Goal: Task Accomplishment & Management: Use online tool/utility

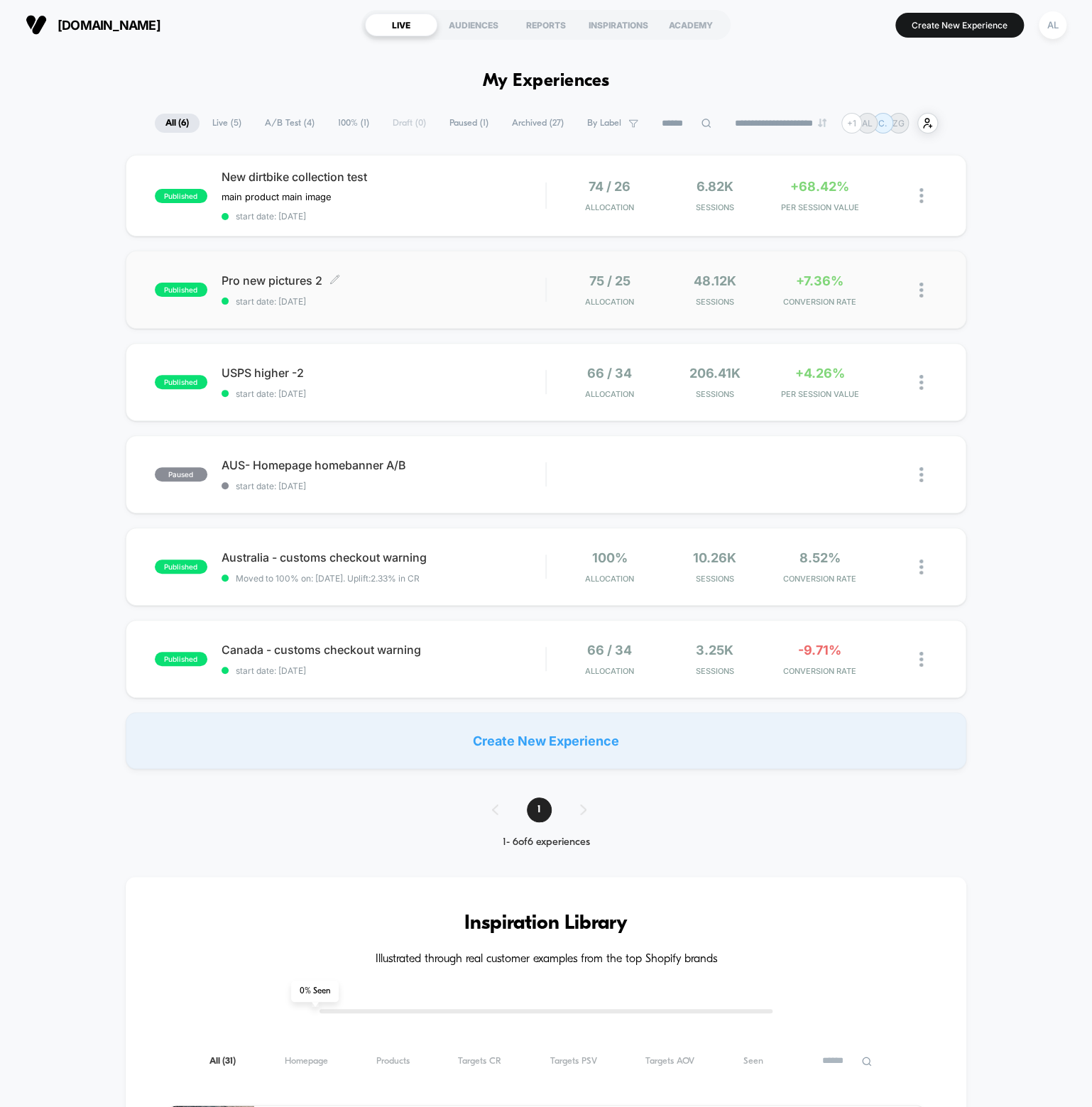
click at [295, 274] on span "Pro new pictures 2 Click to edit experience details" at bounding box center [384, 280] width 324 height 14
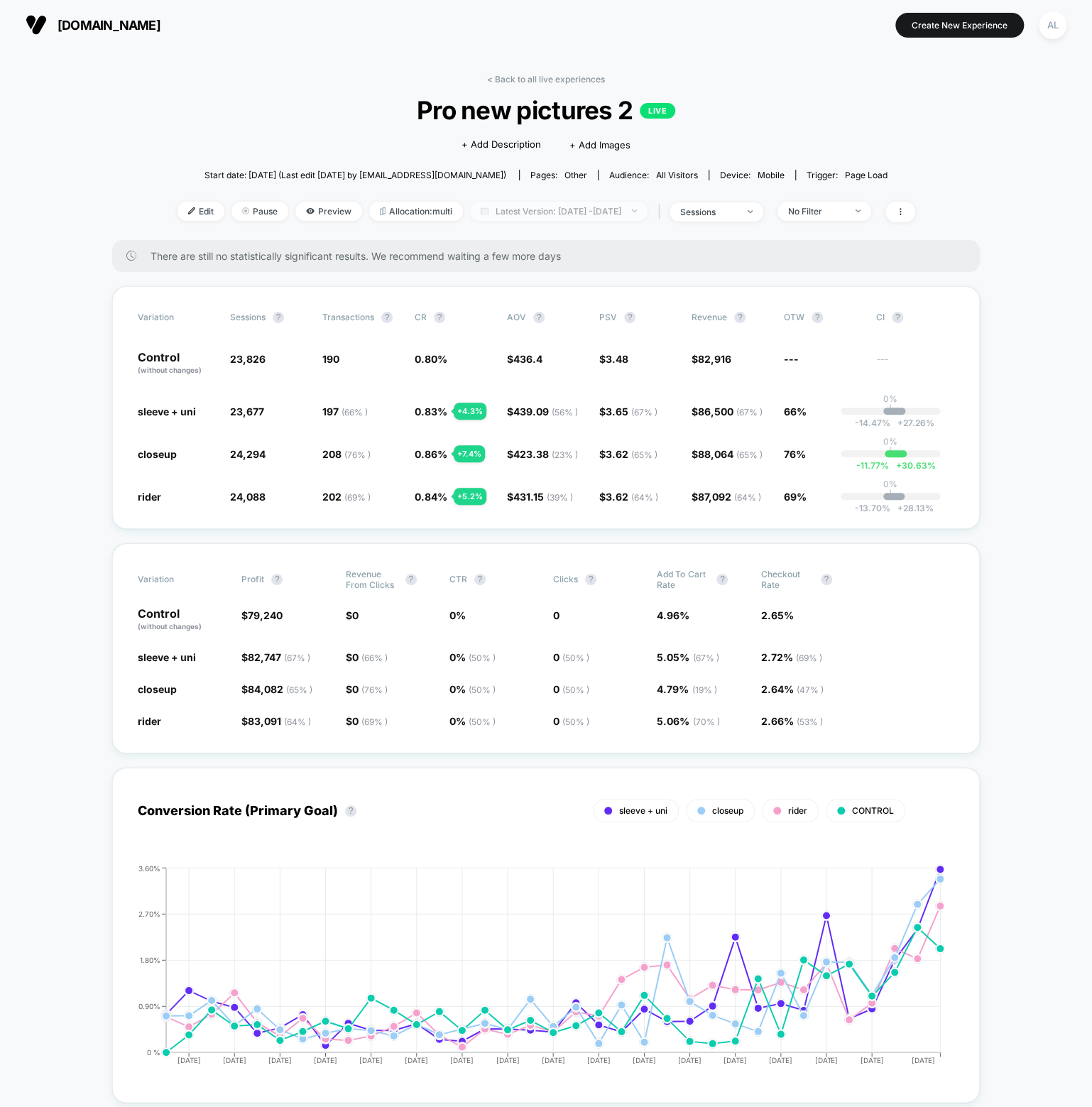
click at [583, 213] on span "Latest Version: [DATE] - [DATE]" at bounding box center [559, 210] width 177 height 19
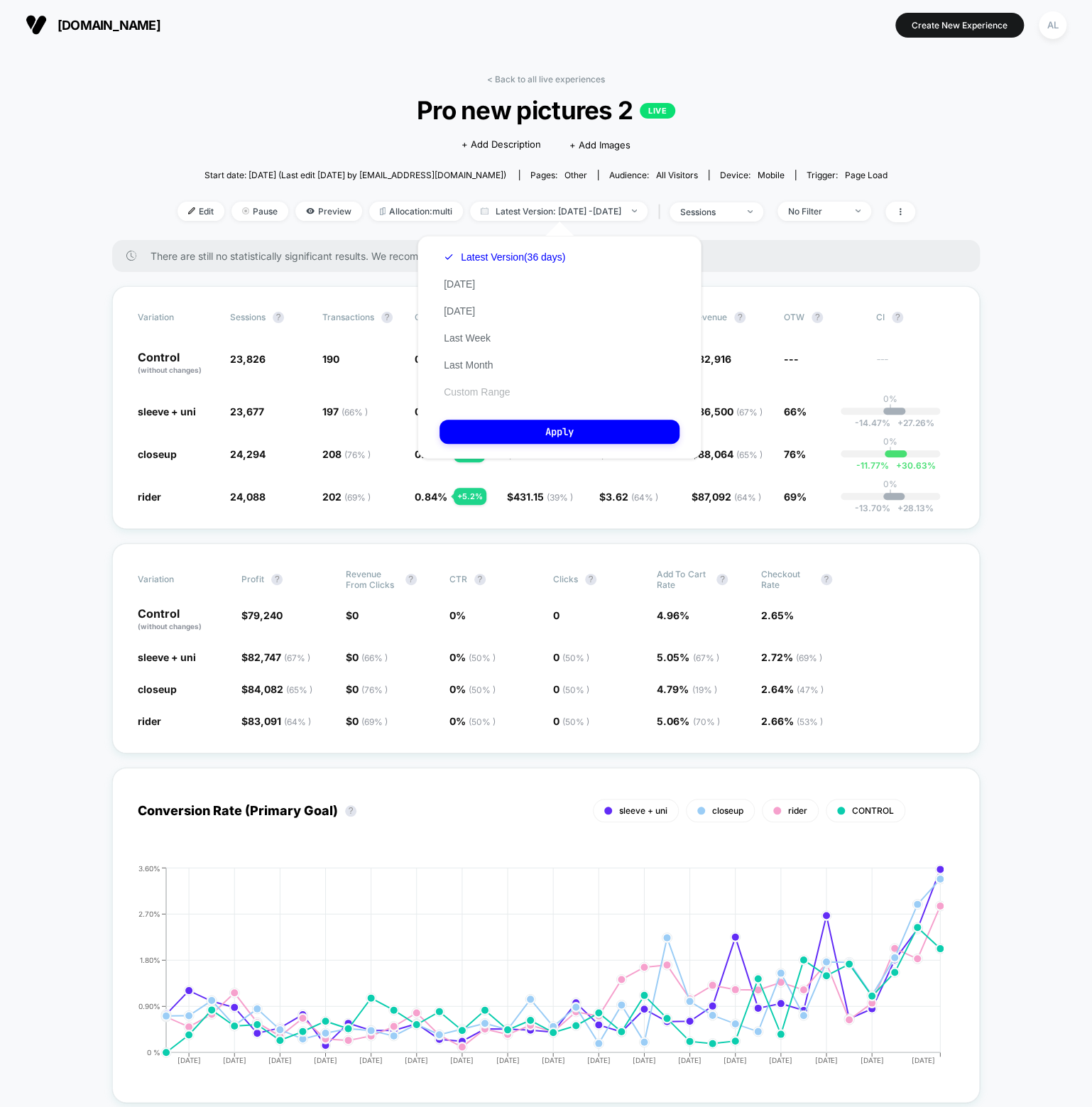
click at [489, 397] on button "Custom Range" at bounding box center [477, 392] width 75 height 13
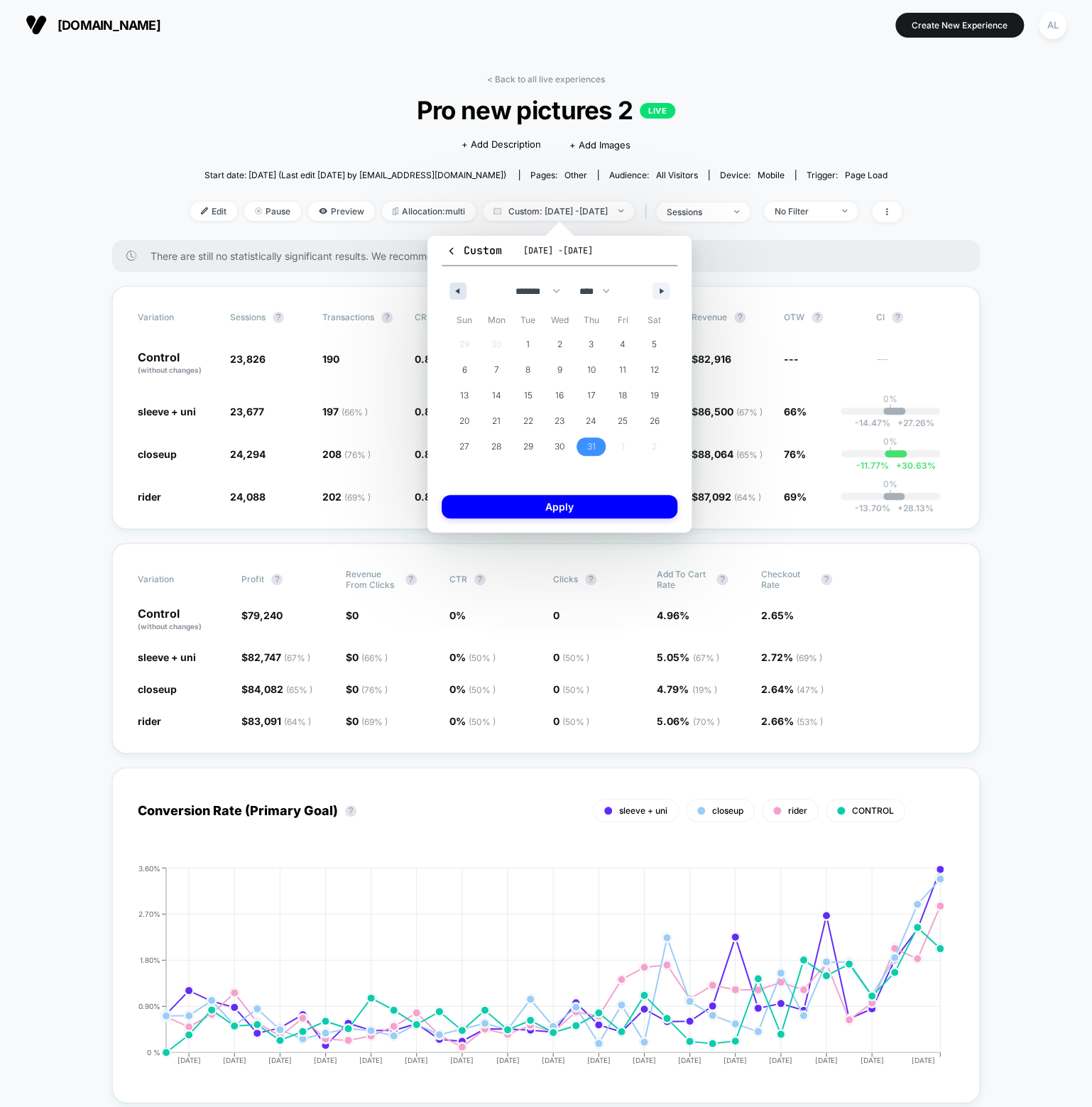
click at [454, 293] on icon "button" at bounding box center [455, 291] width 7 height 6
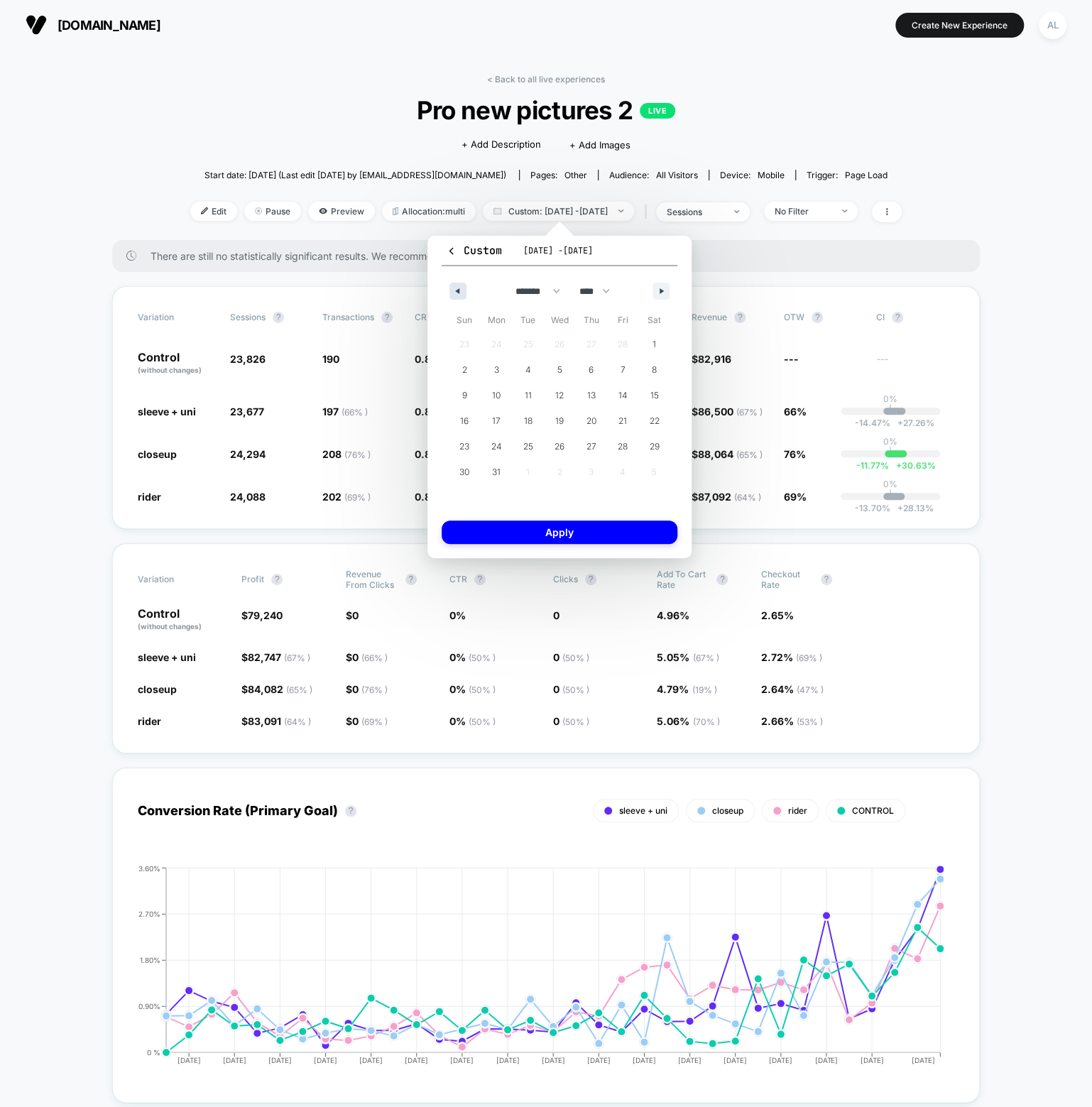
click at [454, 293] on icon "button" at bounding box center [455, 291] width 7 height 6
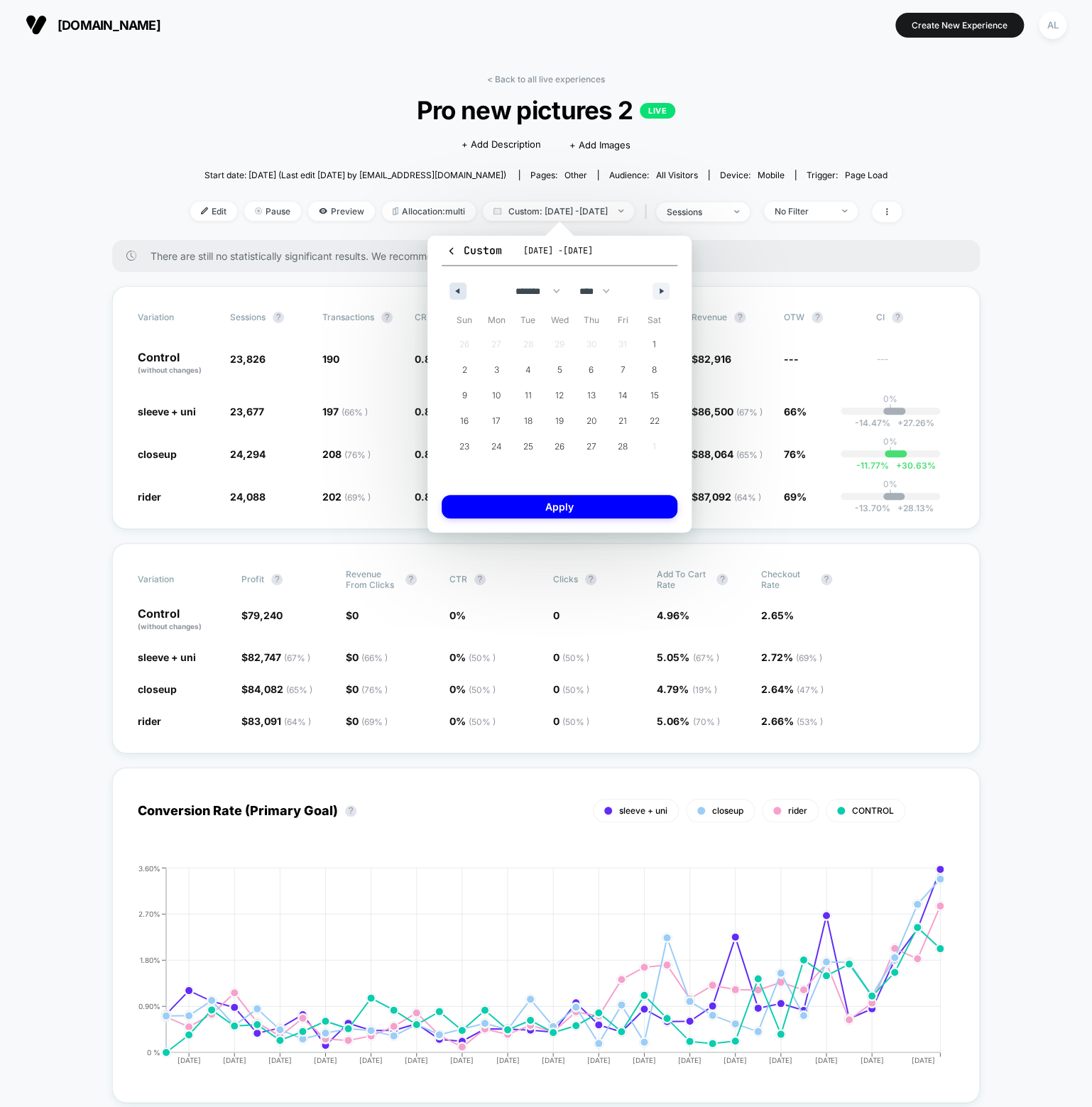
click at [454, 293] on icon "button" at bounding box center [455, 291] width 7 height 6
select select "**"
select select "****"
click at [454, 293] on icon "button" at bounding box center [455, 291] width 7 height 6
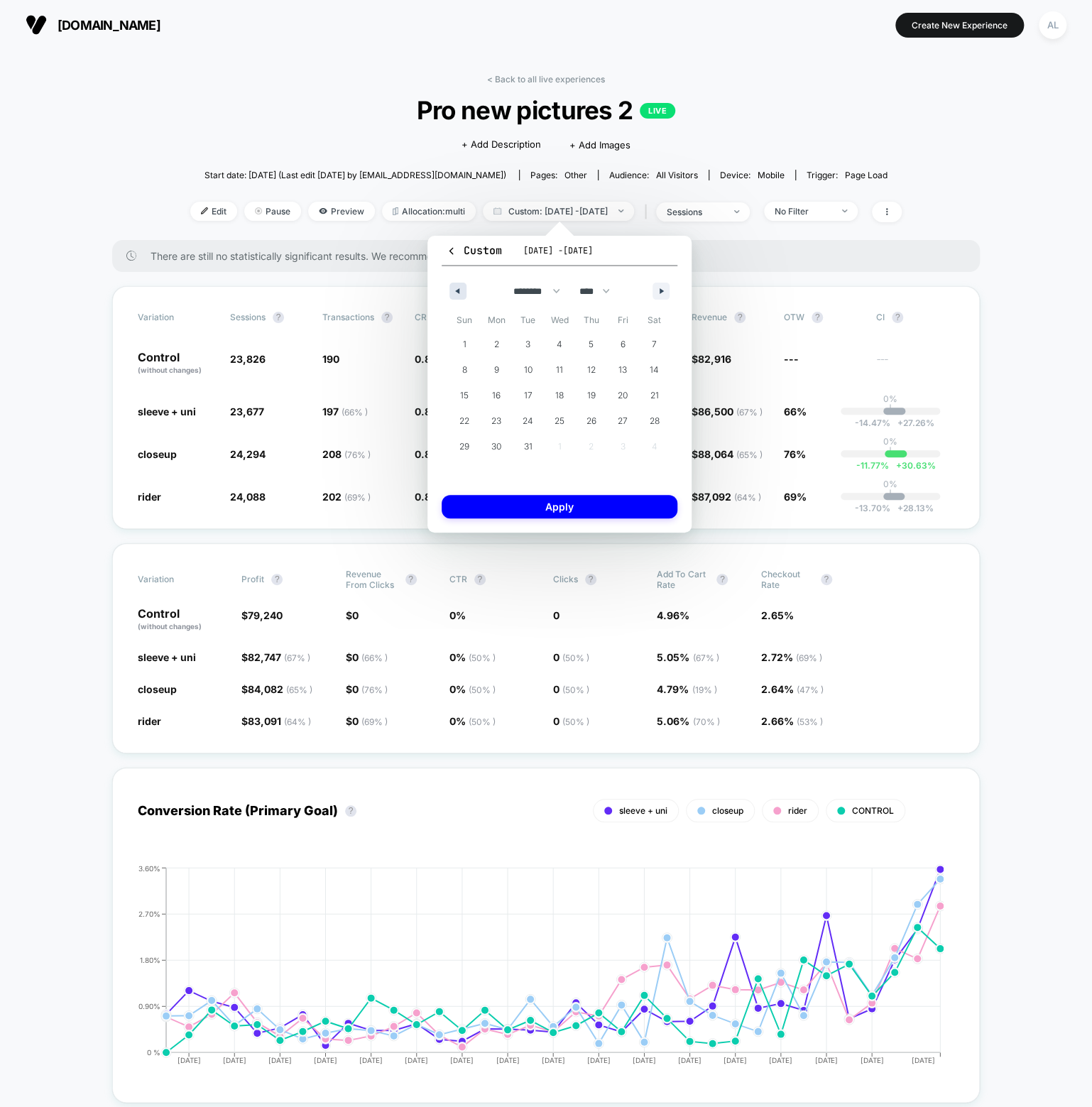
select select "**"
click at [618, 348] on span "1" at bounding box center [623, 344] width 32 height 18
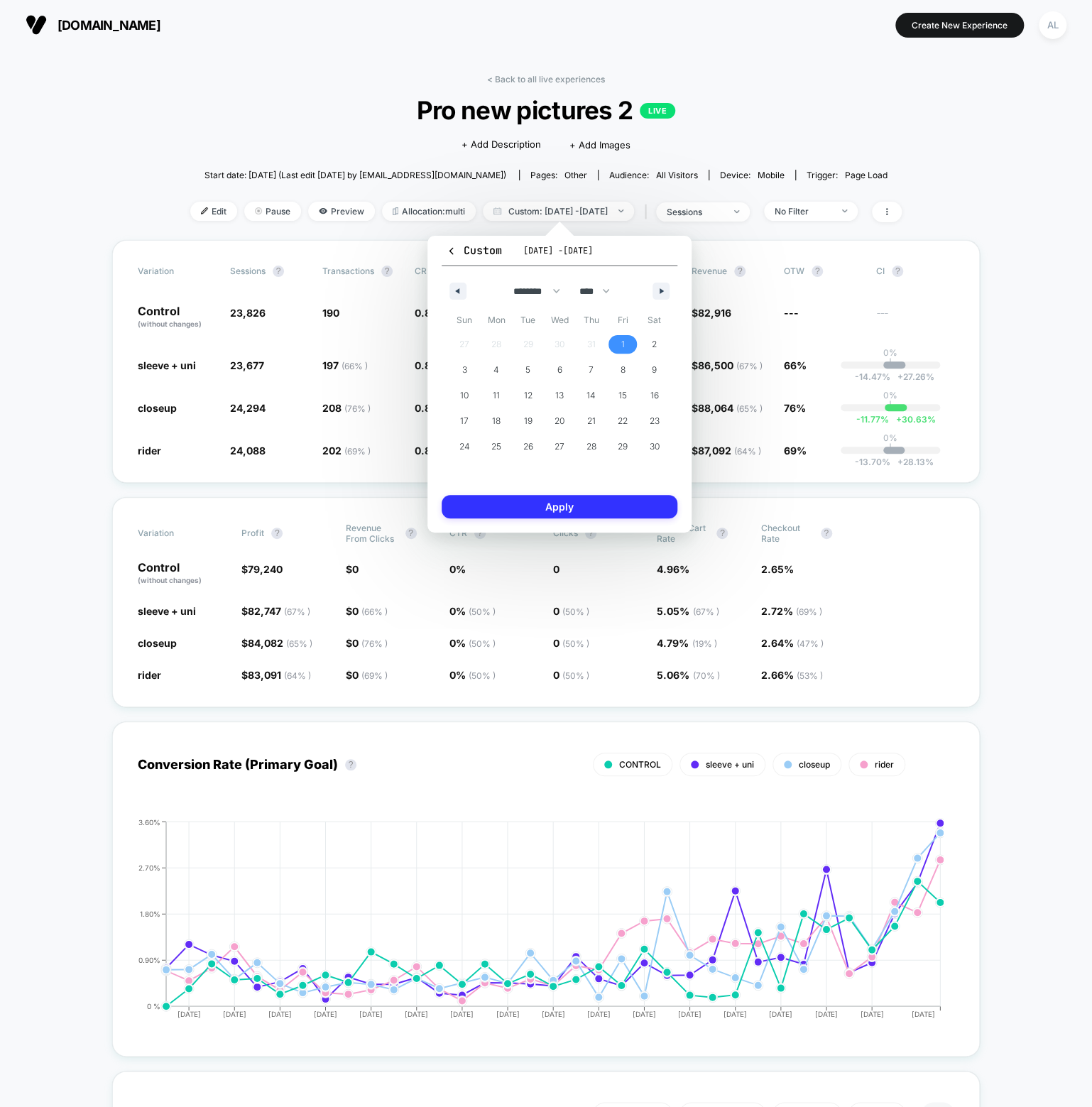
click at [579, 505] on button "Apply" at bounding box center [559, 506] width 236 height 24
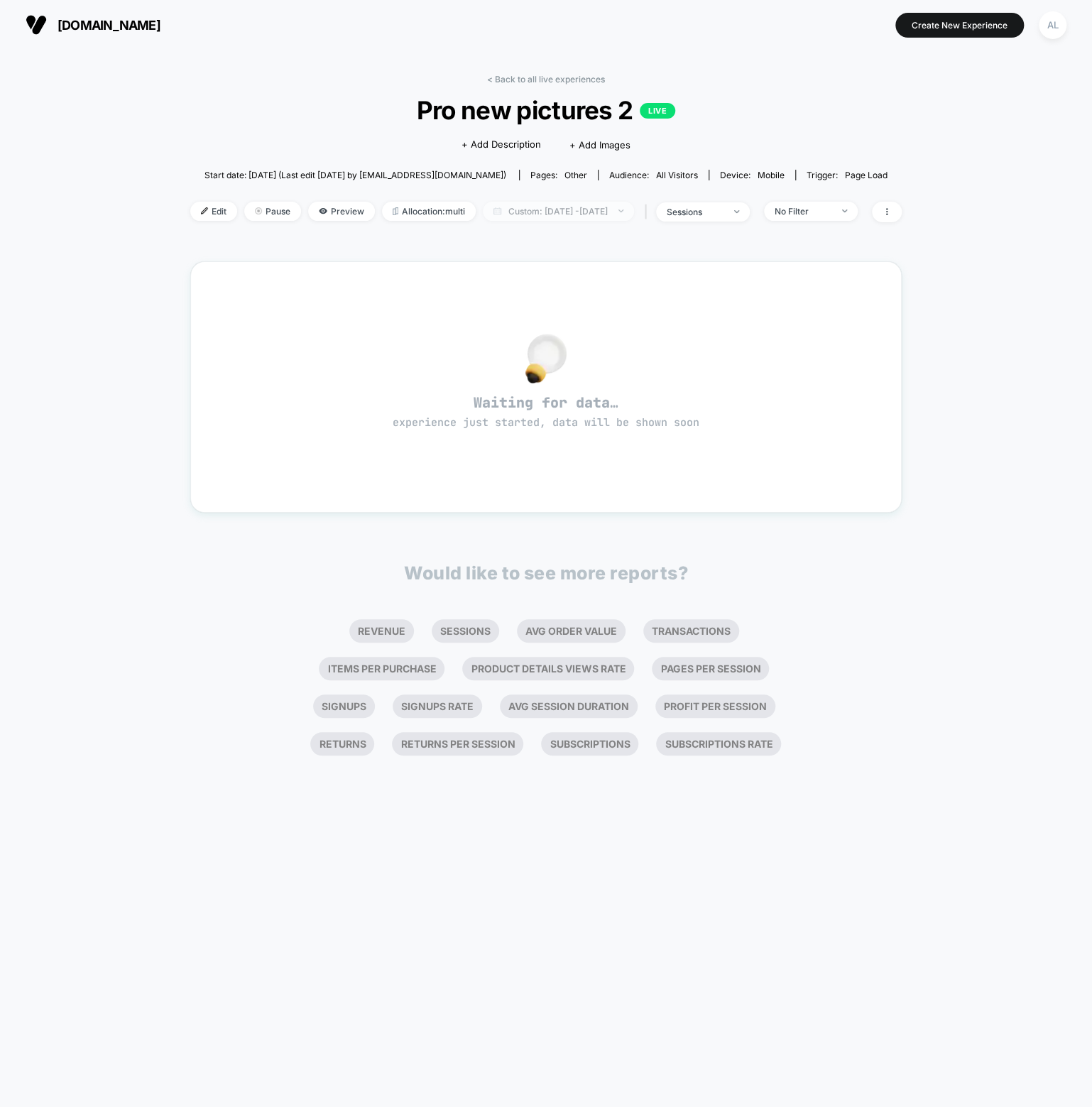
click at [583, 215] on span "Custom: [DATE] - [DATE]" at bounding box center [559, 210] width 151 height 19
select select "**"
select select "****"
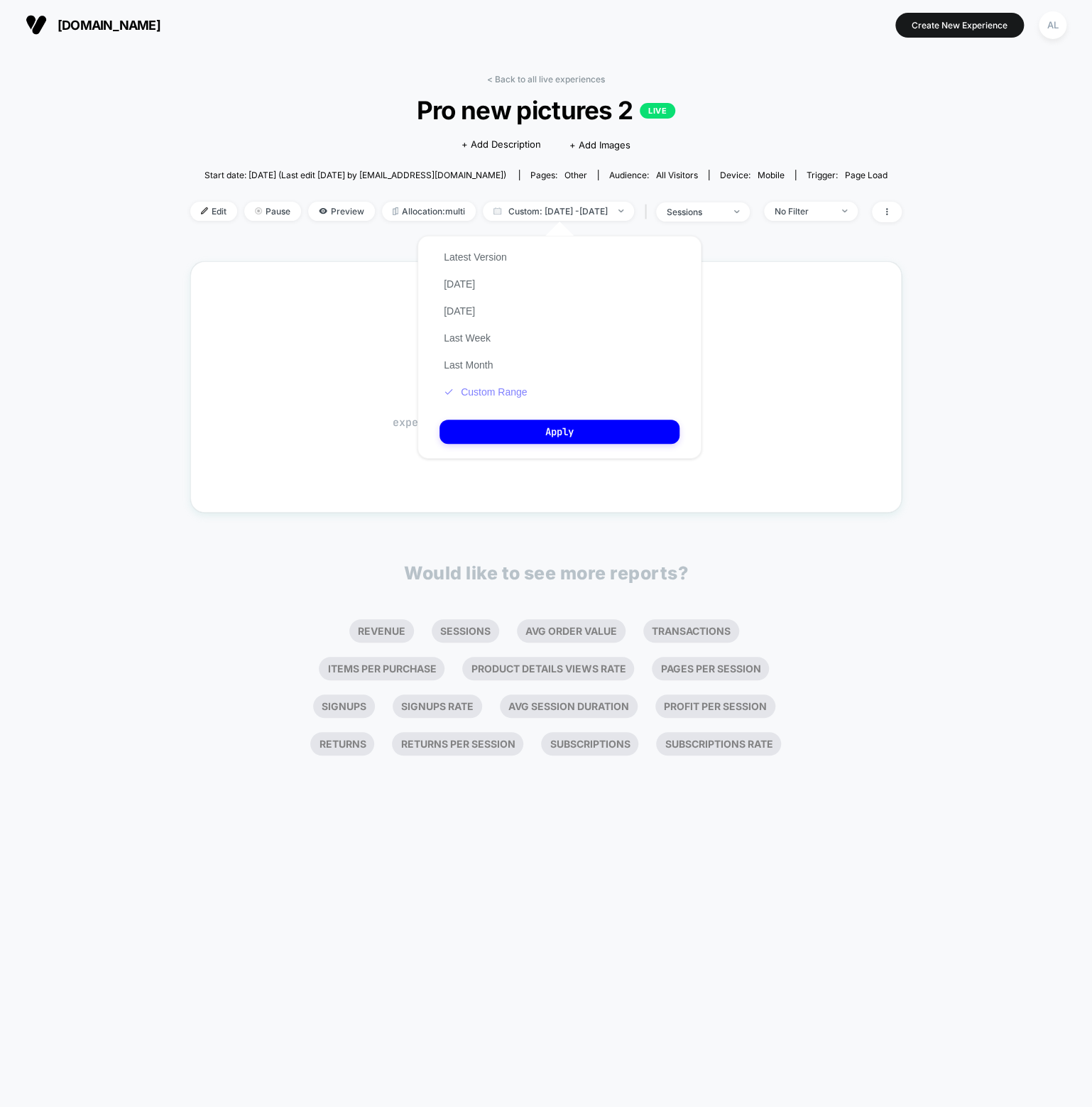
click at [486, 394] on button "Custom Range" at bounding box center [485, 392] width 91 height 13
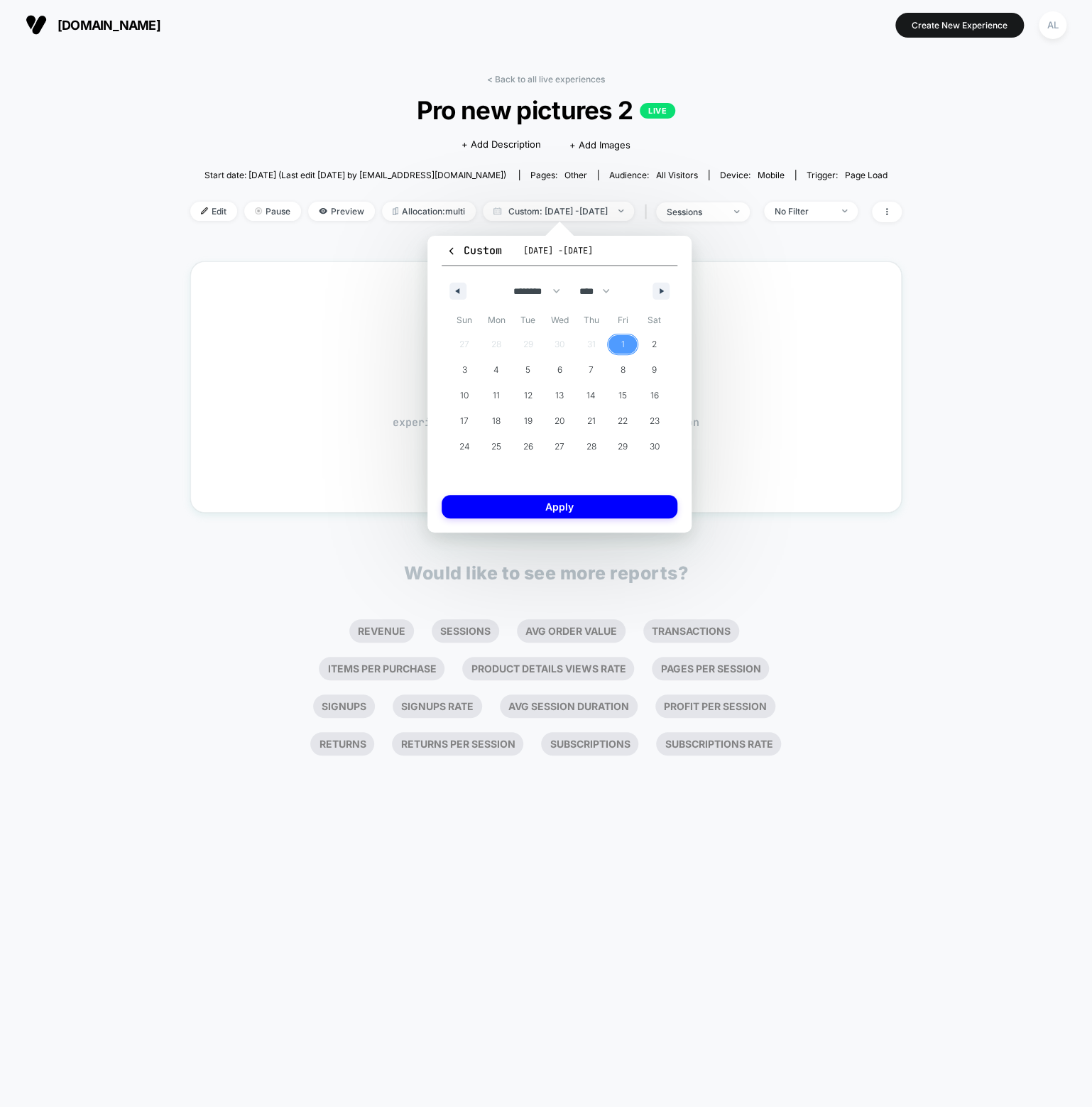
click at [621, 342] on span "1" at bounding box center [623, 344] width 3 height 25
click at [666, 300] on div "******* ******** ***** ***** *** **** **** ****** ********* ******* ******** **…" at bounding box center [559, 288] width 236 height 43
click at [663, 293] on icon "button" at bounding box center [663, 291] width 7 height 6
select select "*"
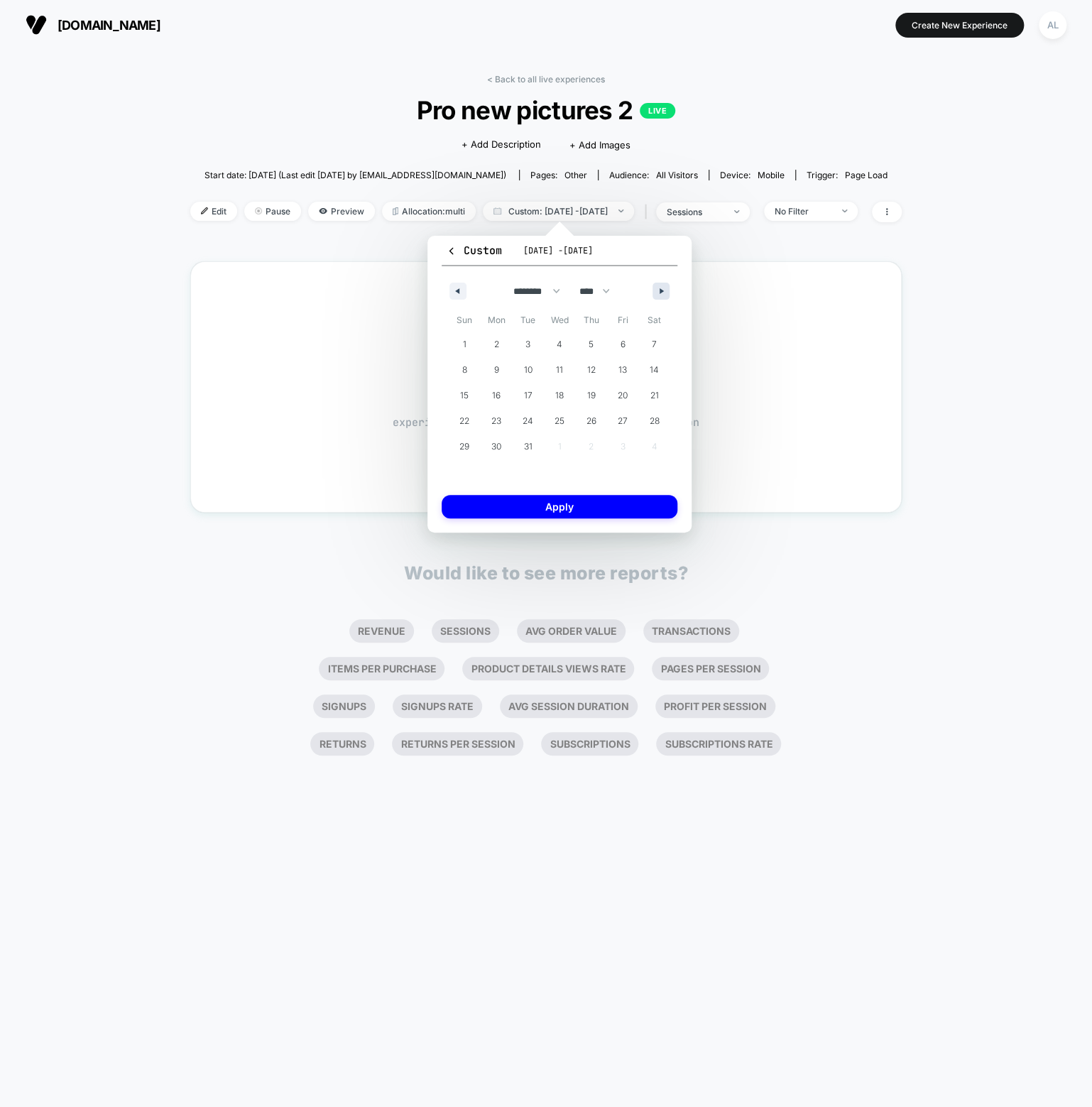
select select "****"
click at [663, 293] on icon "button" at bounding box center [663, 291] width 7 height 6
click at [660, 284] on button "button" at bounding box center [661, 291] width 17 height 17
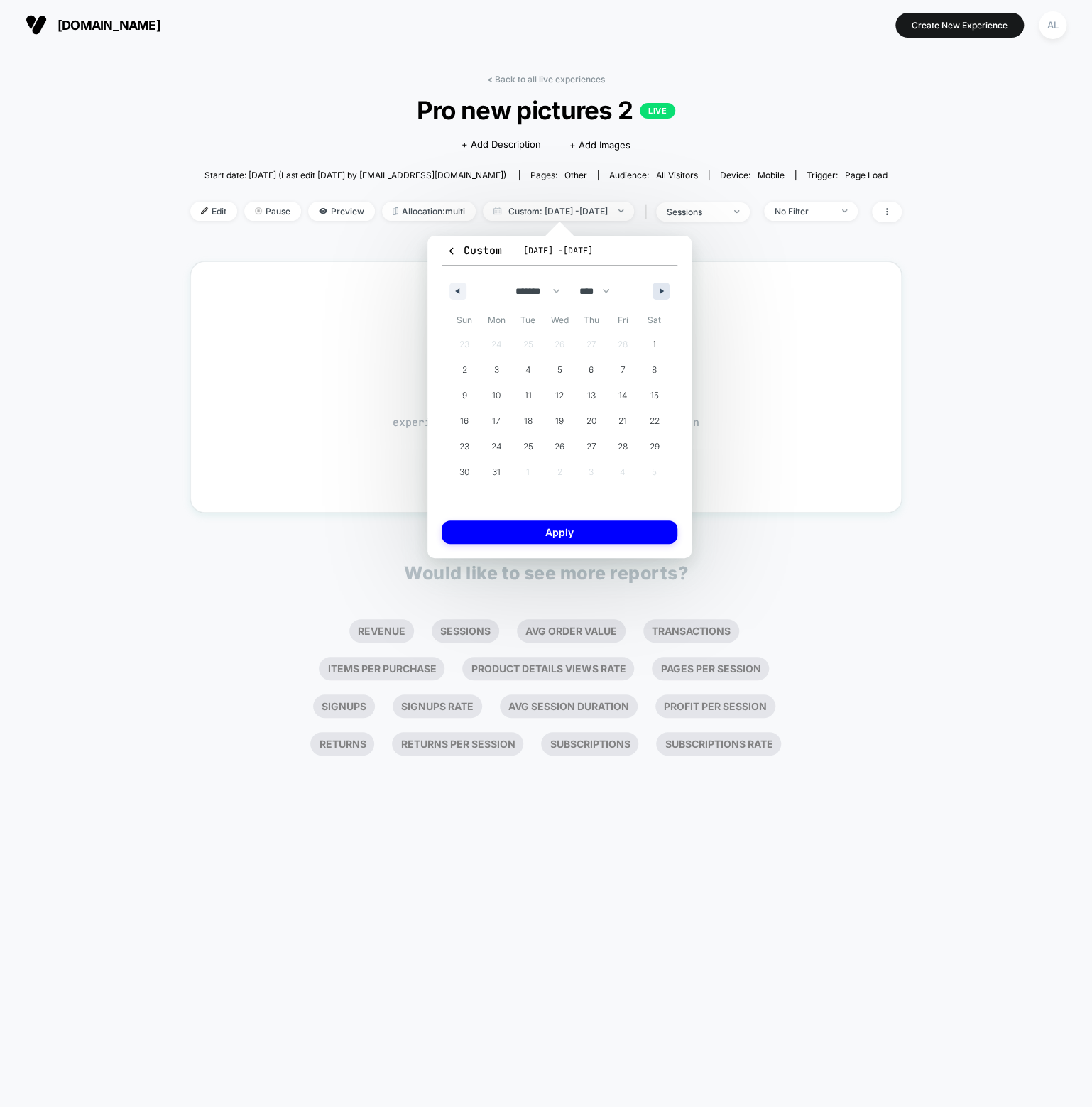
click at [660, 284] on button "button" at bounding box center [661, 291] width 17 height 17
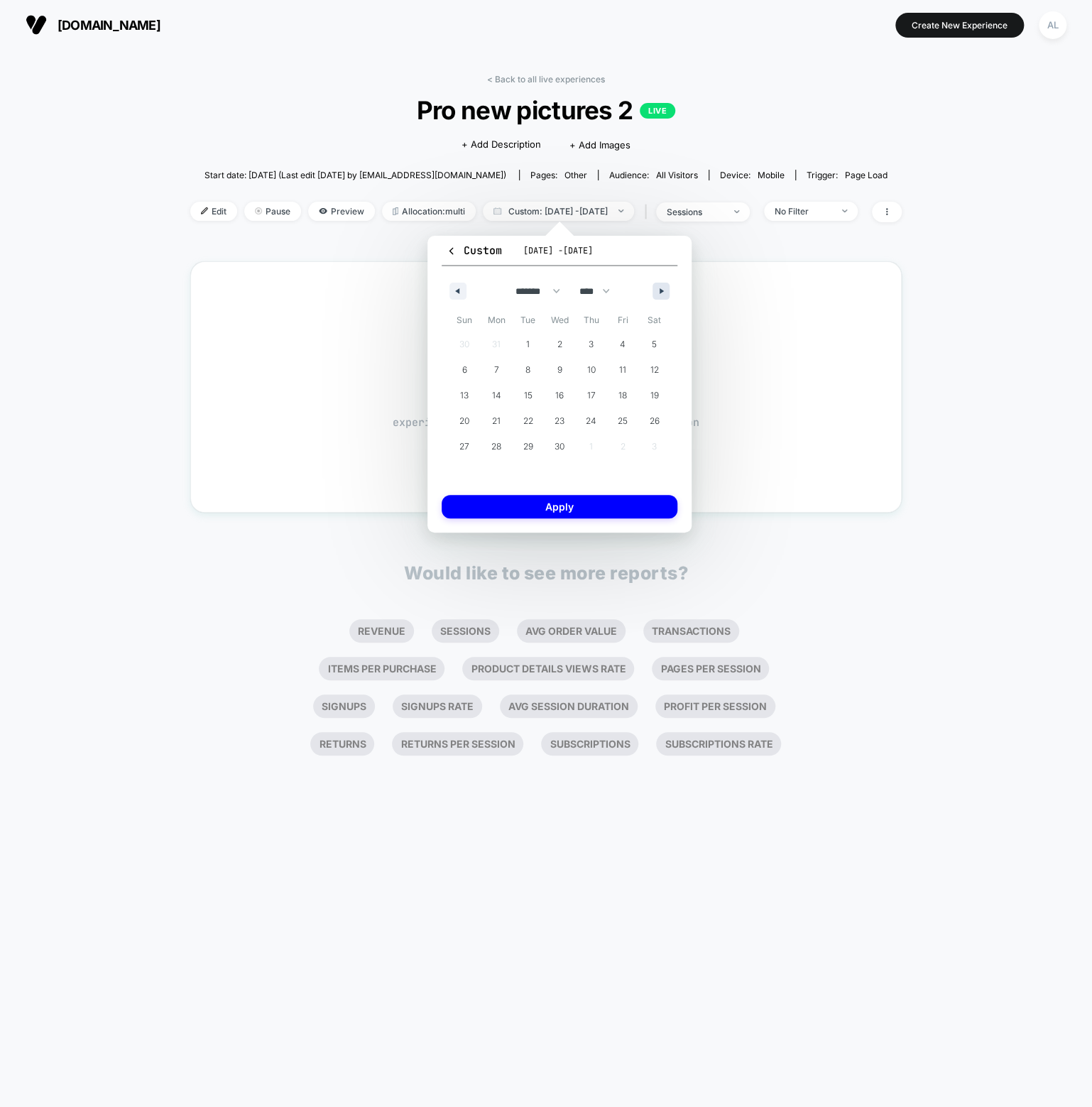
click at [660, 284] on button "button" at bounding box center [661, 291] width 17 height 17
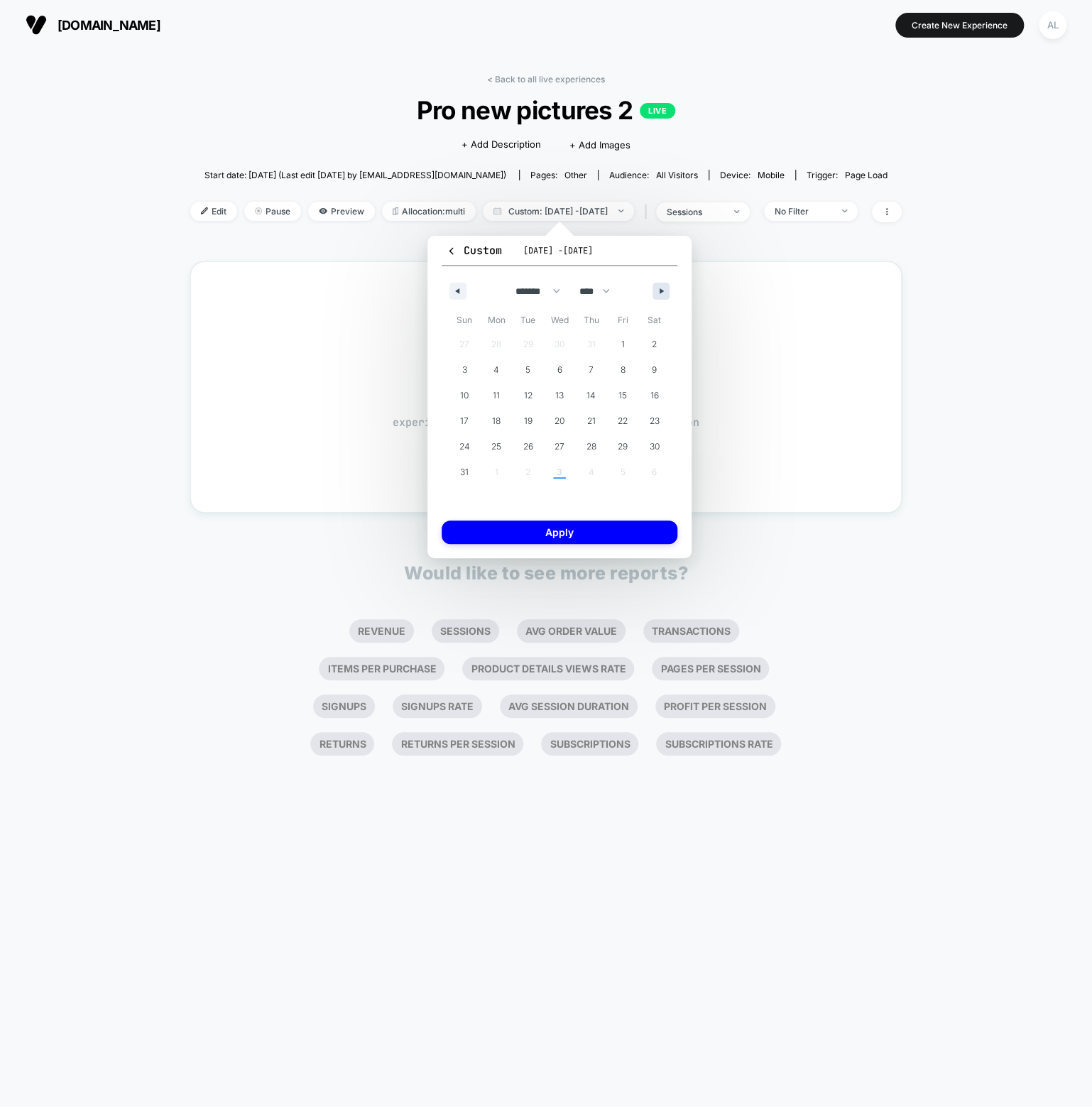
click at [660, 284] on button "button" at bounding box center [661, 291] width 17 height 17
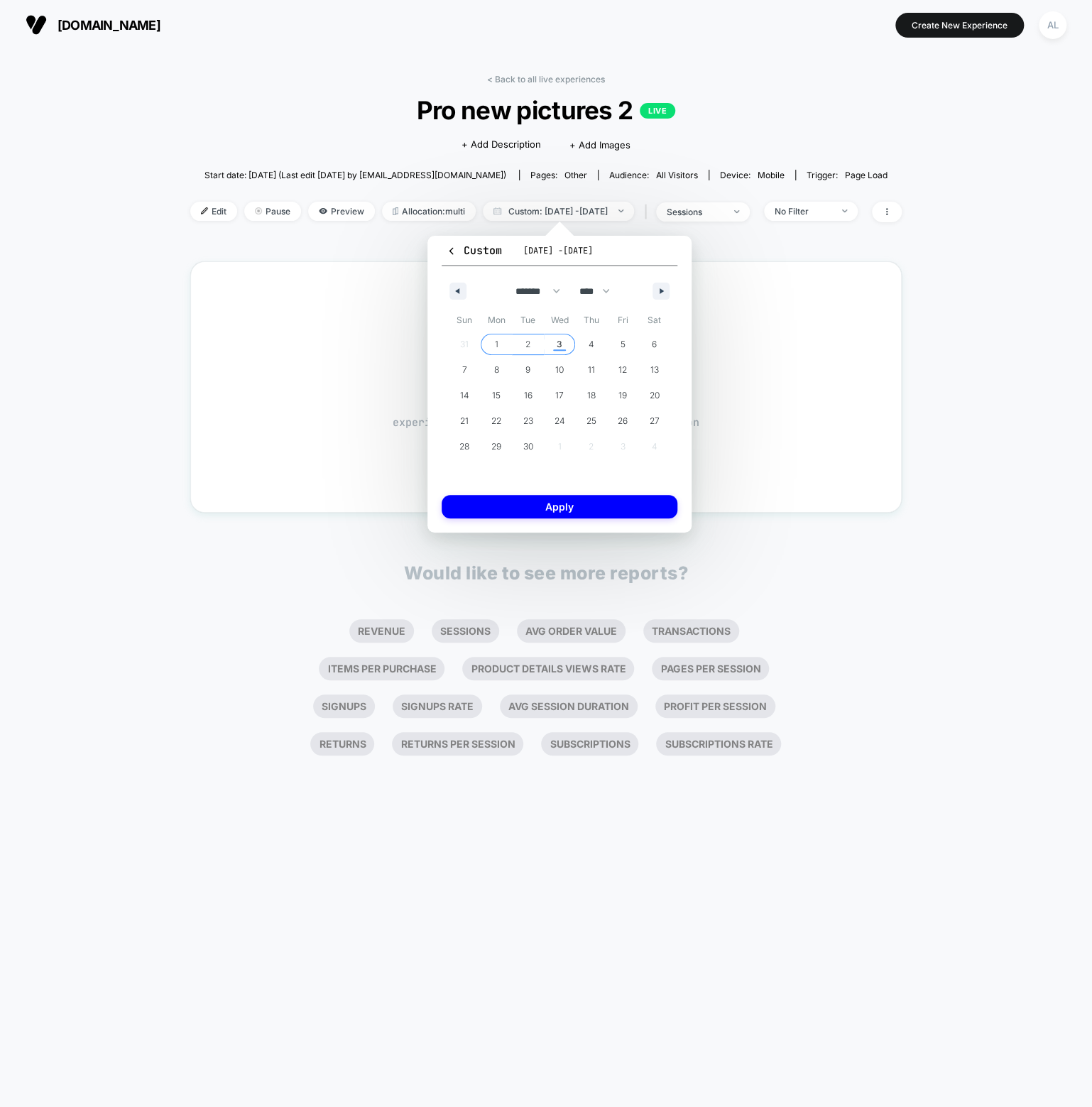
click at [564, 335] on span "3" at bounding box center [560, 344] width 32 height 18
select select "**"
select select "****"
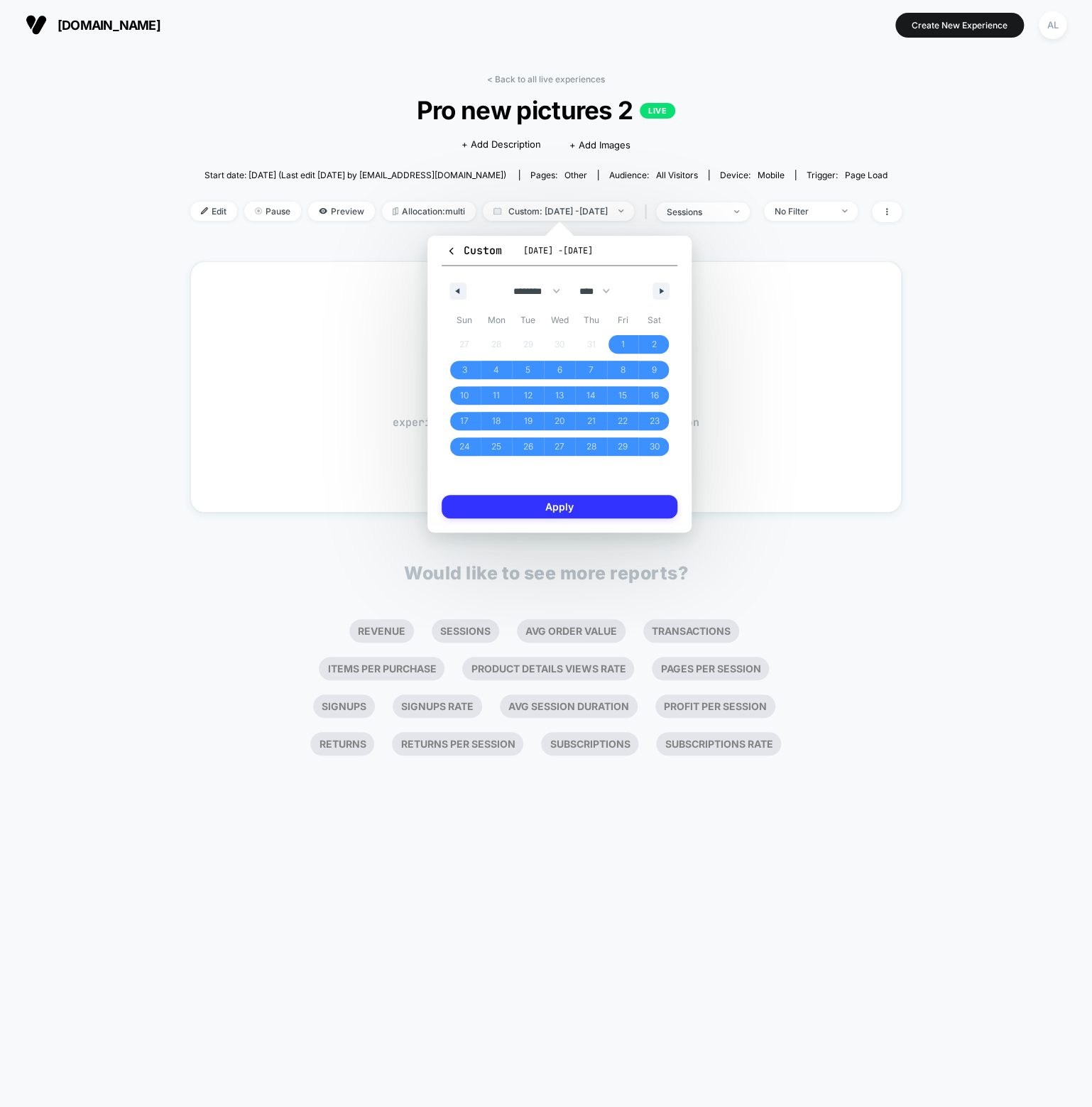
click at [562, 502] on button "Apply" at bounding box center [559, 506] width 236 height 24
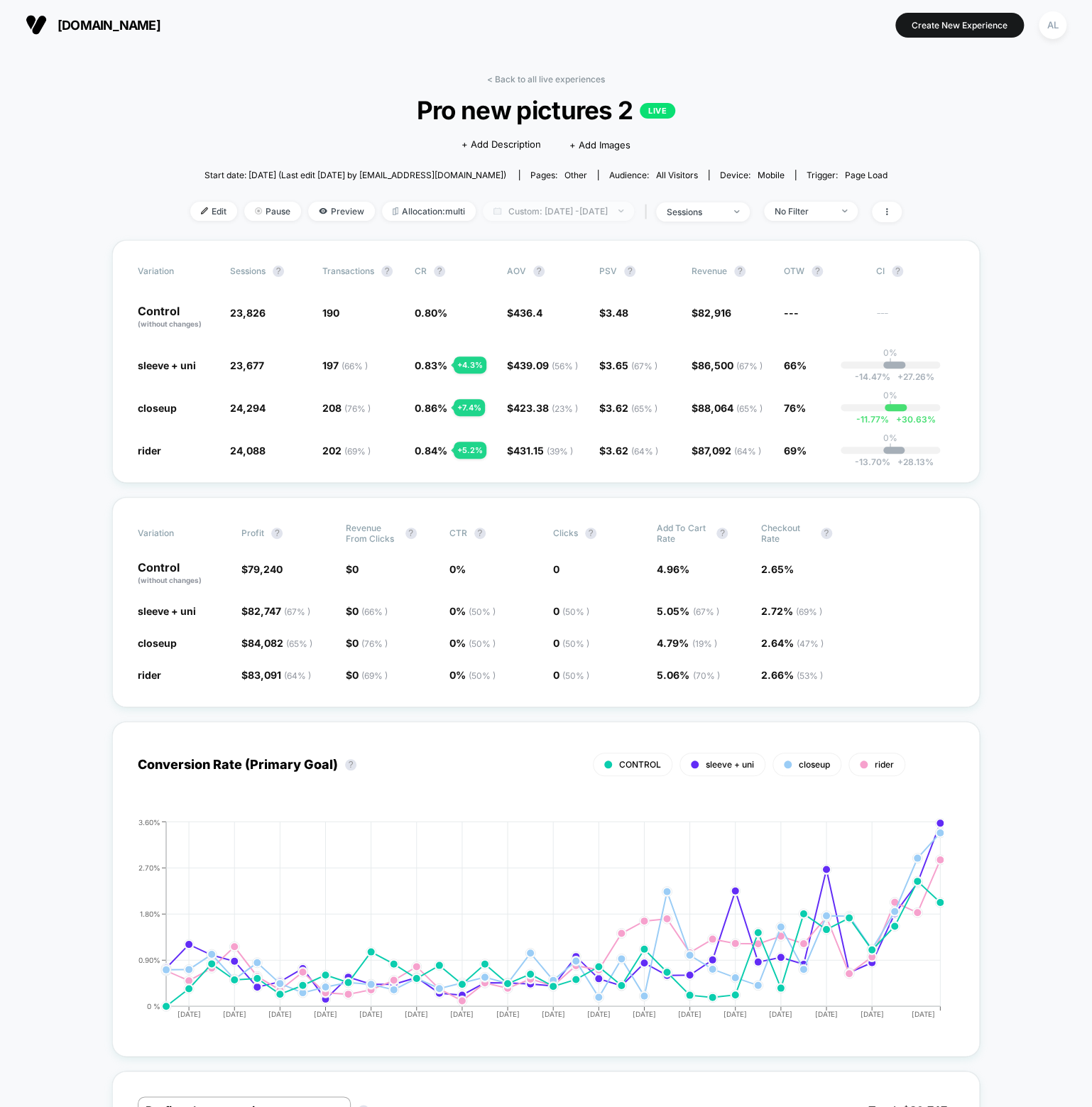
click at [578, 210] on span "Custom: [DATE] - [DATE]" at bounding box center [559, 210] width 151 height 19
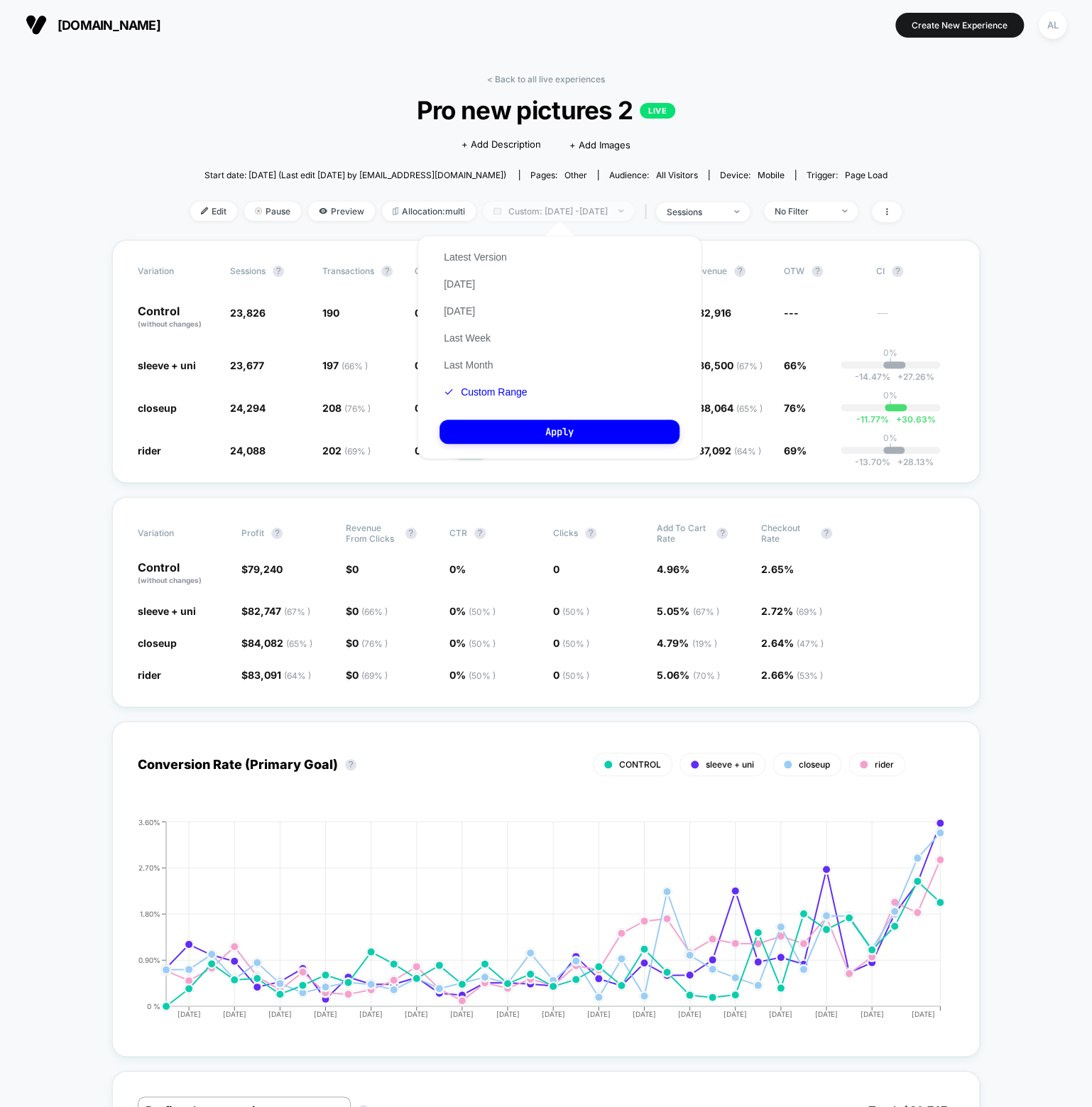
click at [578, 210] on span "Custom: [DATE] - [DATE]" at bounding box center [559, 210] width 151 height 19
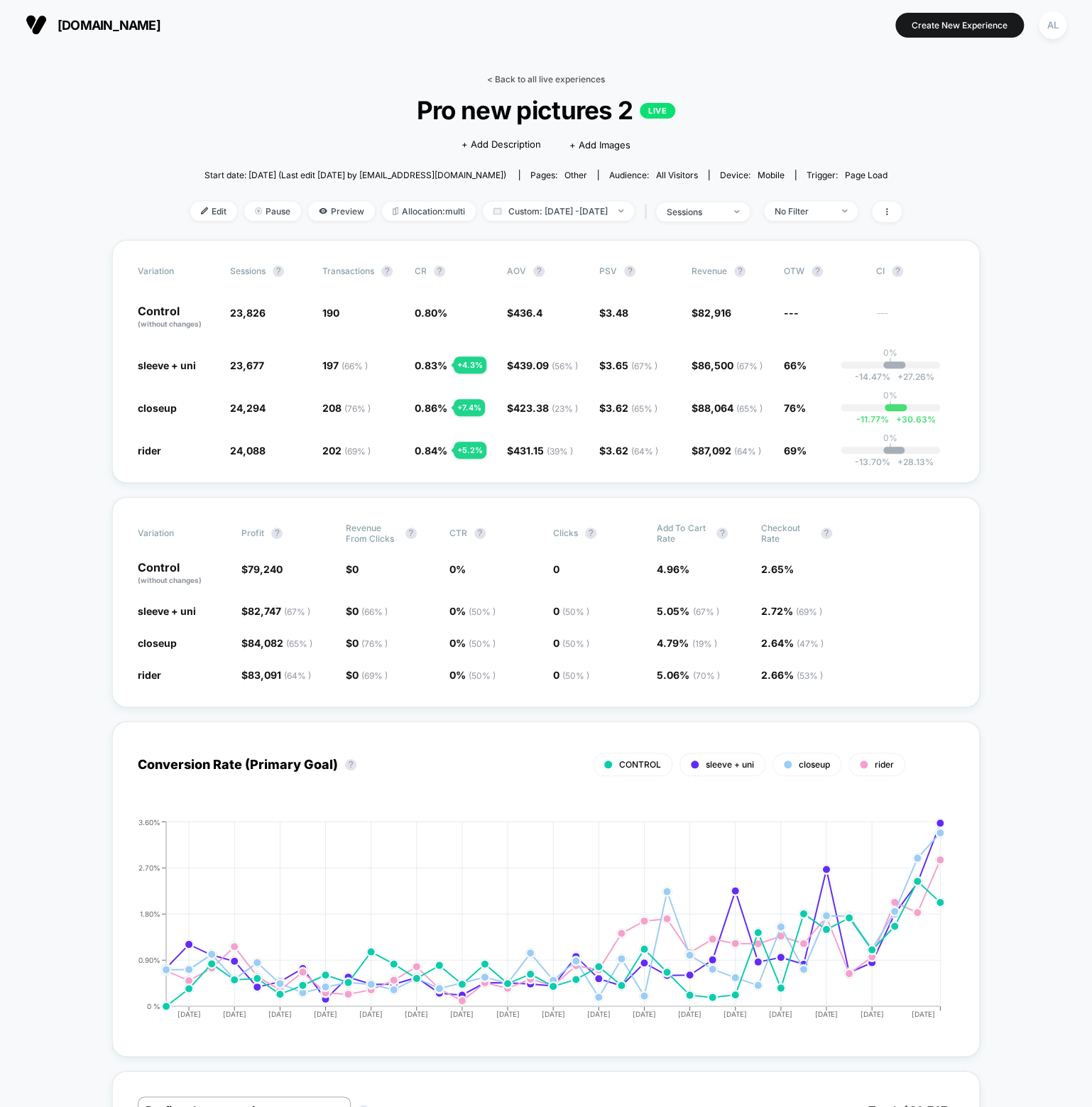
click at [535, 82] on link "< Back to all live experiences" at bounding box center [546, 79] width 117 height 11
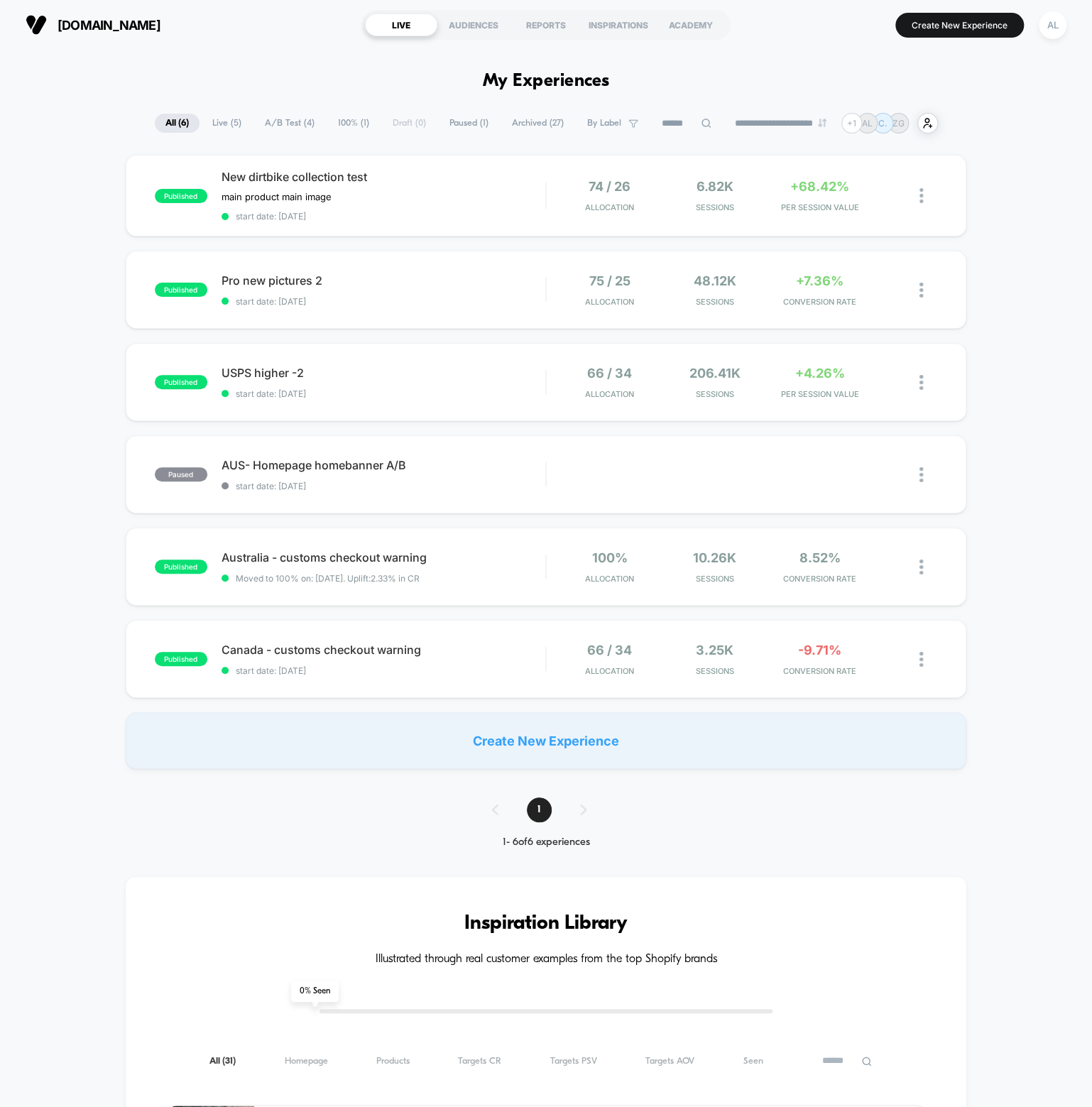
click at [165, 122] on span "All ( 6 )" at bounding box center [177, 122] width 44 height 19
click at [241, 122] on span "Live ( 5 )" at bounding box center [226, 122] width 50 height 19
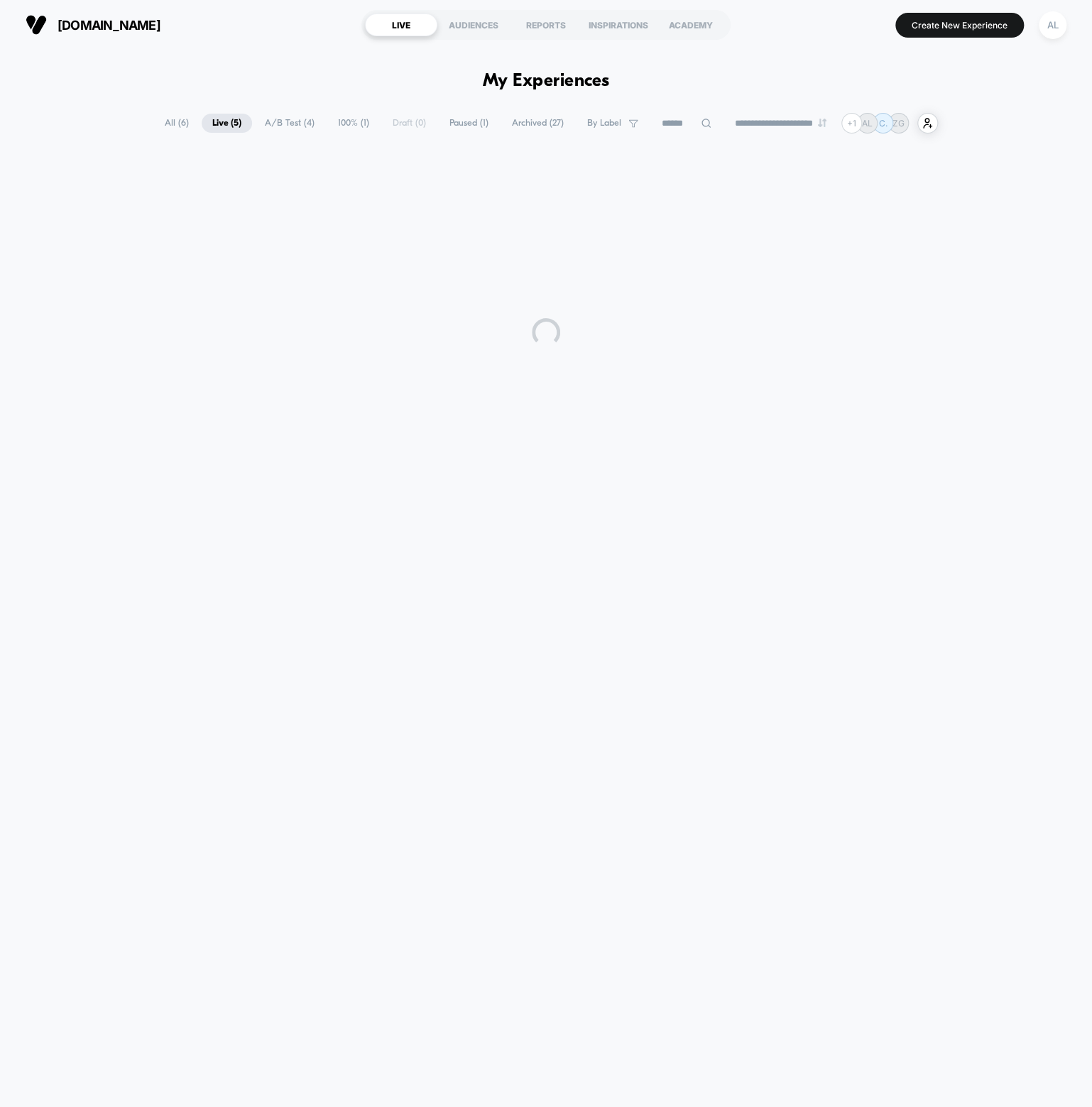
click at [144, 136] on div "**********" at bounding box center [546, 325] width 1092 height 426
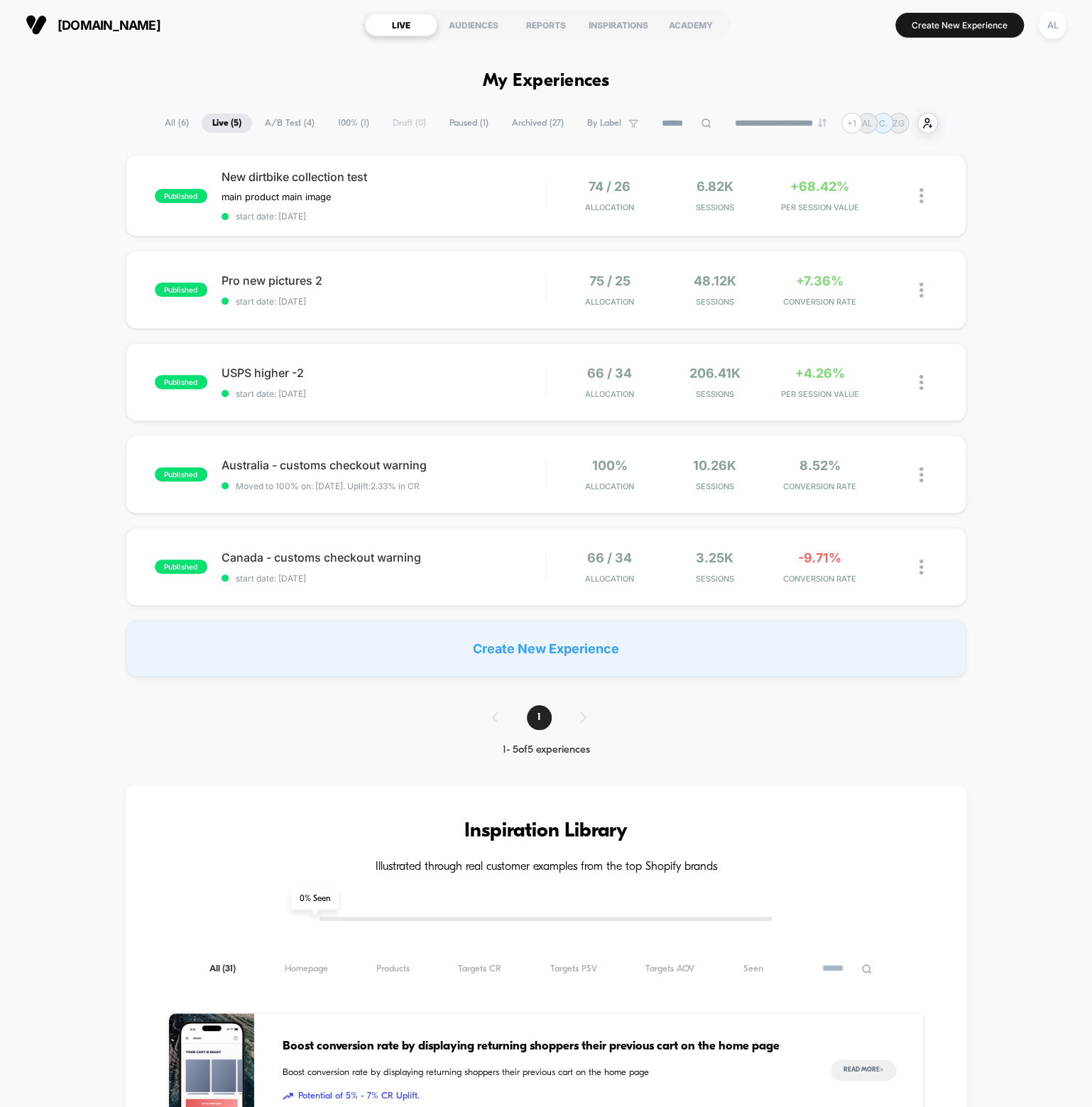
click at [162, 124] on span "All ( 6 )" at bounding box center [176, 122] width 45 height 19
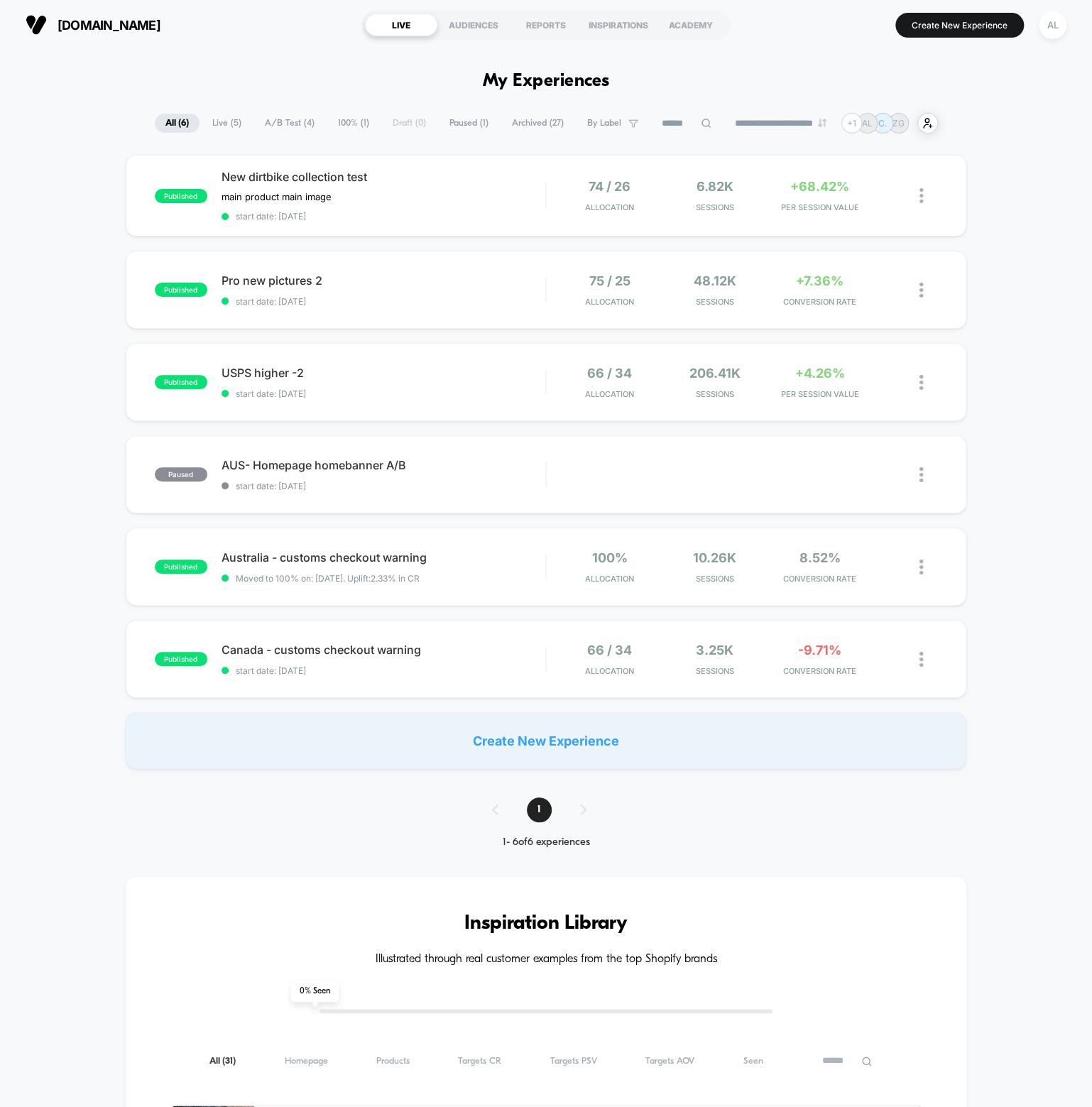
click at [524, 126] on span "Archived ( 27 )" at bounding box center [537, 122] width 73 height 19
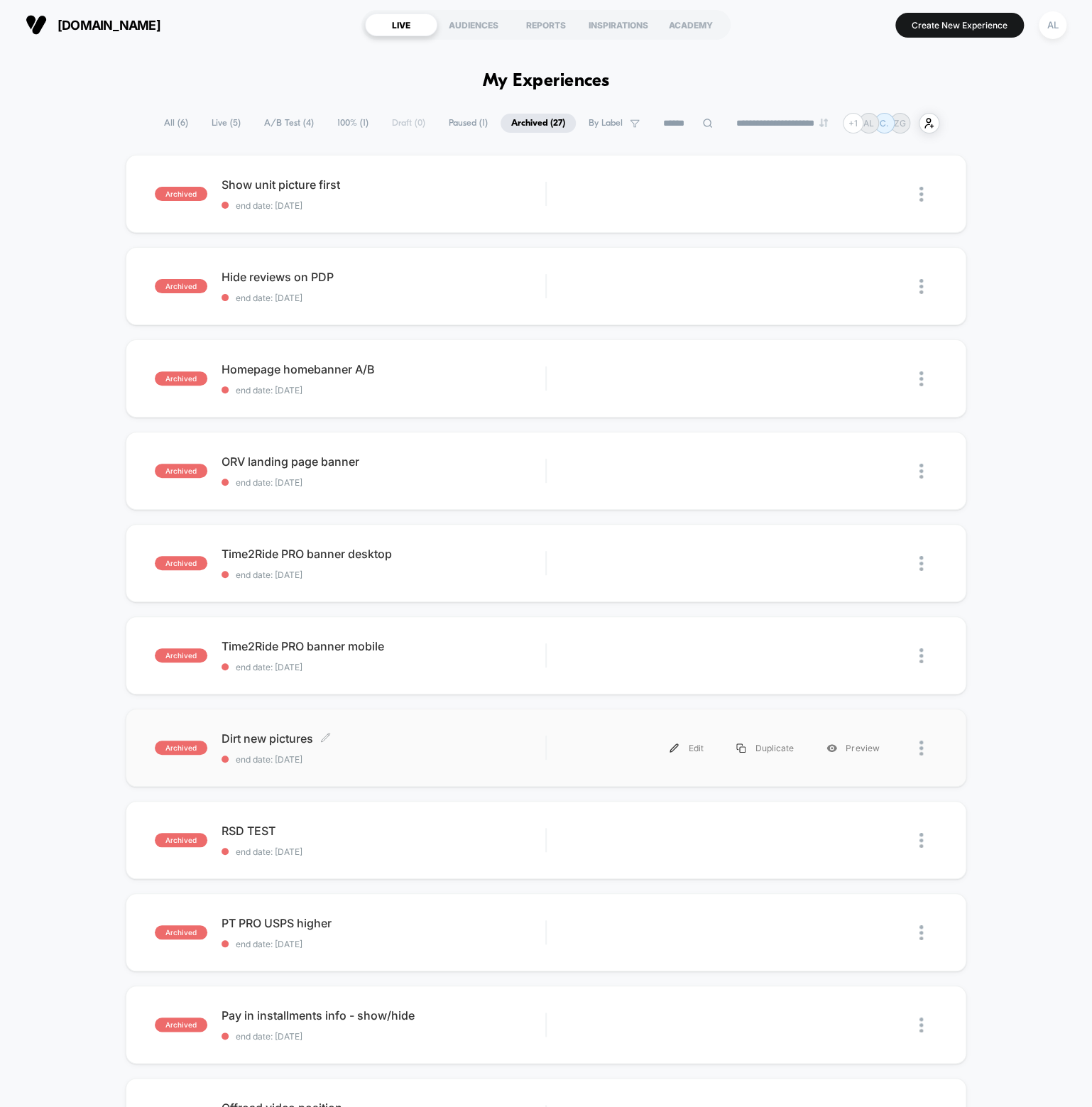
click at [284, 736] on span "Dirt new pictures Click to edit experience details" at bounding box center [384, 738] width 324 height 14
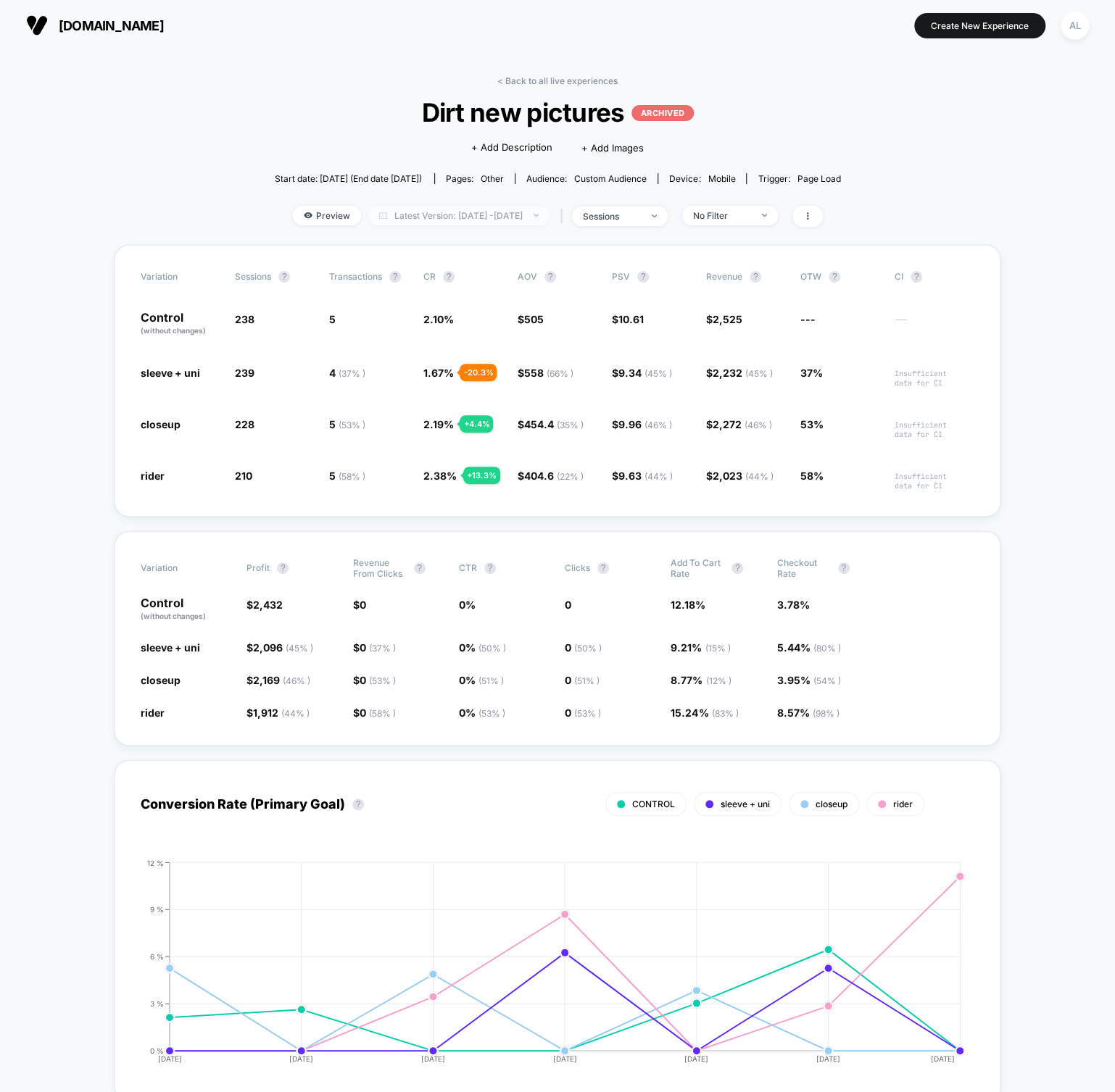
click at [535, 221] on span "Latest Version: [DATE] - [DATE]" at bounding box center [459, 215] width 181 height 19
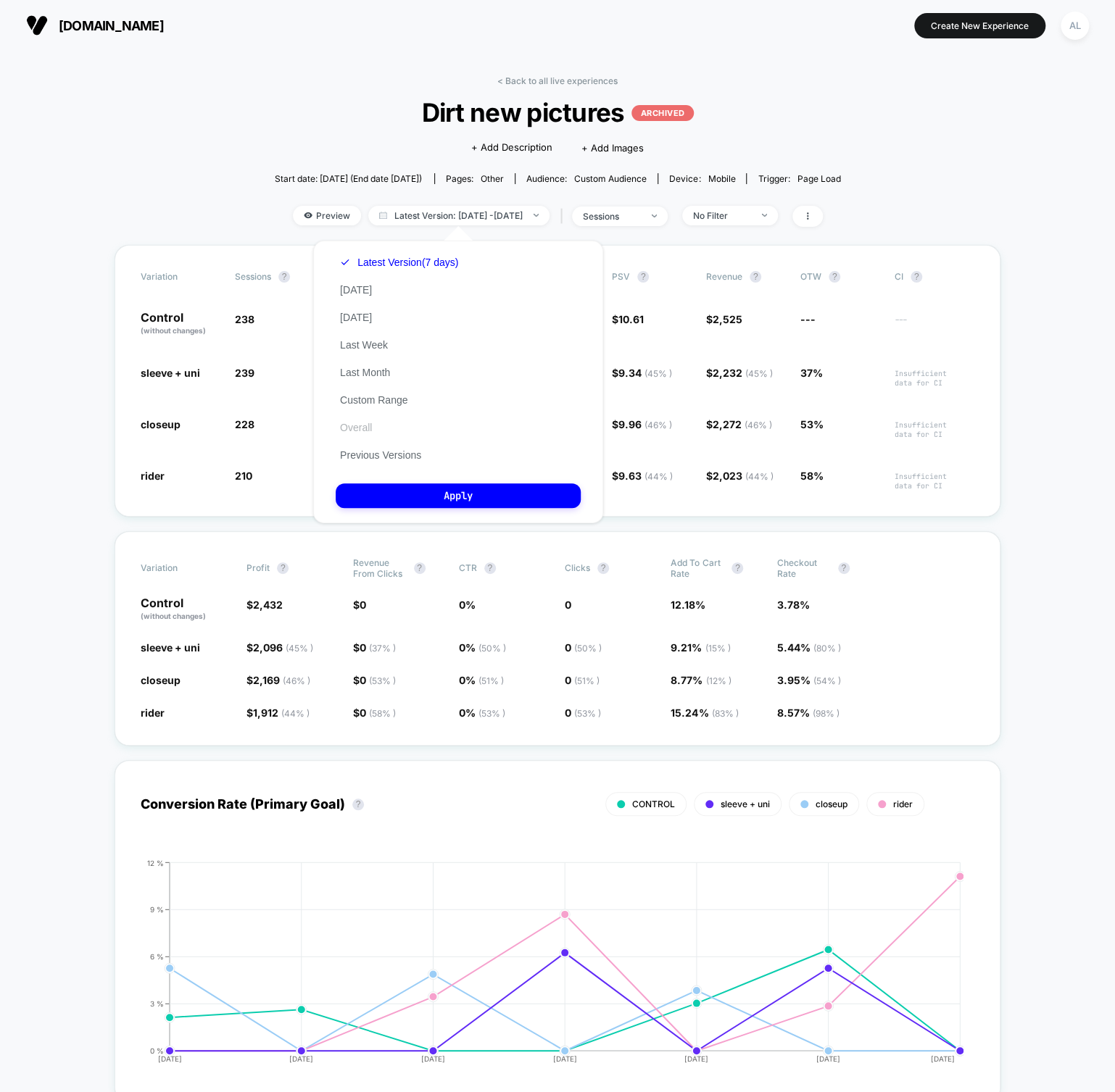
click at [371, 431] on button "Overall" at bounding box center [356, 428] width 40 height 13
click at [445, 489] on button "Apply" at bounding box center [458, 495] width 245 height 24
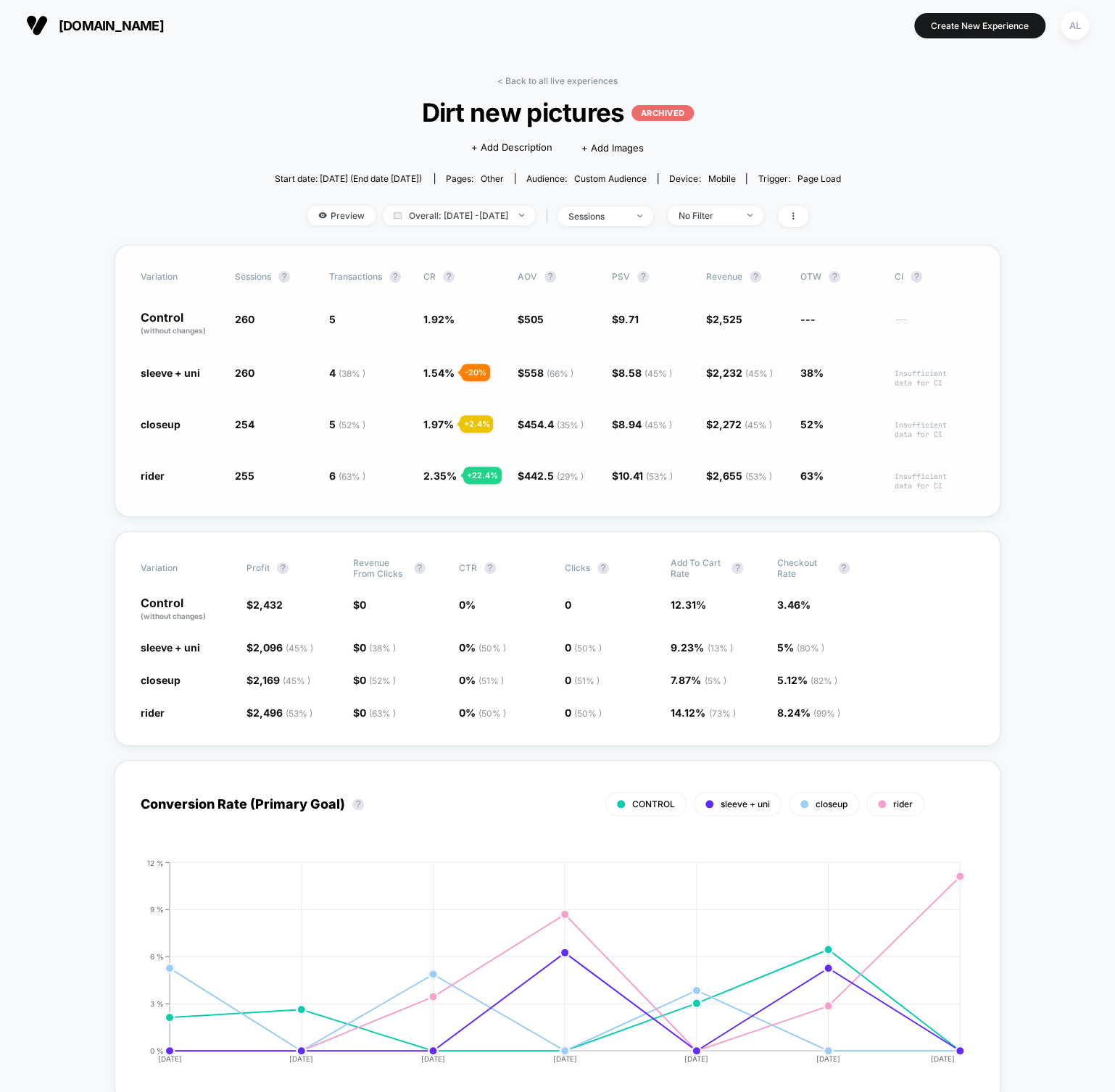
drag, startPoint x: 237, startPoint y: 327, endPoint x: 262, endPoint y: 382, distance: 60.4
click at [262, 382] on div "Variation Sessions ? Transactions ? CR ? AOV ? PSV ? Revenue ? OTW ? CI ? Contr…" at bounding box center [558, 381] width 886 height 272
drag, startPoint x: 254, startPoint y: 378, endPoint x: 197, endPoint y: 382, distance: 57.1
click at [197, 382] on div "sleeve + uni 260 4 ( 38 % ) - 20 % 1.54 % - 20 % $ 558 ( 66 % ) + 10.5 % $ 8.58…" at bounding box center [558, 376] width 834 height 23
drag, startPoint x: 253, startPoint y: 372, endPoint x: 237, endPoint y: 372, distance: 16.0
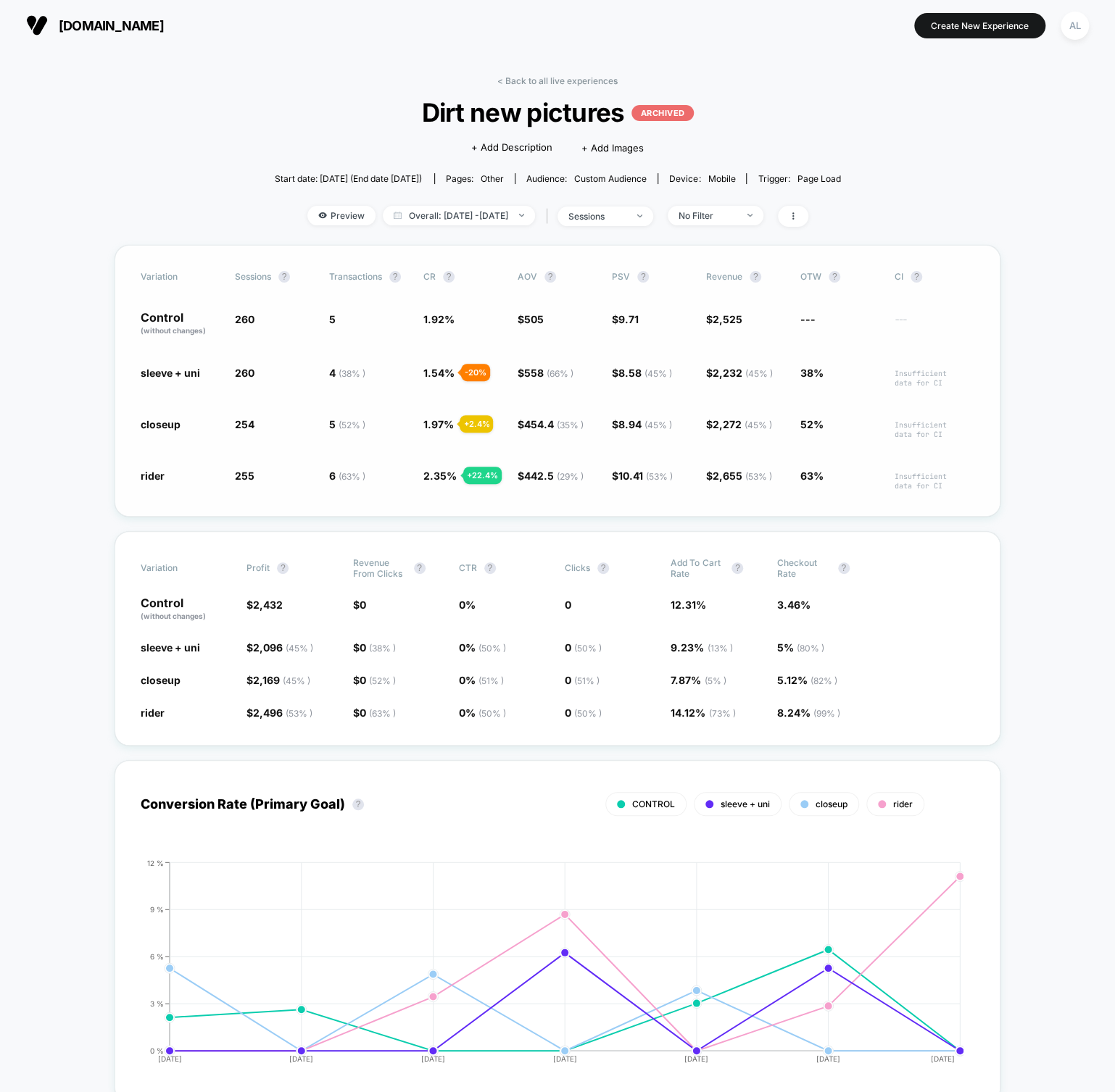
click at [237, 372] on span "260" at bounding box center [274, 376] width 80 height 23
drag, startPoint x: 209, startPoint y: 284, endPoint x: 262, endPoint y: 385, distance: 114.1
click at [282, 445] on div "Variation Sessions ? Transactions ? CR ? AOV ? PSV ? Revenue ? OTW ? CI ? Contr…" at bounding box center [558, 381] width 886 height 272
drag, startPoint x: 249, startPoint y: 328, endPoint x: 232, endPoint y: 378, distance: 52.8
click at [247, 504] on div "Variation Sessions ? Transactions ? CR ? AOV ? PSV ? Revenue ? OTW ? CI ? Contr…" at bounding box center [558, 381] width 886 height 272
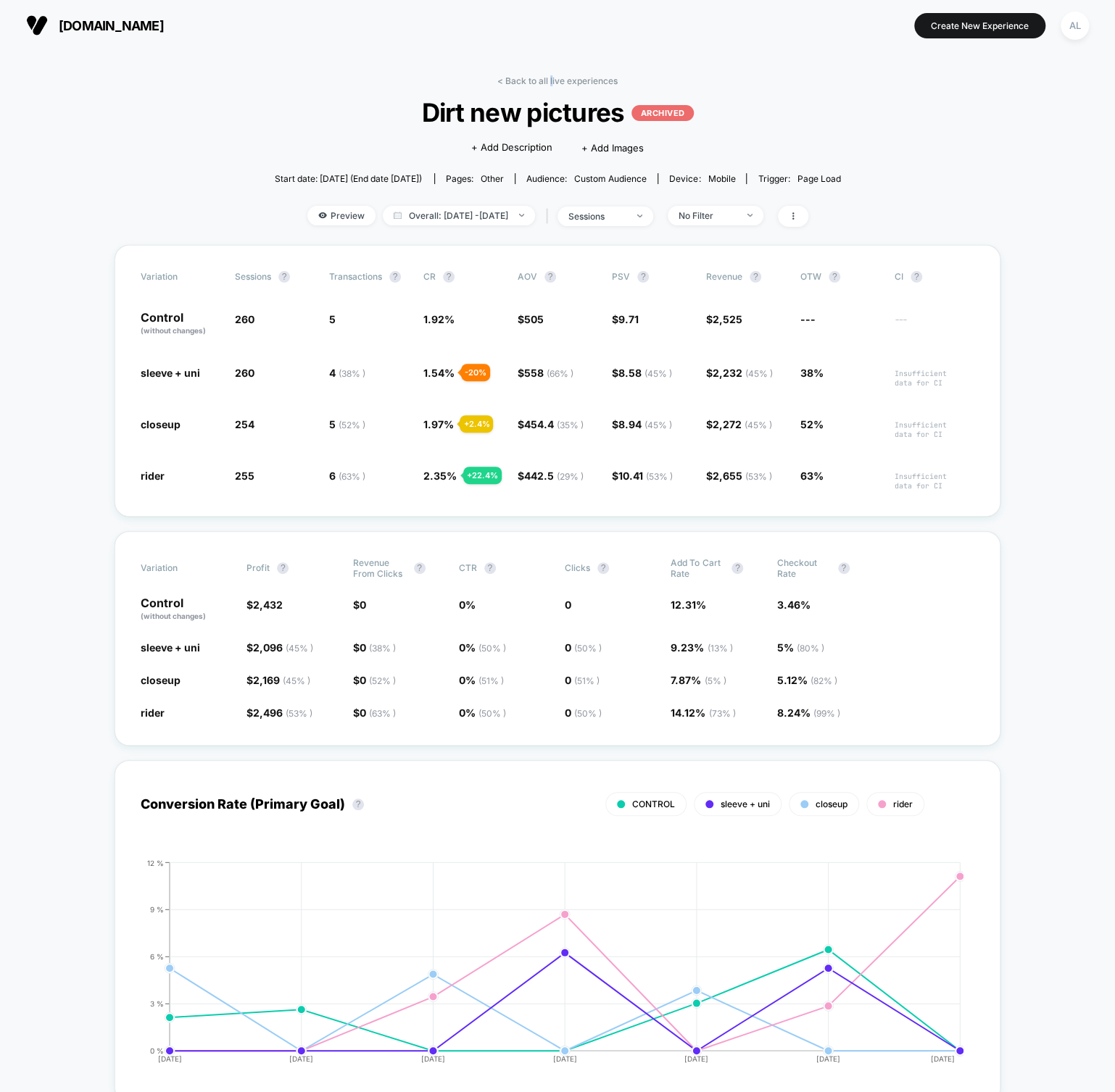
click at [545, 78] on link "< Back to all live experiences" at bounding box center [557, 81] width 120 height 11
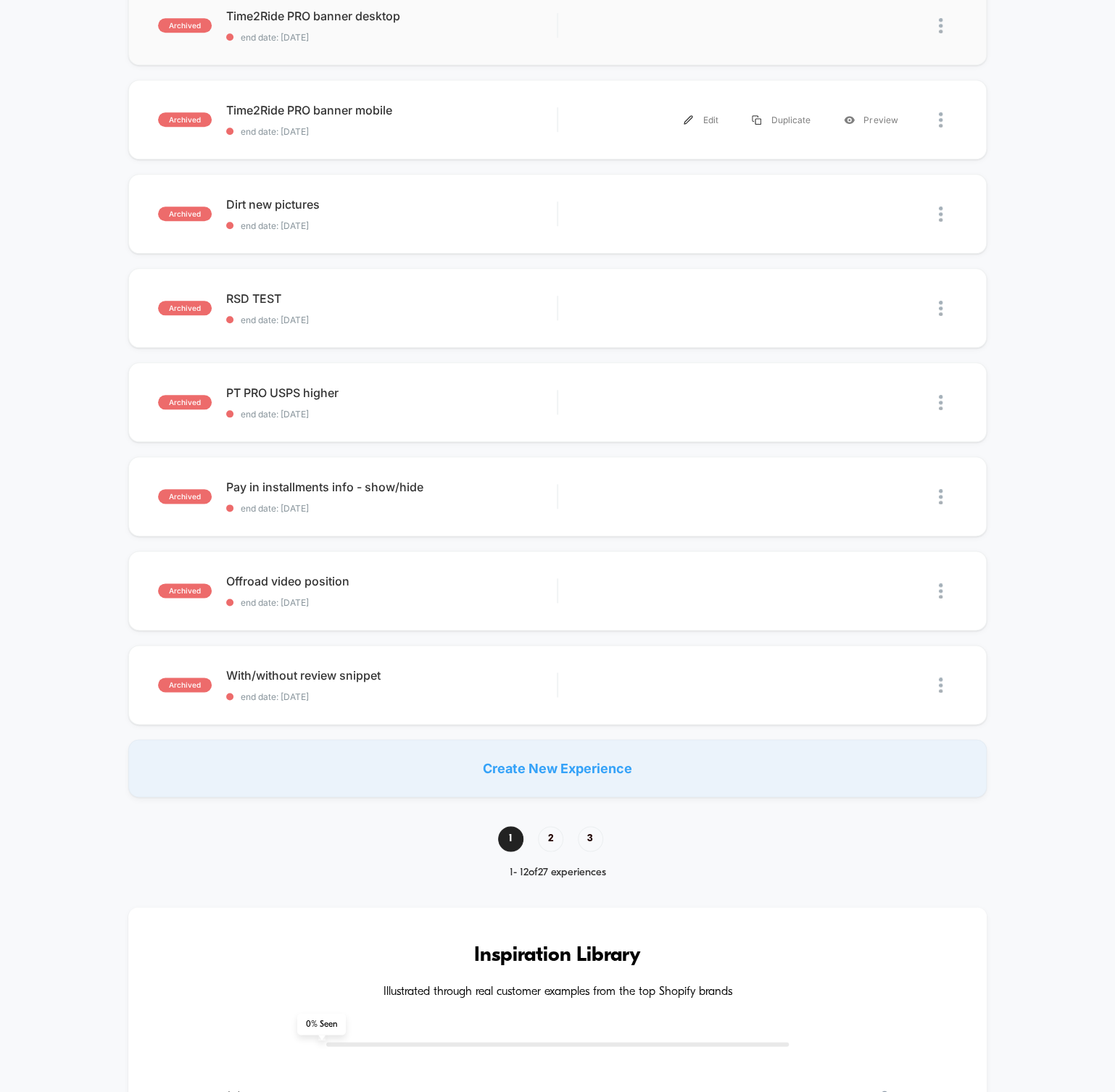
scroll to position [580, 0]
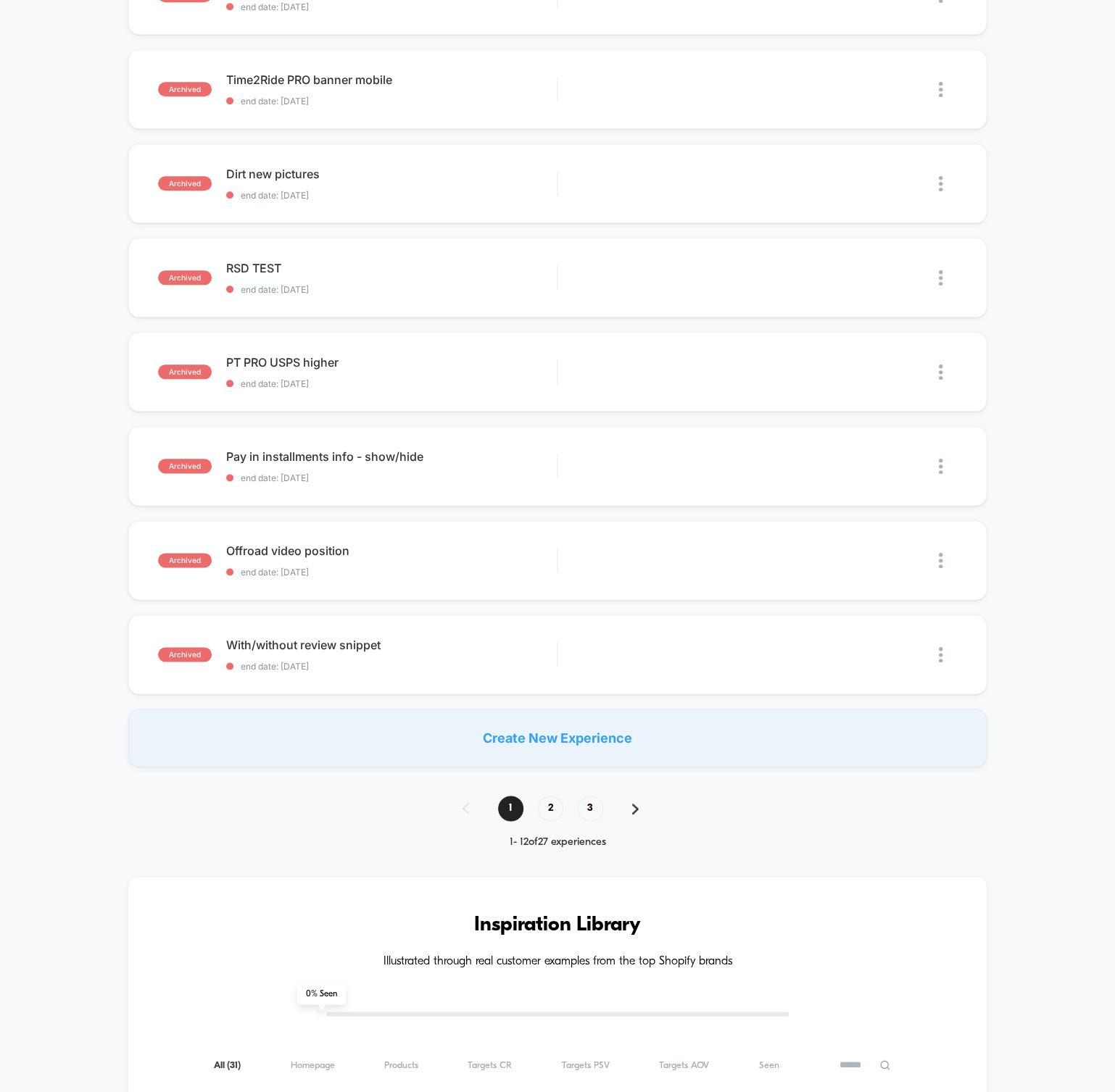
click at [559, 738] on div "Create New Experience" at bounding box center [557, 737] width 858 height 58
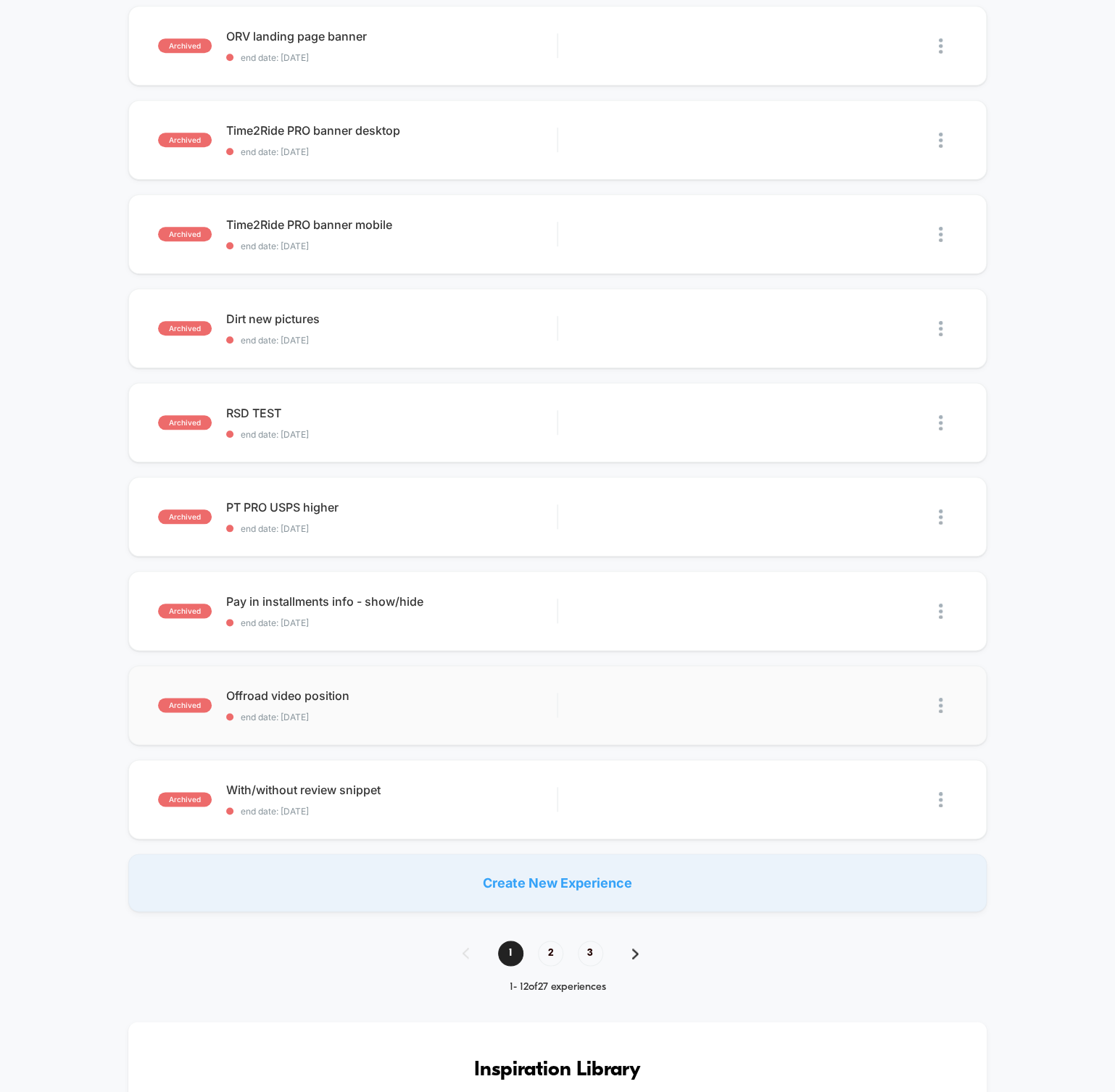
scroll to position [408, 0]
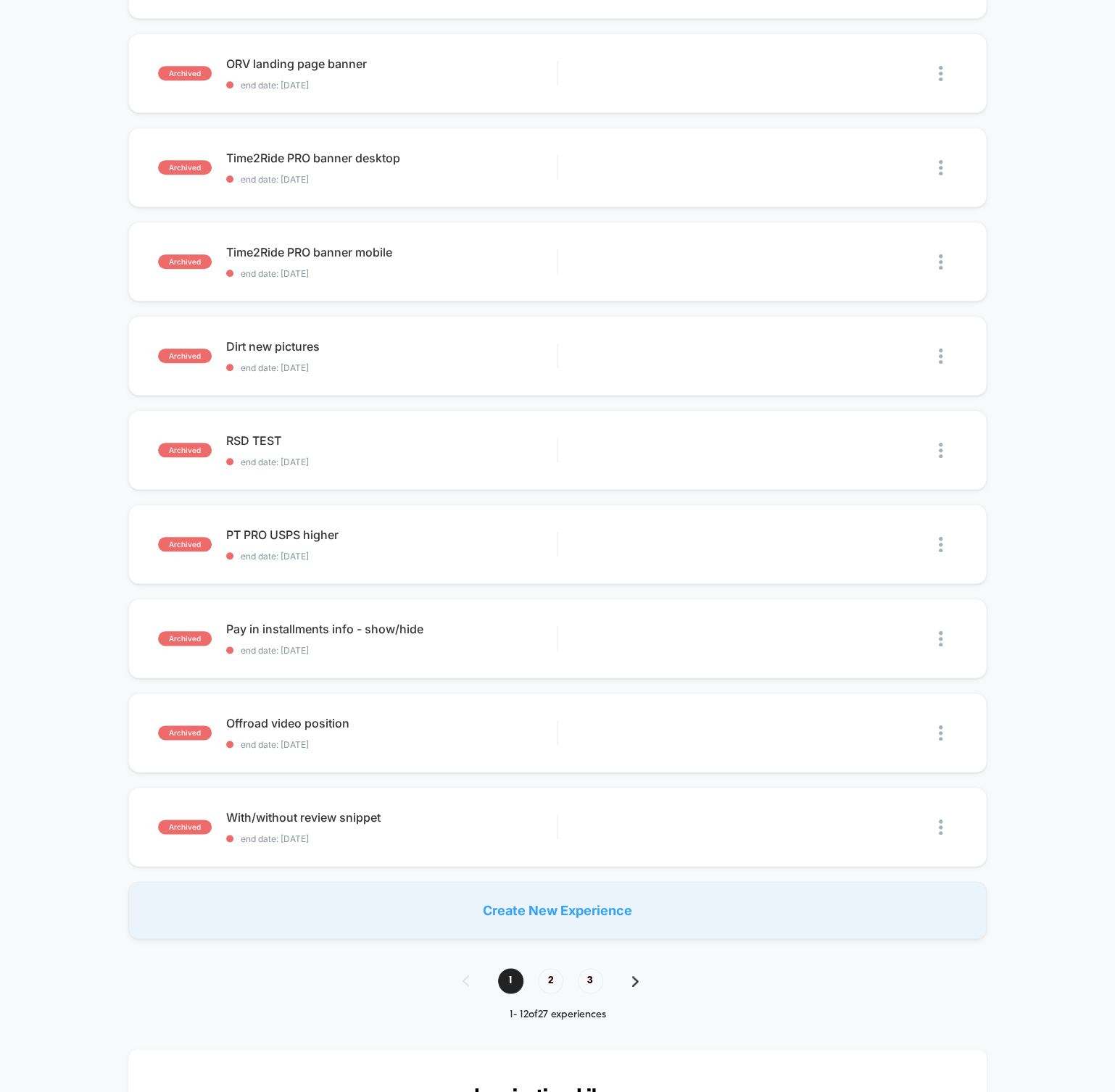
drag, startPoint x: 627, startPoint y: 976, endPoint x: 620, endPoint y: 977, distance: 7.1
click at [627, 976] on div "1 2 3" at bounding box center [558, 980] width 220 height 25
click at [596, 980] on span "3" at bounding box center [591, 980] width 25 height 25
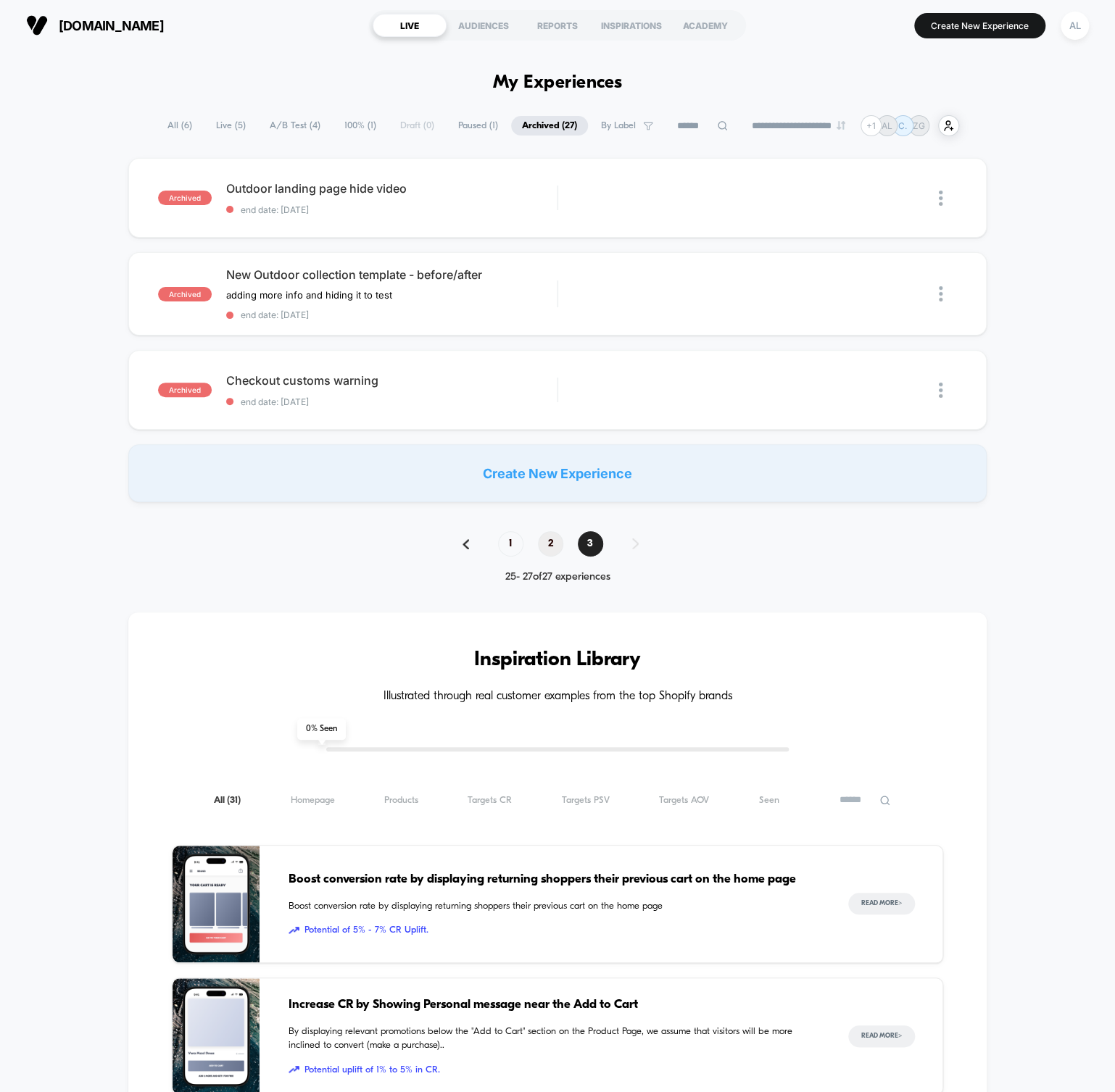
click at [546, 543] on span "2" at bounding box center [550, 543] width 25 height 25
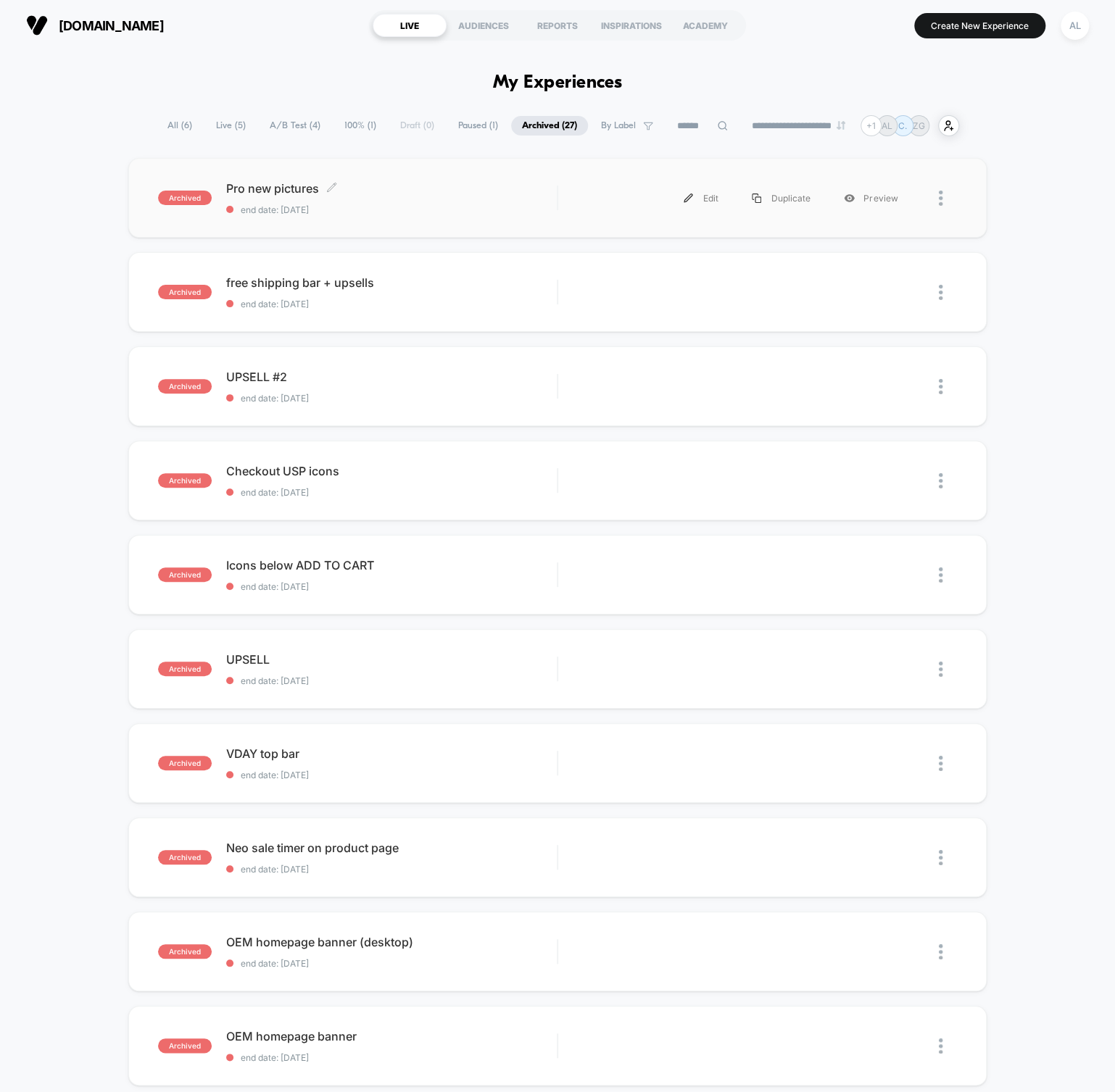
click at [361, 188] on span "Pro new pictures Click to edit experience details" at bounding box center [392, 188] width 331 height 14
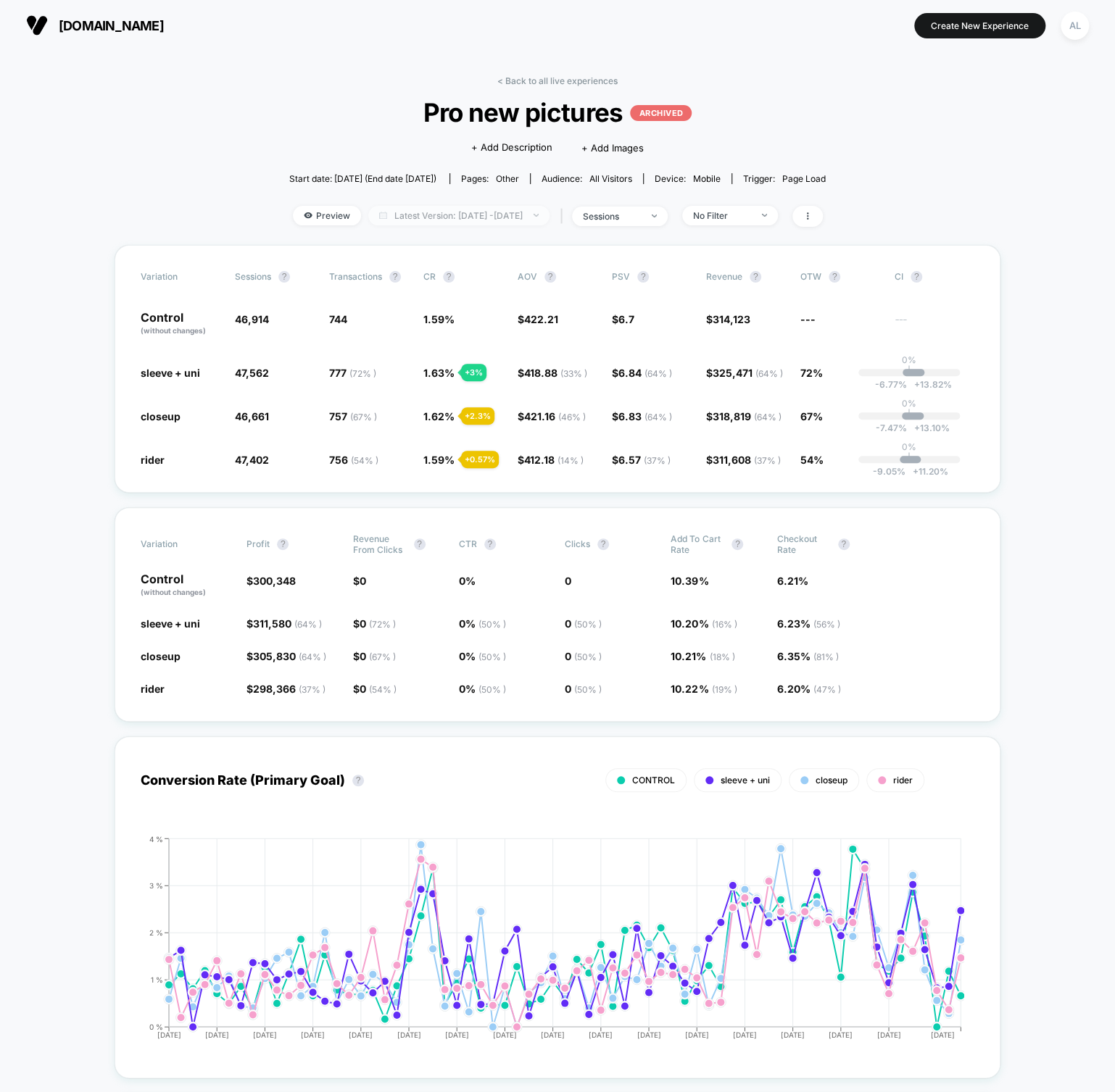
click at [411, 213] on span "Latest Version: [DATE] - [DATE]" at bounding box center [459, 215] width 181 height 19
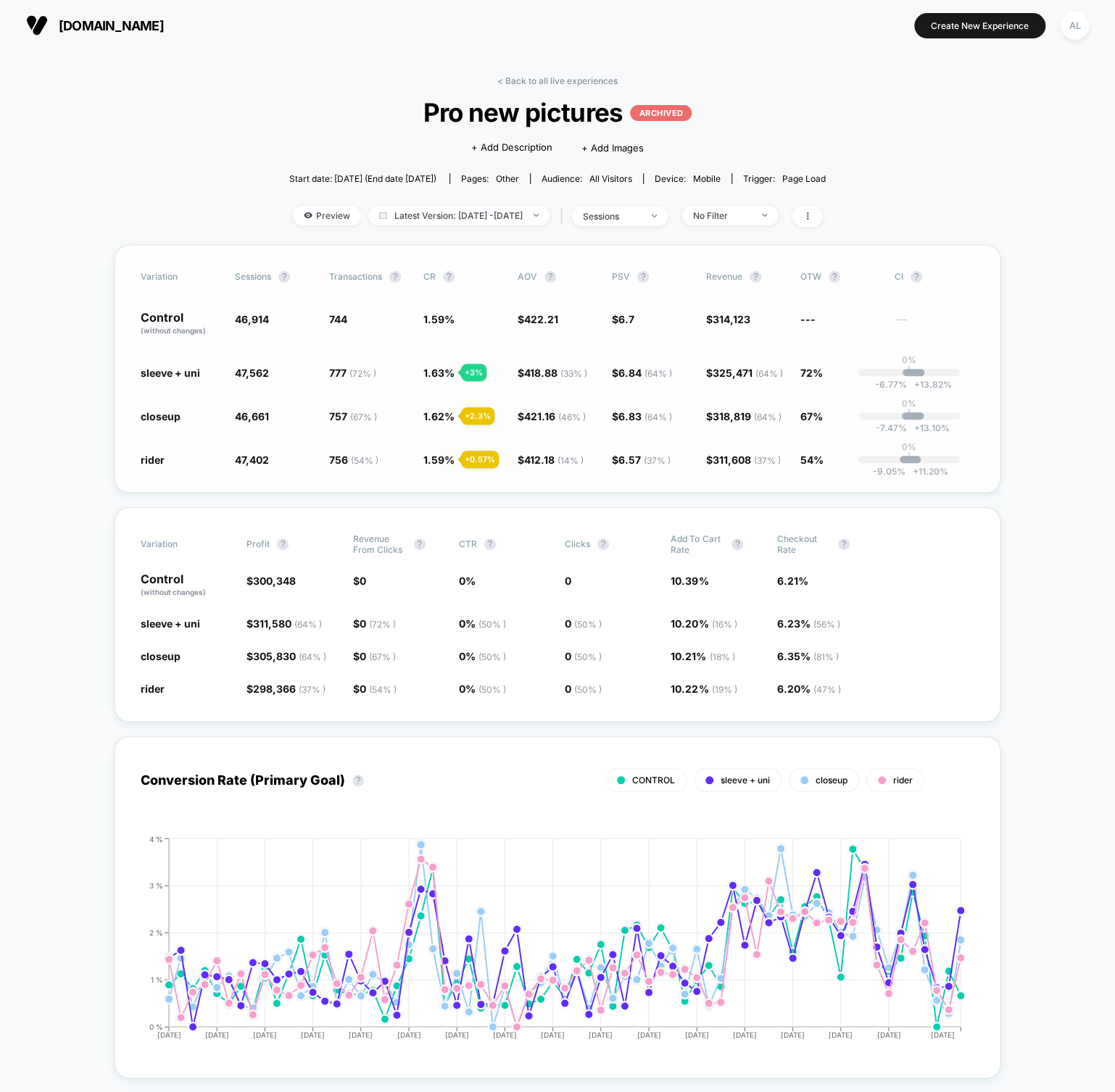
drag, startPoint x: 419, startPoint y: 369, endPoint x: 476, endPoint y: 358, distance: 58.1
click at [476, 358] on div "Variation Sessions ? Transactions ? CR ? AOV ? PSV ? Revenue ? OTW ? CI ? Contr…" at bounding box center [558, 369] width 886 height 248
click at [425, 367] on span "1.63 %" at bounding box center [439, 372] width 31 height 13
drag, startPoint x: 445, startPoint y: 379, endPoint x: 424, endPoint y: 377, distance: 21.1
click at [424, 377] on span "1.63 %" at bounding box center [439, 372] width 31 height 13
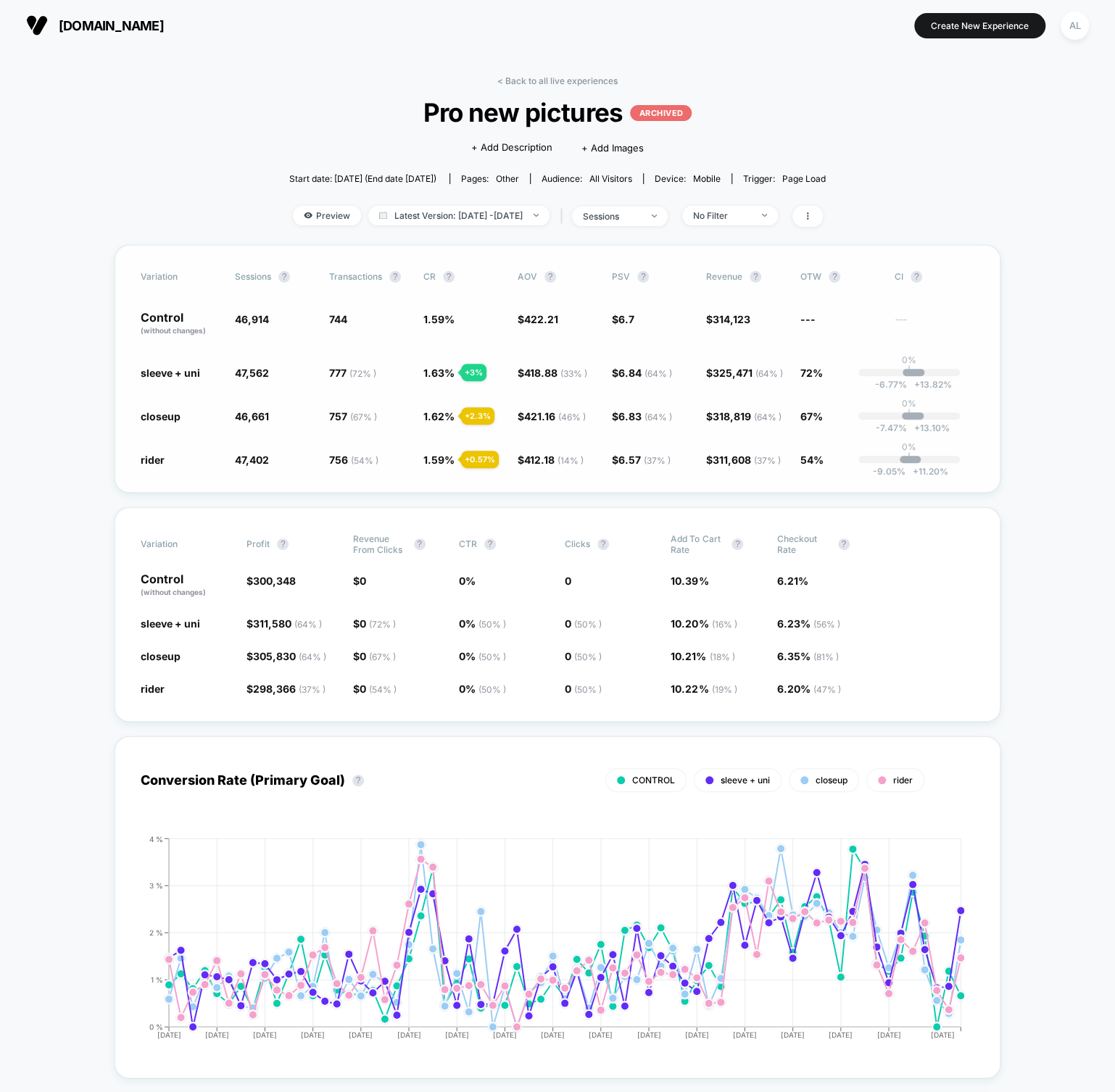
drag, startPoint x: 419, startPoint y: 313, endPoint x: 451, endPoint y: 316, distance: 32.1
click at [451, 315] on div "Control (without changes) 46,914 744 1.59 % $ 422.21 $ 6.7 $ 314,123 --- ---" at bounding box center [558, 324] width 834 height 24
drag, startPoint x: 419, startPoint y: 313, endPoint x: 449, endPoint y: 308, distance: 30.4
click at [449, 308] on div "Variation Sessions ? Transactions ? CR ? AOV ? PSV ? Revenue ? OTW ? CI ? Contr…" at bounding box center [558, 369] width 886 height 248
drag, startPoint x: 420, startPoint y: 371, endPoint x: 443, endPoint y: 381, distance: 25.1
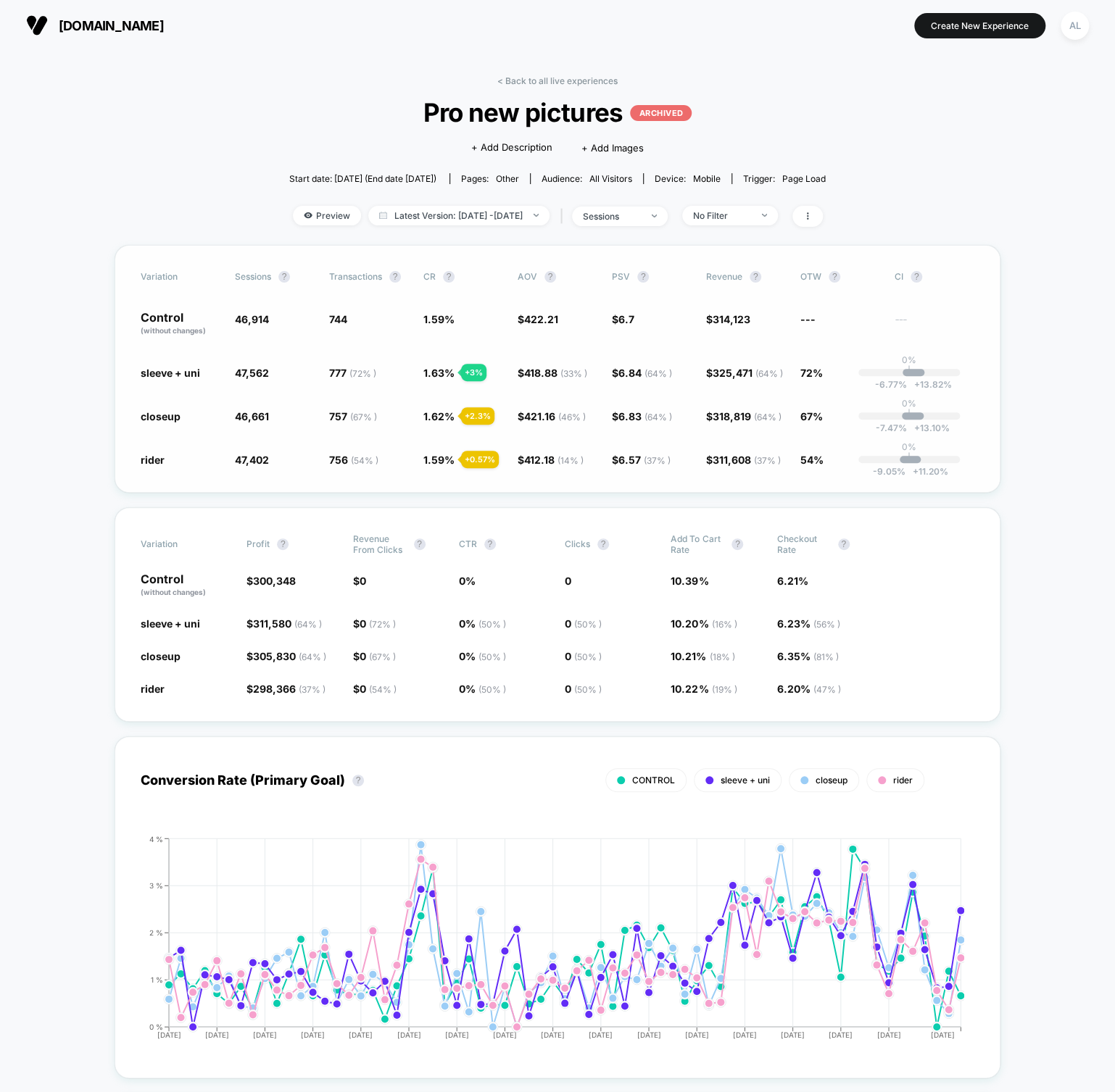
click at [445, 372] on div "sleeve + uni 47,562 + 1.4 % 777 ( 72 % ) + 3 % 1.63 % + 3 % $ 418.88 ( 33 % ) -…" at bounding box center [558, 372] width 834 height 14
drag, startPoint x: 423, startPoint y: 371, endPoint x: 444, endPoint y: 367, distance: 21.4
click at [444, 367] on span "1.63 %" at bounding box center [439, 372] width 31 height 13
click at [528, 80] on link "< Back to all live experiences" at bounding box center [557, 81] width 120 height 11
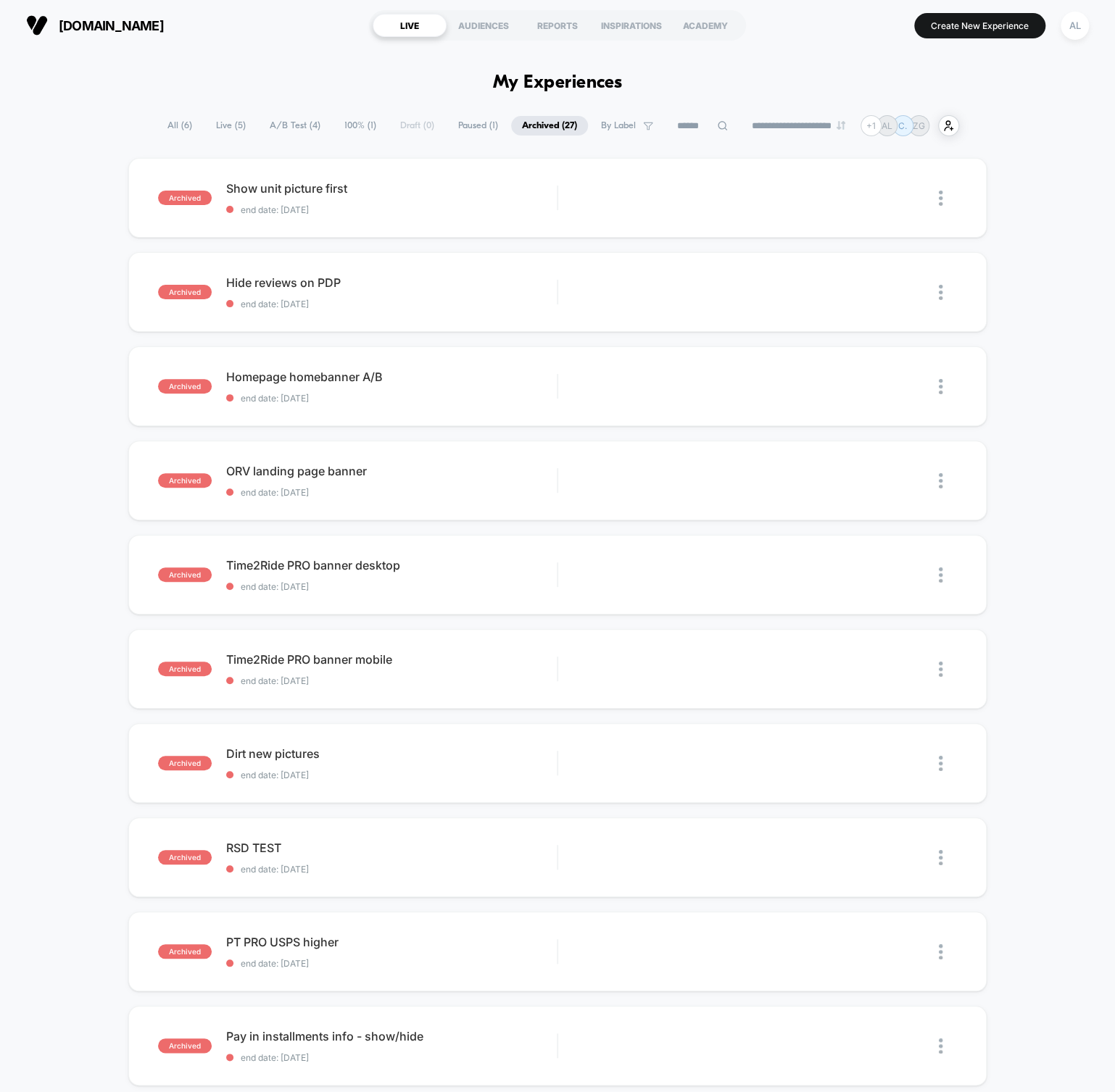
click at [184, 125] on span "All ( 6 )" at bounding box center [180, 125] width 46 height 19
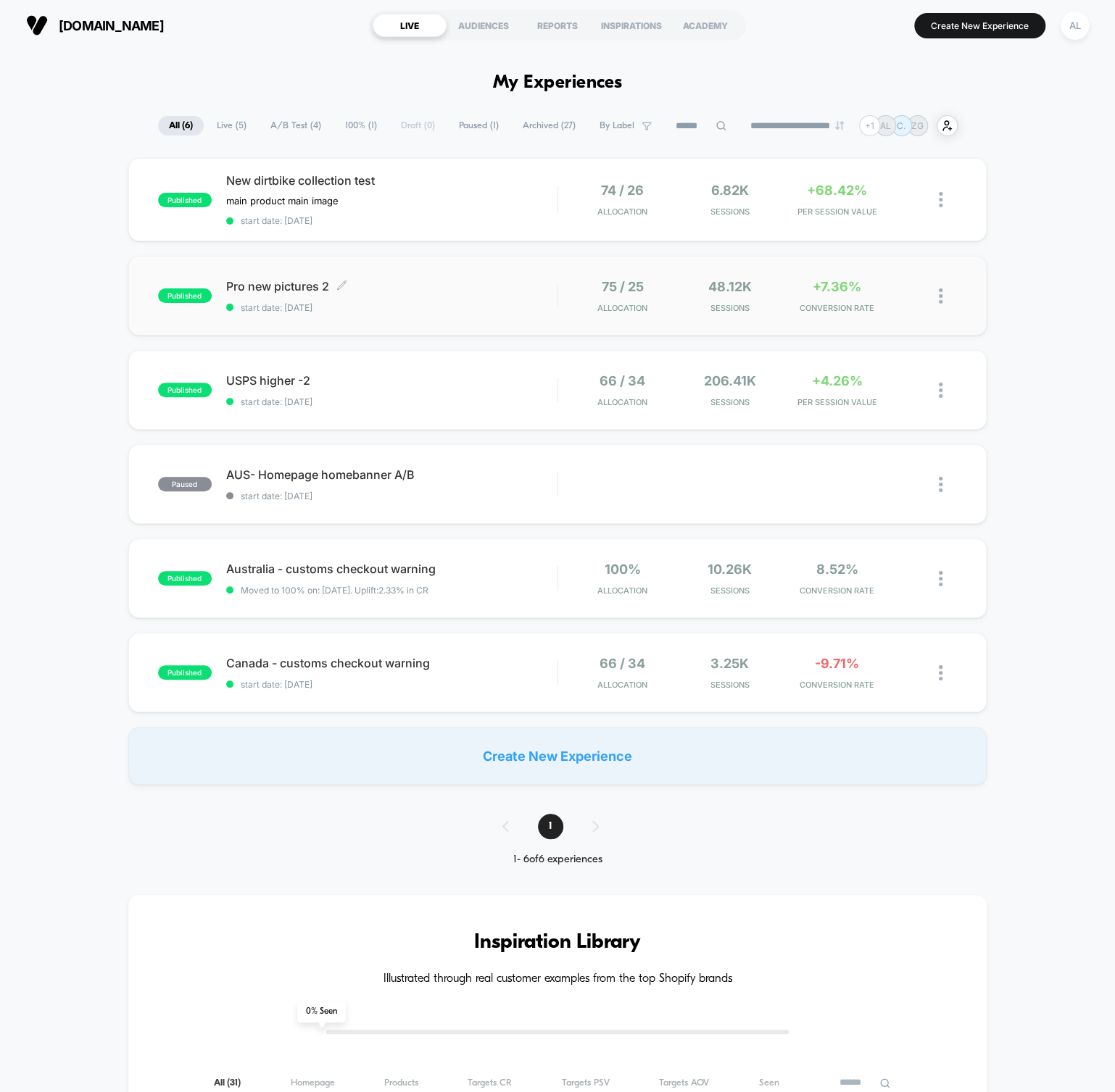
click at [381, 304] on span "start date: [DATE]" at bounding box center [392, 307] width 331 height 11
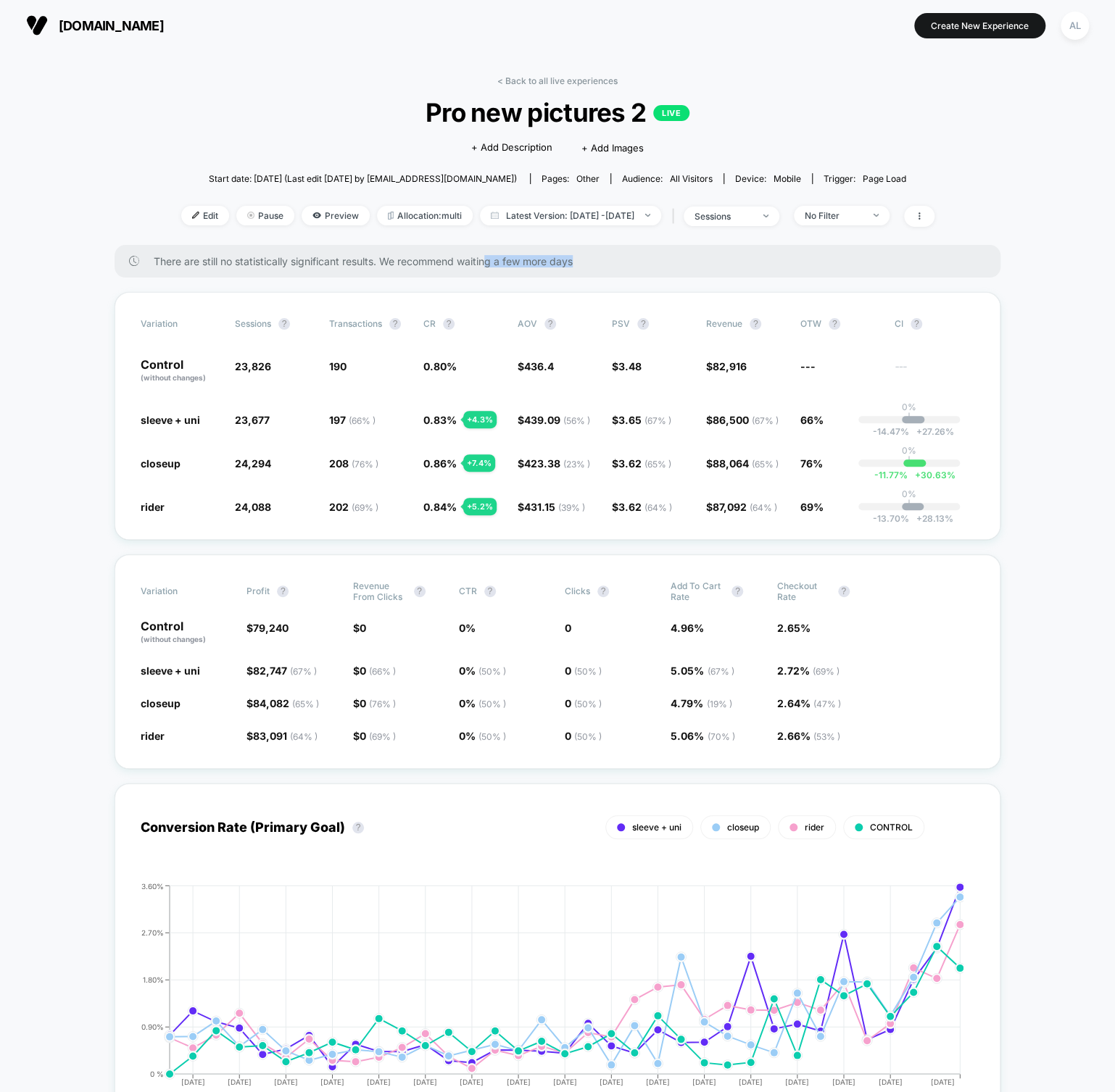
drag, startPoint x: 567, startPoint y: 267, endPoint x: 607, endPoint y: 263, distance: 40.2
click at [607, 263] on span "There are still no statistically significant results. We recommend waiting a fe…" at bounding box center [562, 261] width 818 height 13
drag, startPoint x: 607, startPoint y: 263, endPoint x: 498, endPoint y: 263, distance: 109.0
click at [498, 263] on span "There are still no statistically significant results. We recommend waiting a fe…" at bounding box center [562, 261] width 818 height 13
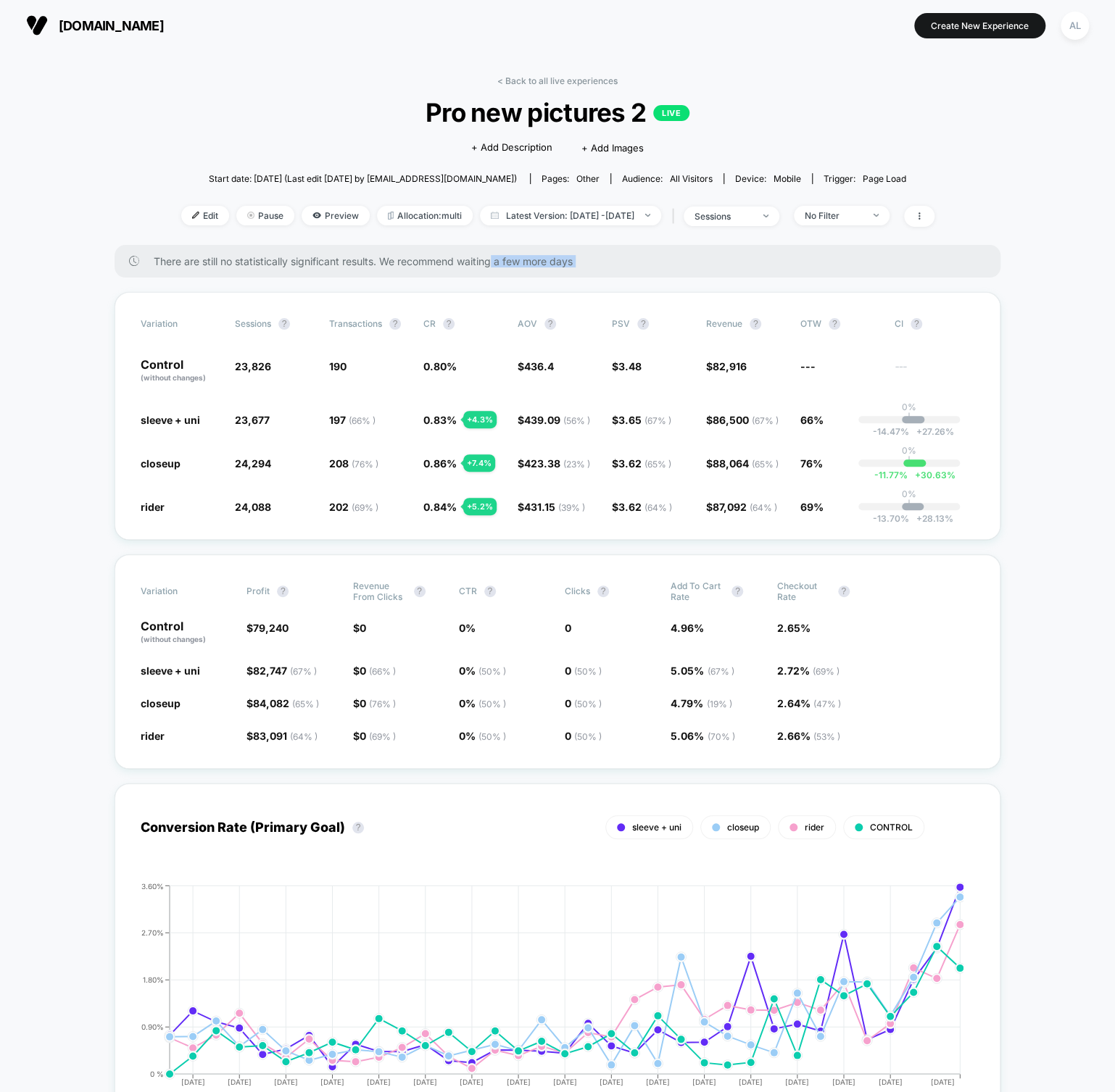
click at [498, 263] on span "There are still no statistically significant results. We recommend waiting a fe…" at bounding box center [562, 261] width 818 height 13
click at [491, 264] on span "There are still no statistically significant results. We recommend waiting a fe…" at bounding box center [562, 261] width 818 height 13
click at [478, 272] on div "There are still no statistically significant results. We recommend waiting a fe…" at bounding box center [558, 261] width 886 height 33
click at [518, 86] on link "< Back to all live experiences" at bounding box center [557, 81] width 120 height 11
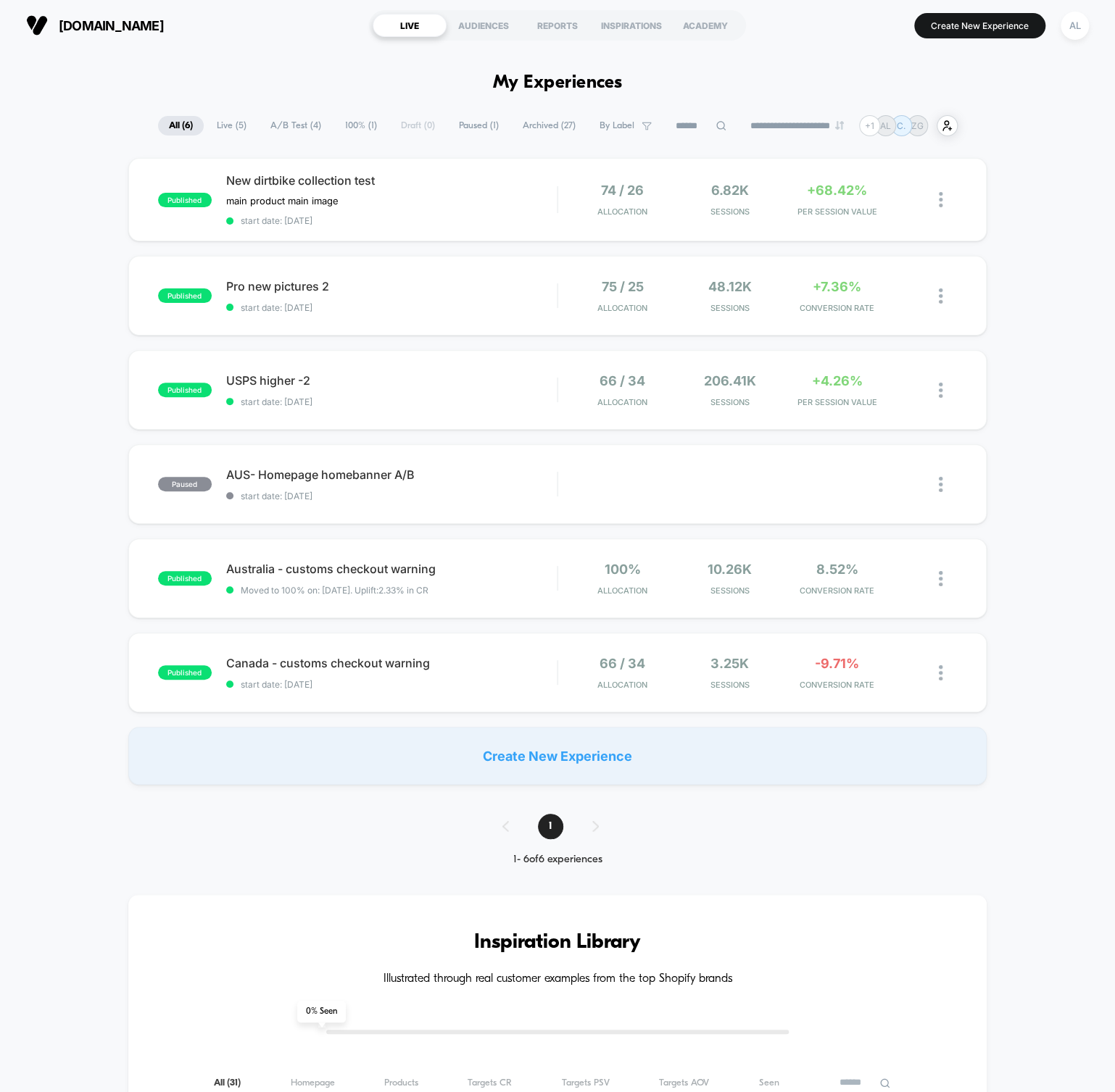
click at [548, 123] on span "Archived ( 27 )" at bounding box center [549, 125] width 75 height 19
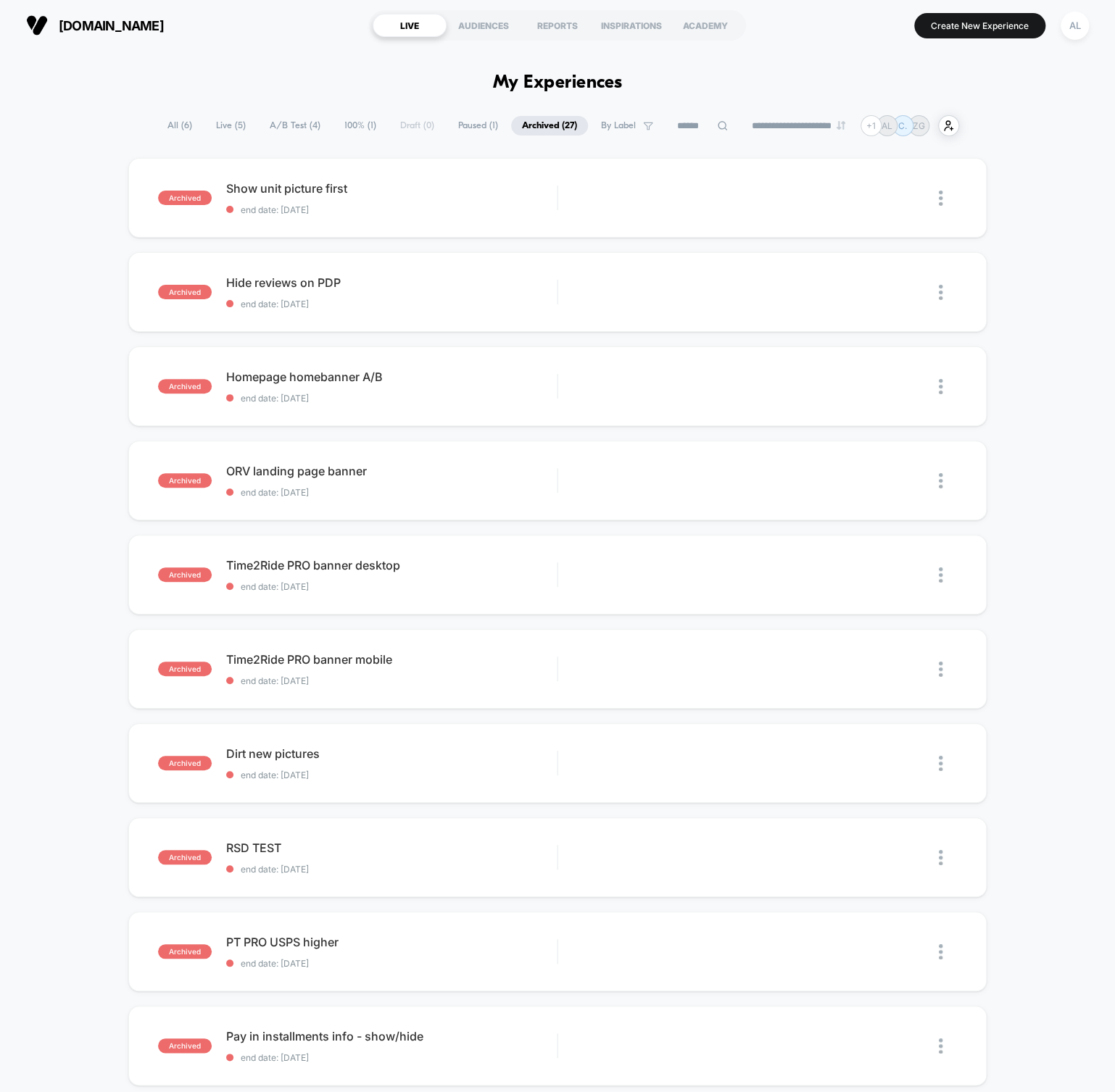
scroll to position [580, 0]
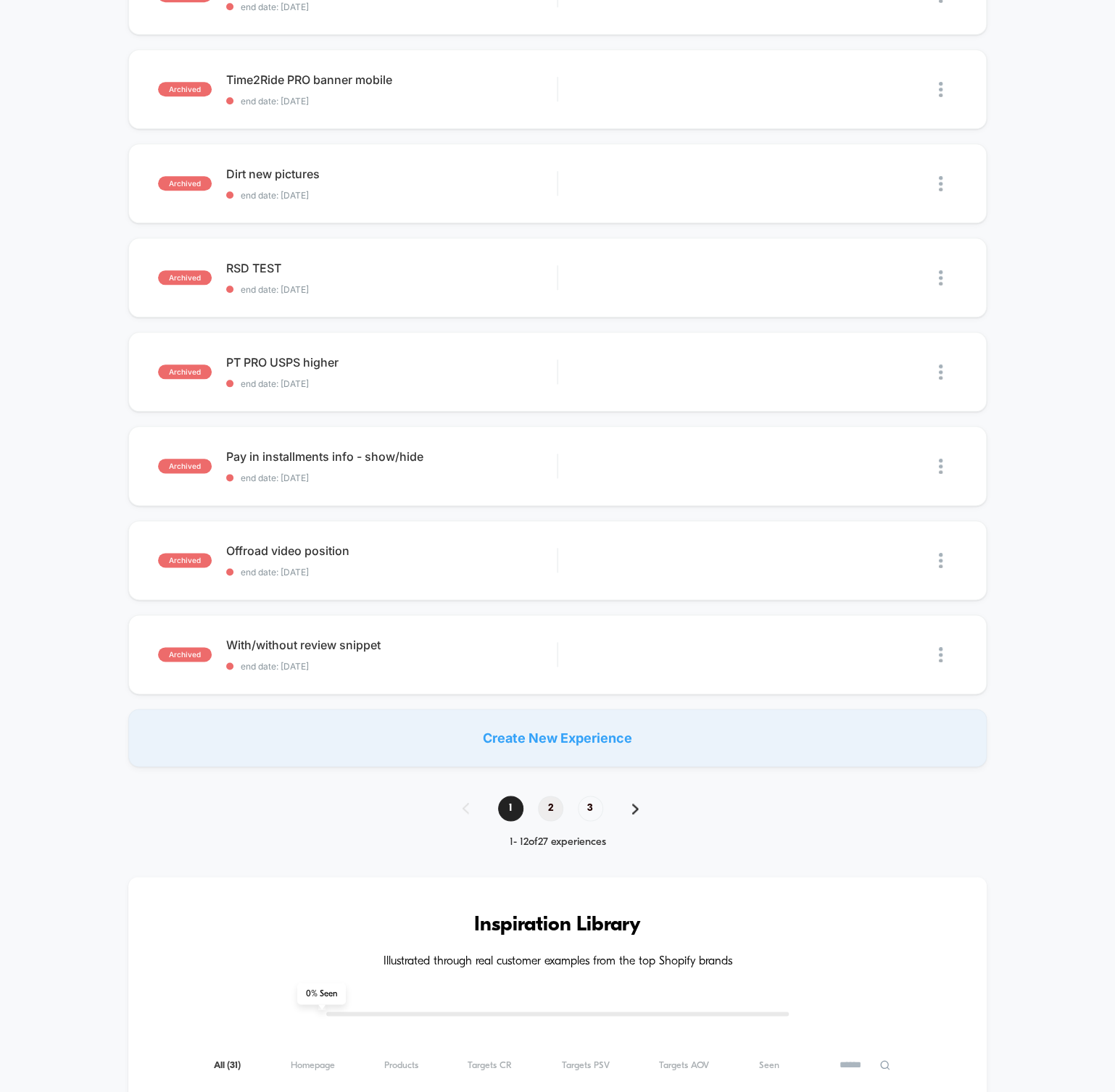
click at [552, 808] on span "2" at bounding box center [550, 809] width 25 height 25
click at [591, 809] on span "3" at bounding box center [591, 809] width 25 height 25
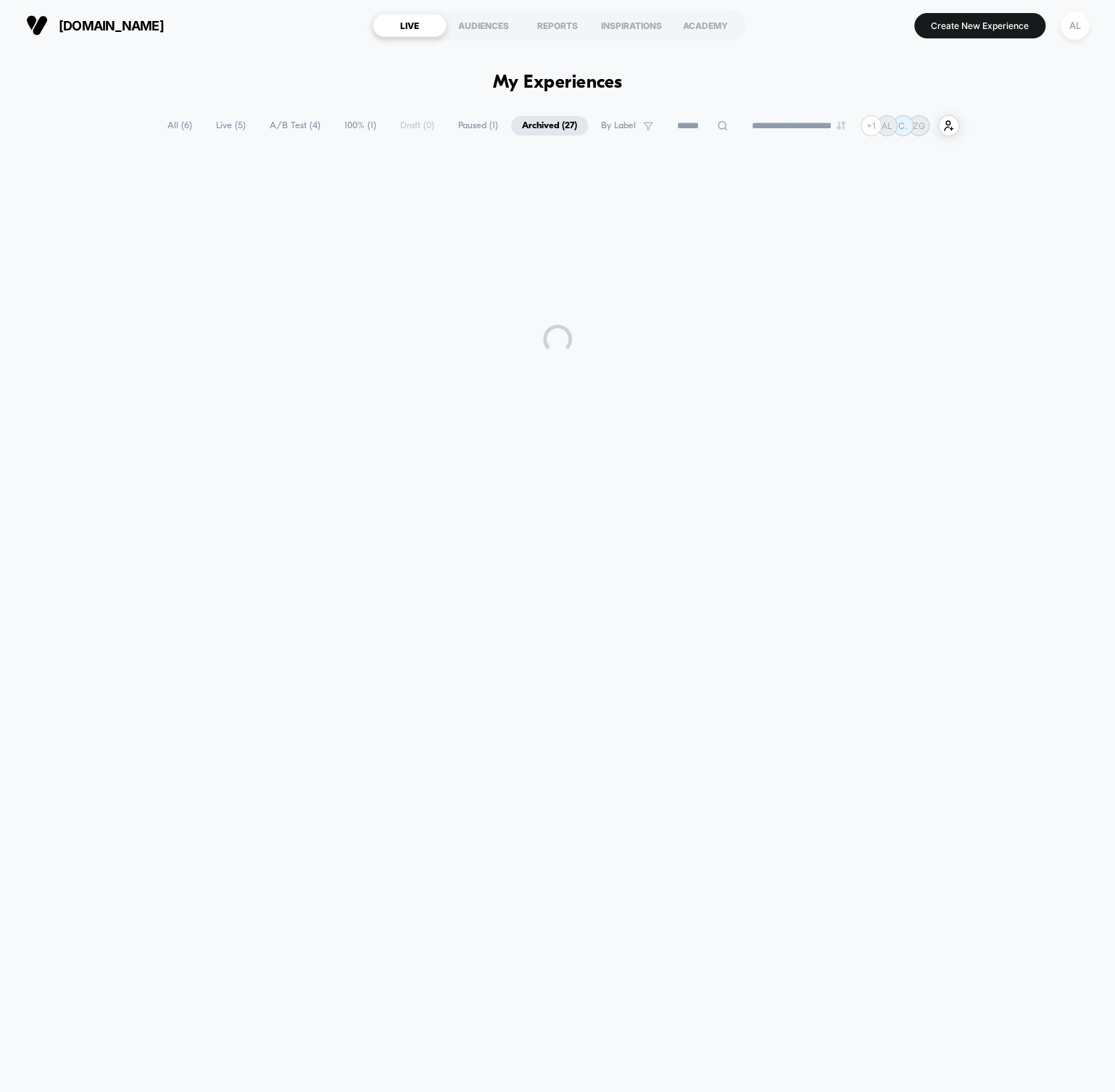
scroll to position [0, 0]
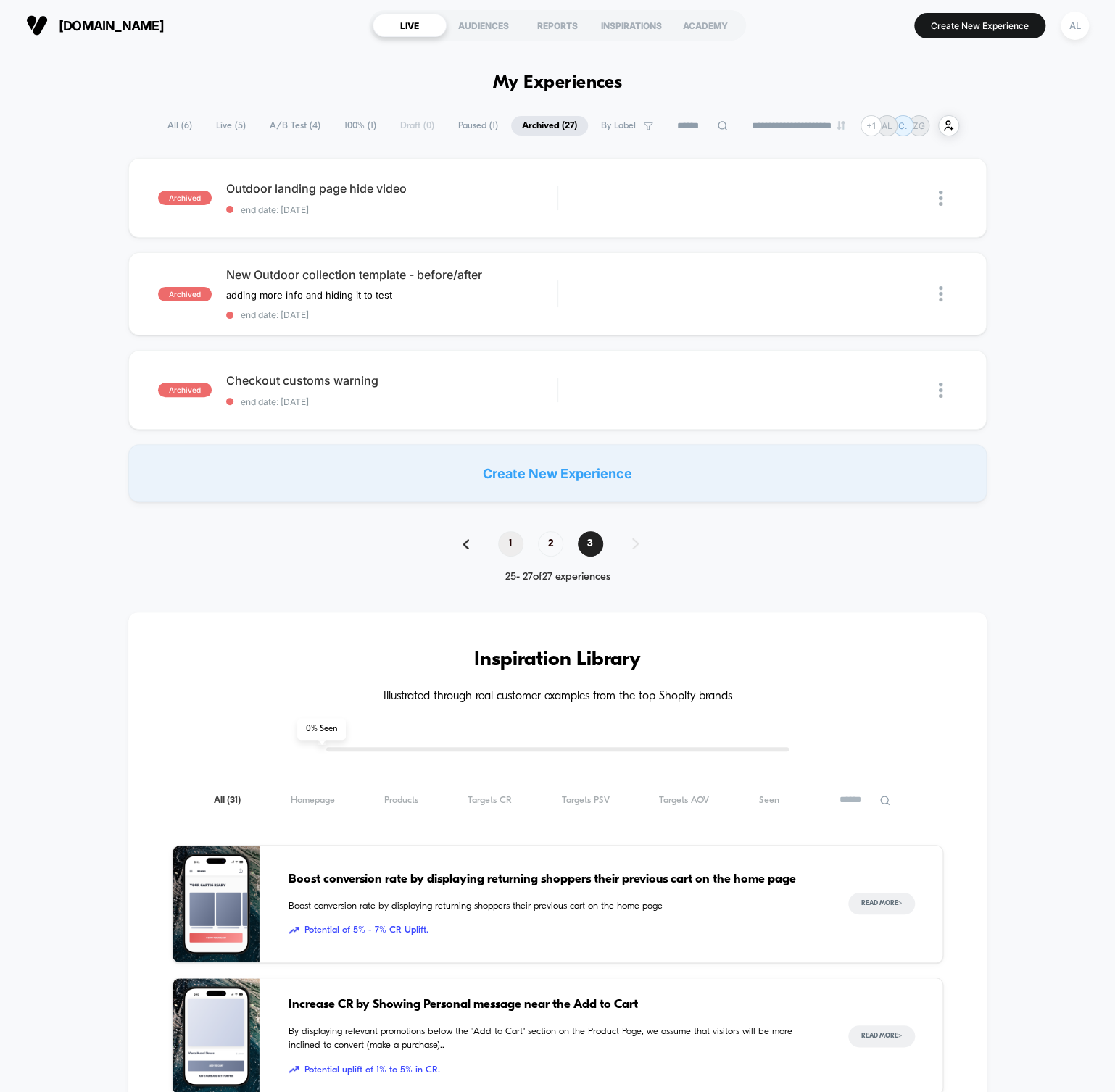
click at [504, 540] on span "1" at bounding box center [511, 543] width 25 height 25
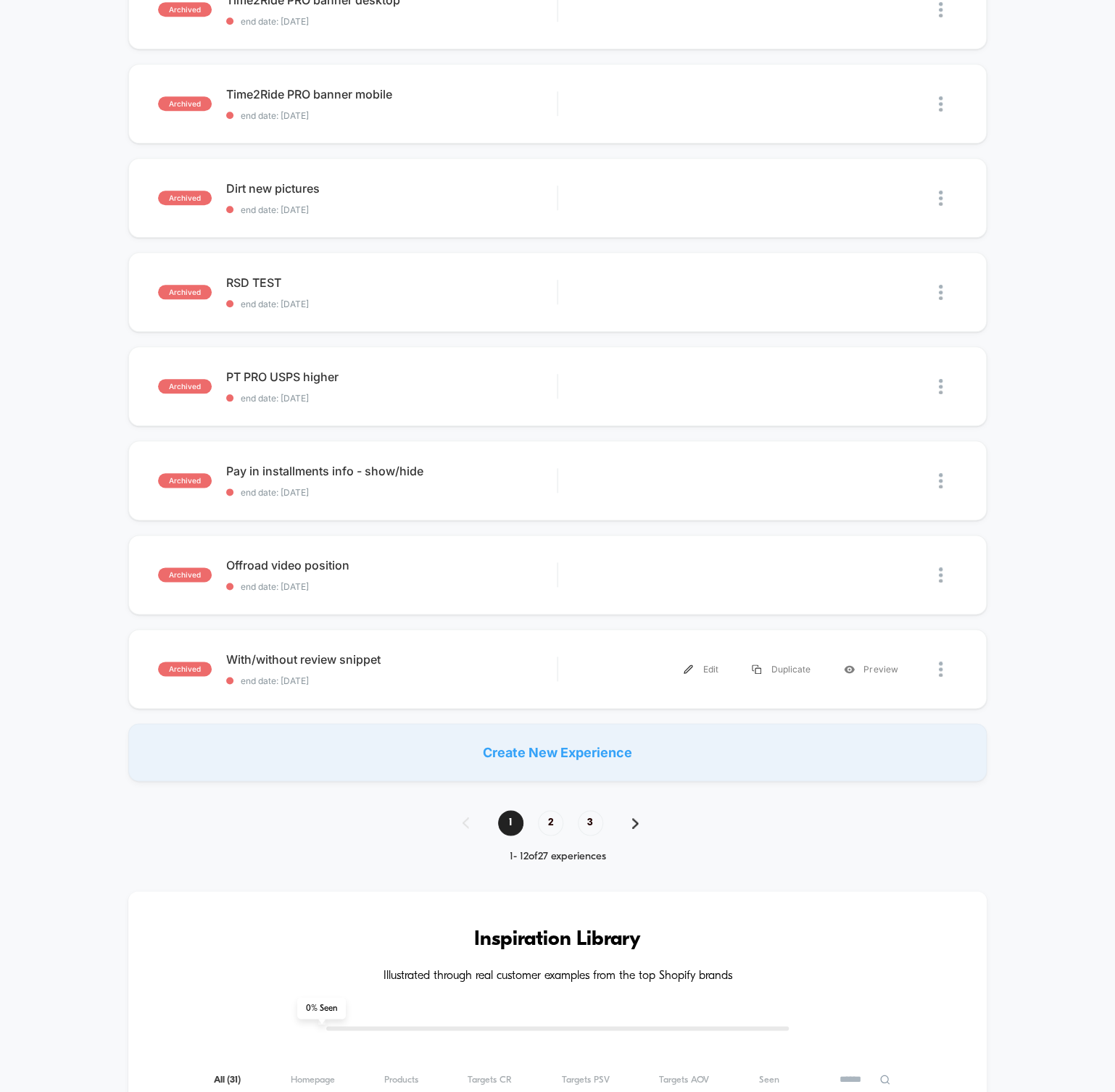
scroll to position [580, 0]
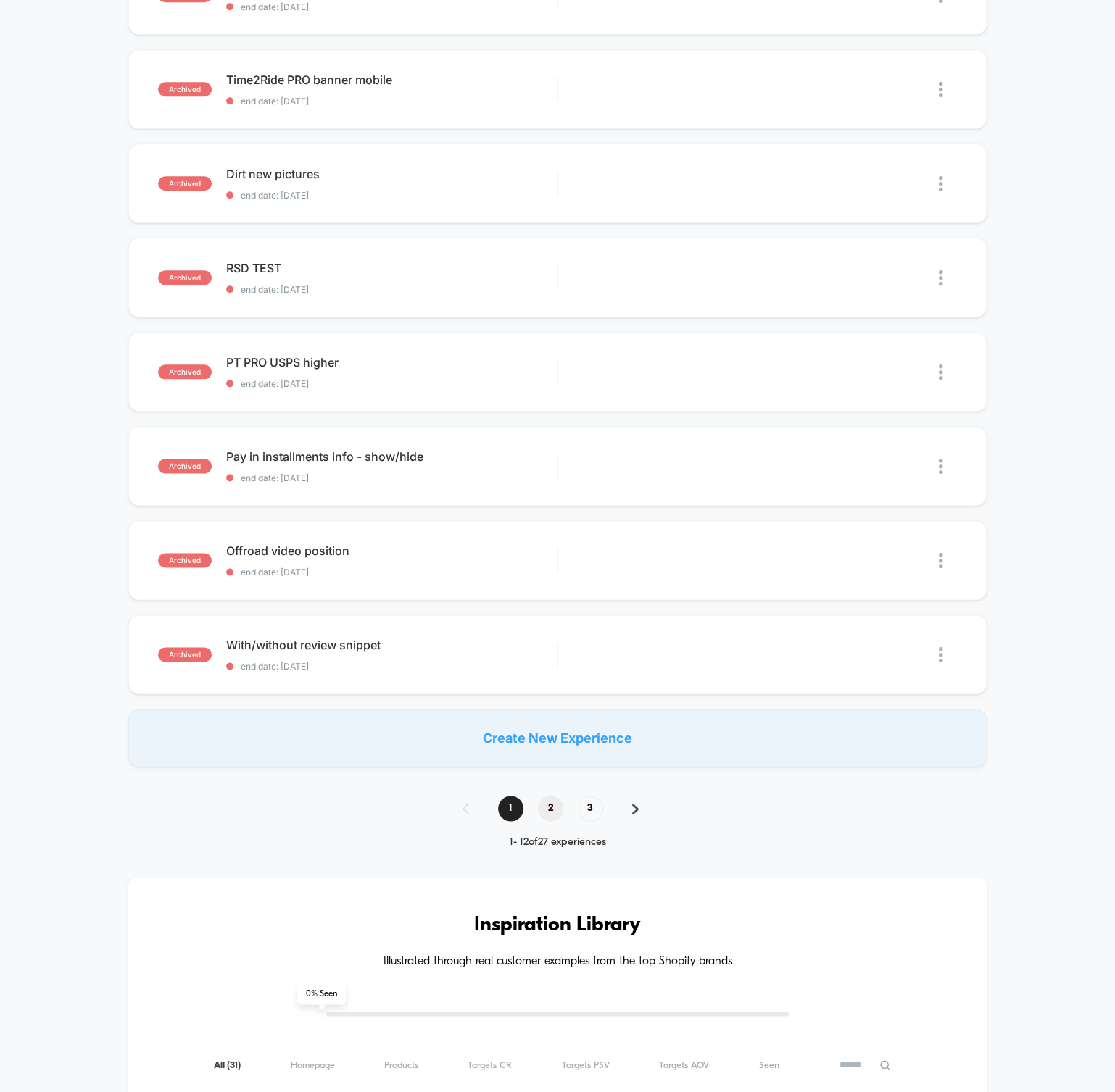
click at [552, 809] on span "2" at bounding box center [550, 809] width 25 height 25
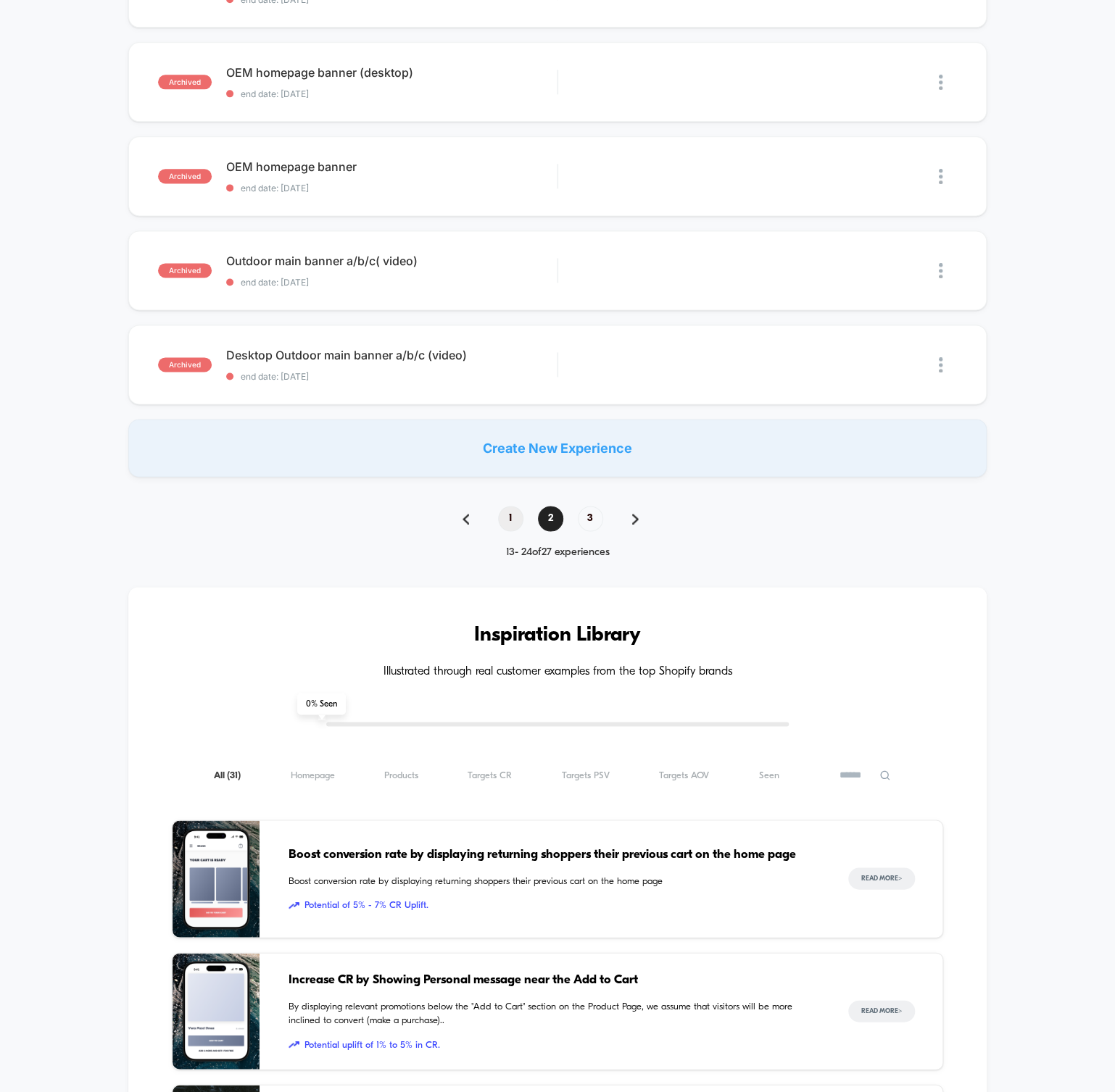
click at [503, 516] on span "1" at bounding box center [511, 518] width 25 height 25
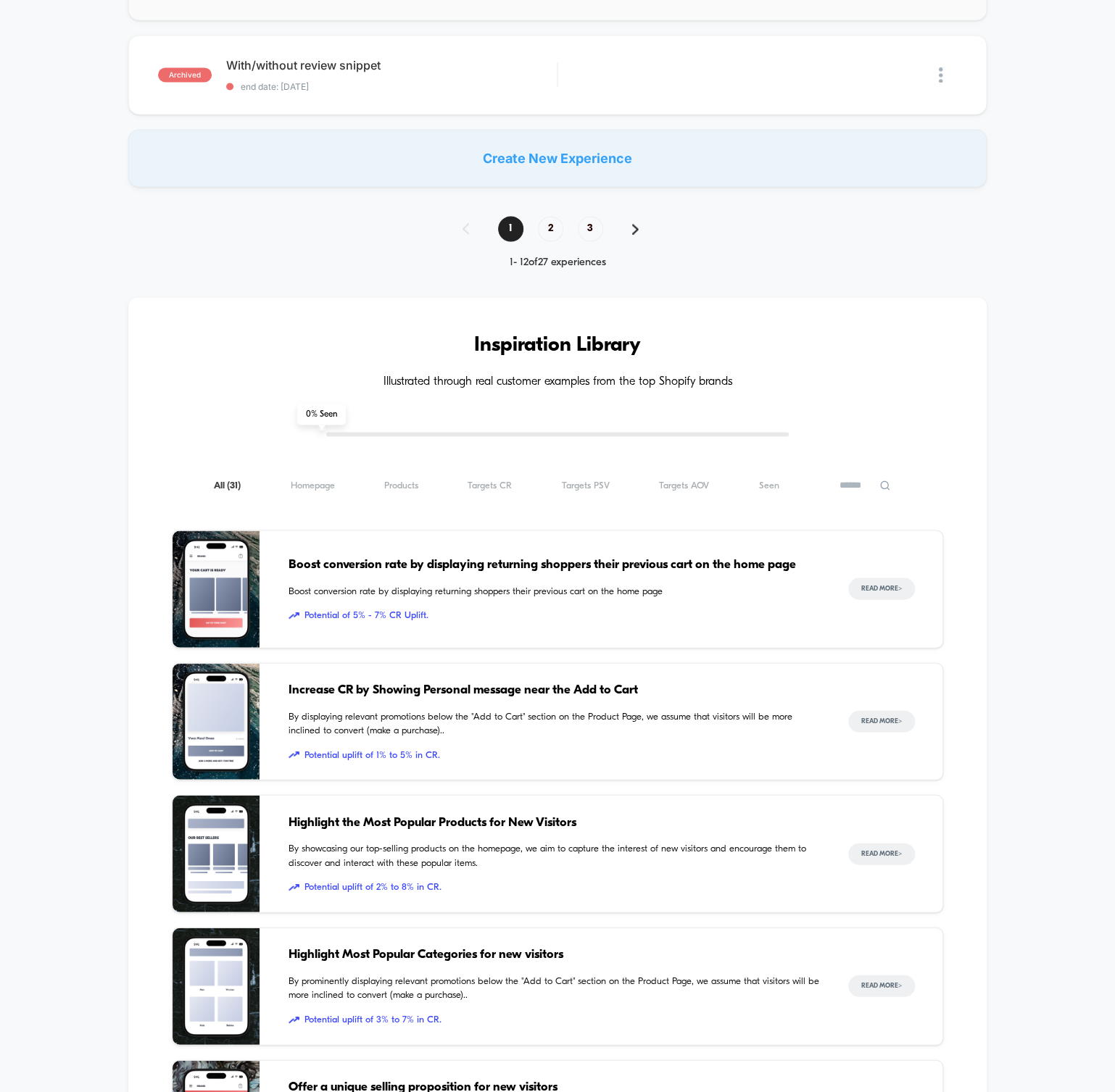
scroll to position [580, 0]
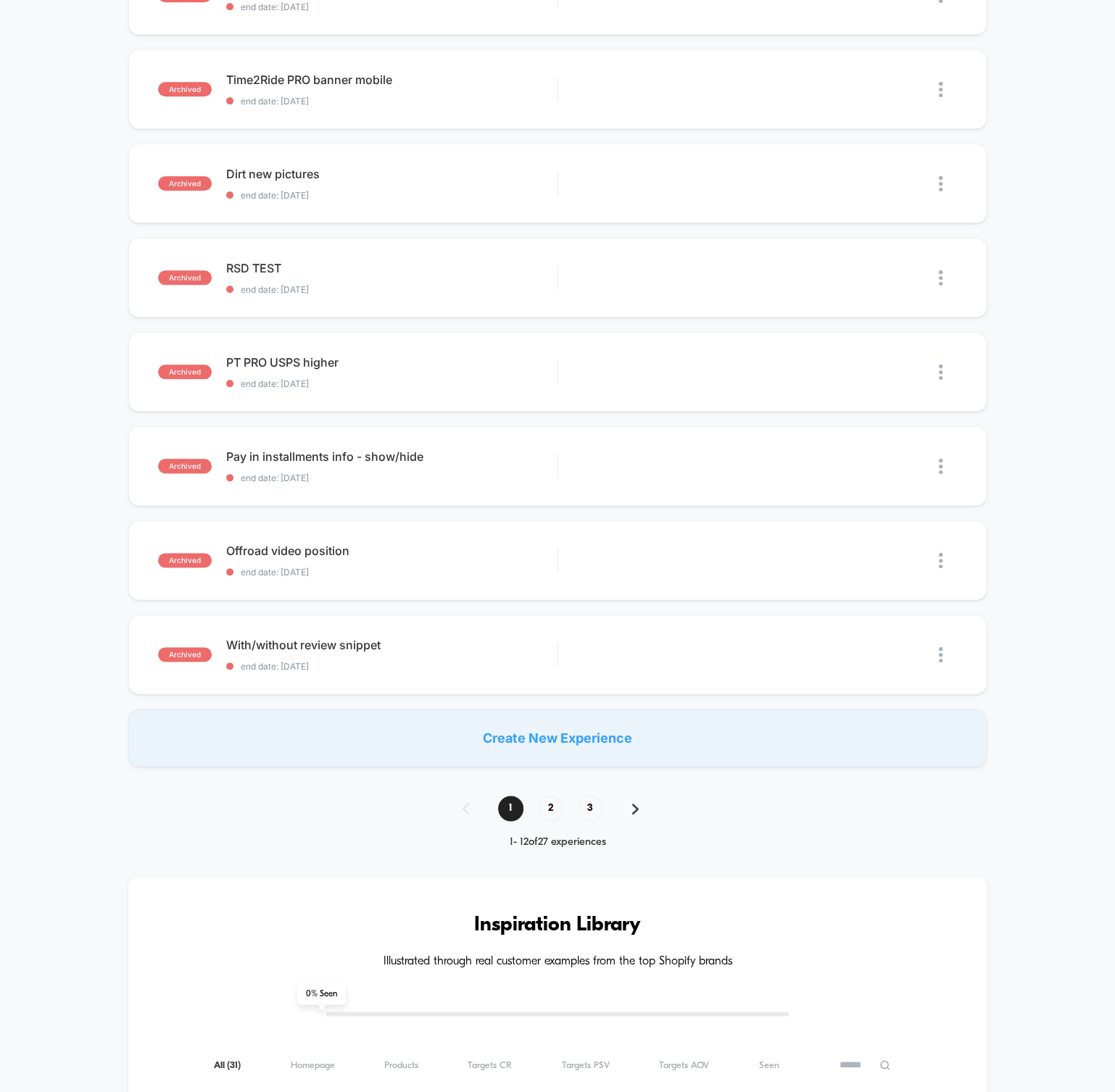
click at [592, 804] on span "3" at bounding box center [591, 809] width 25 height 25
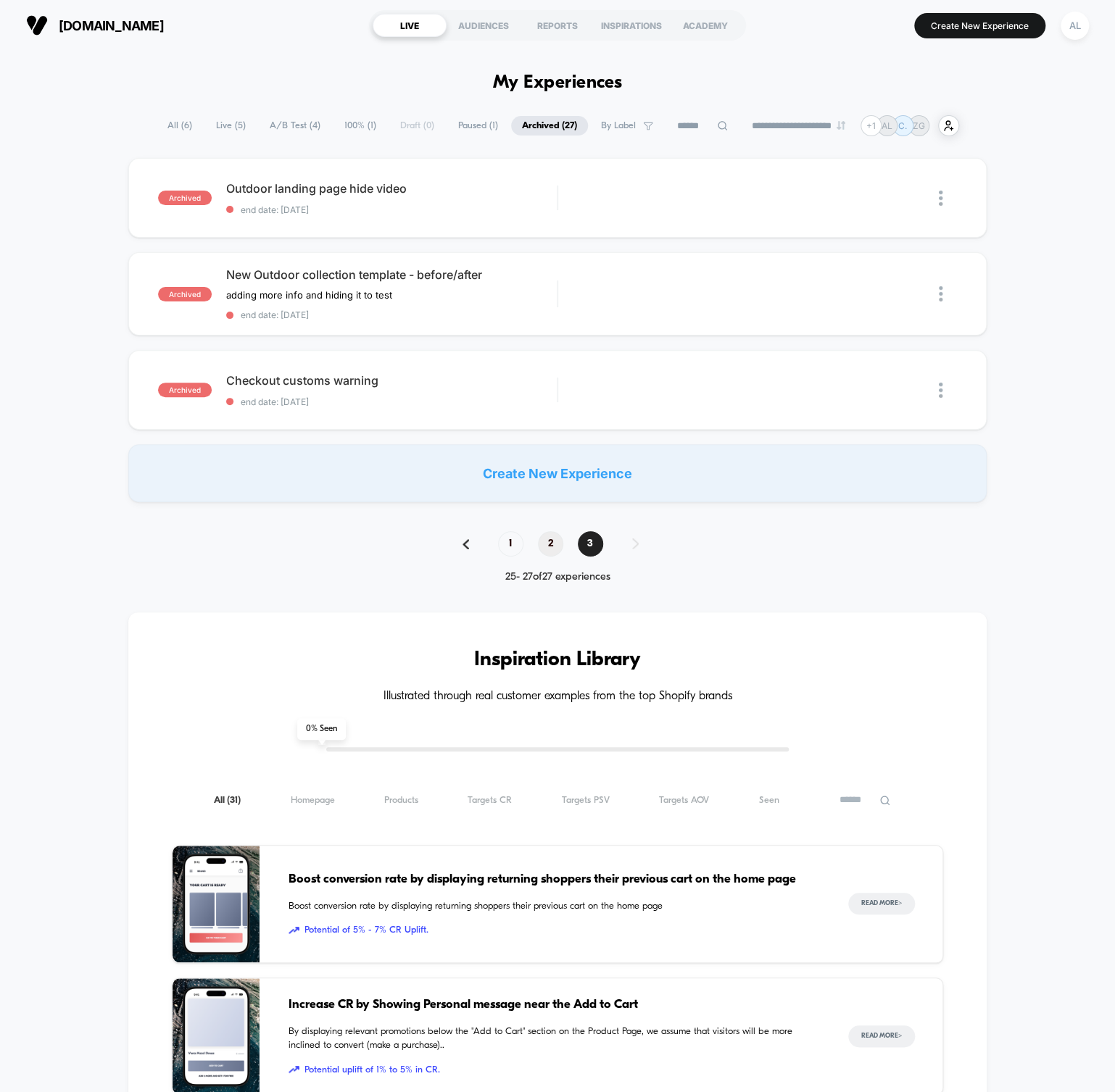
click at [546, 537] on span "2" at bounding box center [550, 543] width 25 height 25
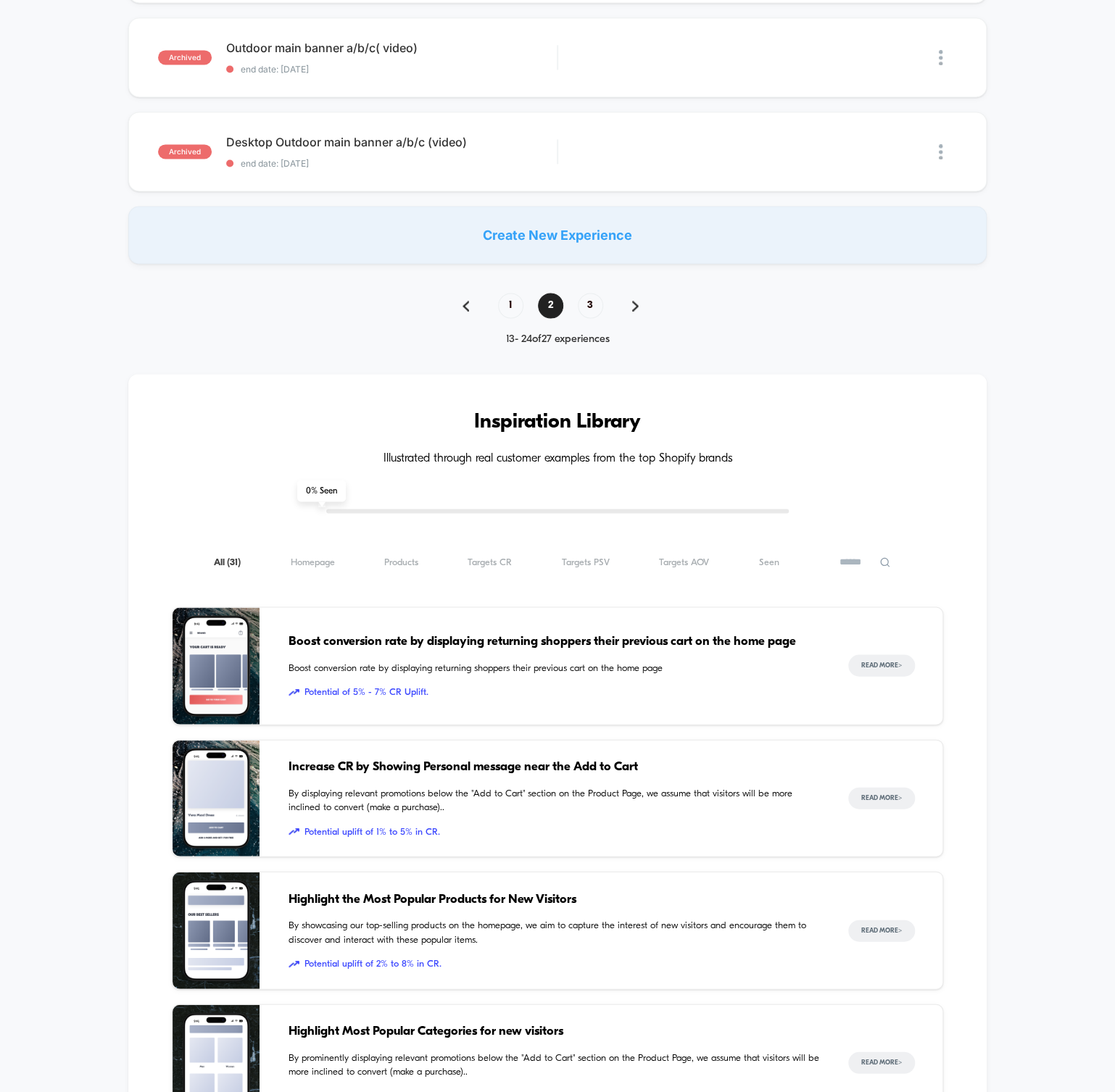
scroll to position [870, 0]
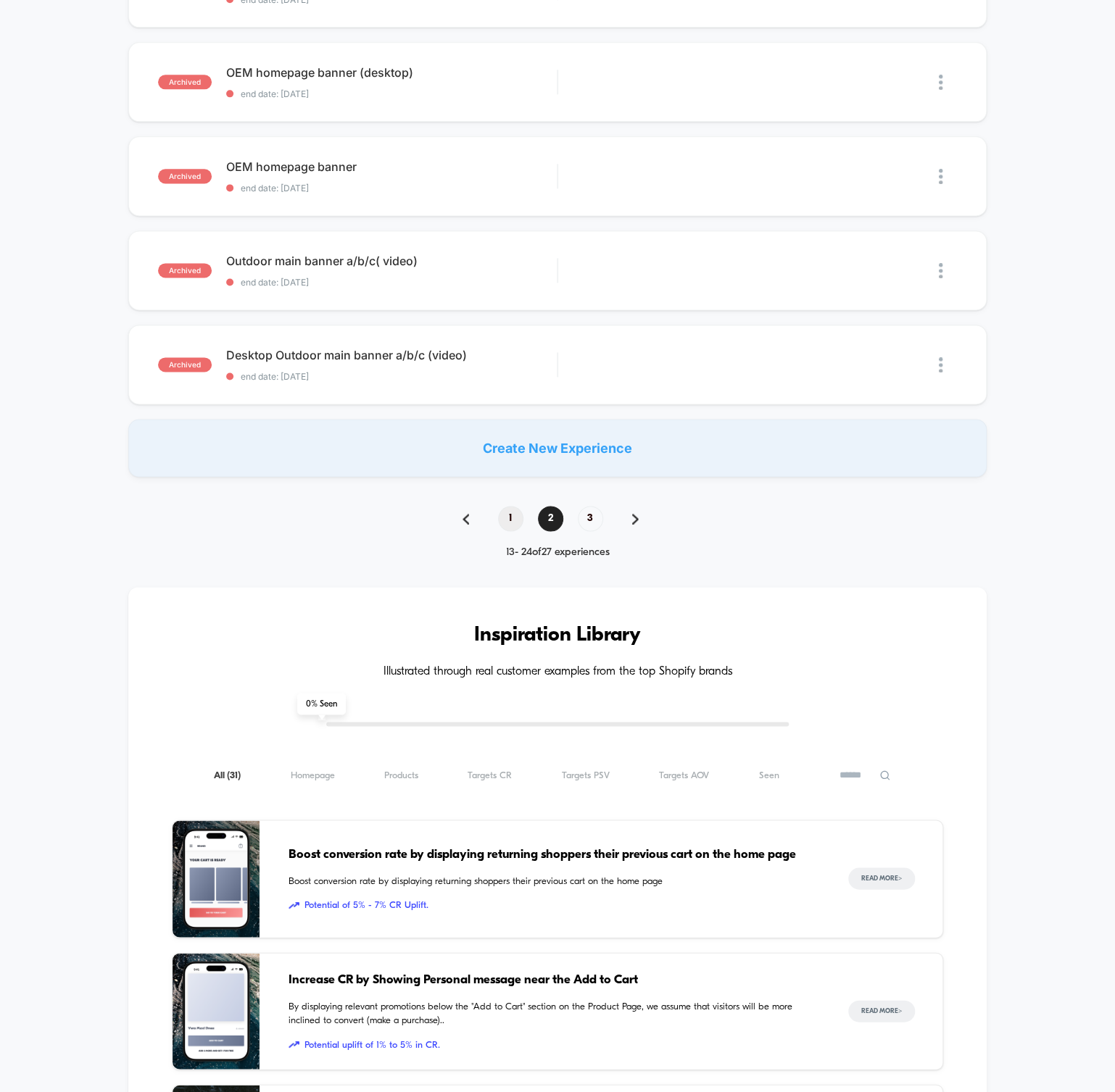
click at [507, 512] on span "1" at bounding box center [511, 518] width 25 height 25
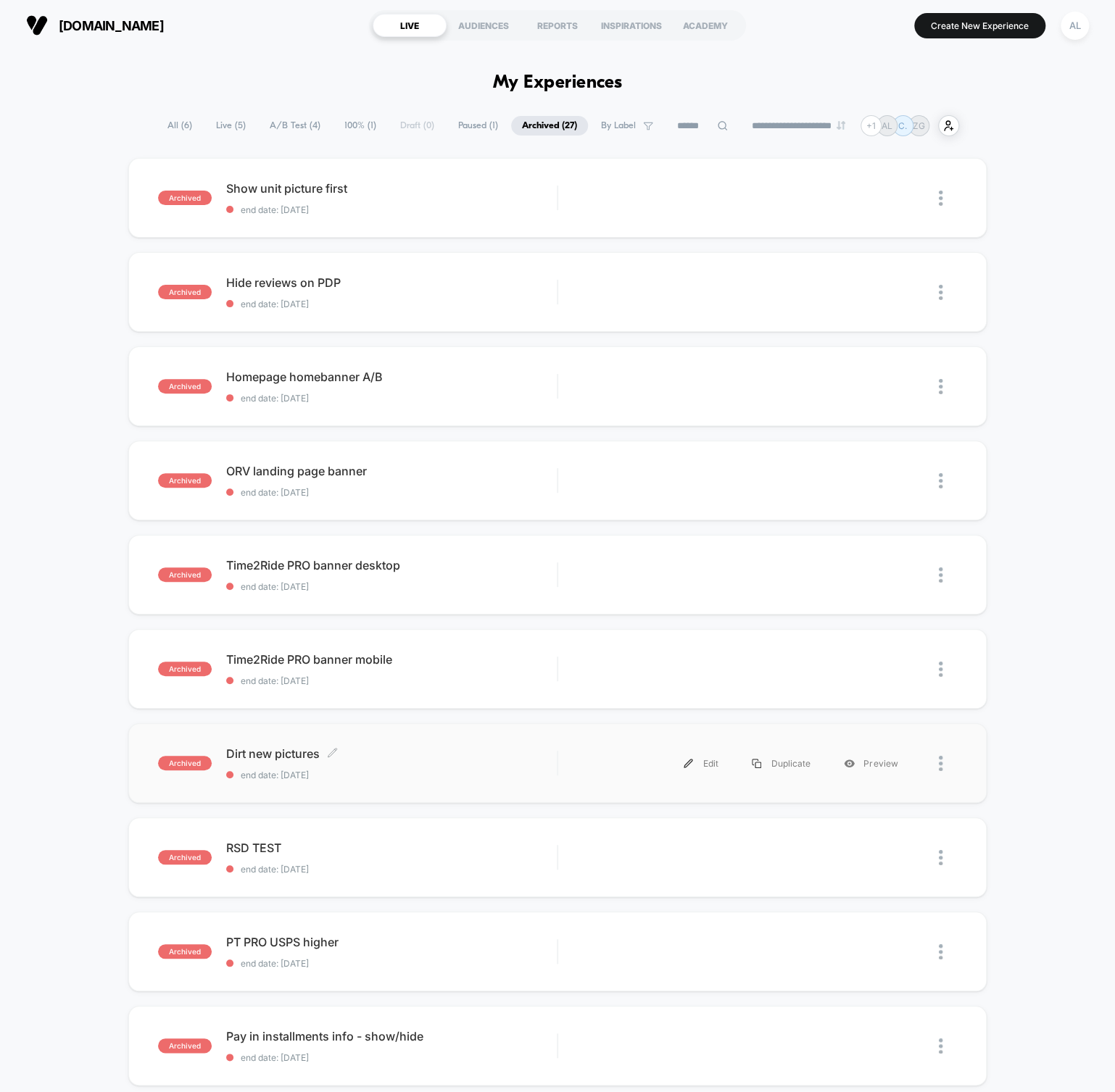
click at [355, 749] on span "Dirt new pictures Click to edit experience details" at bounding box center [392, 753] width 331 height 14
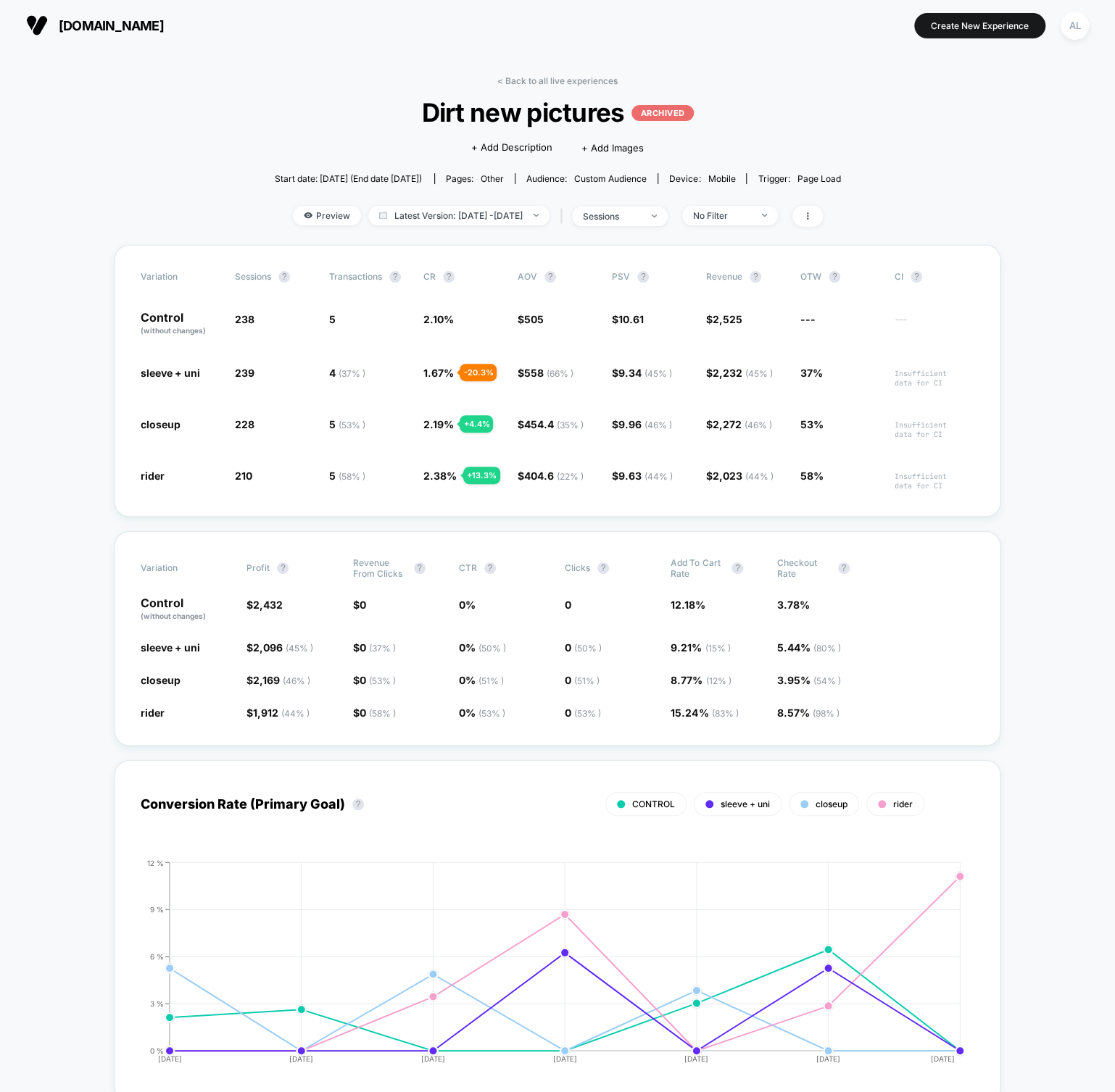
drag, startPoint x: 694, startPoint y: 215, endPoint x: 718, endPoint y: 211, distance: 24.3
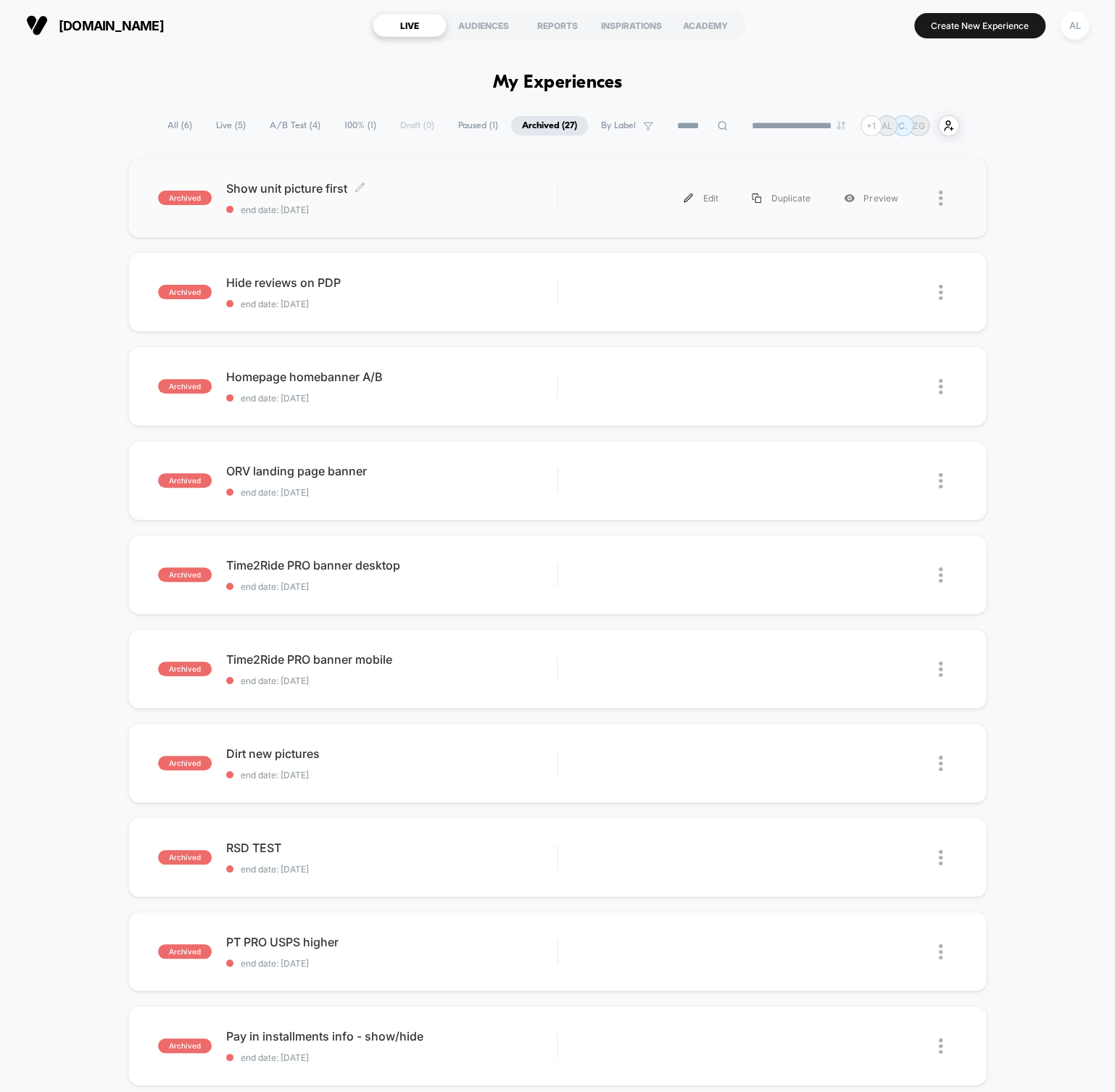
click at [290, 185] on span "Show unit picture first Click to edit experience details" at bounding box center [392, 188] width 331 height 14
click at [136, 127] on div "**********" at bounding box center [557, 125] width 1115 height 21
click at [175, 121] on span "All ( 6 )" at bounding box center [180, 125] width 46 height 19
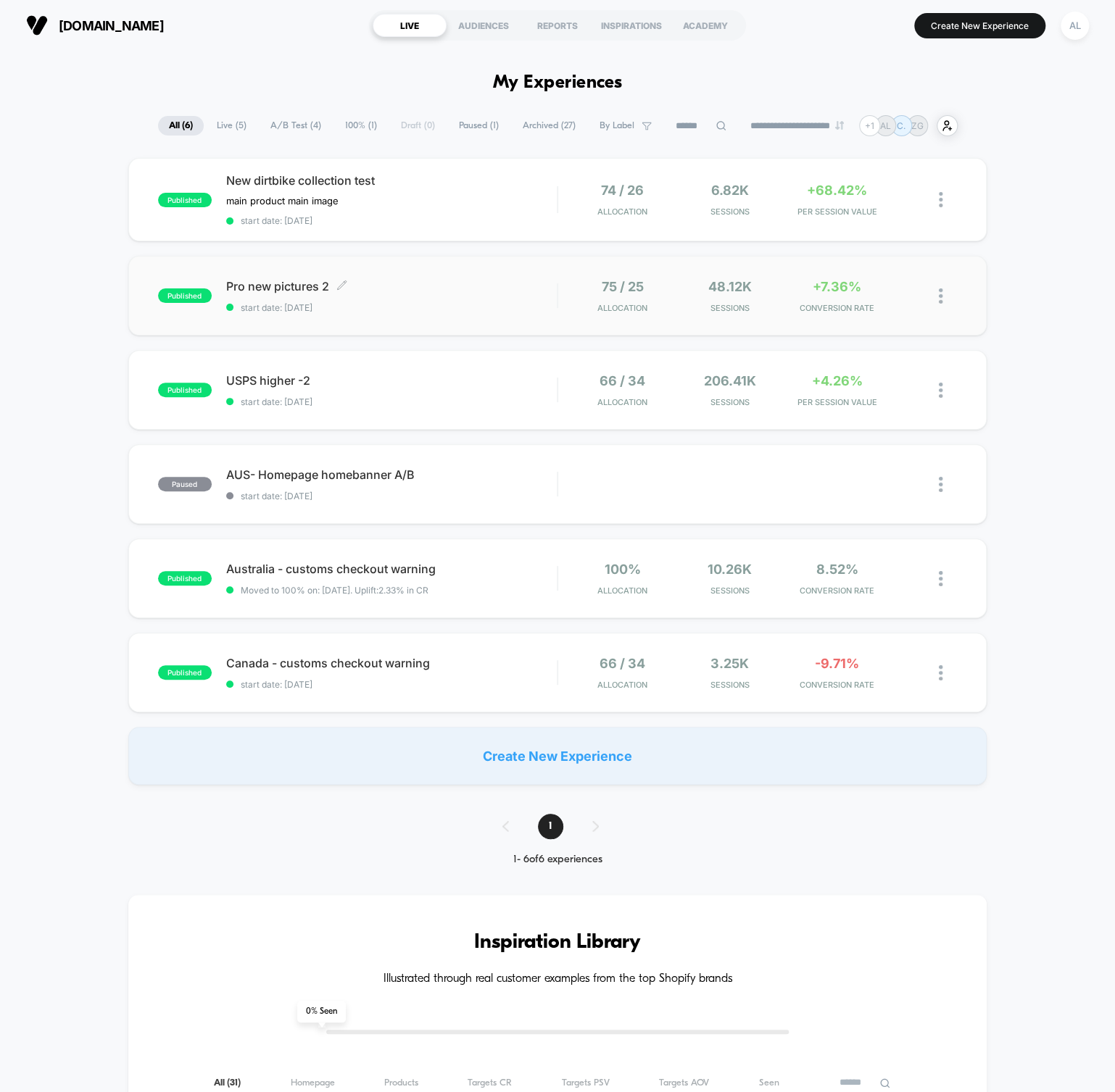
click at [264, 284] on span "Pro new pictures 2 Click to edit experience details" at bounding box center [392, 286] width 331 height 14
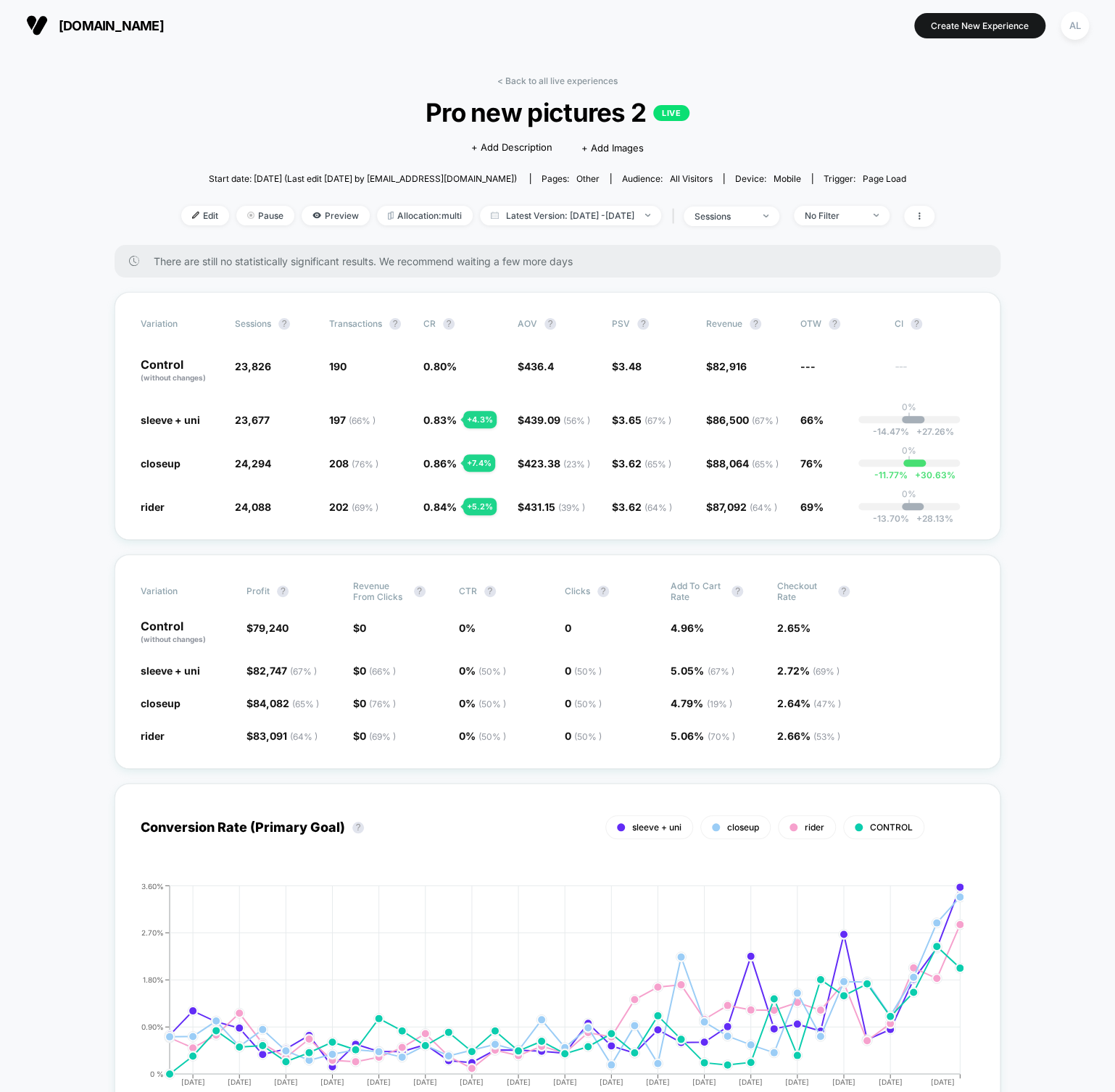
click at [538, 77] on link "< Back to all live experiences" at bounding box center [557, 81] width 120 height 11
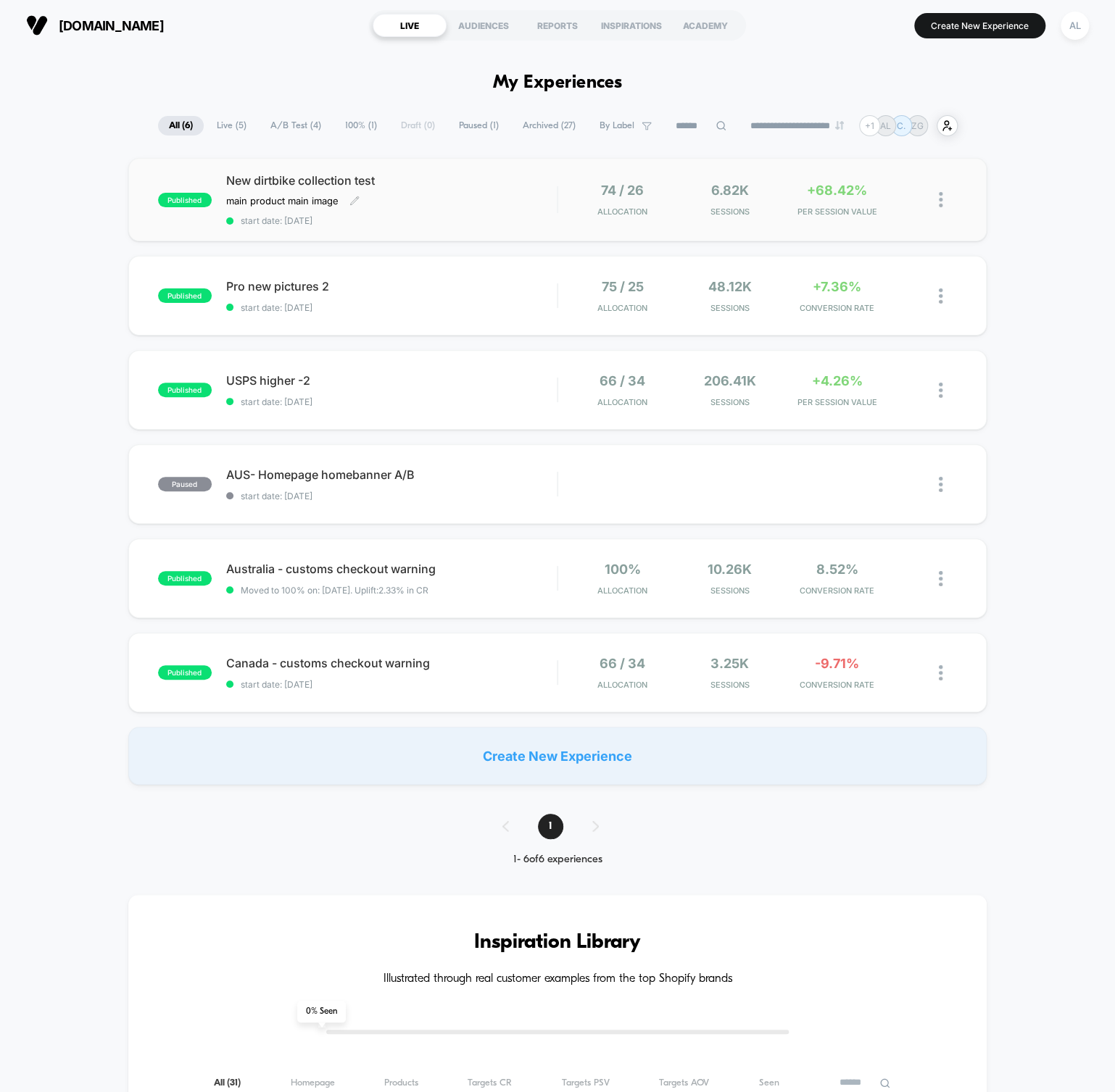
click at [289, 177] on span "New dirtbike collection test" at bounding box center [392, 180] width 331 height 14
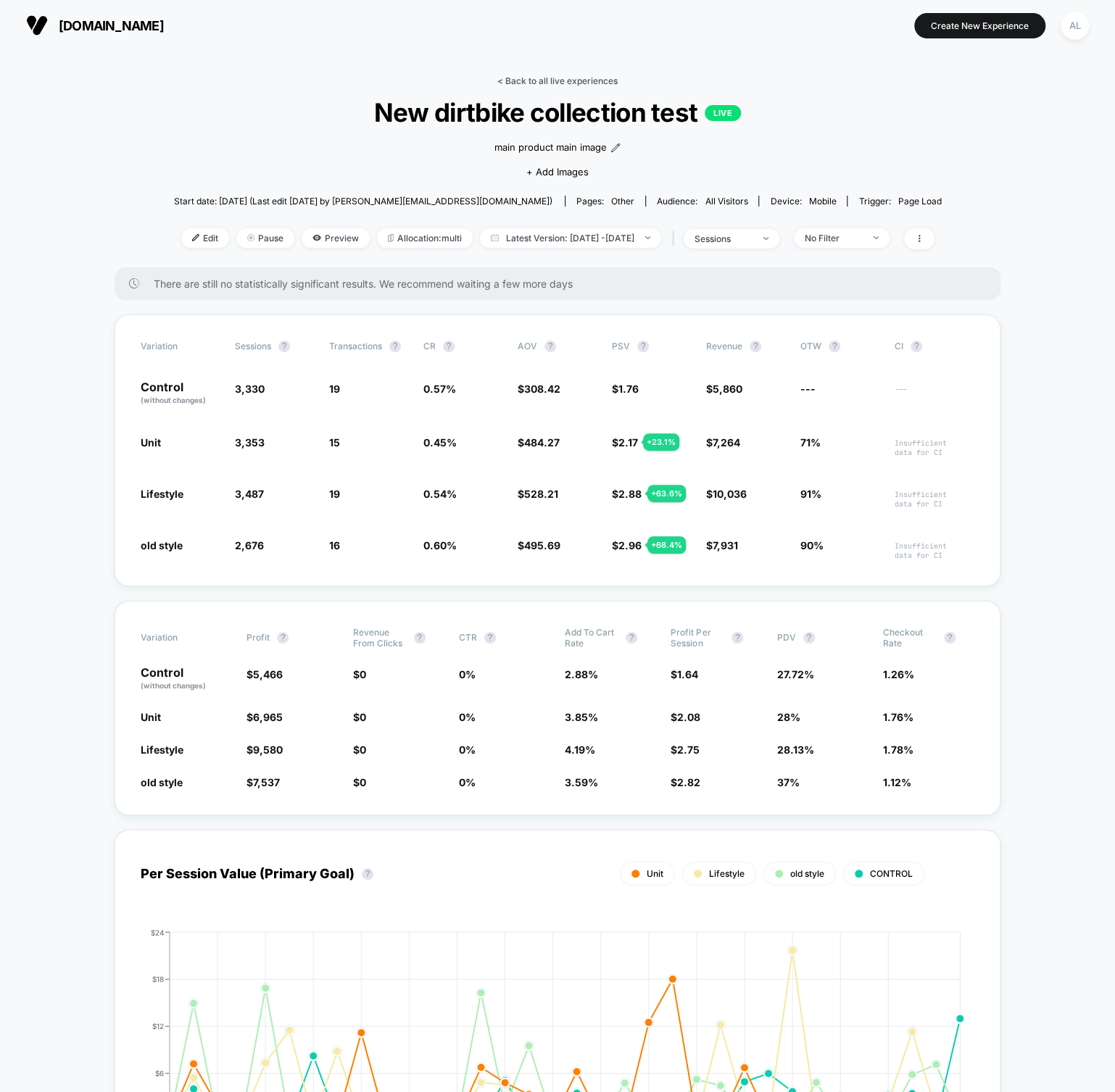
click at [539, 84] on link "< Back to all live experiences" at bounding box center [557, 81] width 120 height 11
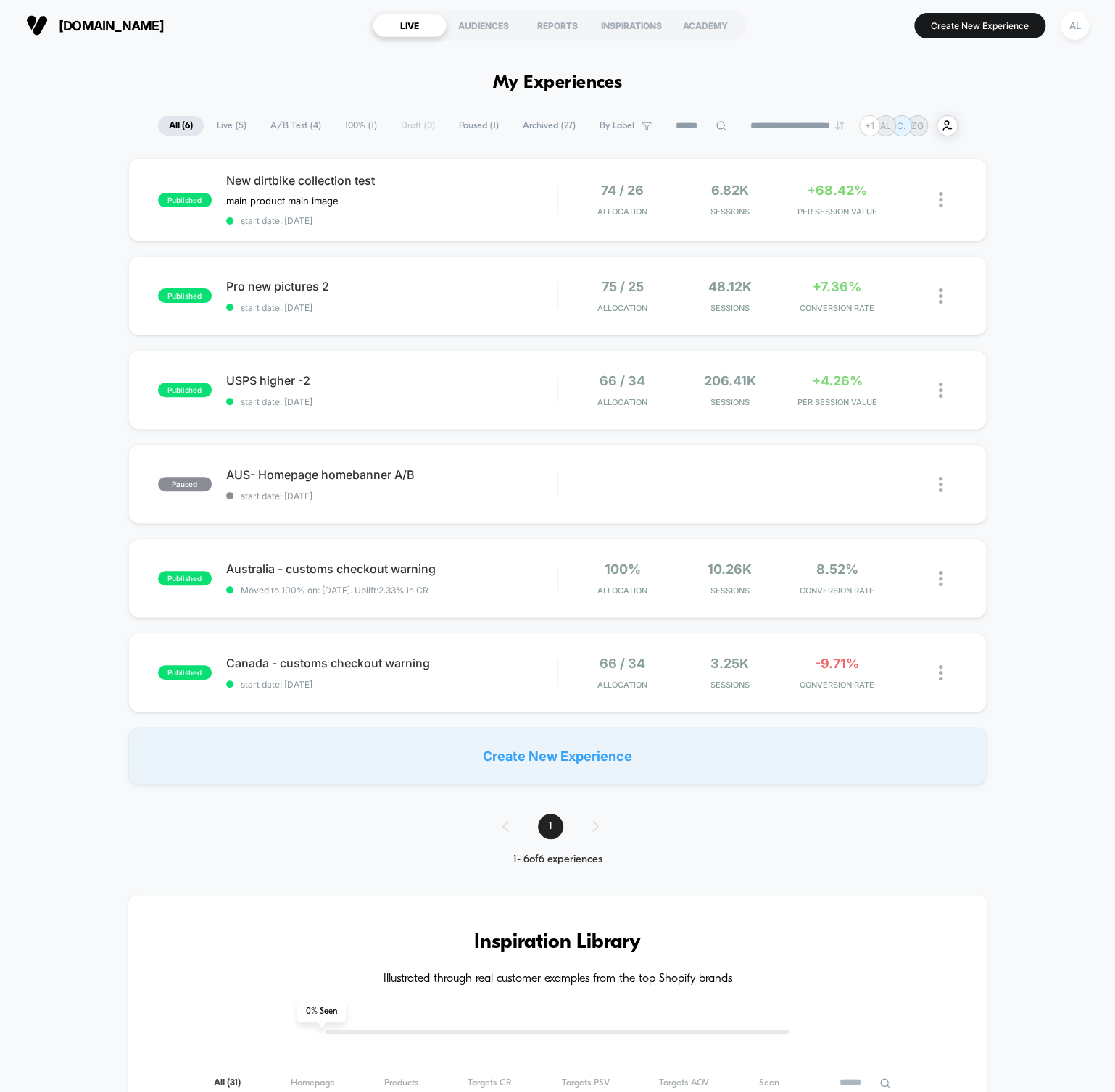
click at [536, 122] on span "Archived ( 27 )" at bounding box center [549, 125] width 75 height 19
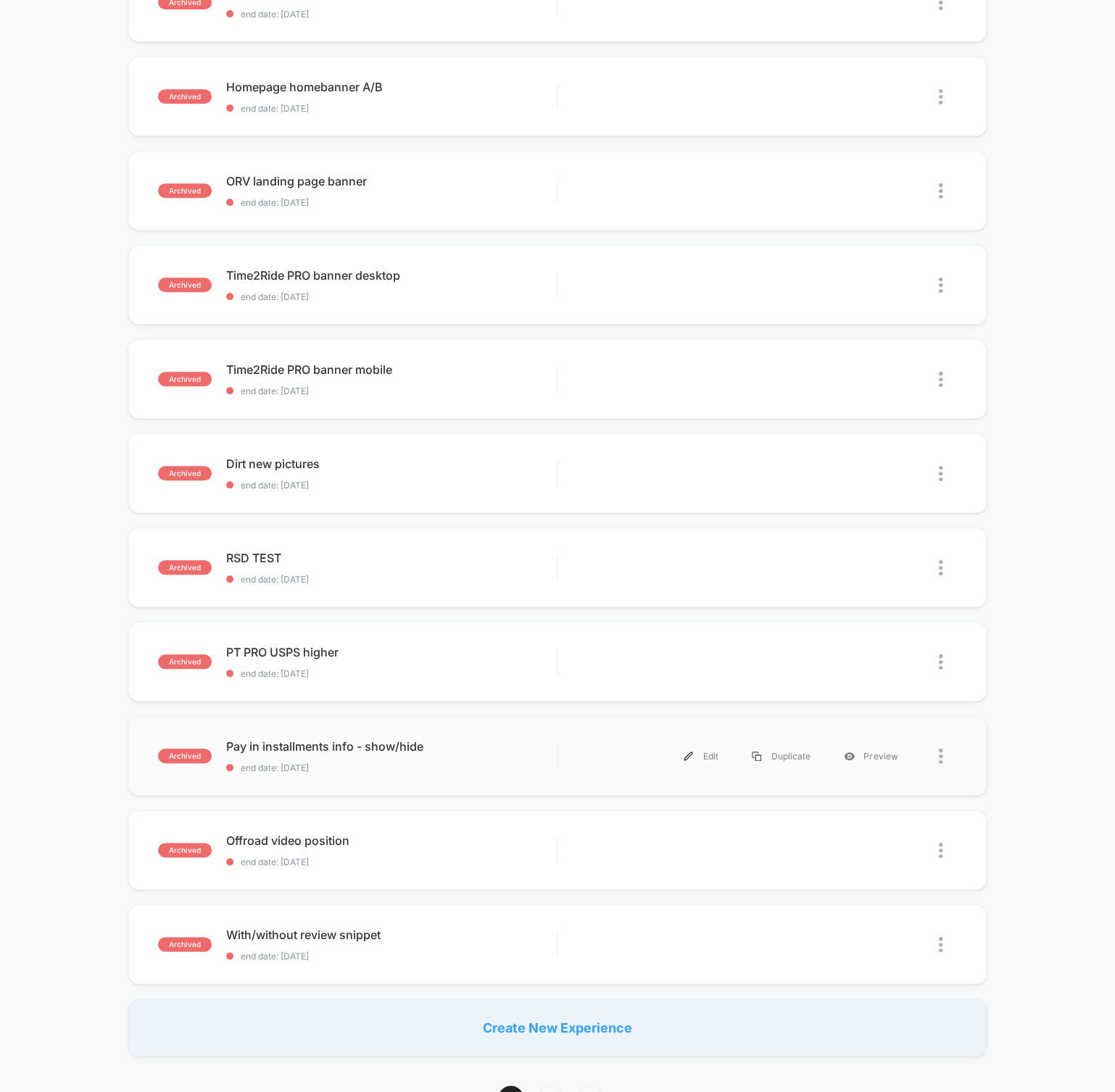
scroll to position [580, 0]
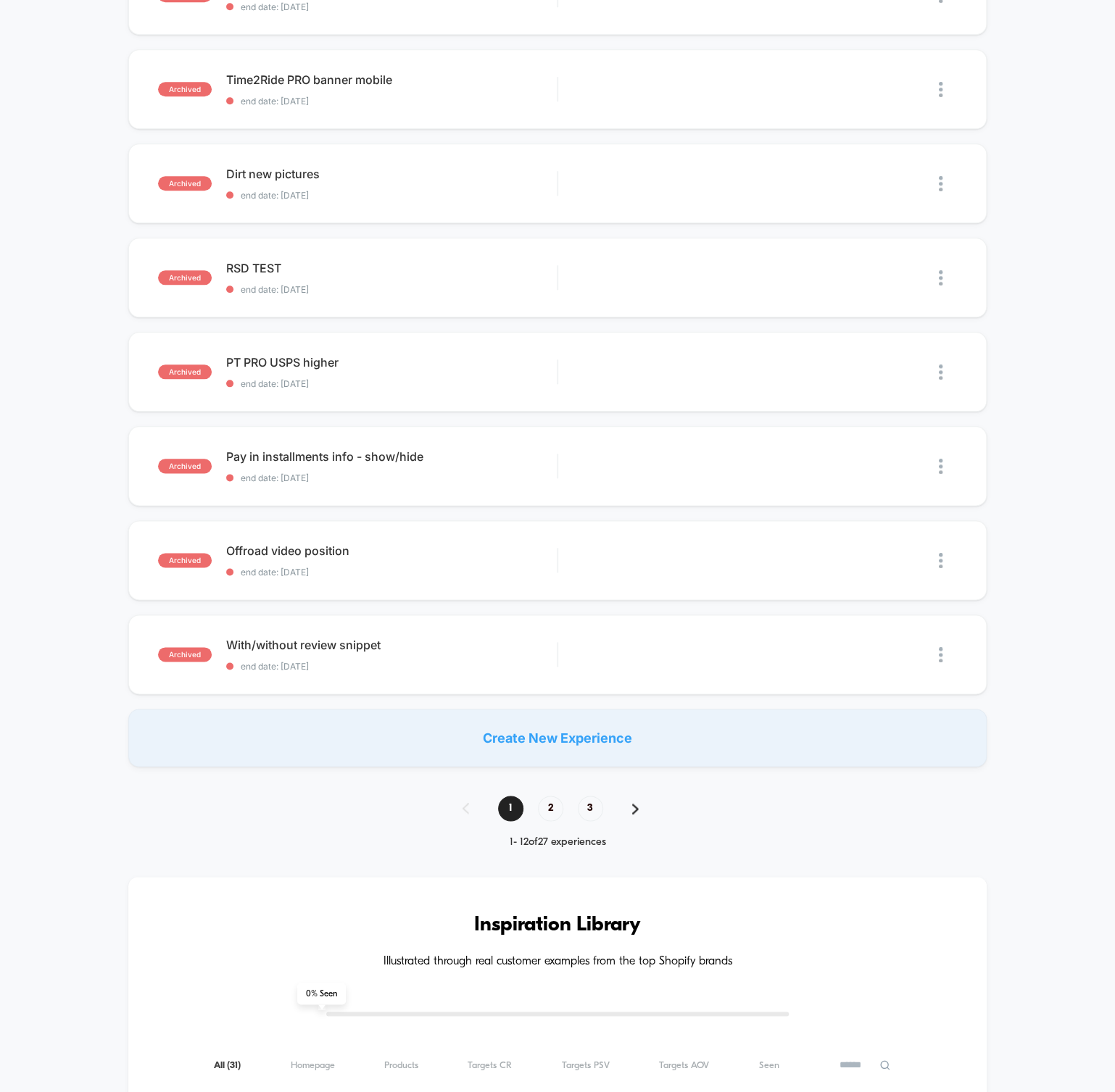
click at [555, 808] on span "2" at bounding box center [550, 809] width 25 height 25
click at [589, 805] on span "3" at bounding box center [591, 809] width 25 height 25
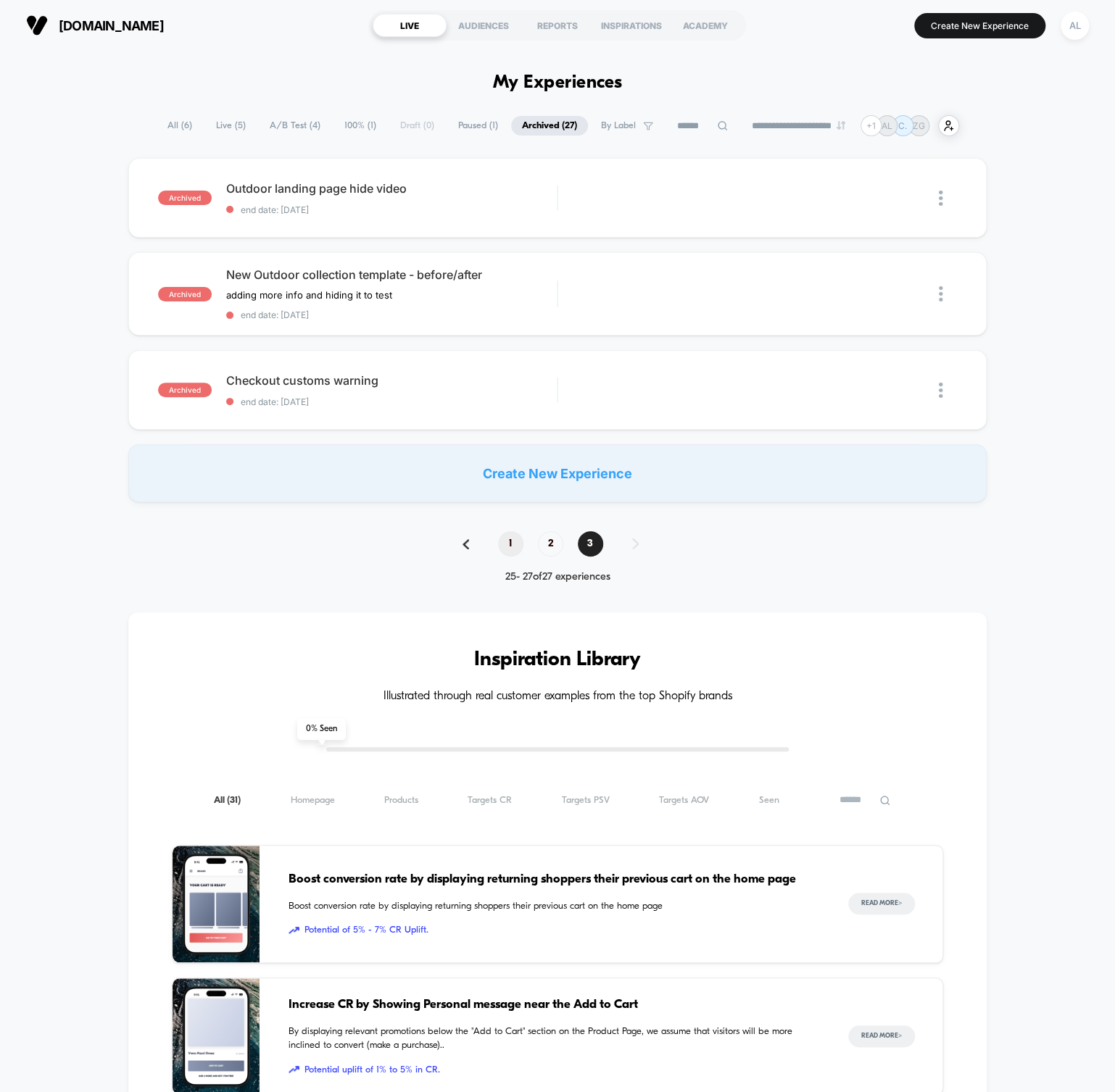
click at [507, 541] on span "1" at bounding box center [511, 543] width 25 height 25
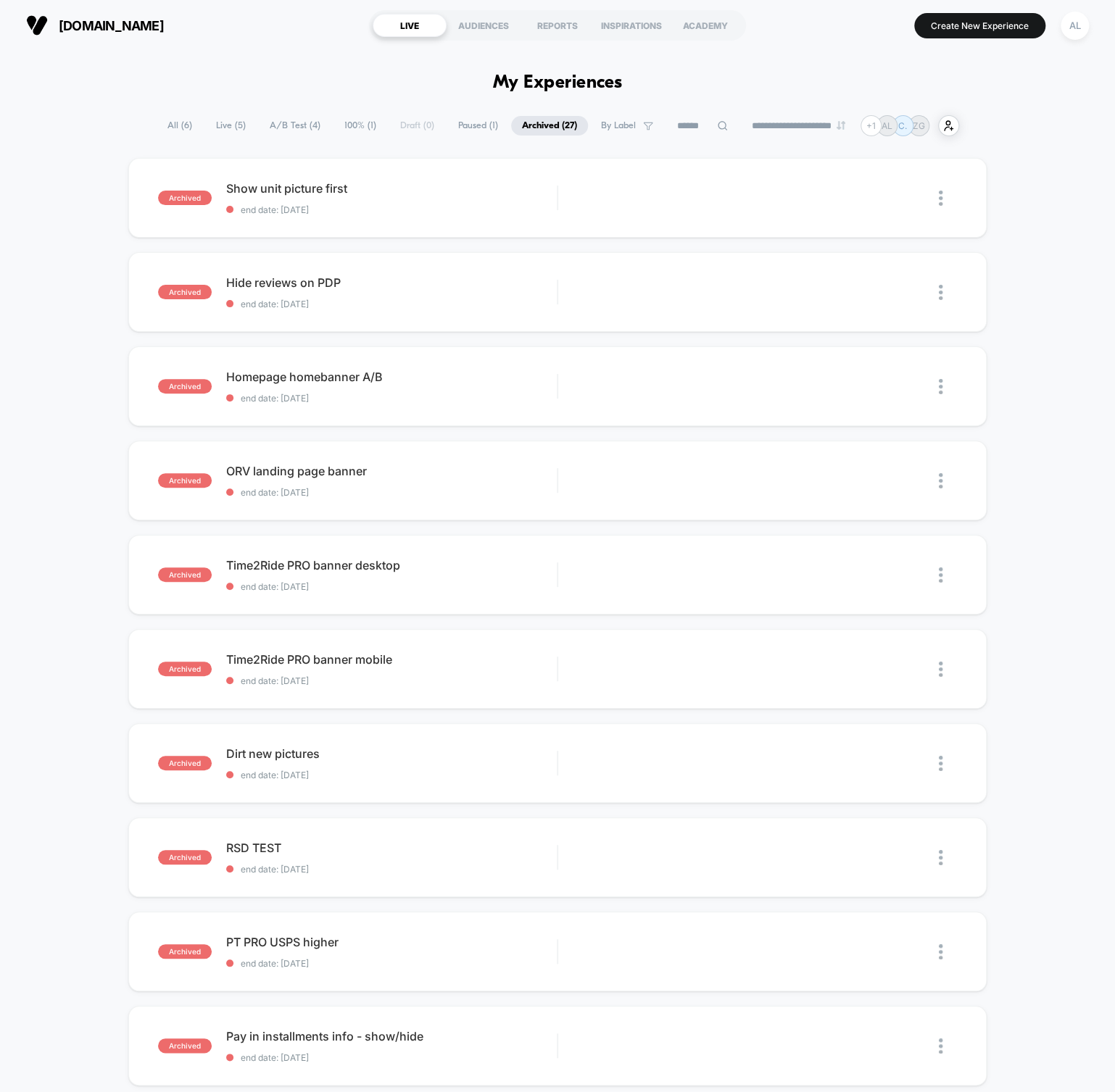
click at [170, 127] on span "All ( 6 )" at bounding box center [180, 125] width 46 height 19
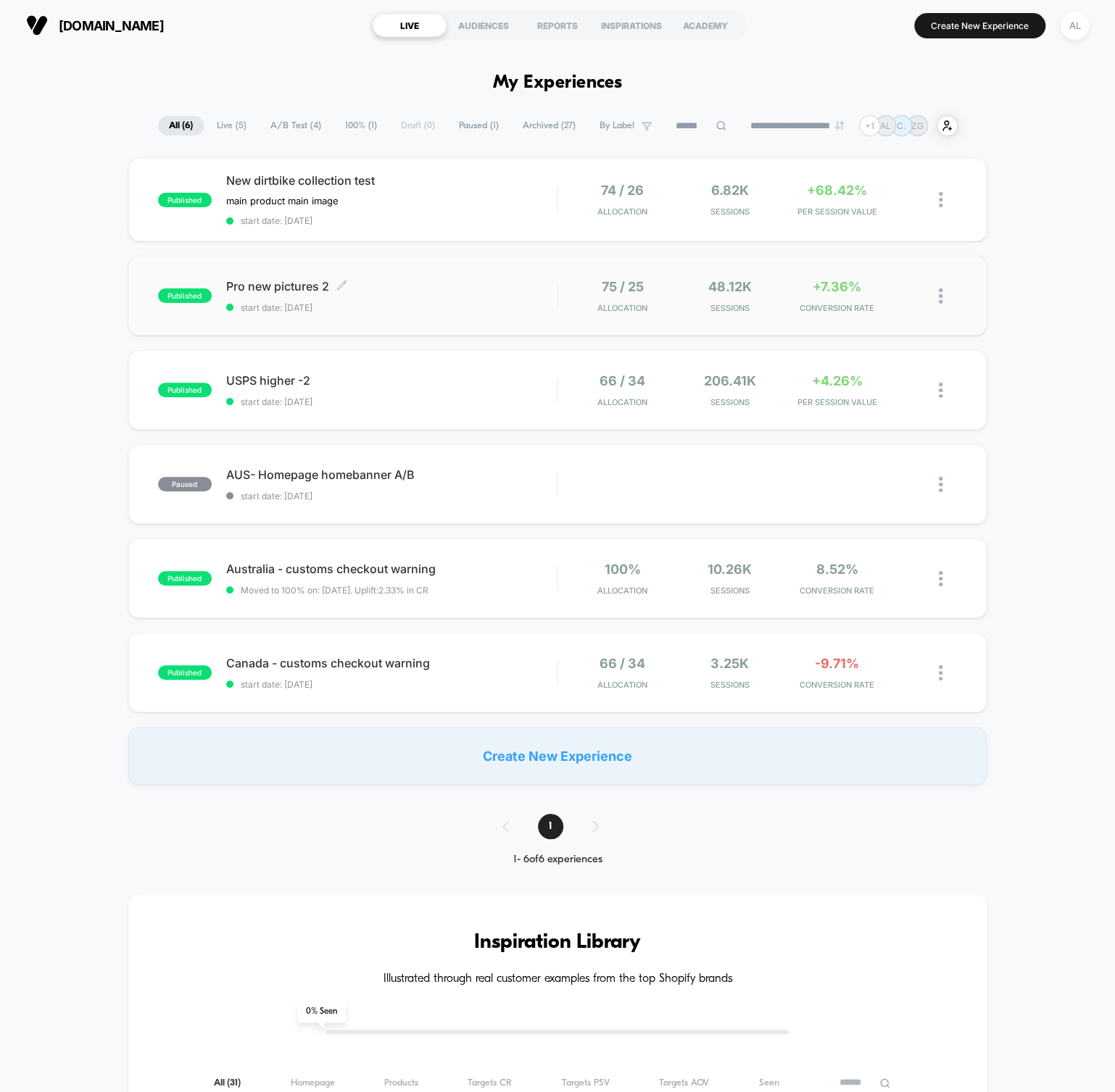
click at [305, 284] on span "Pro new pictures 2 Click to edit experience details" at bounding box center [392, 286] width 331 height 14
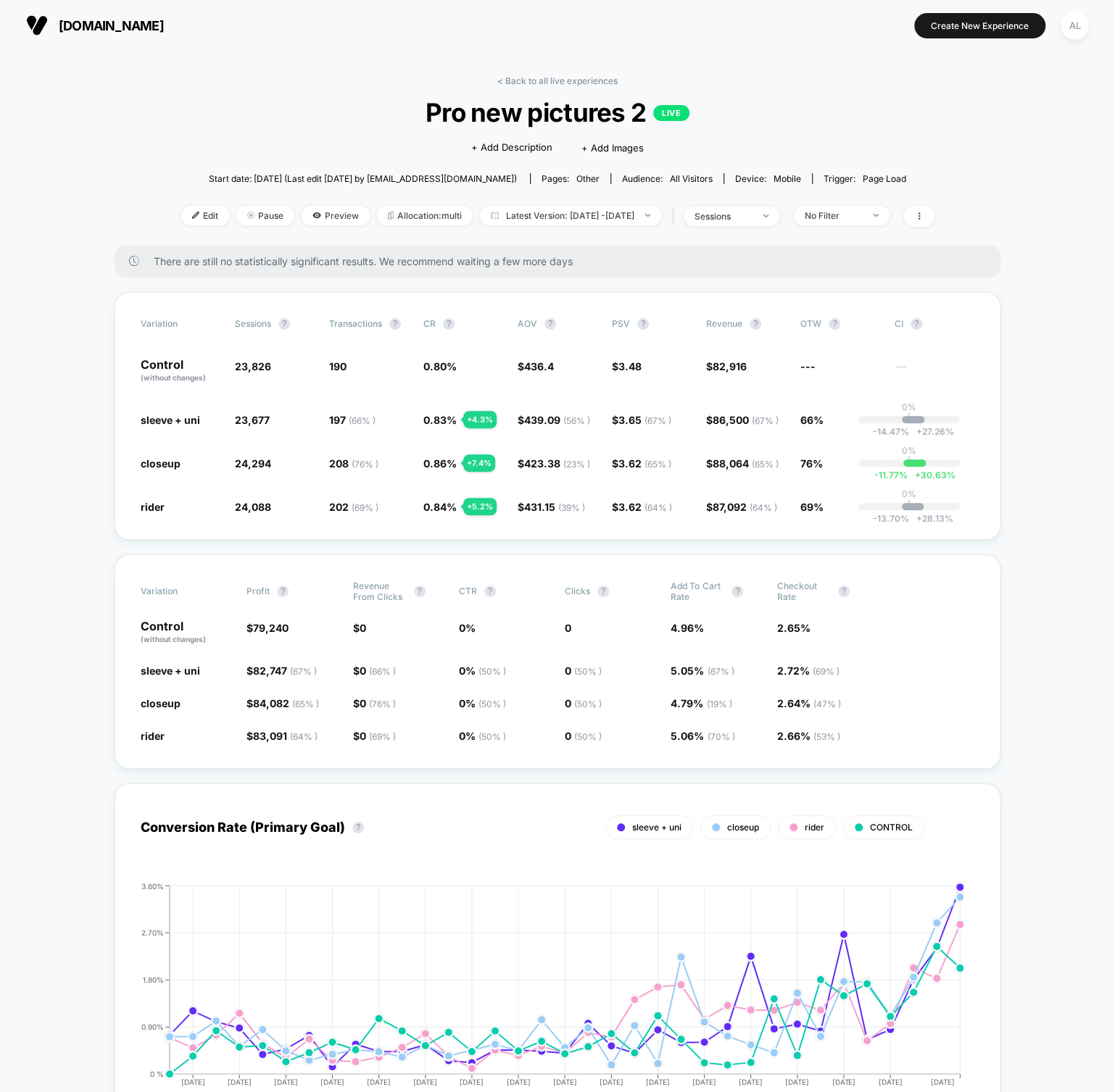
click at [560, 75] on link "< Back to all live experiences" at bounding box center [557, 81] width 120 height 11
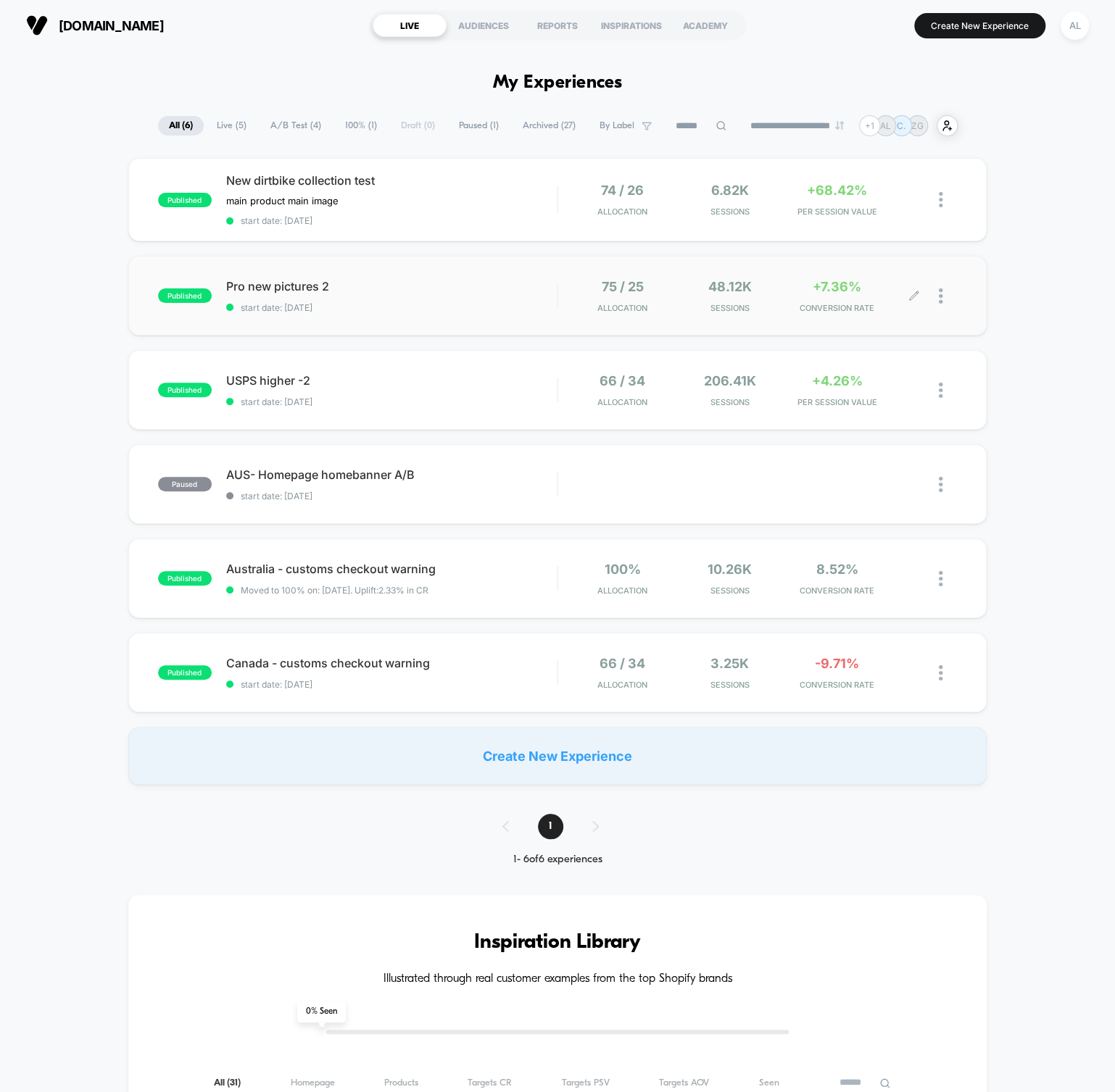
click at [937, 295] on div at bounding box center [935, 296] width 43 height 34
click at [940, 298] on img at bounding box center [940, 296] width 3 height 15
click at [859, 246] on div "Duplicate" at bounding box center [867, 244] width 131 height 33
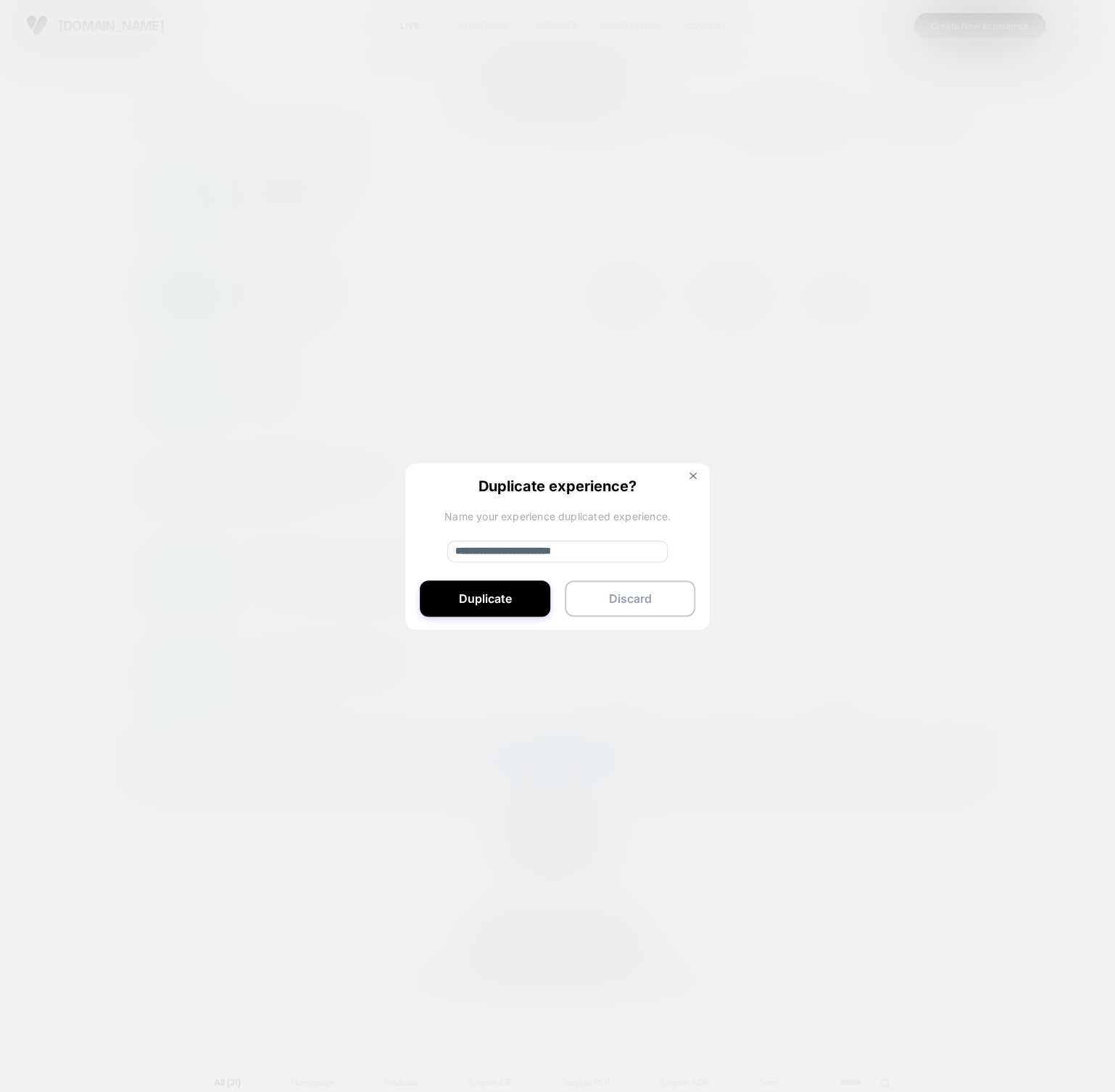
drag, startPoint x: 528, startPoint y: 552, endPoint x: 403, endPoint y: 543, distance: 125.3
click at [939, 313] on div "**********" at bounding box center [948, 296] width 18 height 34
click at [558, 554] on input "**********" at bounding box center [557, 552] width 221 height 22
drag, startPoint x: 557, startPoint y: 549, endPoint x: 647, endPoint y: 560, distance: 90.7
click at [641, 559] on input "**********" at bounding box center [557, 552] width 221 height 22
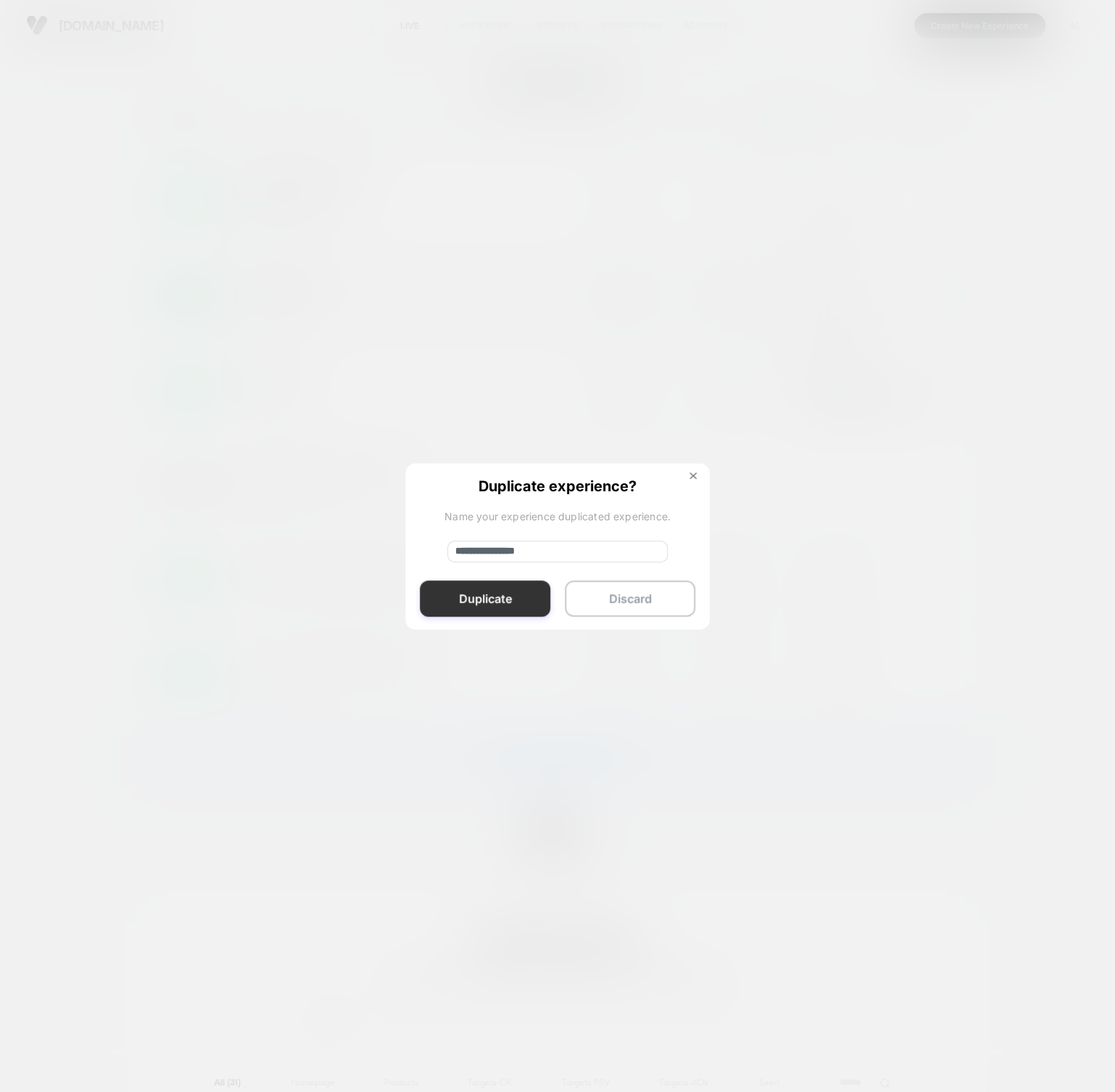
type input "**********"
click at [524, 593] on button "Duplicate" at bounding box center [485, 598] width 131 height 36
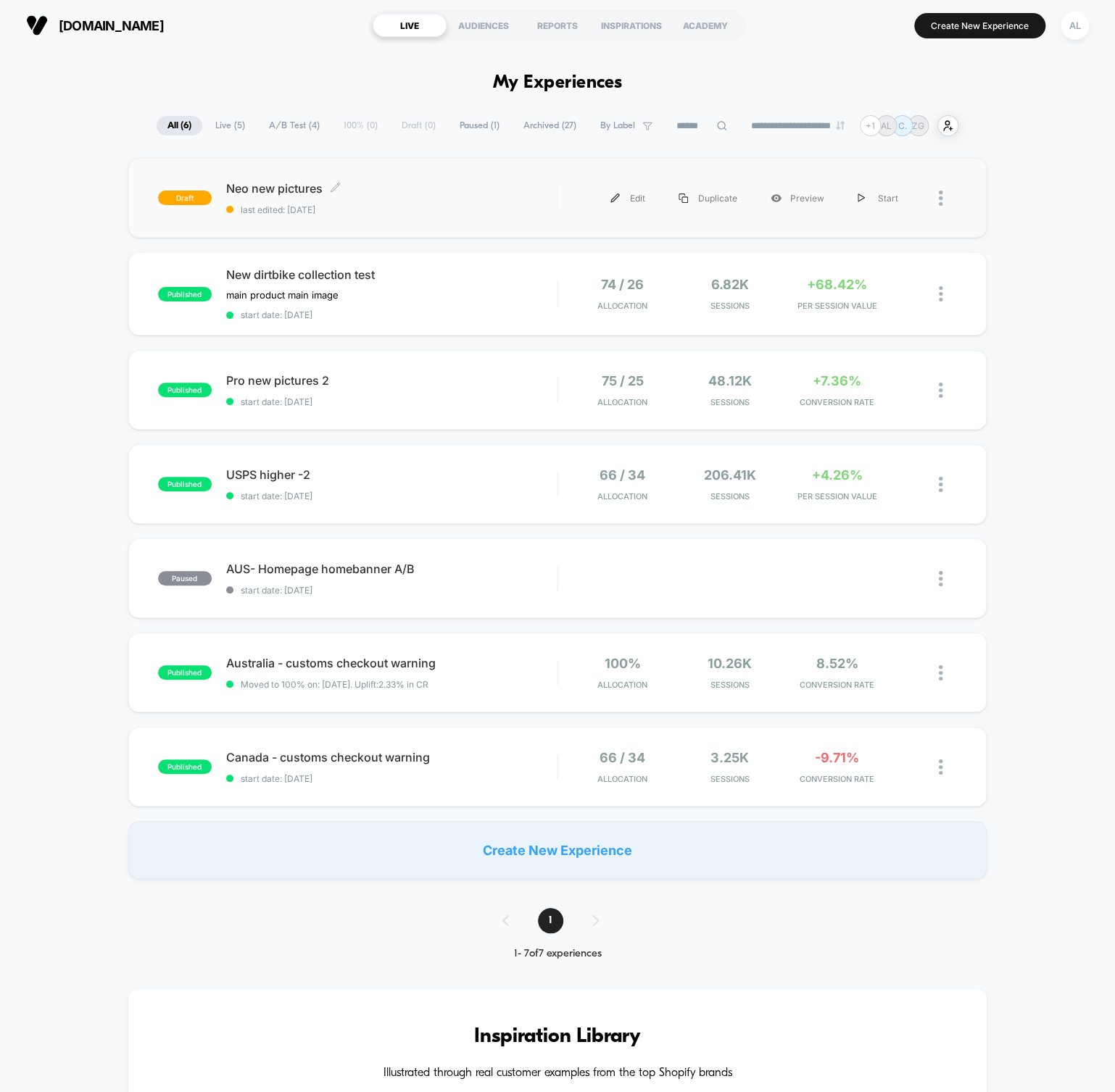
click at [365, 200] on div "Neo new pictures Click to edit experience details Click to edit experience deta…" at bounding box center [392, 198] width 331 height 34
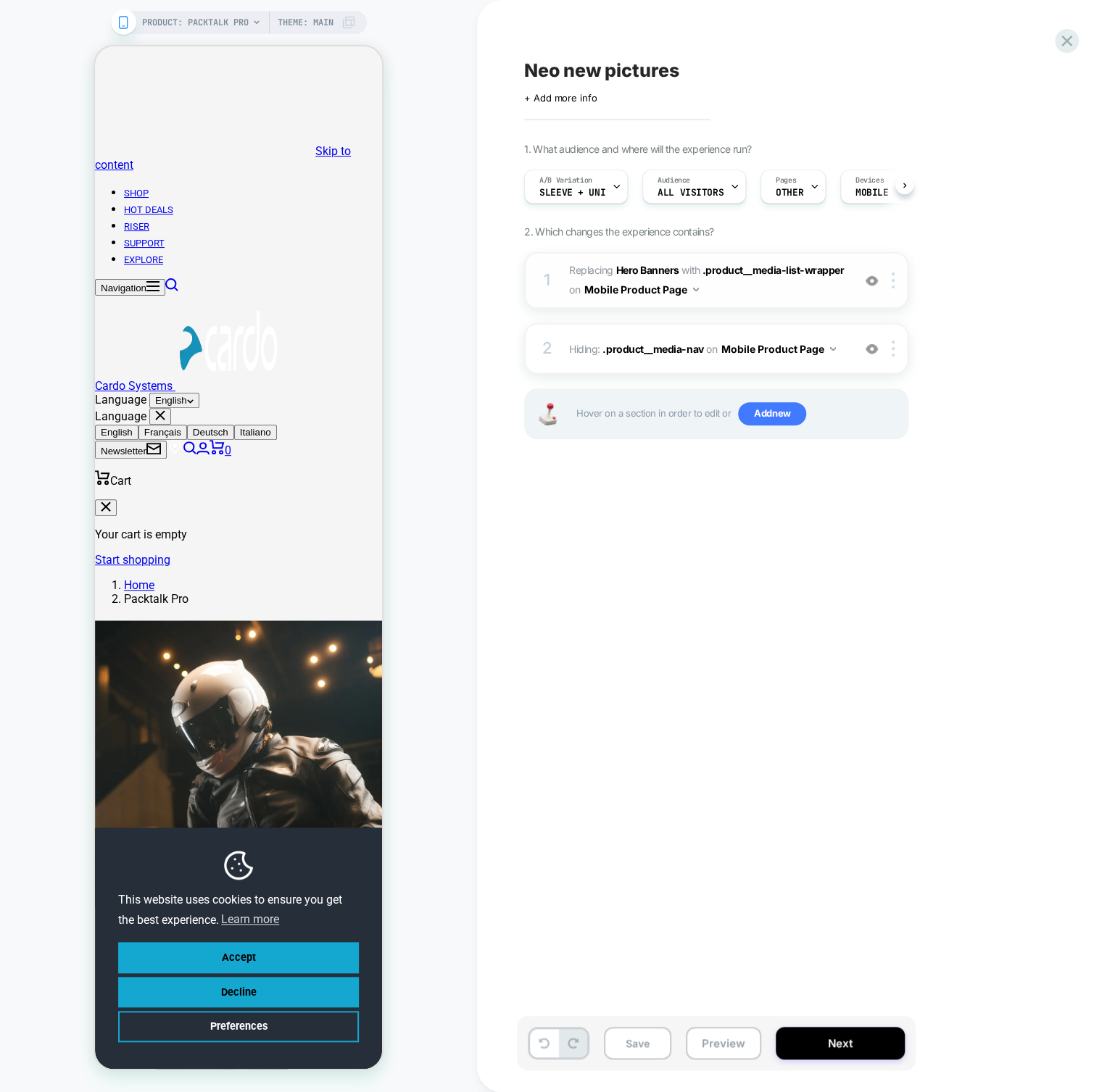
click at [744, 278] on span "#_loomi_addon_1741510717173_dup1753960869_dup1756898073 Replacing Hero Banners …" at bounding box center [706, 280] width 276 height 39
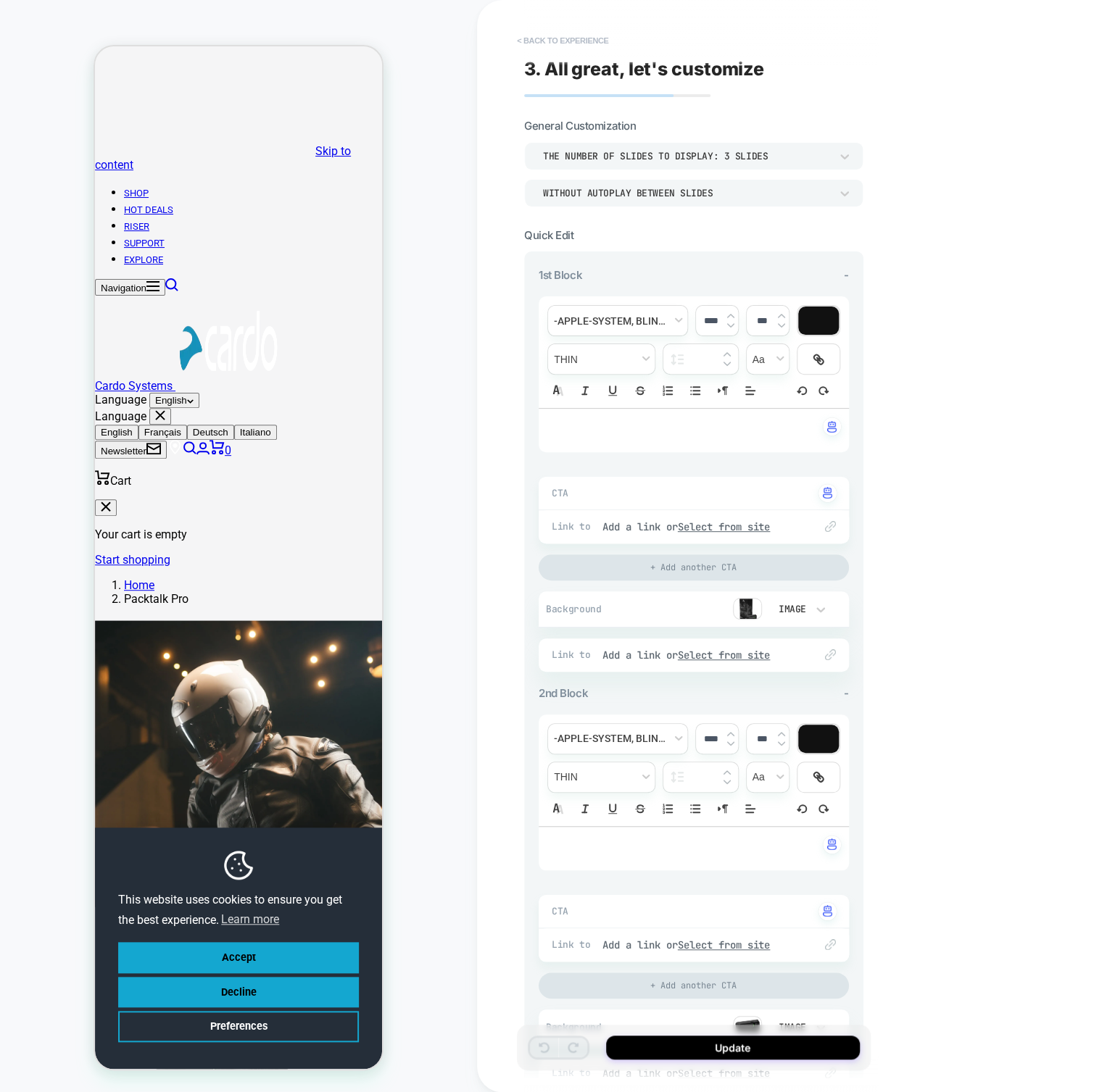
click at [563, 40] on button "< Back to experience" at bounding box center [562, 41] width 106 height 23
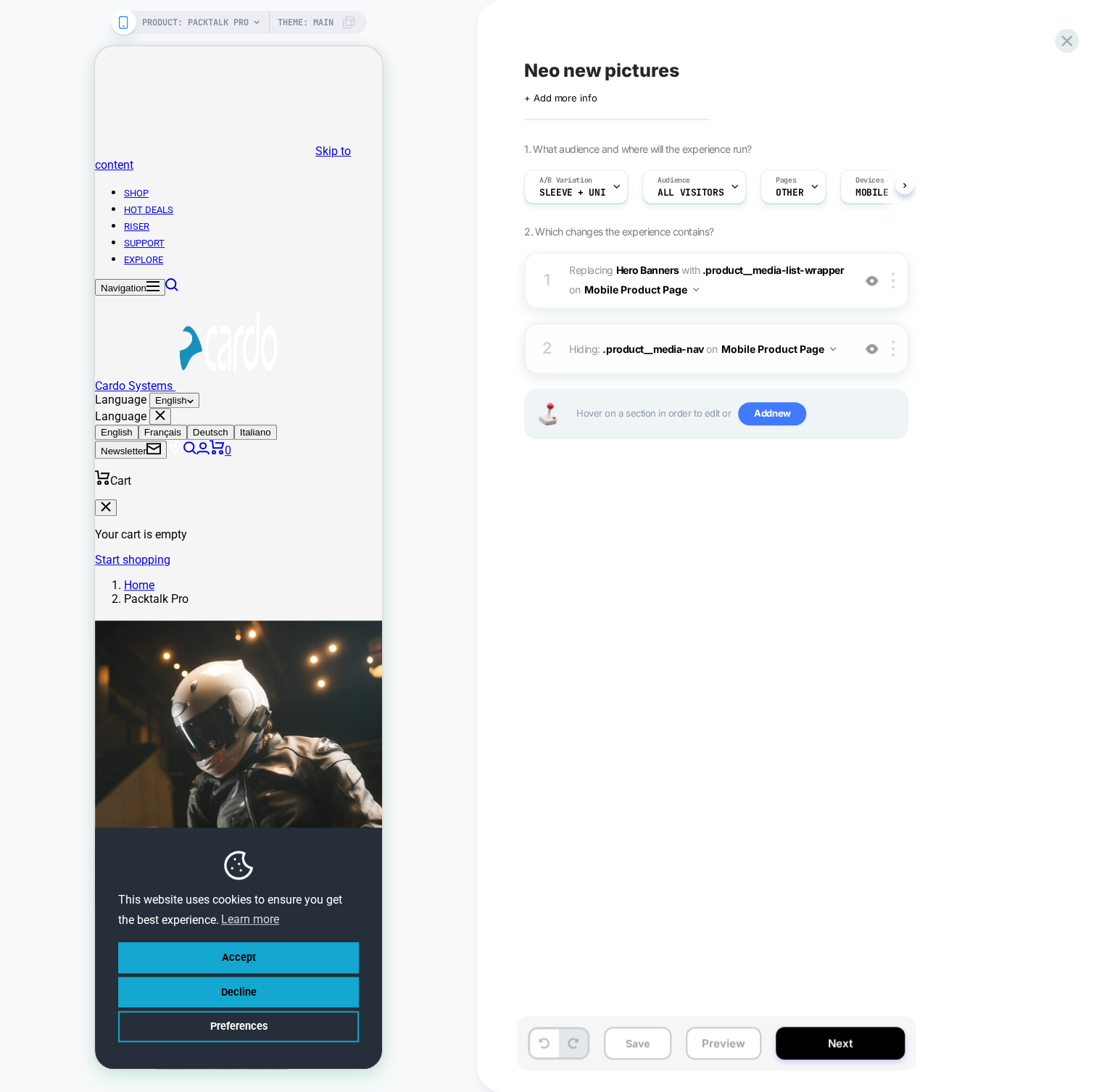
click at [868, 349] on img at bounding box center [872, 349] width 13 height 13
click at [873, 349] on img at bounding box center [872, 349] width 13 height 13
click at [873, 278] on img at bounding box center [872, 280] width 13 height 13
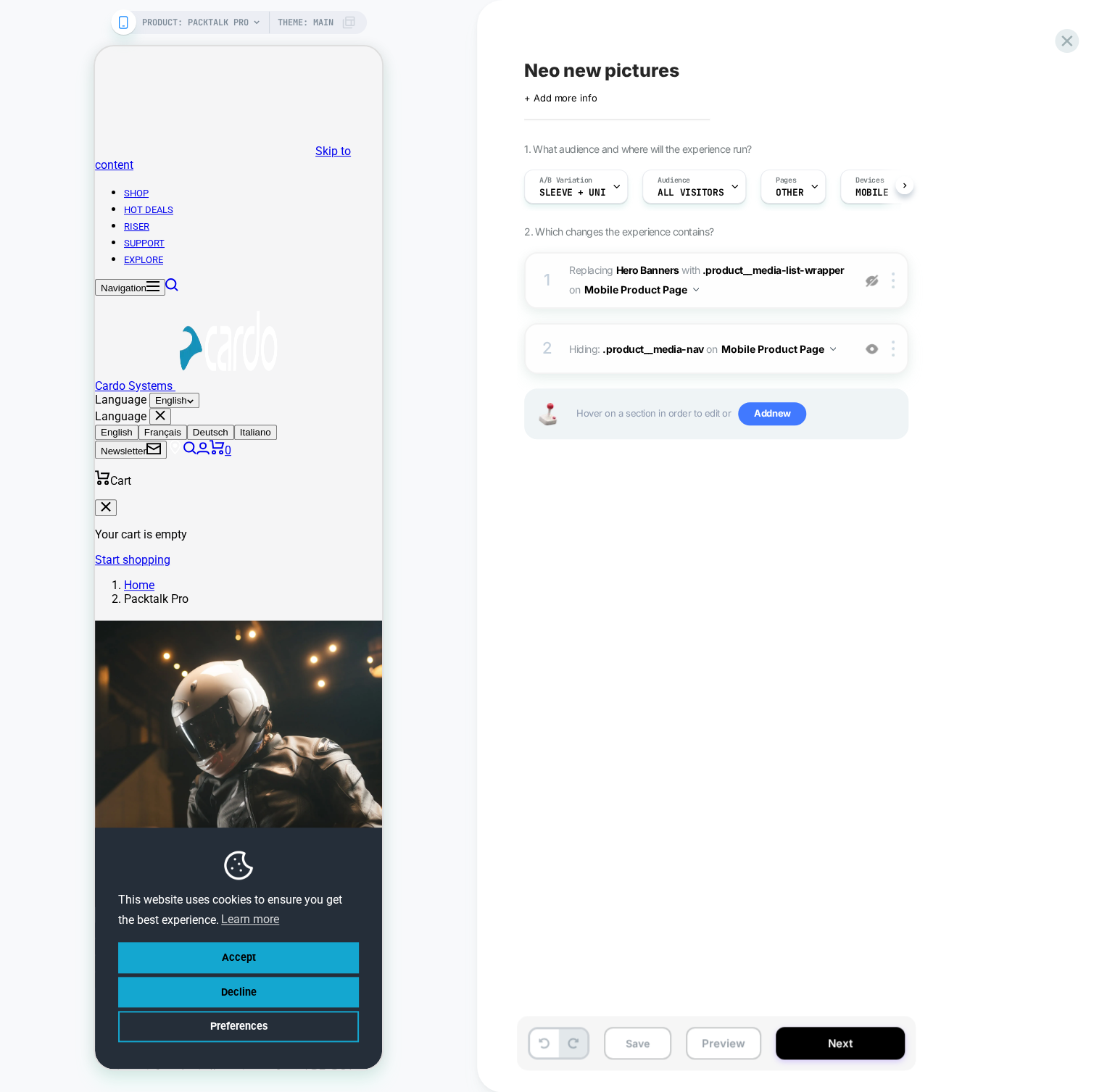
click at [873, 278] on img at bounding box center [872, 280] width 13 height 13
click at [873, 273] on div at bounding box center [872, 280] width 24 height 16
click at [874, 281] on img at bounding box center [872, 280] width 13 height 13
click at [163, 21] on span "PRODUCT: Packtalk Pro" at bounding box center [195, 23] width 107 height 23
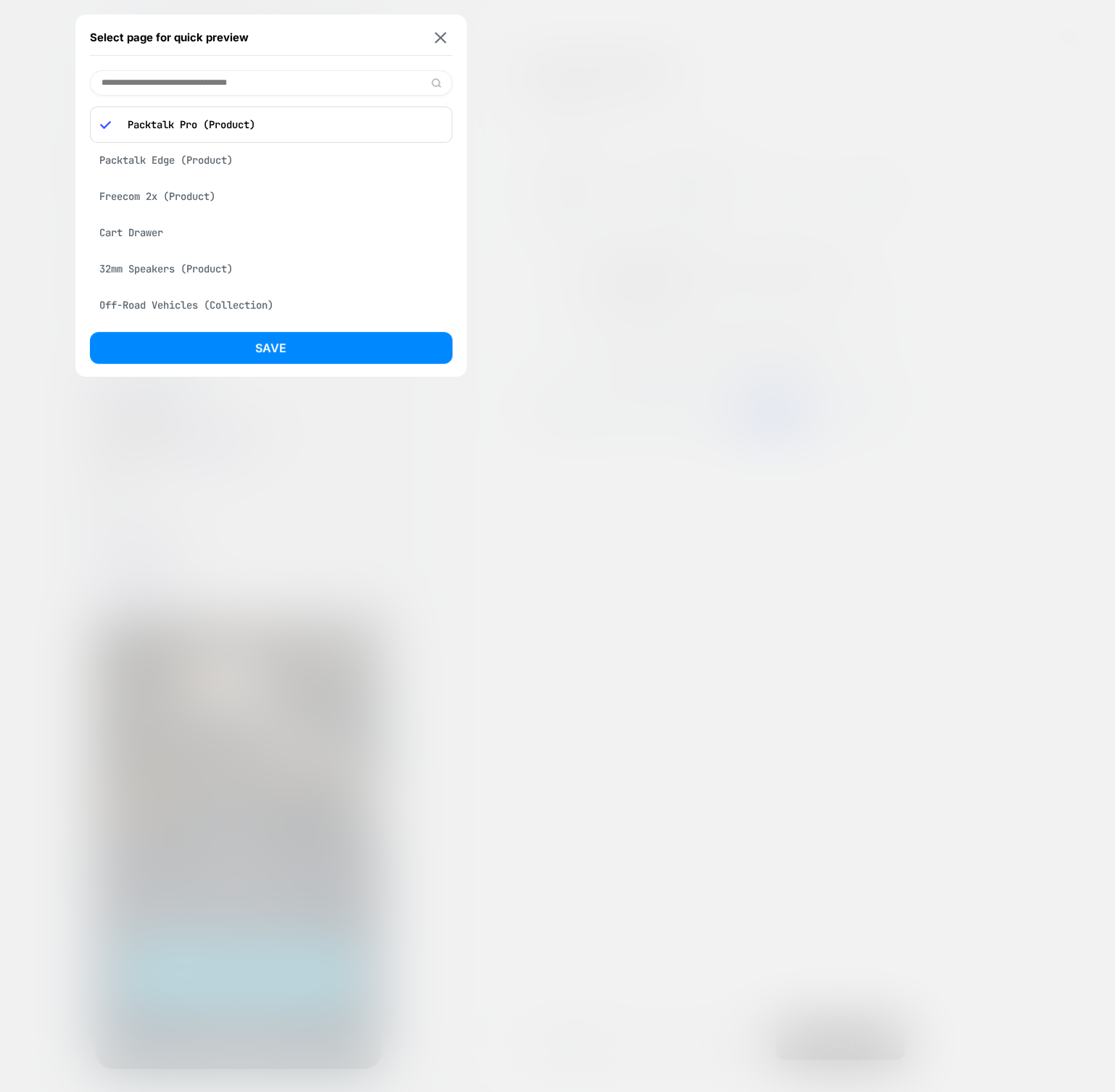
click at [563, 177] on div at bounding box center [557, 546] width 1115 height 1092
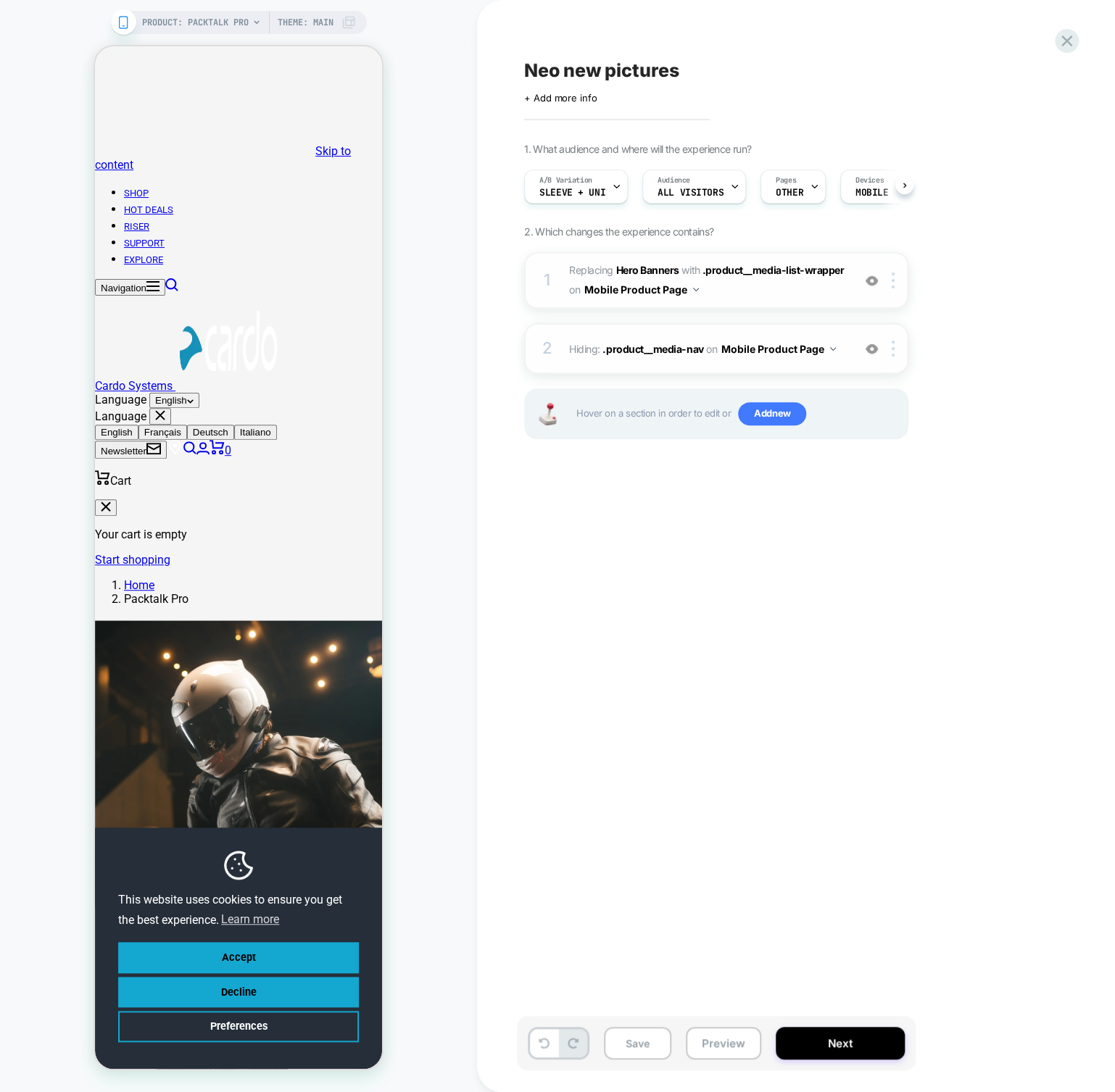
click at [119, 22] on rect at bounding box center [123, 23] width 8 height 12
click at [806, 272] on span ".product__media-list-wrapper" at bounding box center [772, 270] width 142 height 13
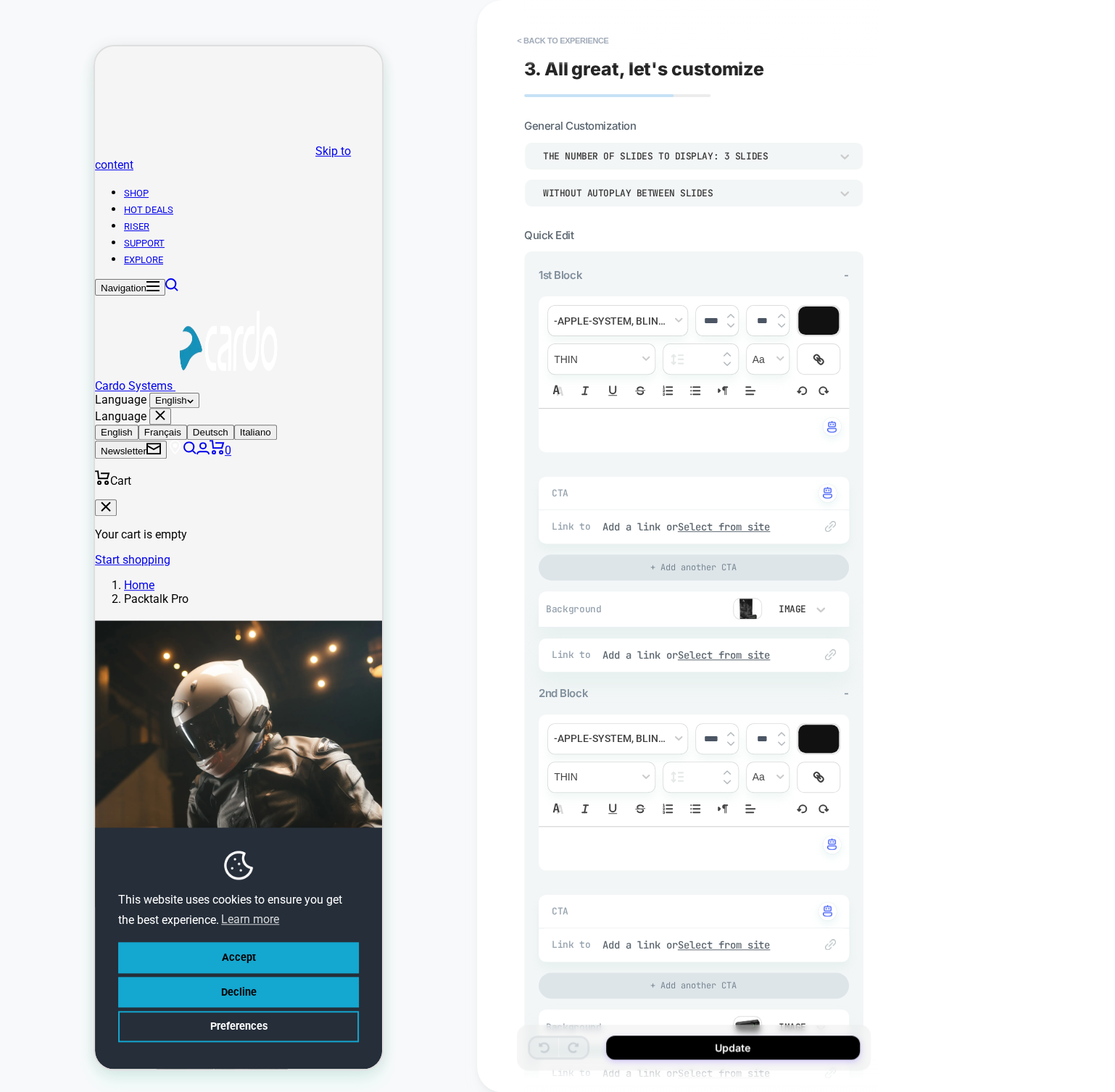
click at [745, 606] on img at bounding box center [748, 609] width 29 height 22
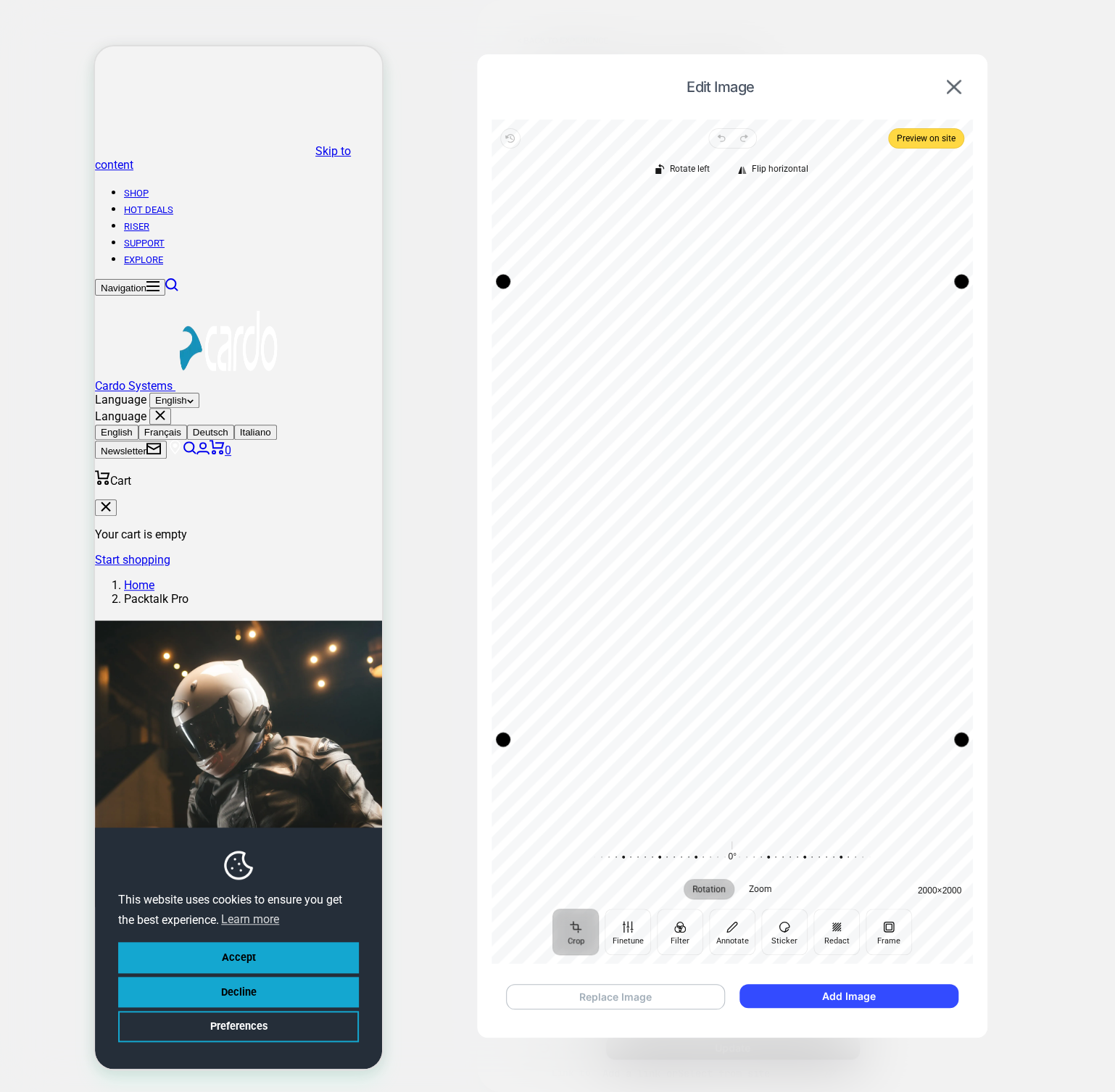
click at [610, 994] on button "Replace Image" at bounding box center [616, 996] width 220 height 25
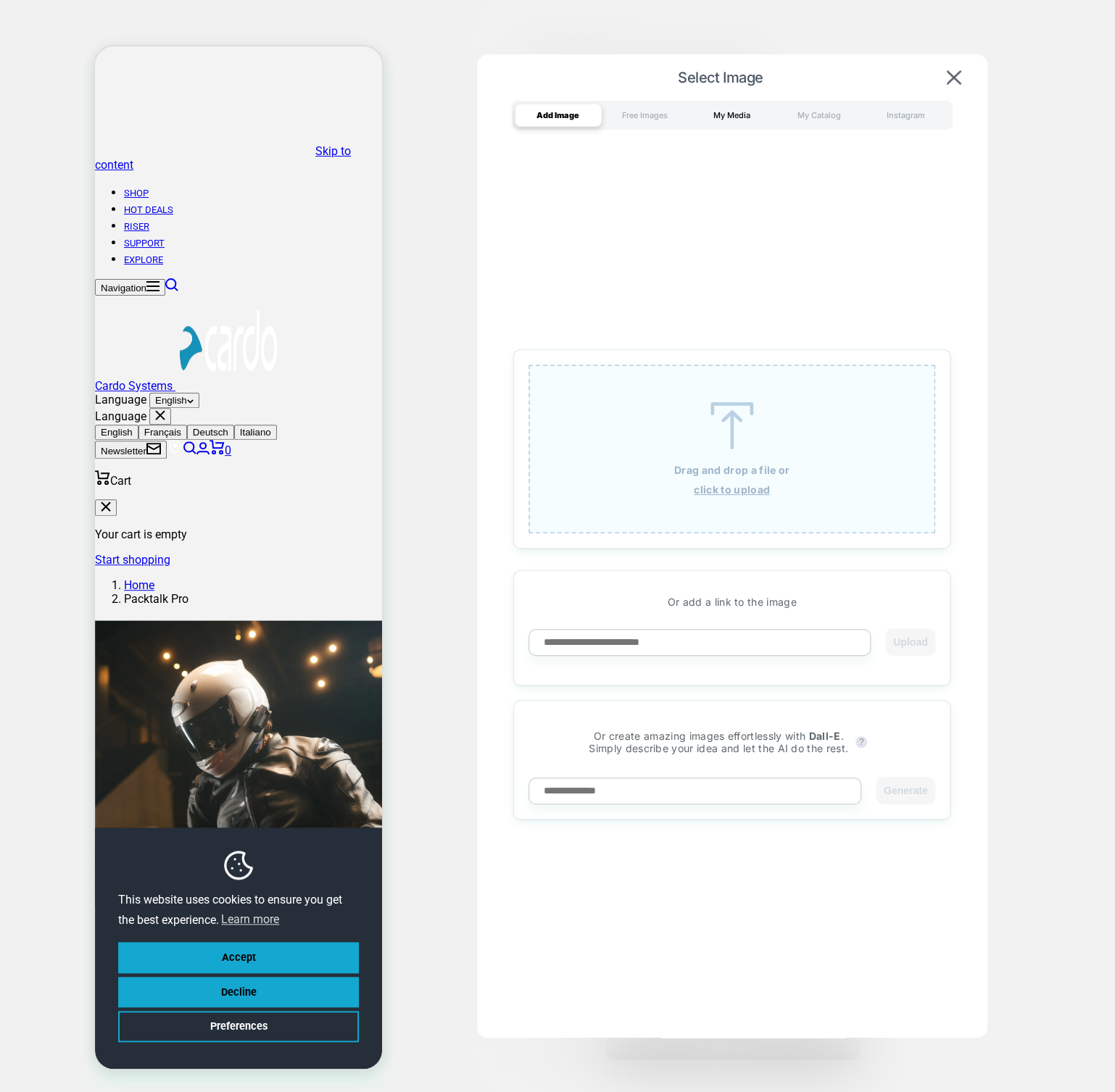
click at [742, 121] on div "My Media" at bounding box center [732, 116] width 87 height 23
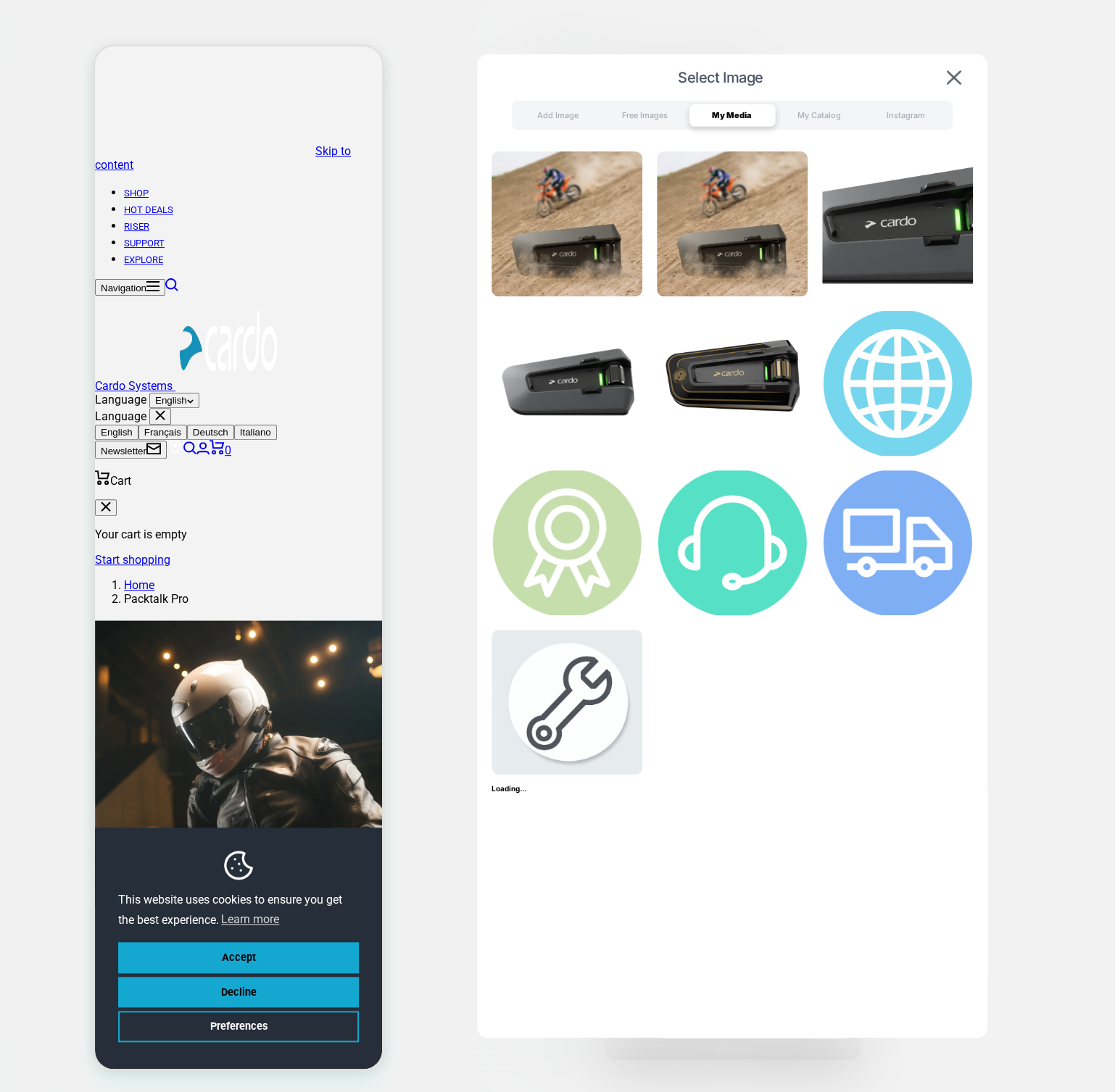
click at [508, 788] on h4 "Loading..." at bounding box center [732, 788] width 482 height 8
click at [530, 796] on div "Loading..." at bounding box center [732, 477] width 482 height 652
click at [818, 115] on div "My Catalog" at bounding box center [820, 116] width 87 height 23
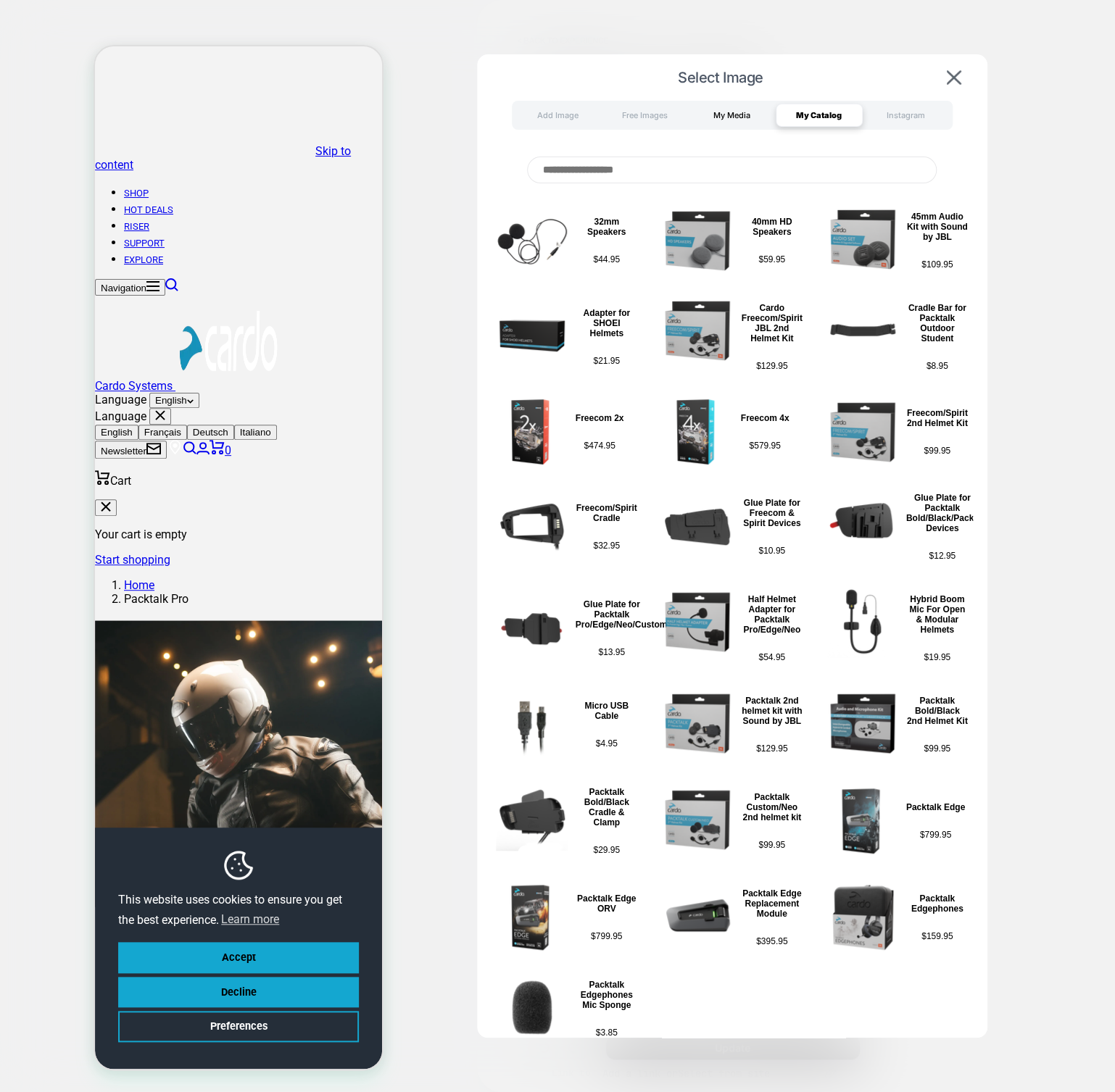
click at [742, 111] on div "My Media" at bounding box center [732, 116] width 87 height 23
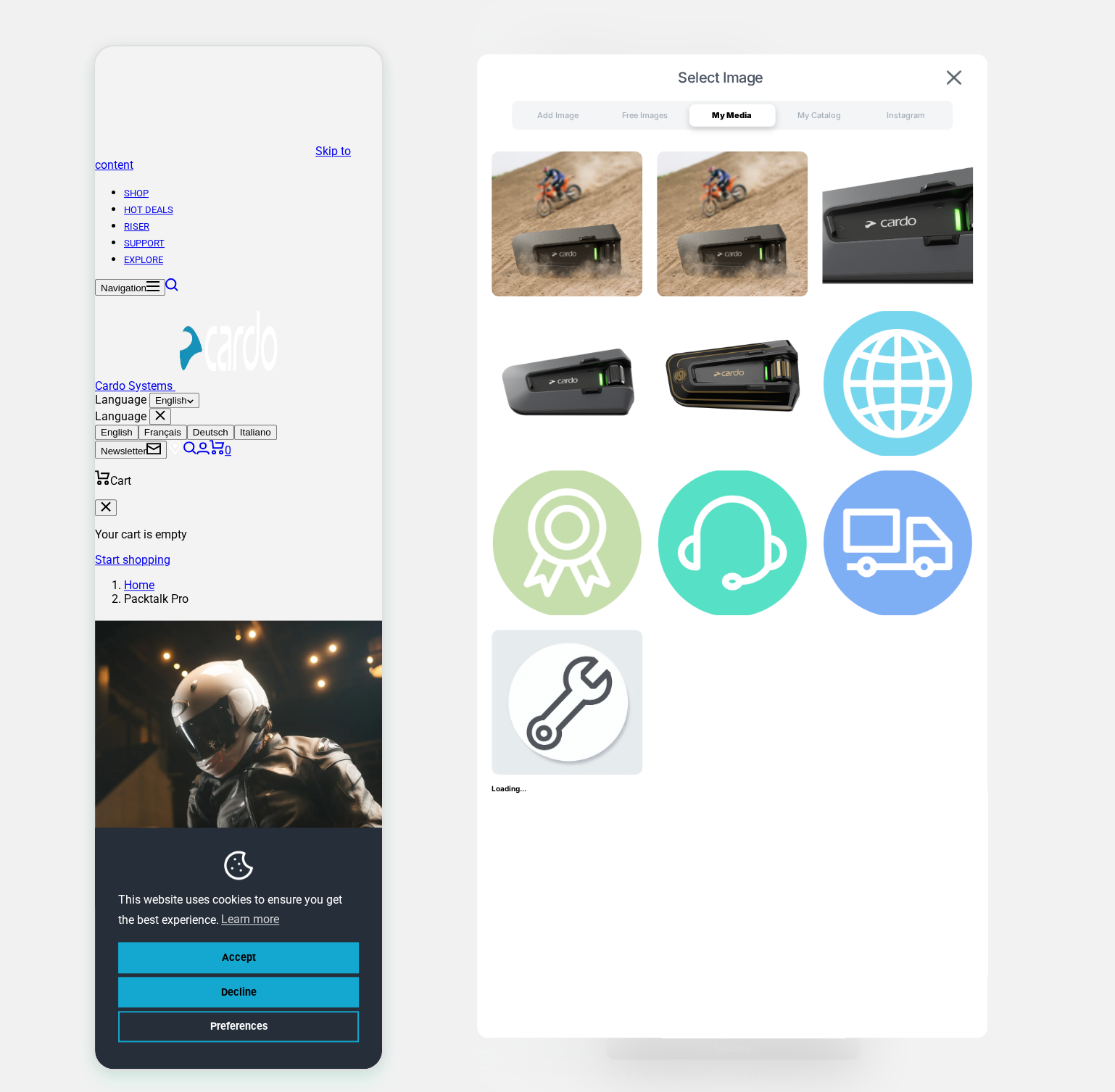
click at [510, 792] on h4 "Loading..." at bounding box center [732, 788] width 482 height 8
click at [957, 72] on img at bounding box center [953, 77] width 14 height 14
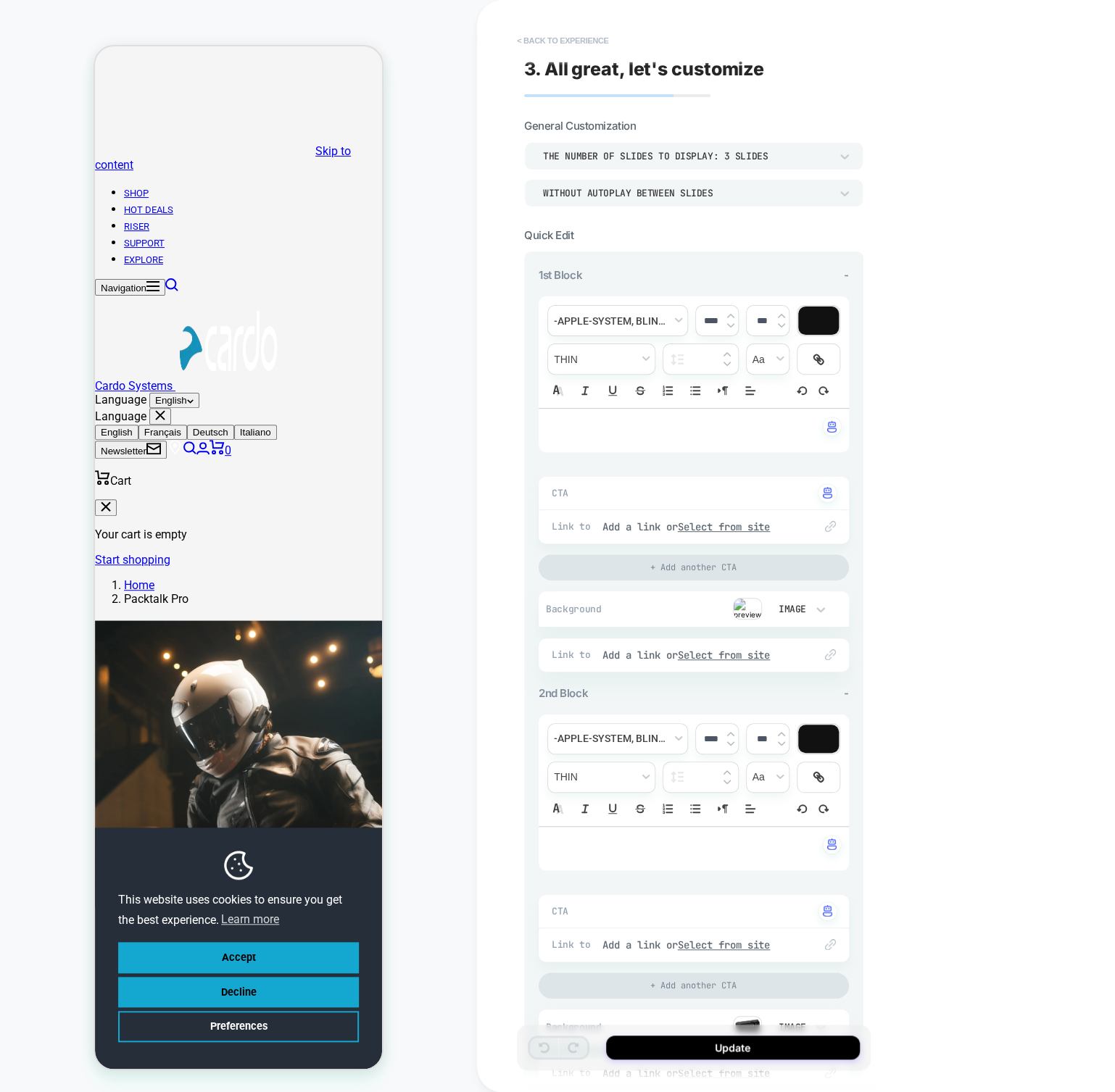
click at [598, 32] on button "< Back to experience" at bounding box center [562, 41] width 106 height 23
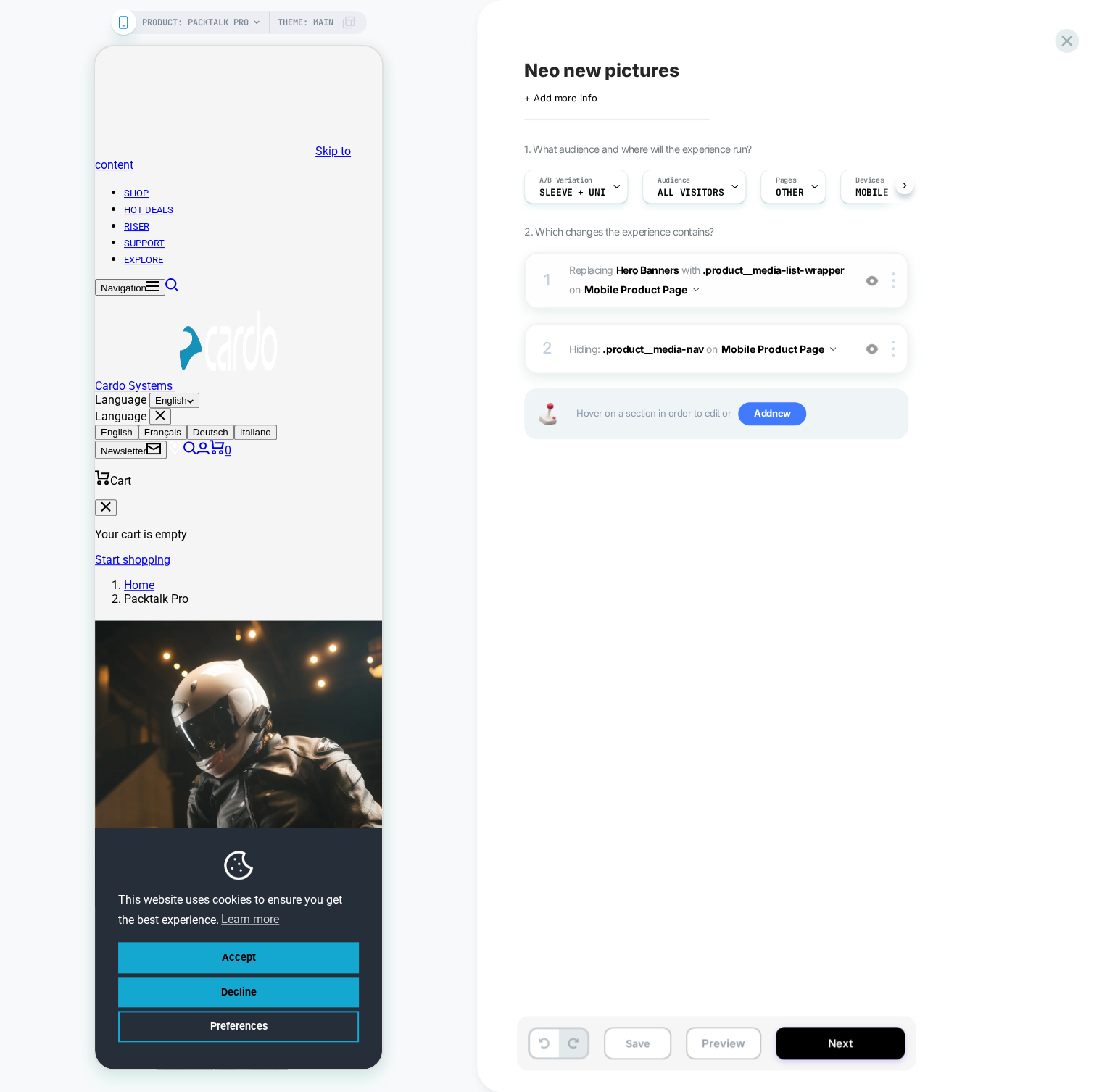
click at [878, 288] on div "1 #_loomi_addon_1741510717173_dup1753960869_dup1756898073 Replacing Hero Banner…" at bounding box center [716, 280] width 384 height 56
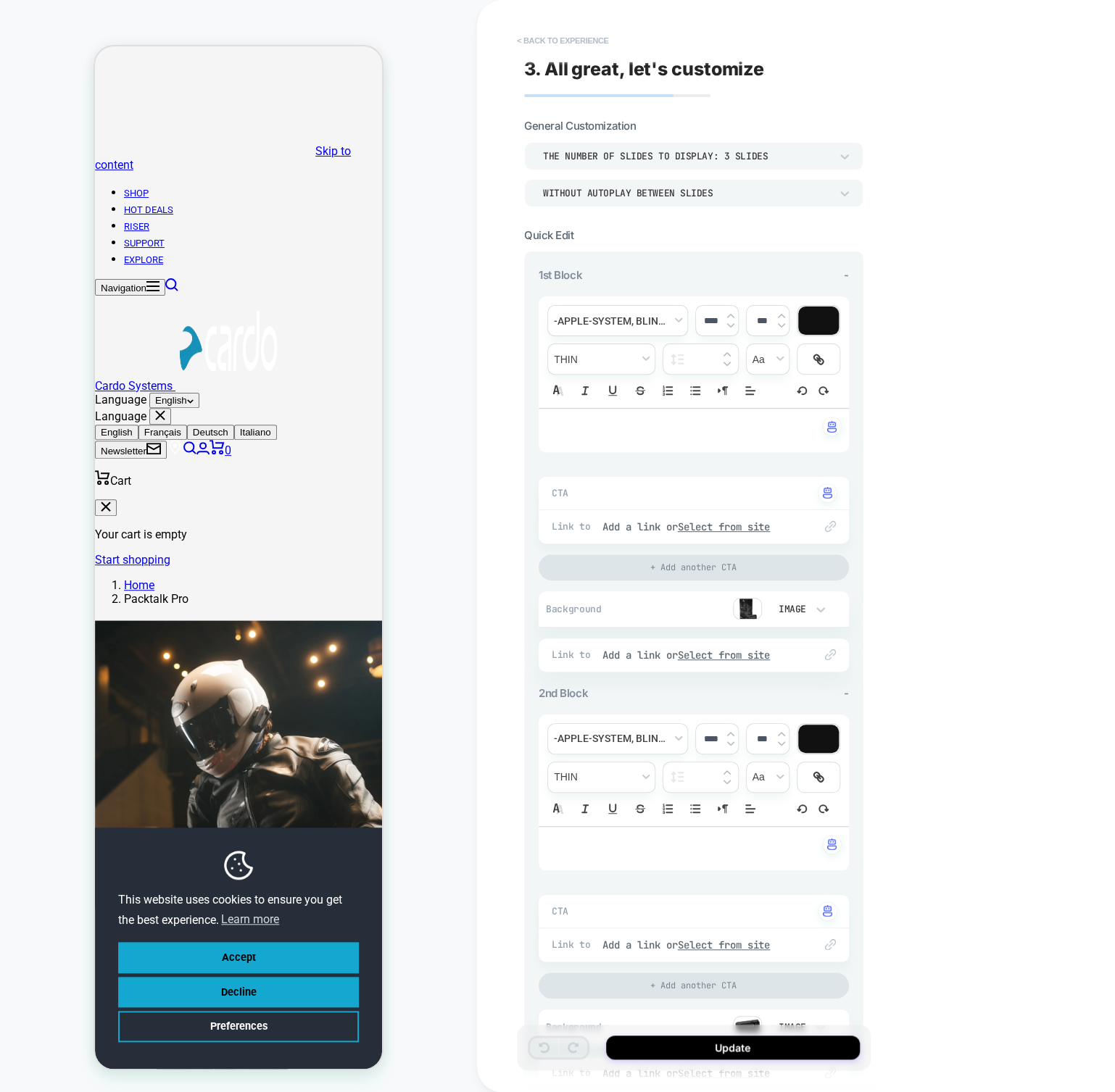
click at [563, 40] on button "< Back to experience" at bounding box center [562, 41] width 106 height 23
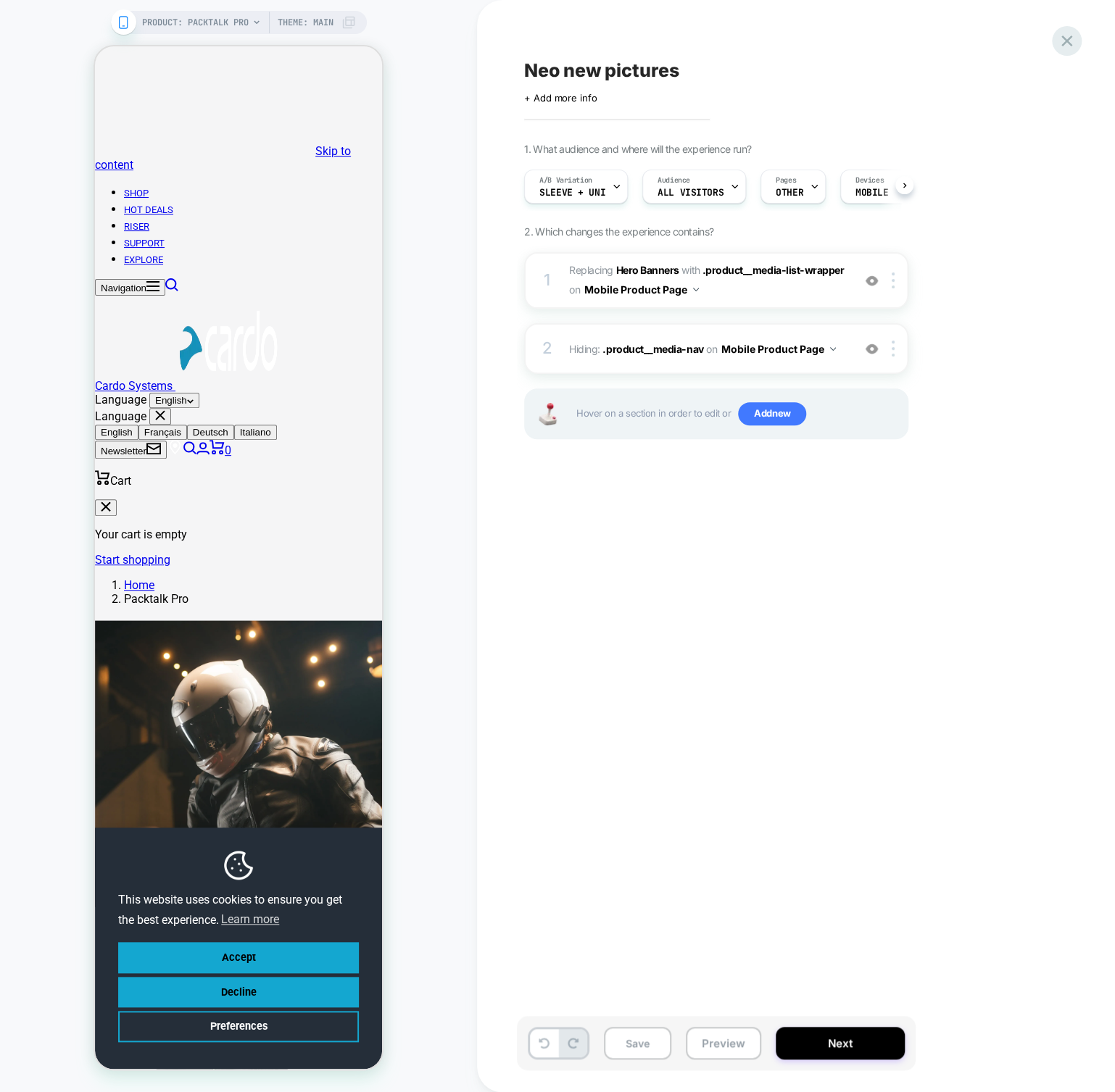
click at [1076, 39] on div at bounding box center [1066, 40] width 29 height 29
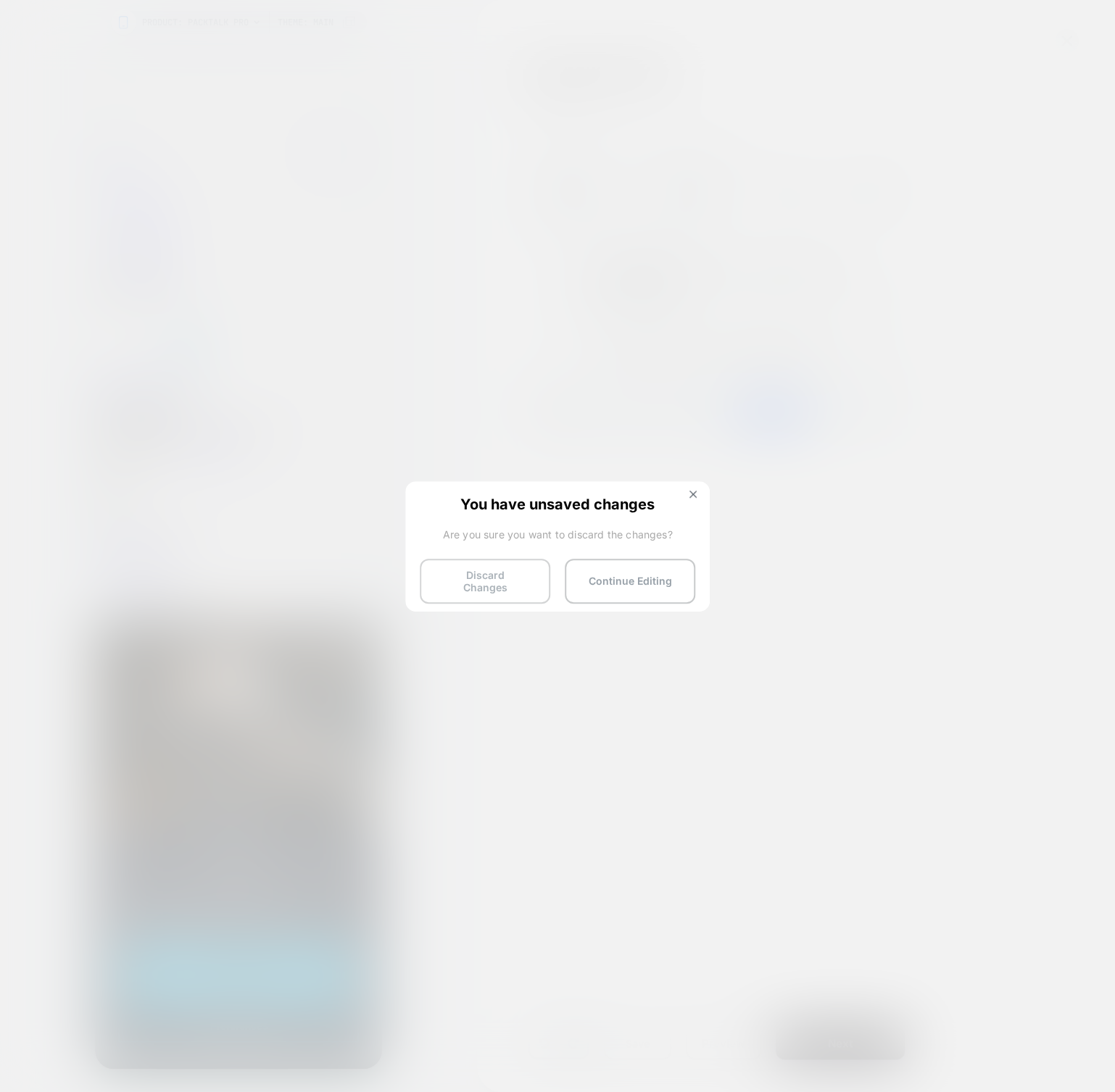
click at [536, 579] on button "Discard Changes" at bounding box center [485, 581] width 131 height 45
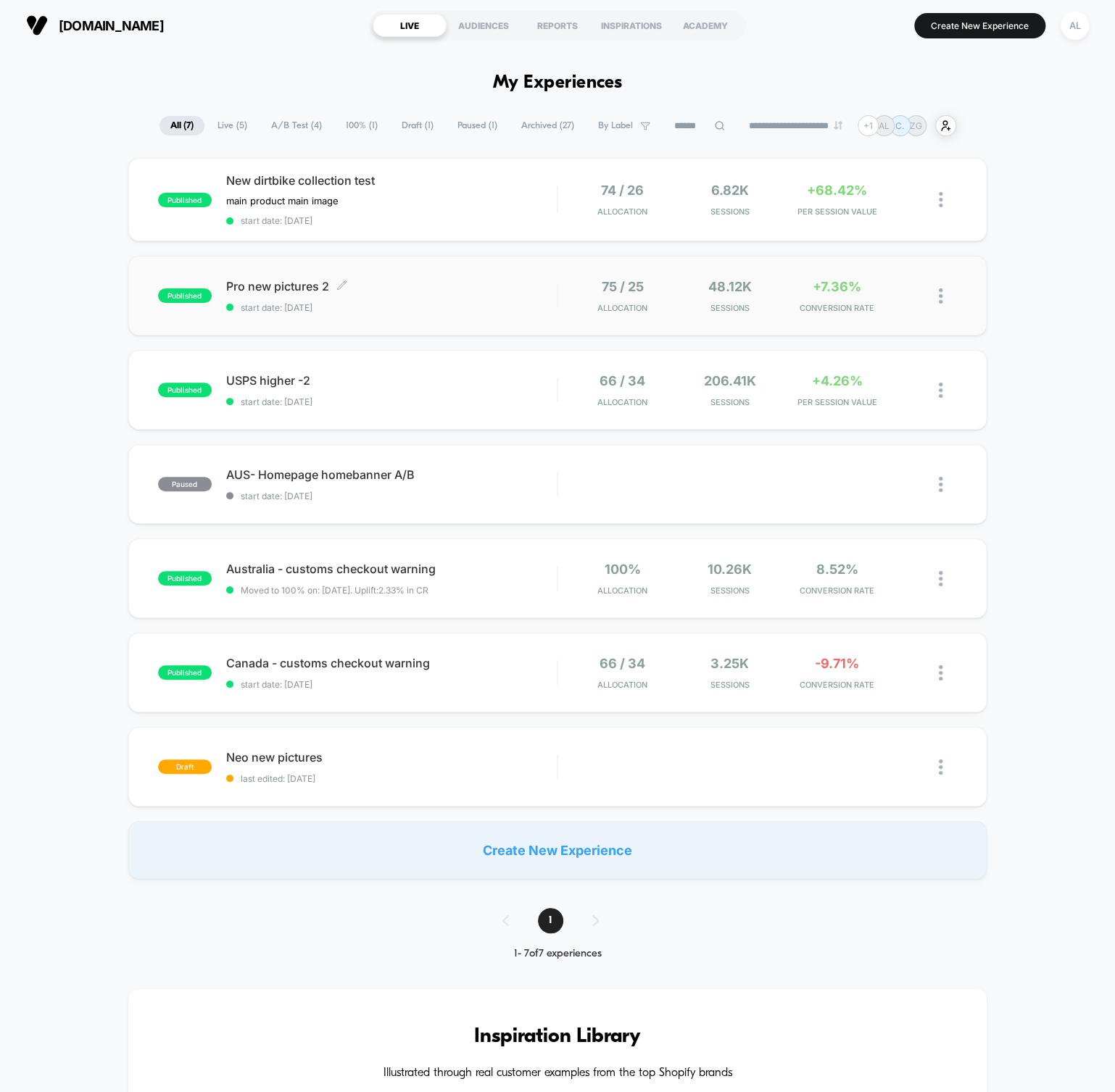
click at [401, 280] on span "Pro new pictures 2 Click to edit experience details" at bounding box center [392, 286] width 331 height 14
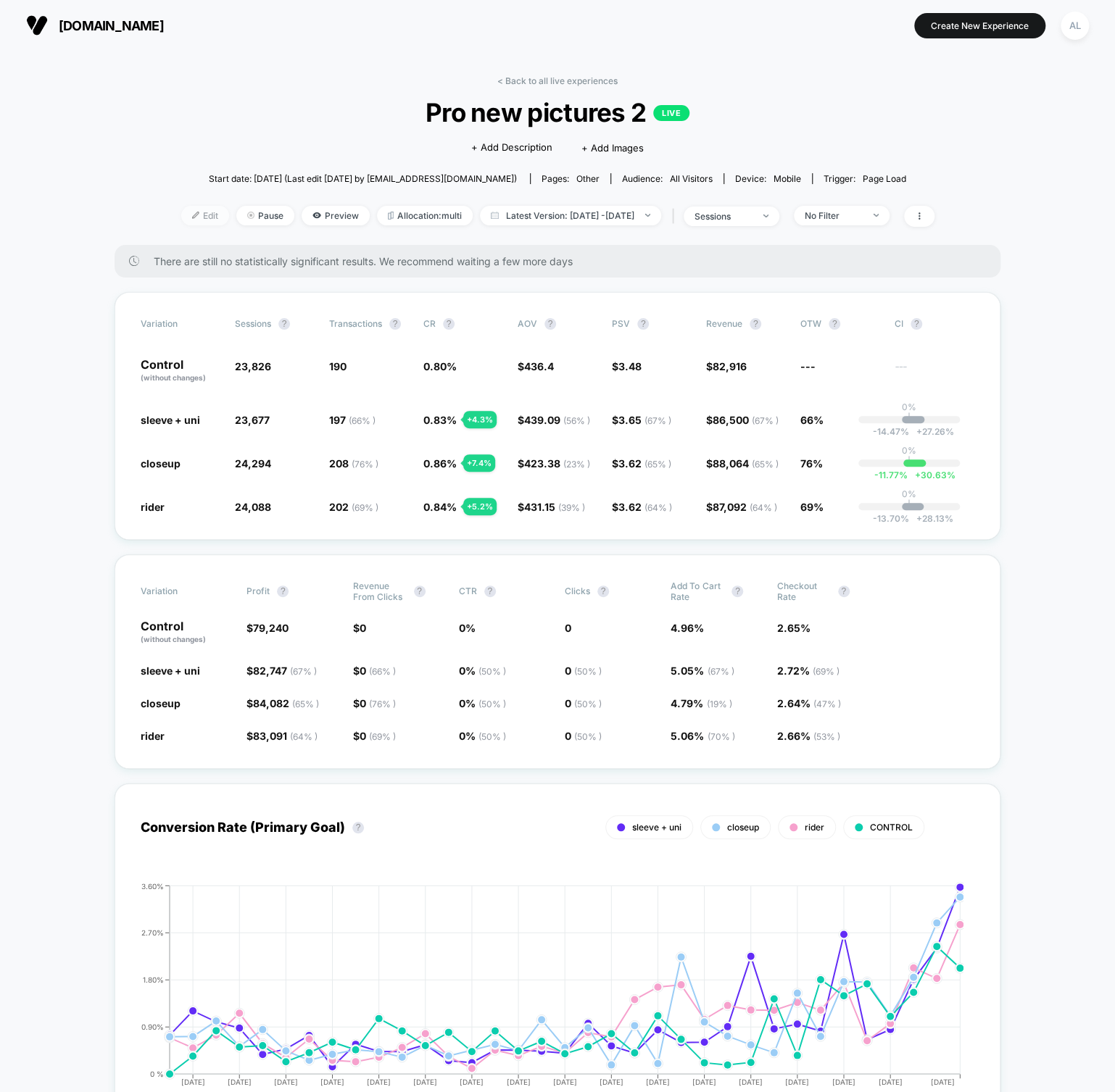
click at [190, 216] on span "Edit" at bounding box center [205, 215] width 48 height 19
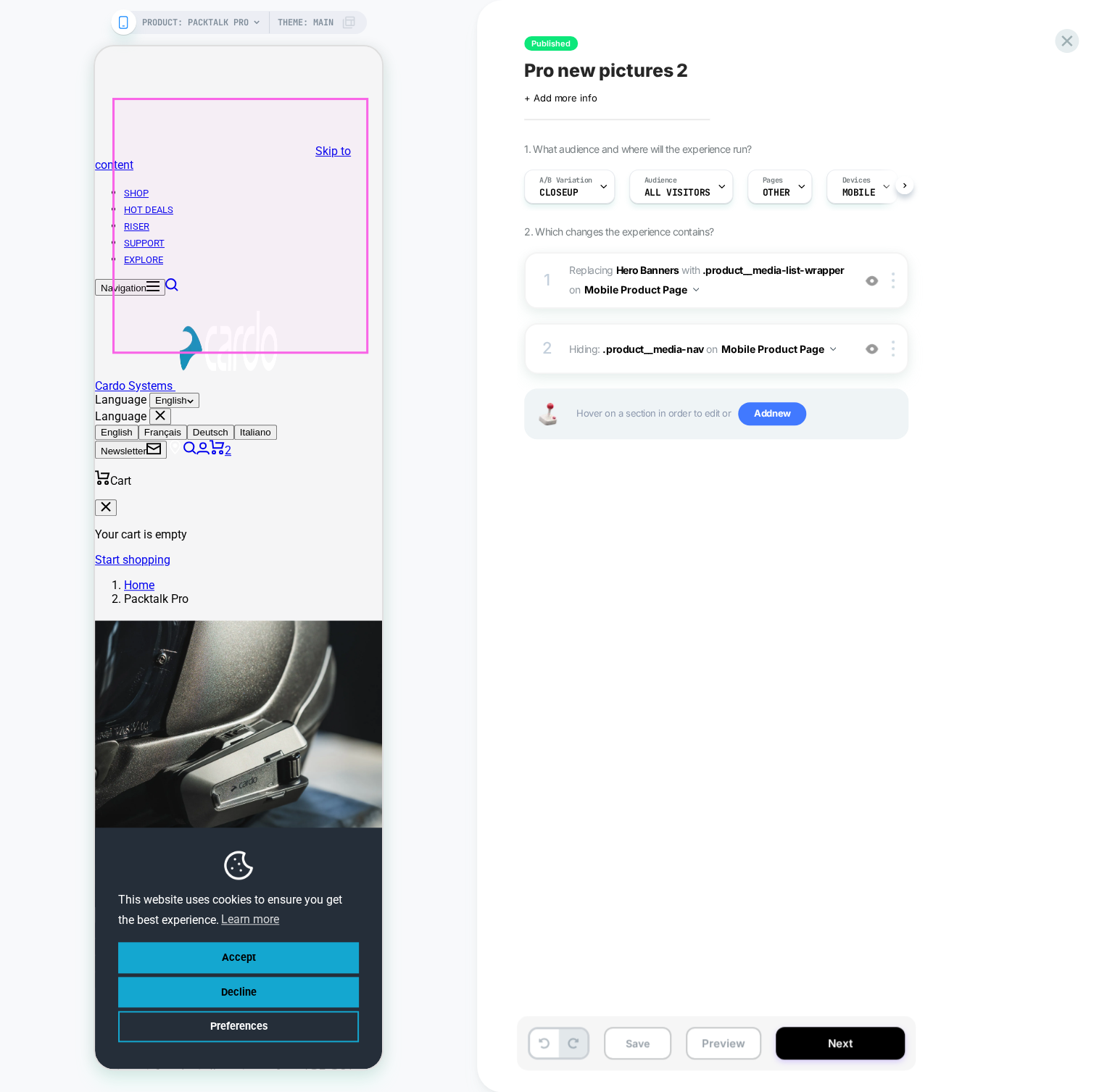
click at [242, 621] on img at bounding box center [238, 764] width 287 height 287
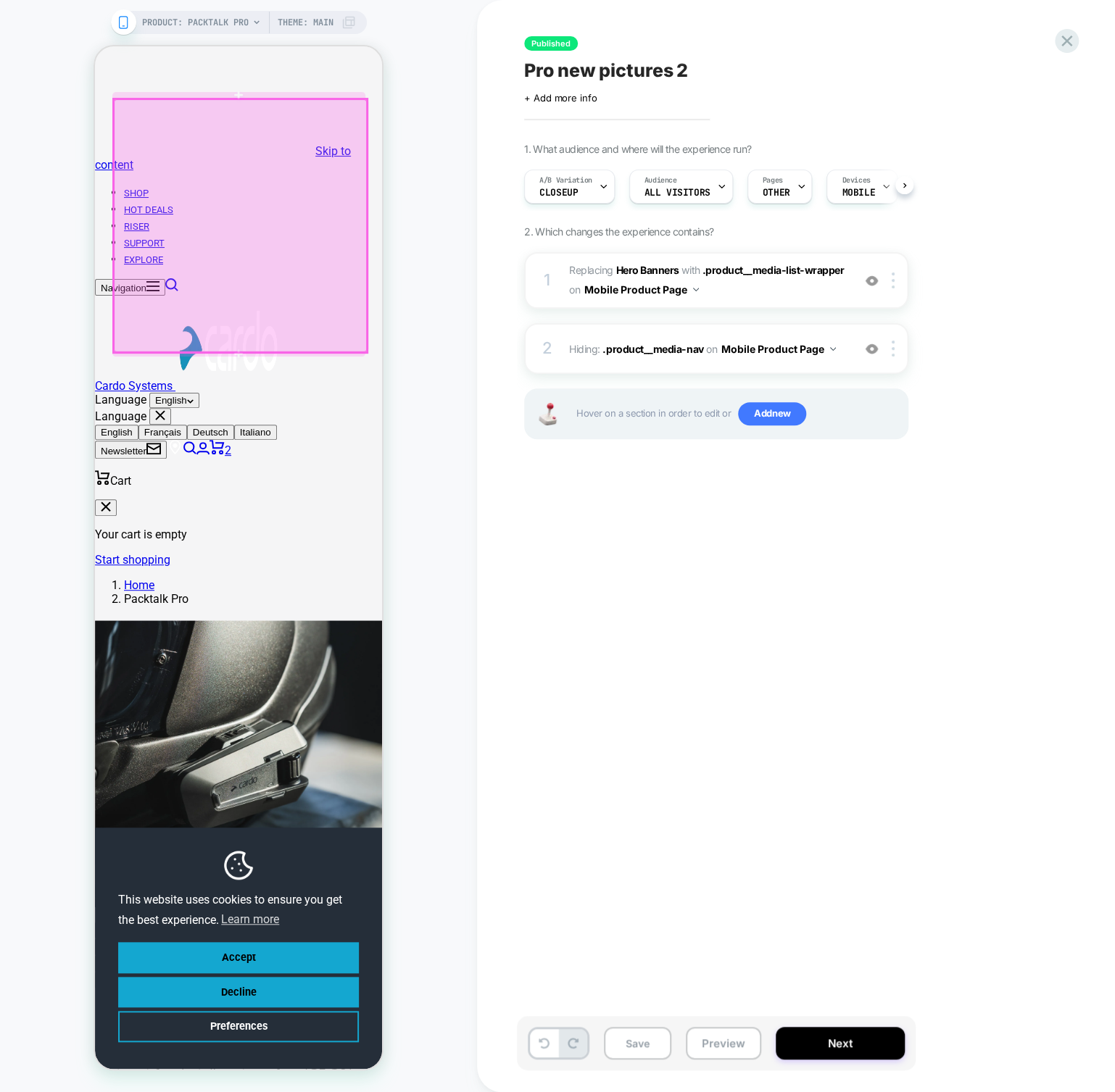
click at [240, 339] on div at bounding box center [241, 226] width 253 height 253
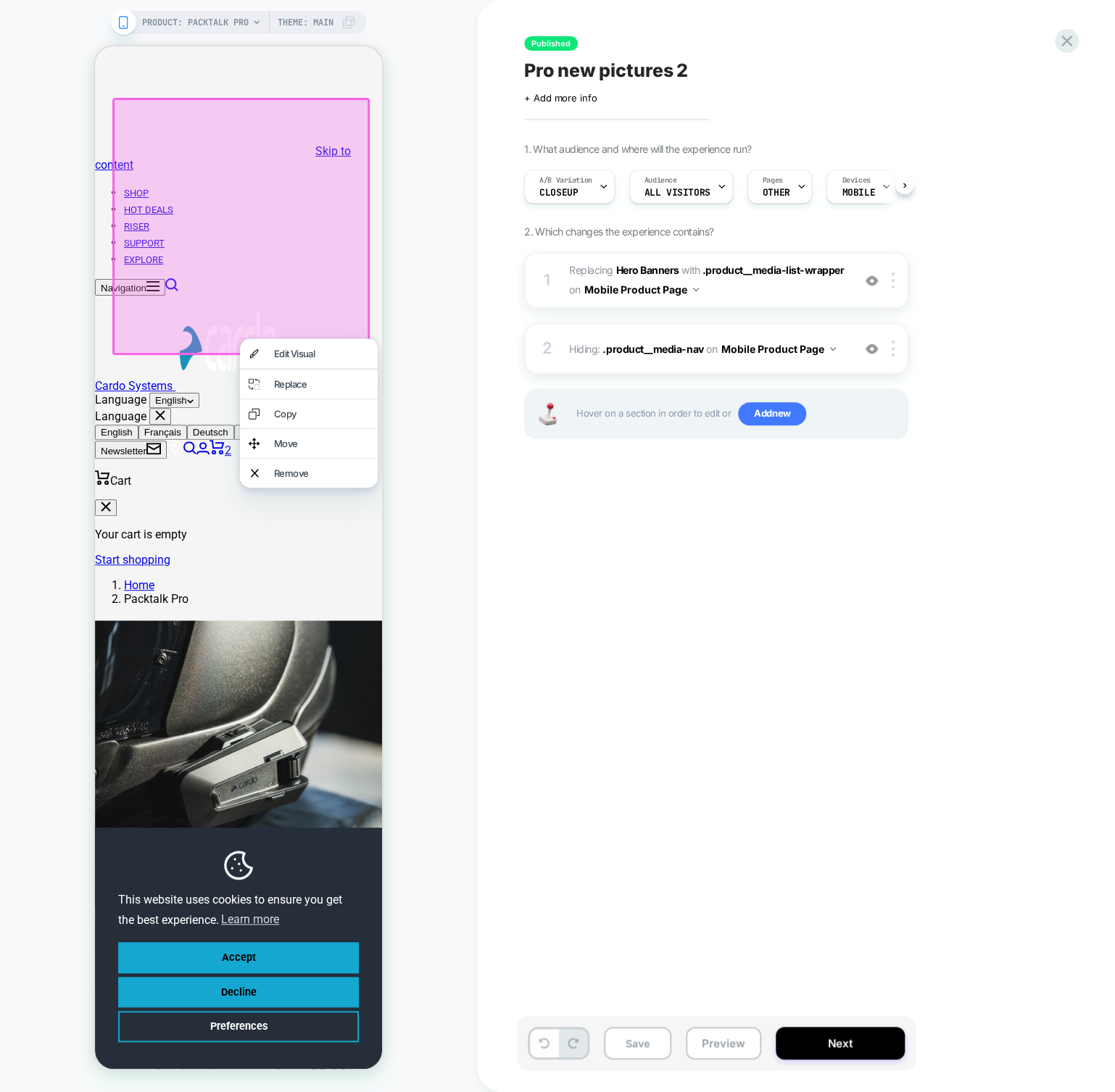
drag, startPoint x: 551, startPoint y: 509, endPoint x: 554, endPoint y: 517, distance: 8.5
click at [554, 517] on div "Published Pro new pictures 2 Click to edit experience details + Add more info 1…" at bounding box center [789, 546] width 544 height 1063
click at [600, 543] on div "Published Pro new pictures 2 Click to edit experience details + Add more info 1…" at bounding box center [789, 546] width 544 height 1063
click at [555, 176] on span "A/B Variation" at bounding box center [565, 180] width 53 height 10
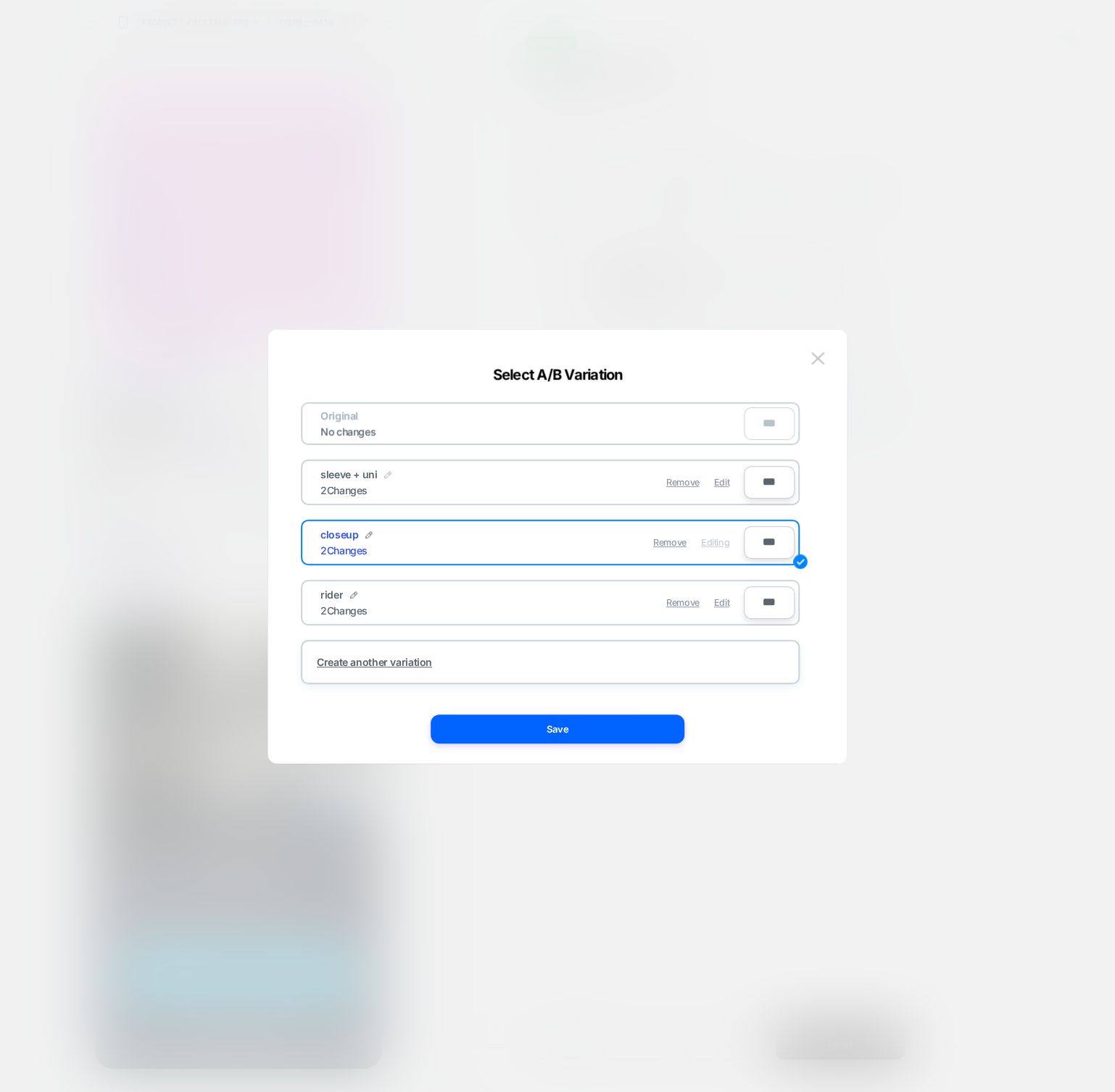
click at [388, 477] on div at bounding box center [388, 476] width 8 height 8
click at [498, 488] on div "**********" at bounding box center [413, 482] width 185 height 29
click at [703, 494] on div "**********" at bounding box center [525, 482] width 438 height 35
click at [388, 477] on input "**********" at bounding box center [373, 482] width 105 height 29
click at [434, 476] on div at bounding box center [440, 482] width 14 height 29
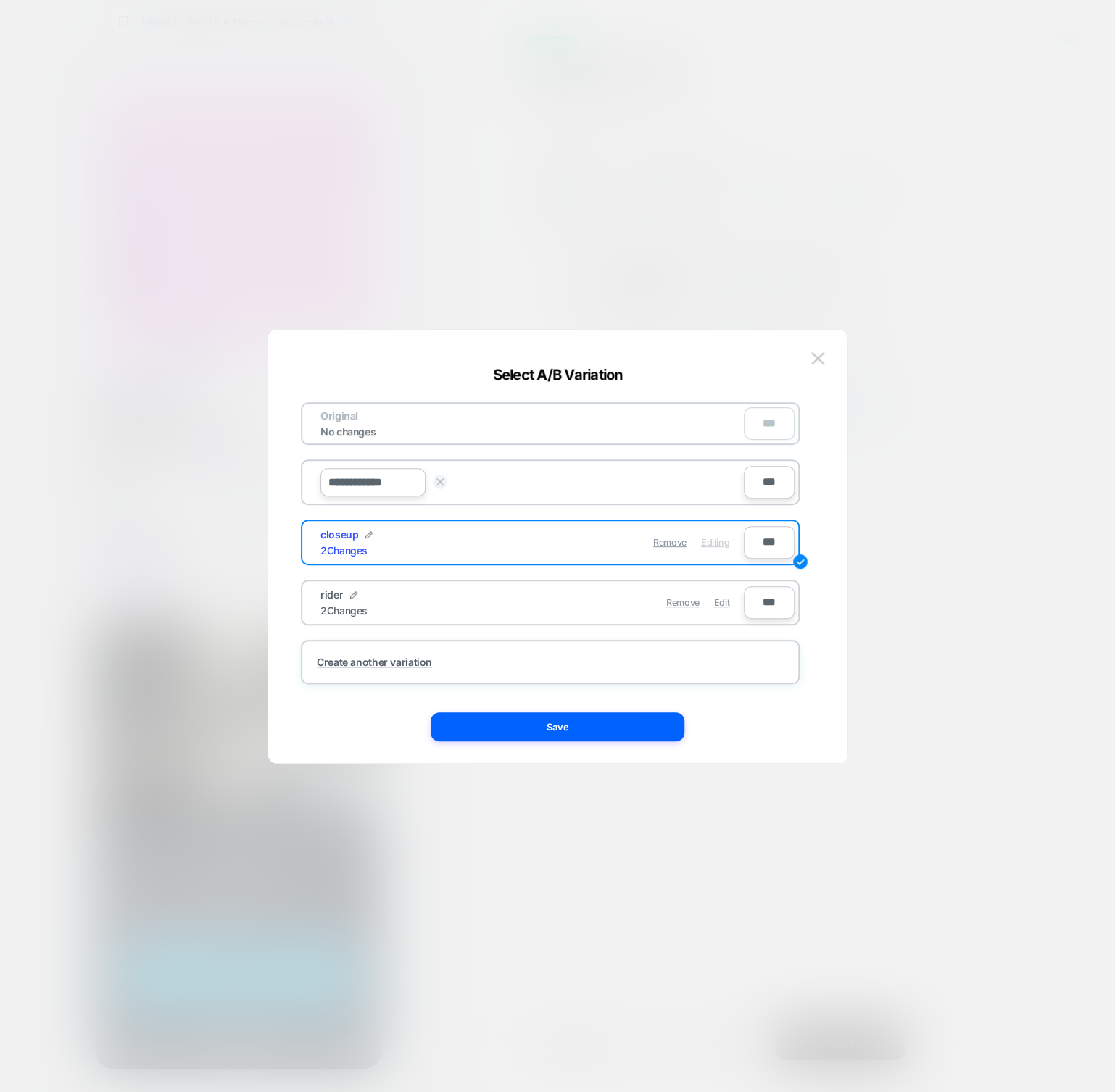
click at [436, 476] on button at bounding box center [440, 481] width 14 height 14
click at [726, 482] on span "Edit" at bounding box center [722, 482] width 15 height 11
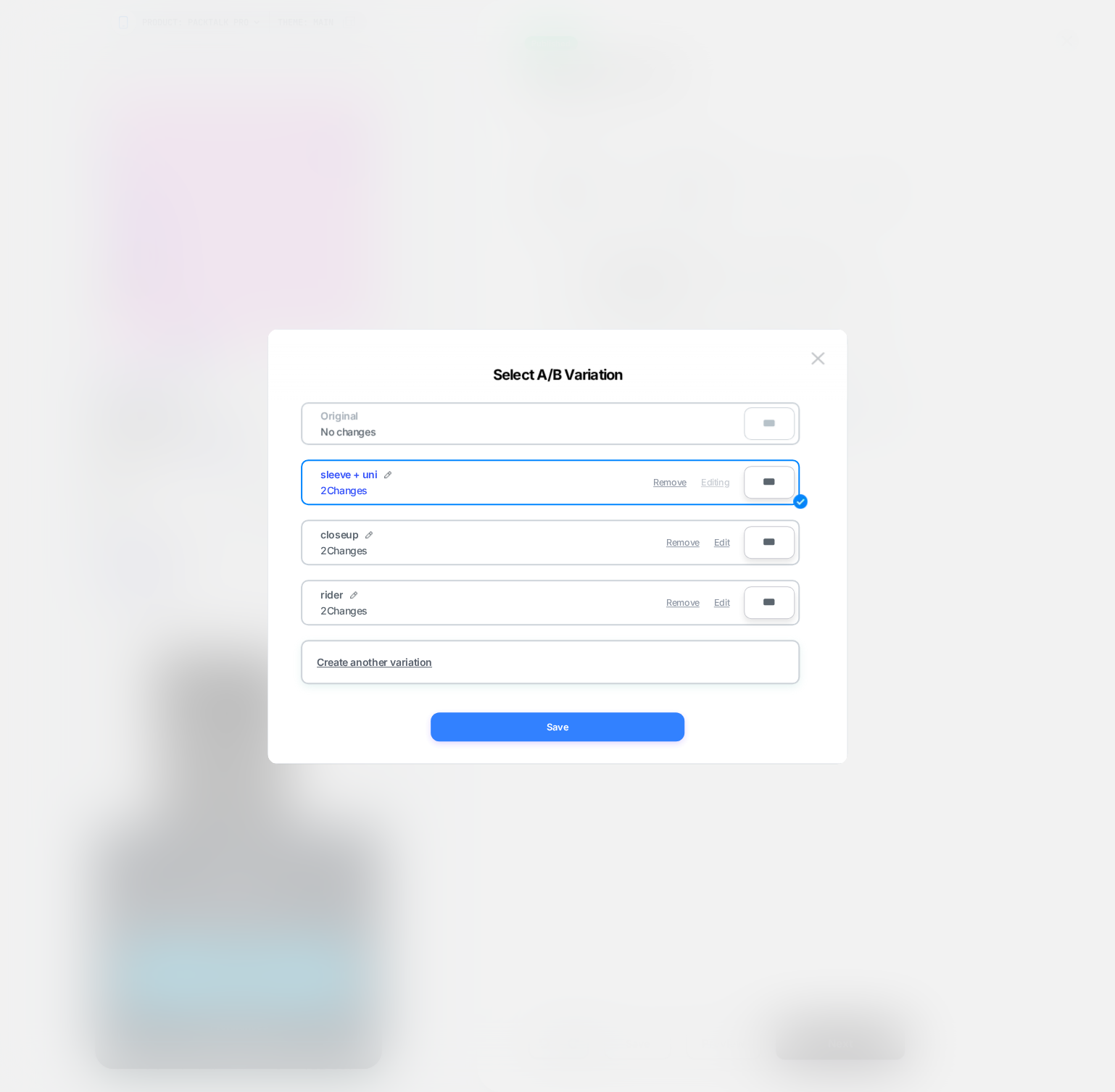
click at [568, 727] on button "Save" at bounding box center [557, 726] width 253 height 29
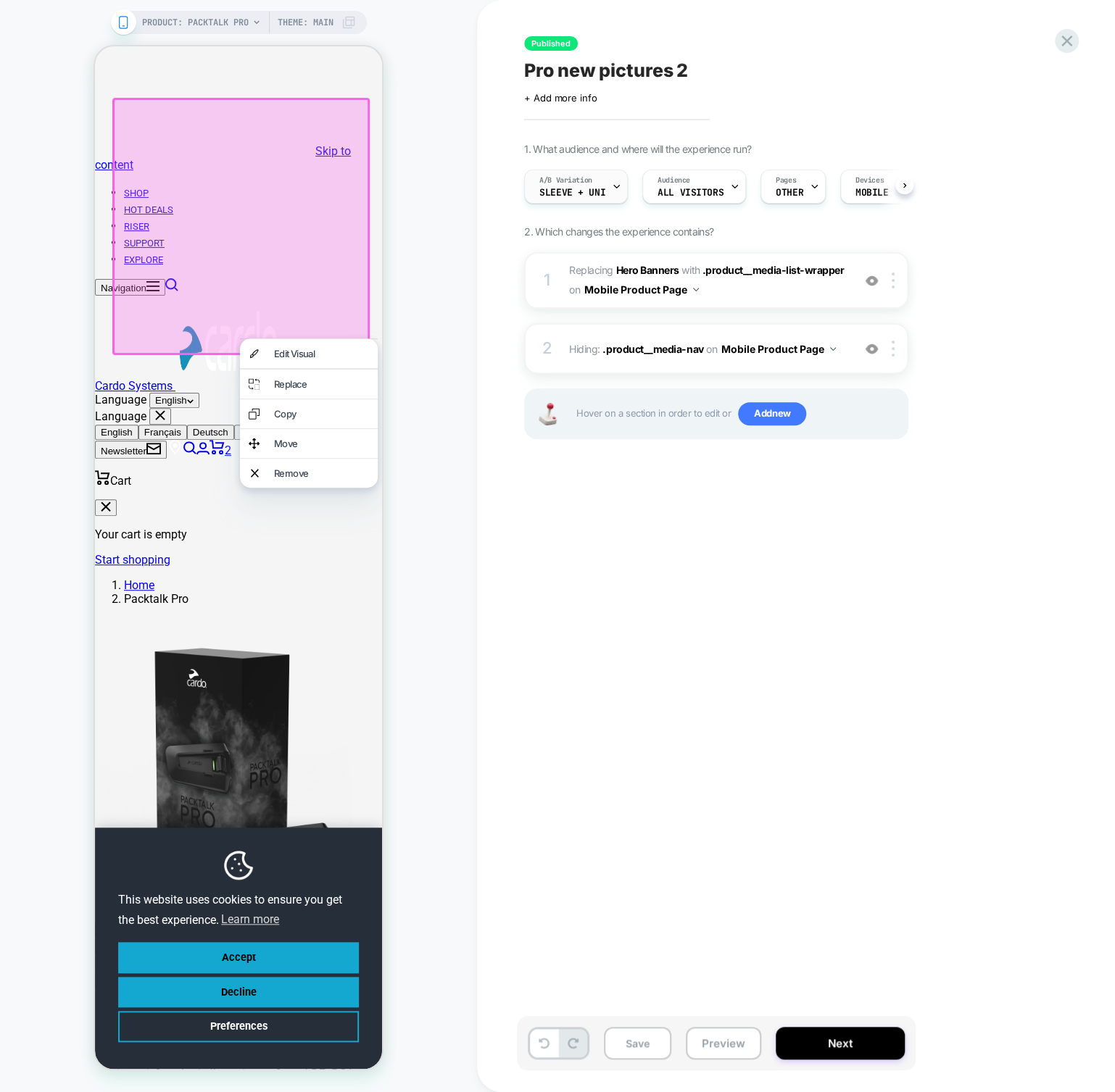
click at [612, 185] on icon at bounding box center [616, 186] width 9 height 9
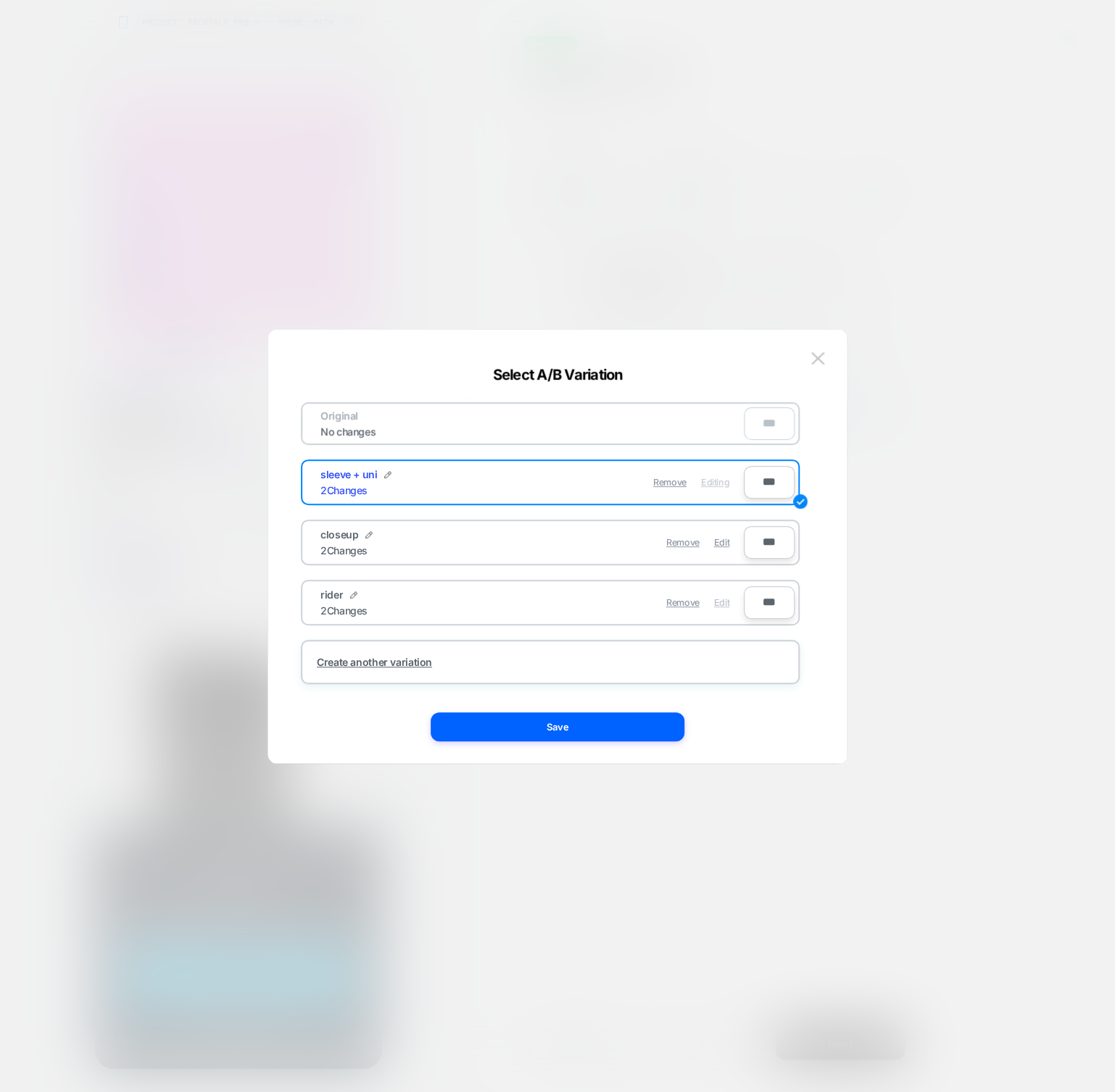
click at [716, 600] on span "Edit" at bounding box center [722, 602] width 15 height 11
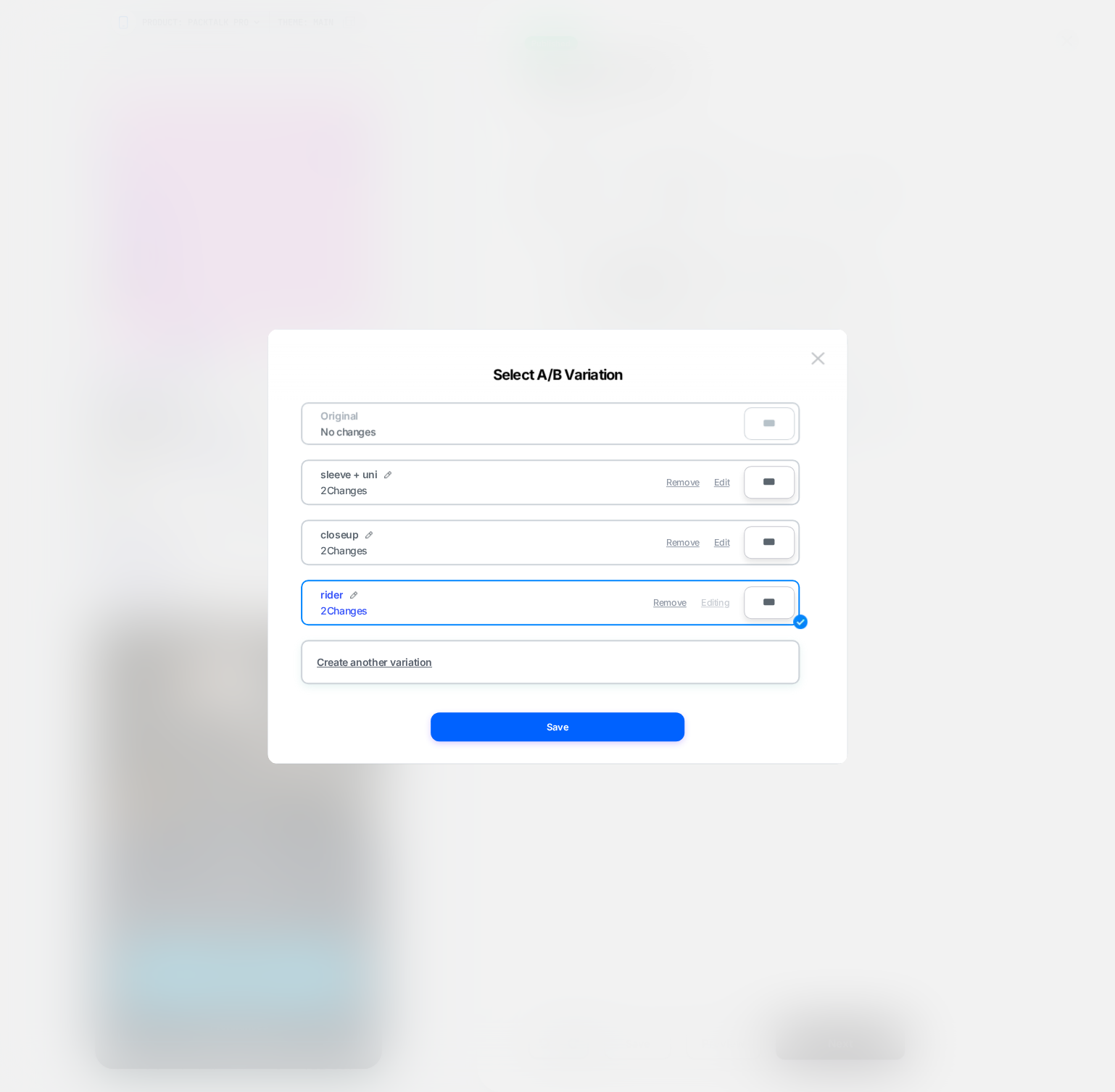
click at [571, 728] on button "Save" at bounding box center [557, 726] width 253 height 29
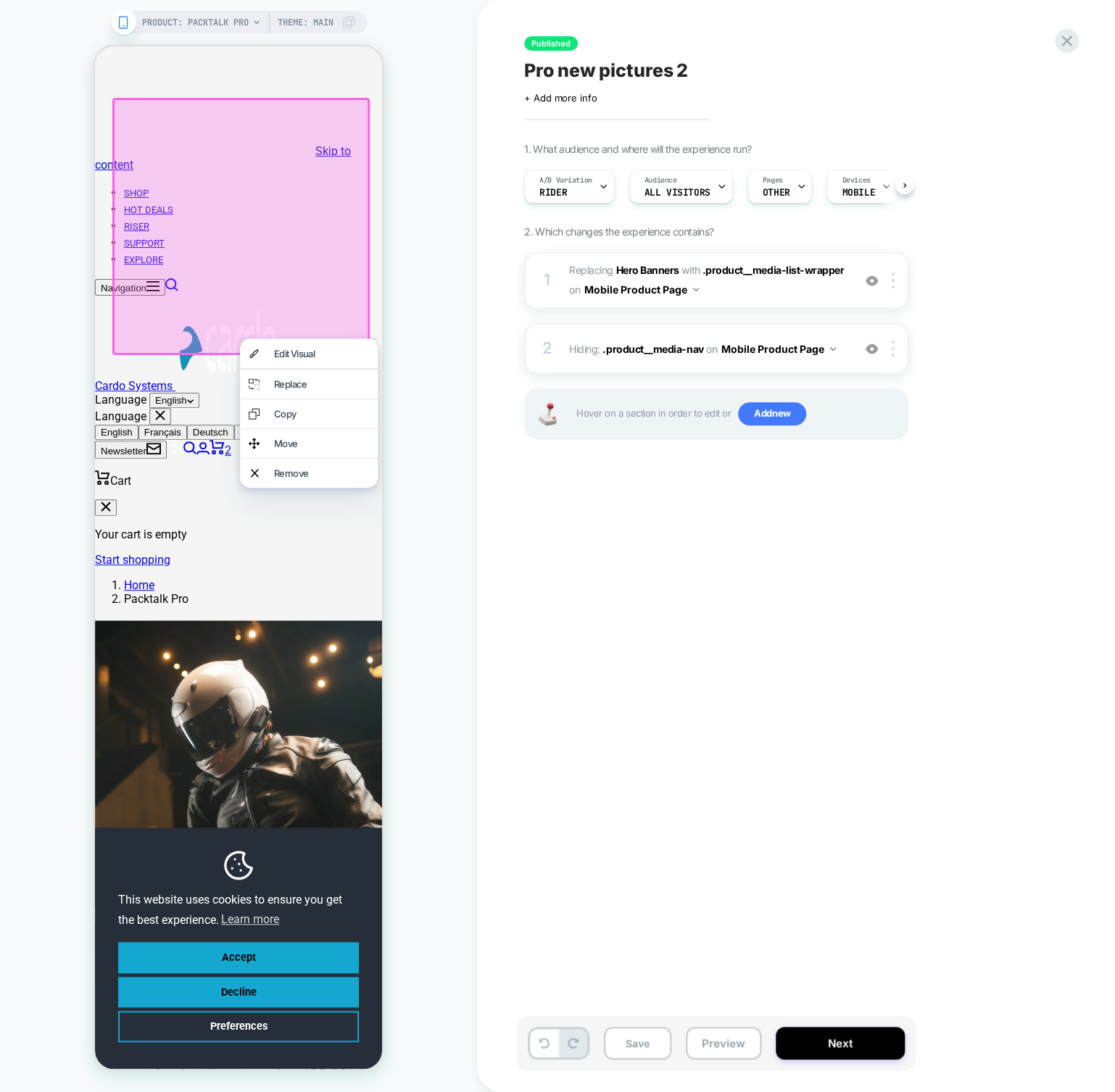
click at [871, 352] on img at bounding box center [872, 349] width 13 height 13
click at [119, 922] on button "Previous" at bounding box center [107, 930] width 24 height 17
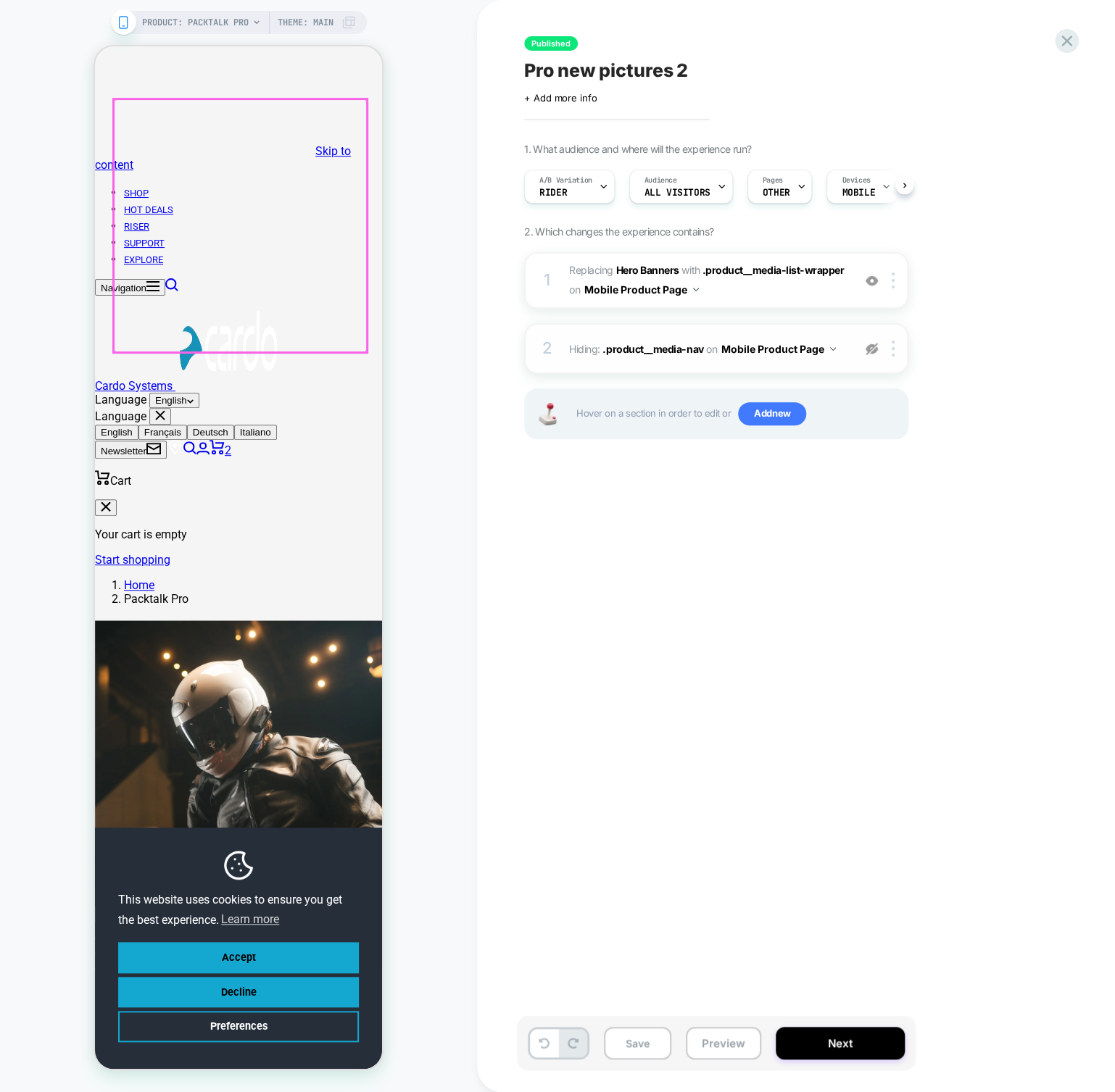
click at [119, 922] on button "Previous" at bounding box center [107, 930] width 24 height 17
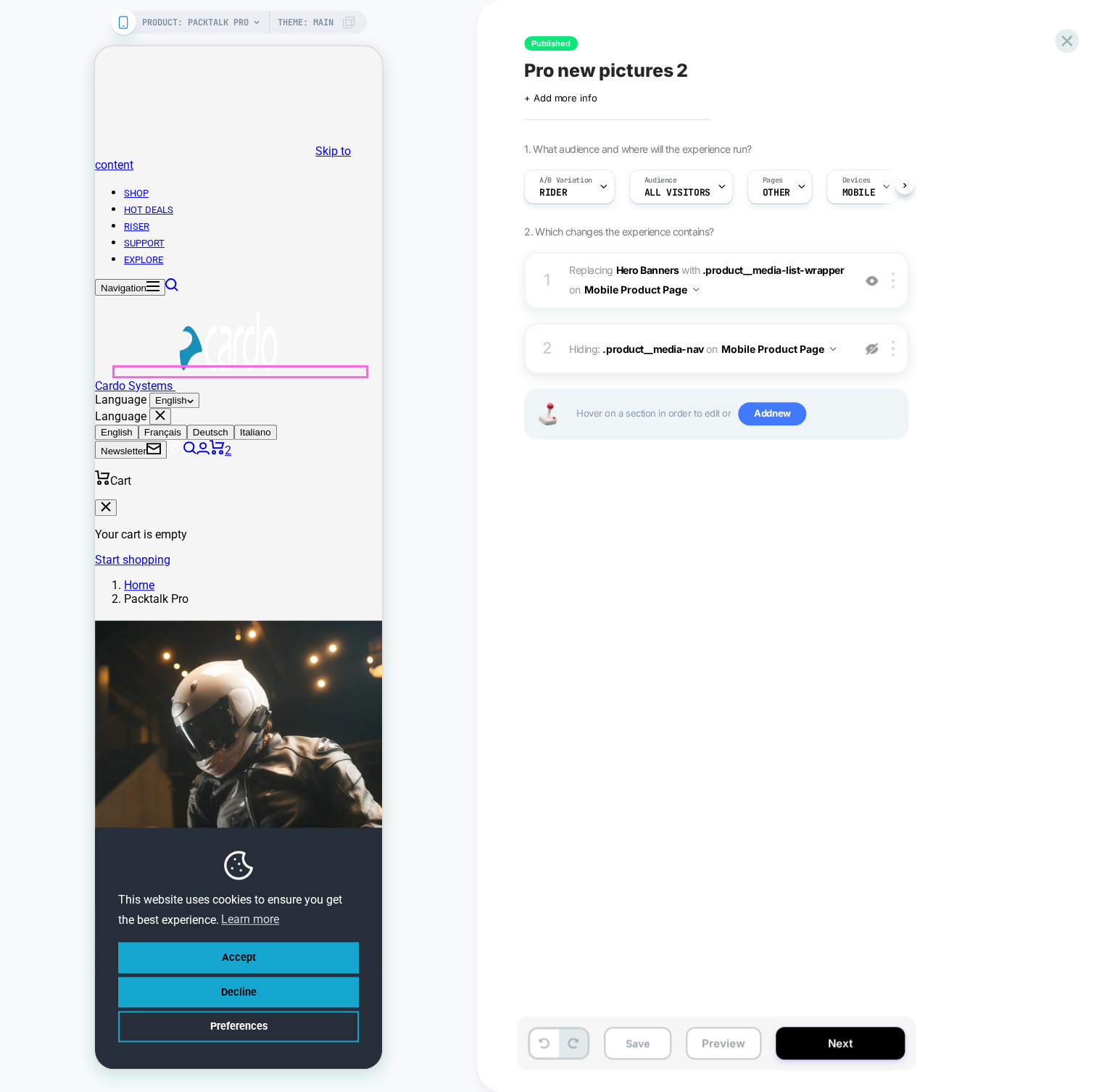
click at [867, 343] on img at bounding box center [872, 349] width 13 height 13
click at [1062, 46] on icon at bounding box center [1066, 40] width 19 height 19
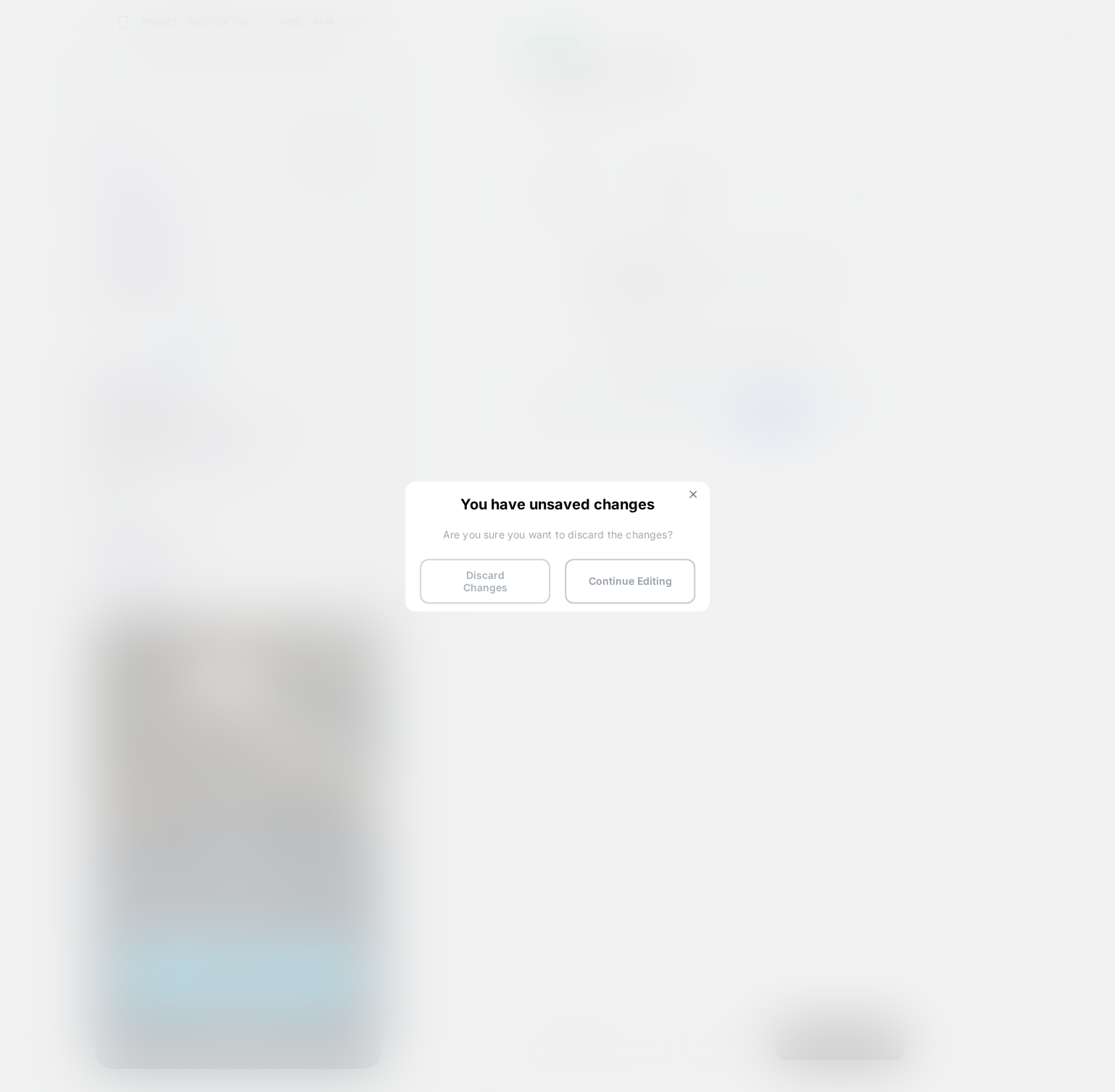
click at [507, 568] on button "Discard Changes" at bounding box center [485, 581] width 131 height 45
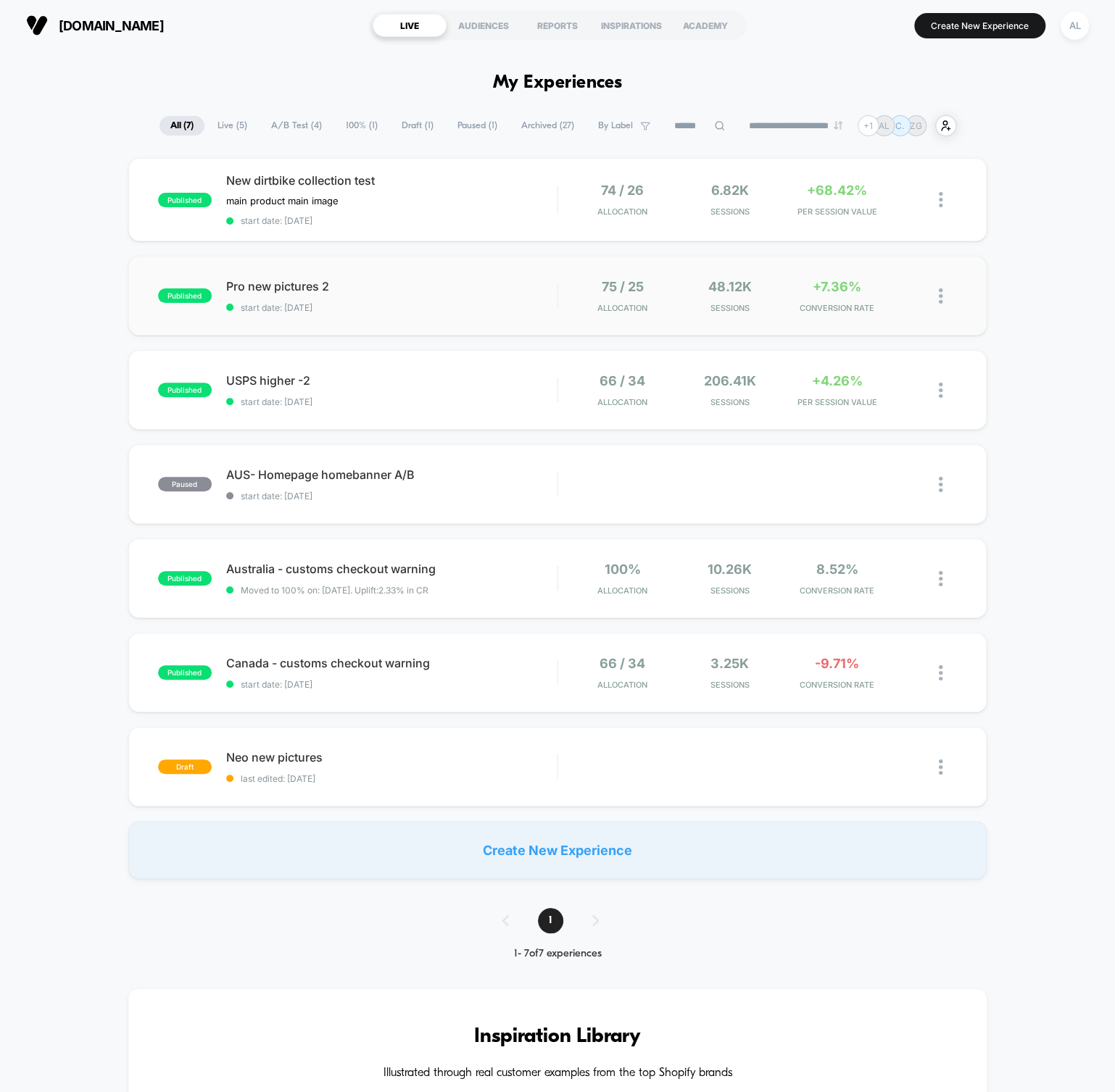
click at [397, 296] on div "Pro new pictures 2 start date: [DATE]" at bounding box center [392, 296] width 331 height 34
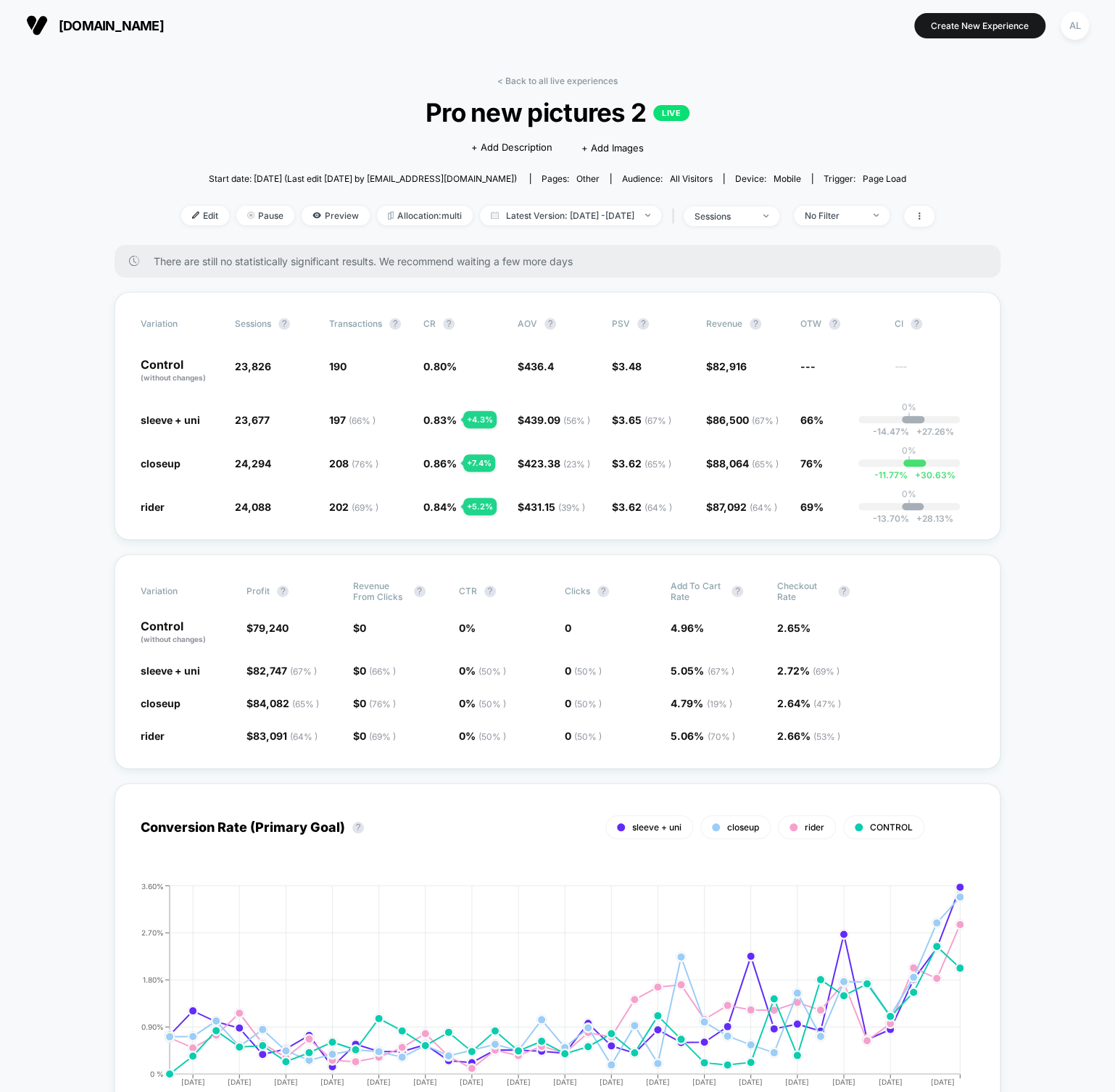
click at [537, 83] on link "< Back to all live experiences" at bounding box center [557, 81] width 120 height 11
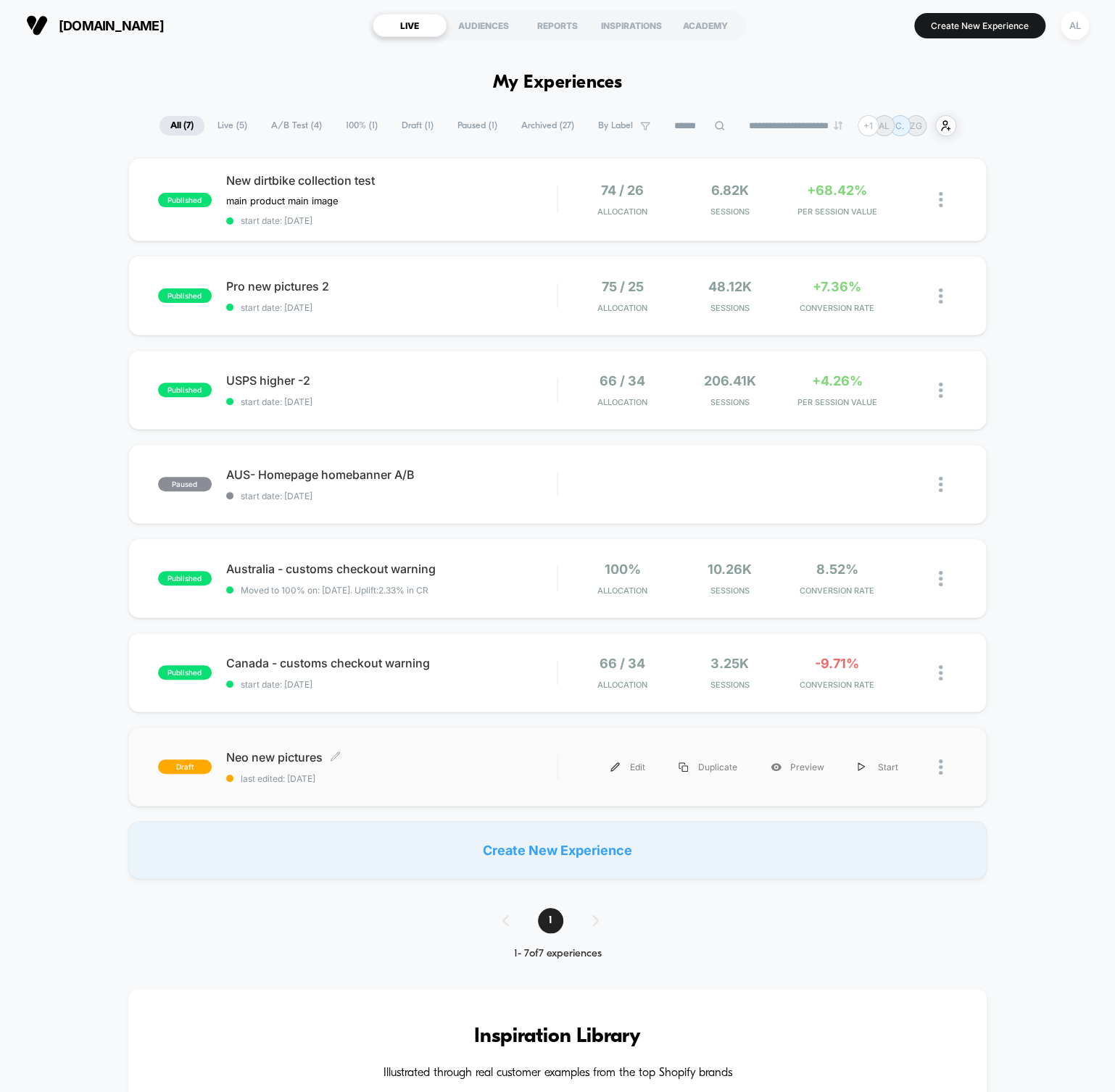
click at [314, 753] on span "Neo new pictures Click to edit experience details" at bounding box center [392, 757] width 331 height 14
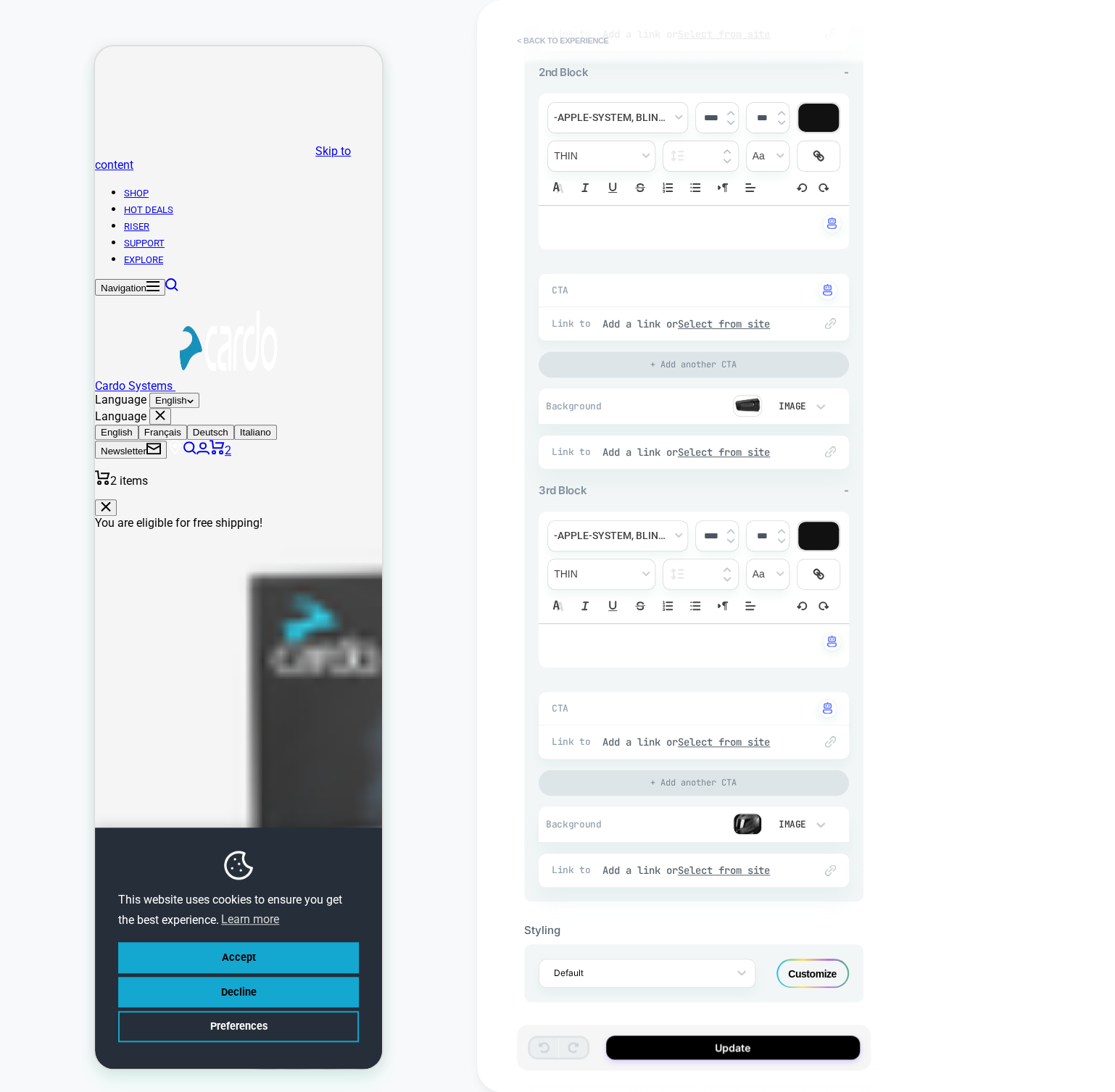
click at [558, 49] on button "< Back to experience" at bounding box center [562, 41] width 106 height 23
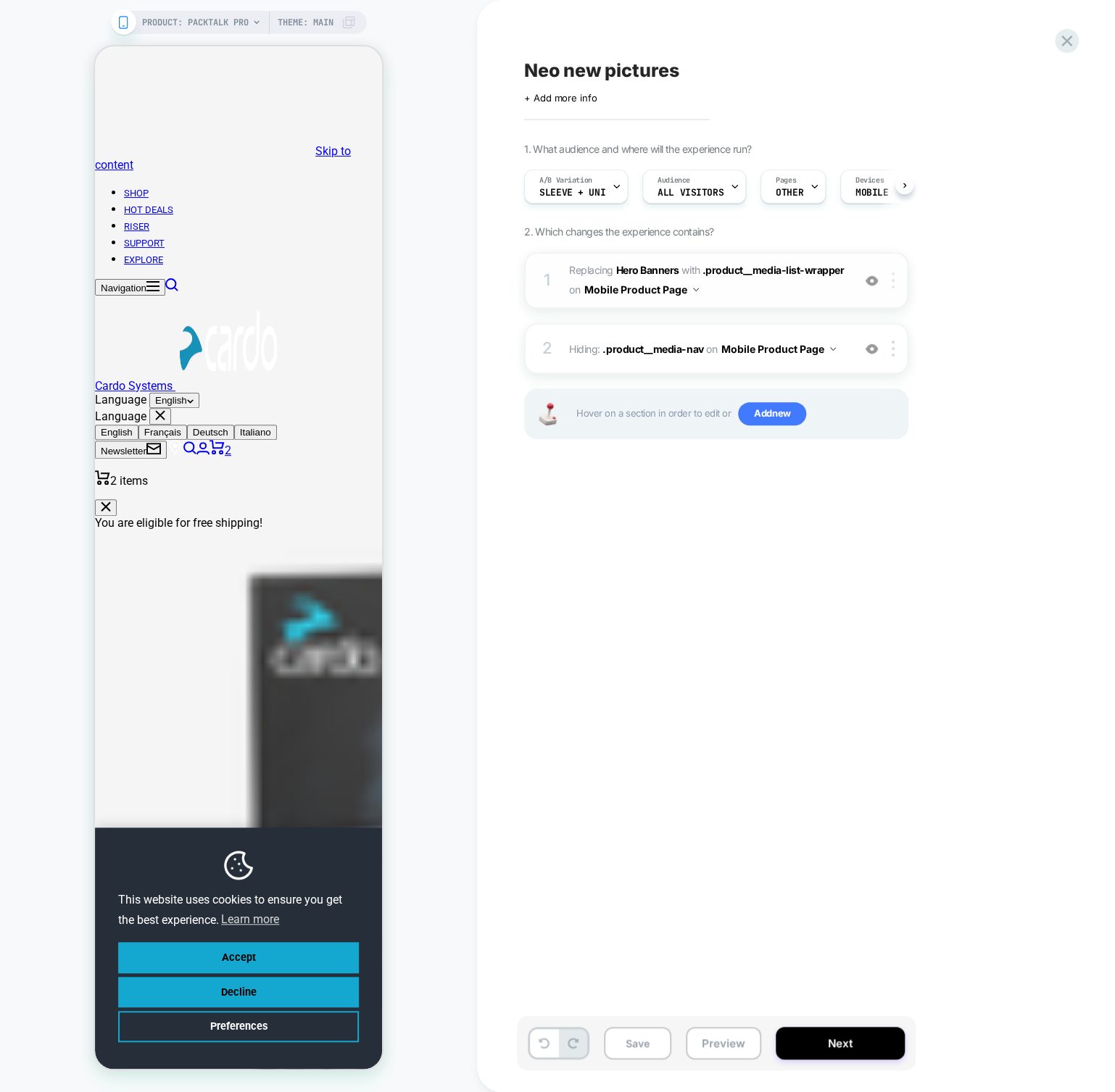
click at [894, 279] on div at bounding box center [895, 280] width 24 height 16
click at [894, 283] on img at bounding box center [893, 280] width 3 height 16
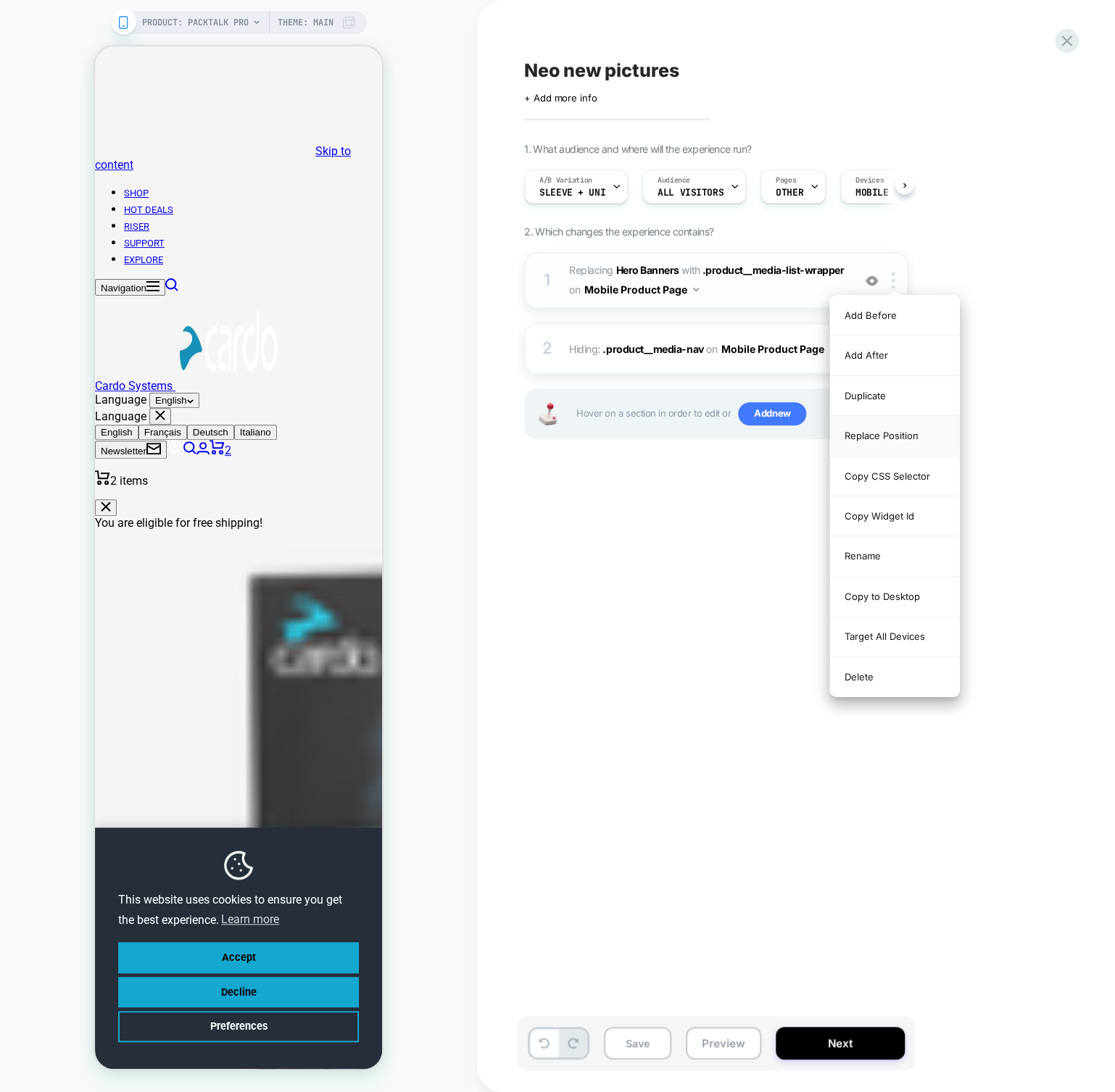
click at [891, 431] on div "Replace Position" at bounding box center [894, 436] width 129 height 40
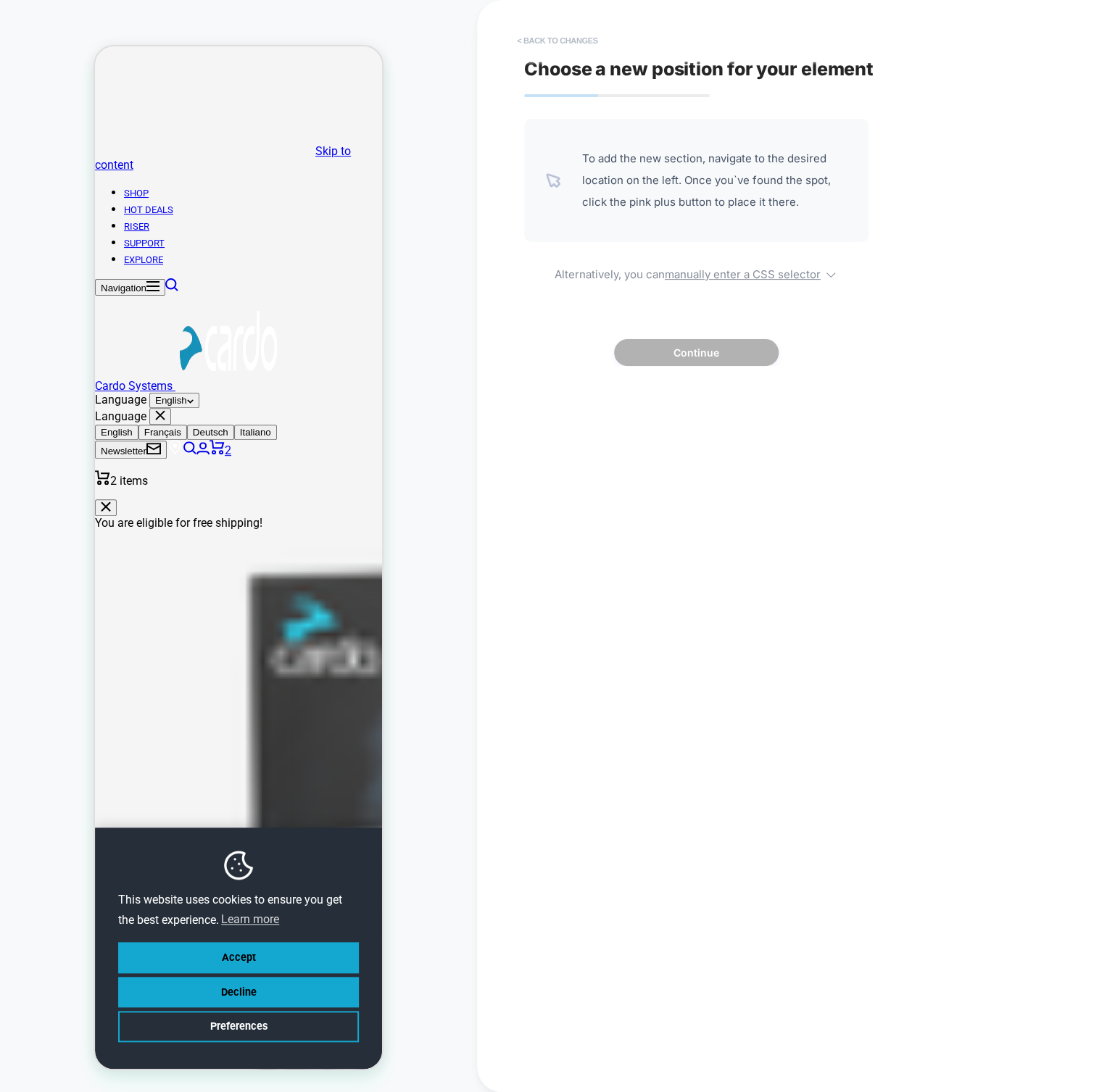
click at [534, 38] on button "< Back to changes" at bounding box center [557, 41] width 96 height 23
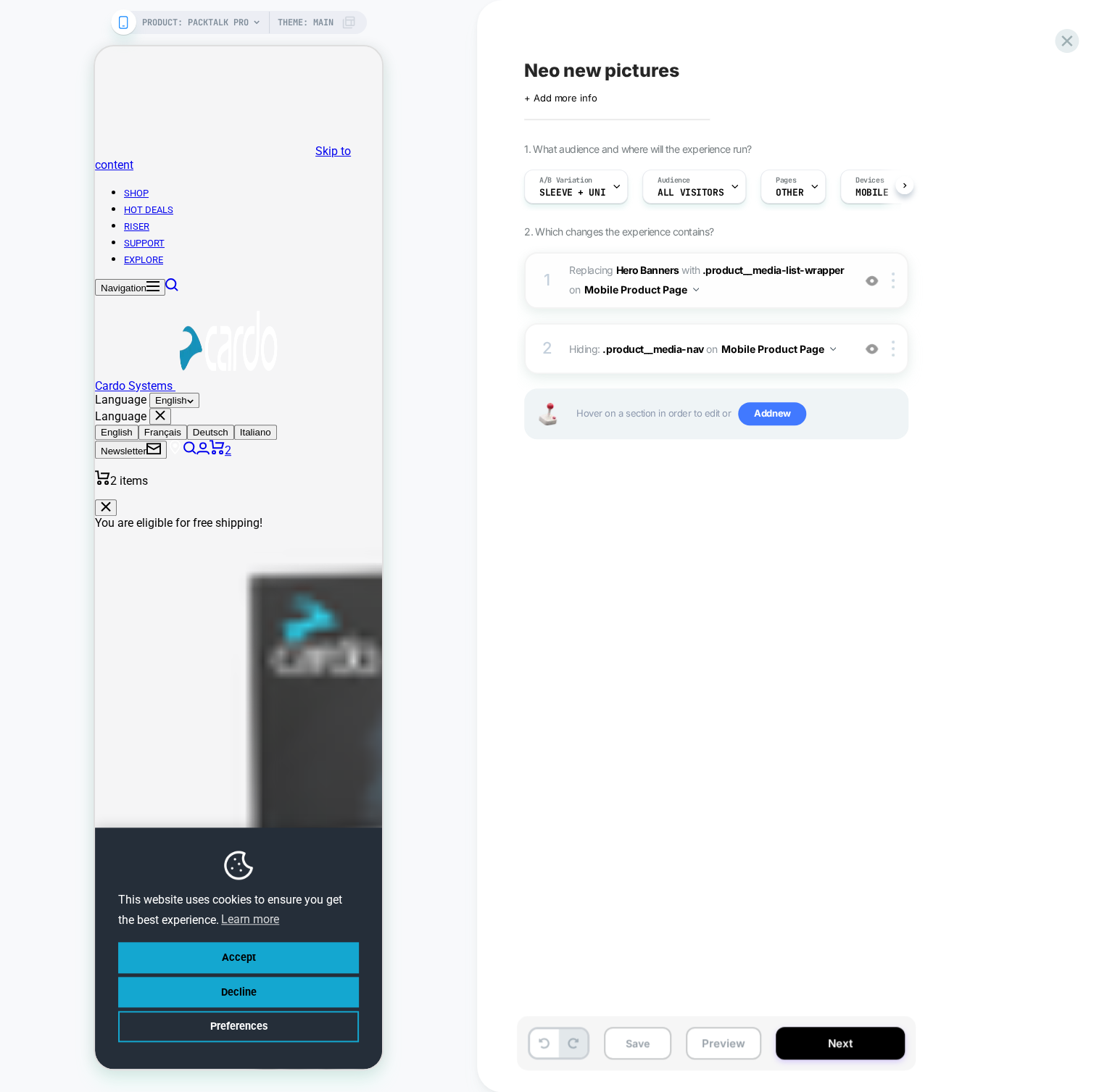
click at [872, 279] on img at bounding box center [872, 280] width 13 height 13
click at [686, 284] on button "Mobile Product Page" at bounding box center [641, 289] width 115 height 21
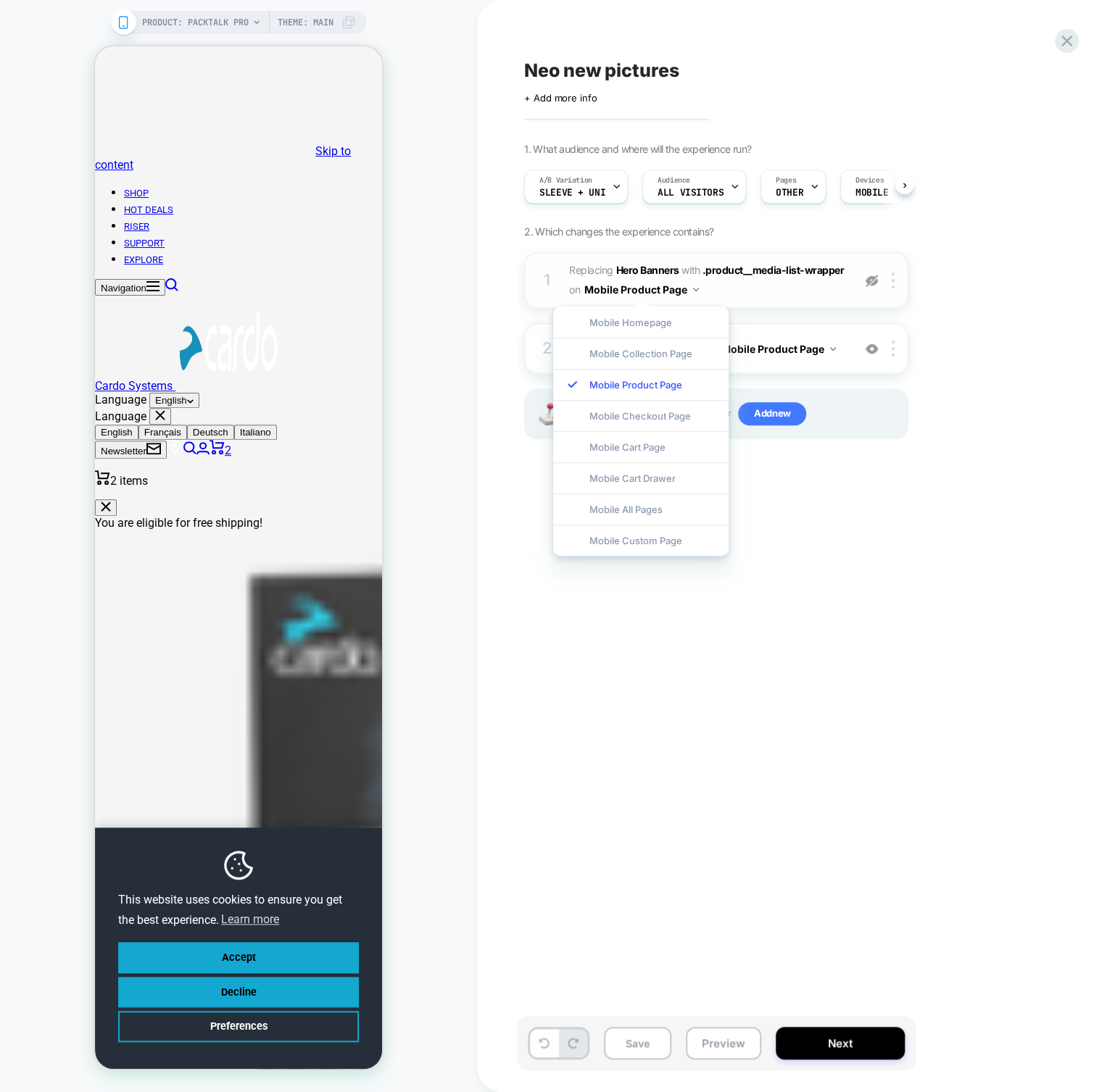
click at [686, 284] on button "Mobile Product Page" at bounding box center [641, 289] width 115 height 21
click at [870, 276] on img at bounding box center [872, 280] width 13 height 13
click at [878, 281] on div at bounding box center [872, 280] width 24 height 16
click at [875, 280] on img at bounding box center [872, 280] width 13 height 13
click at [870, 345] on img at bounding box center [872, 349] width 13 height 13
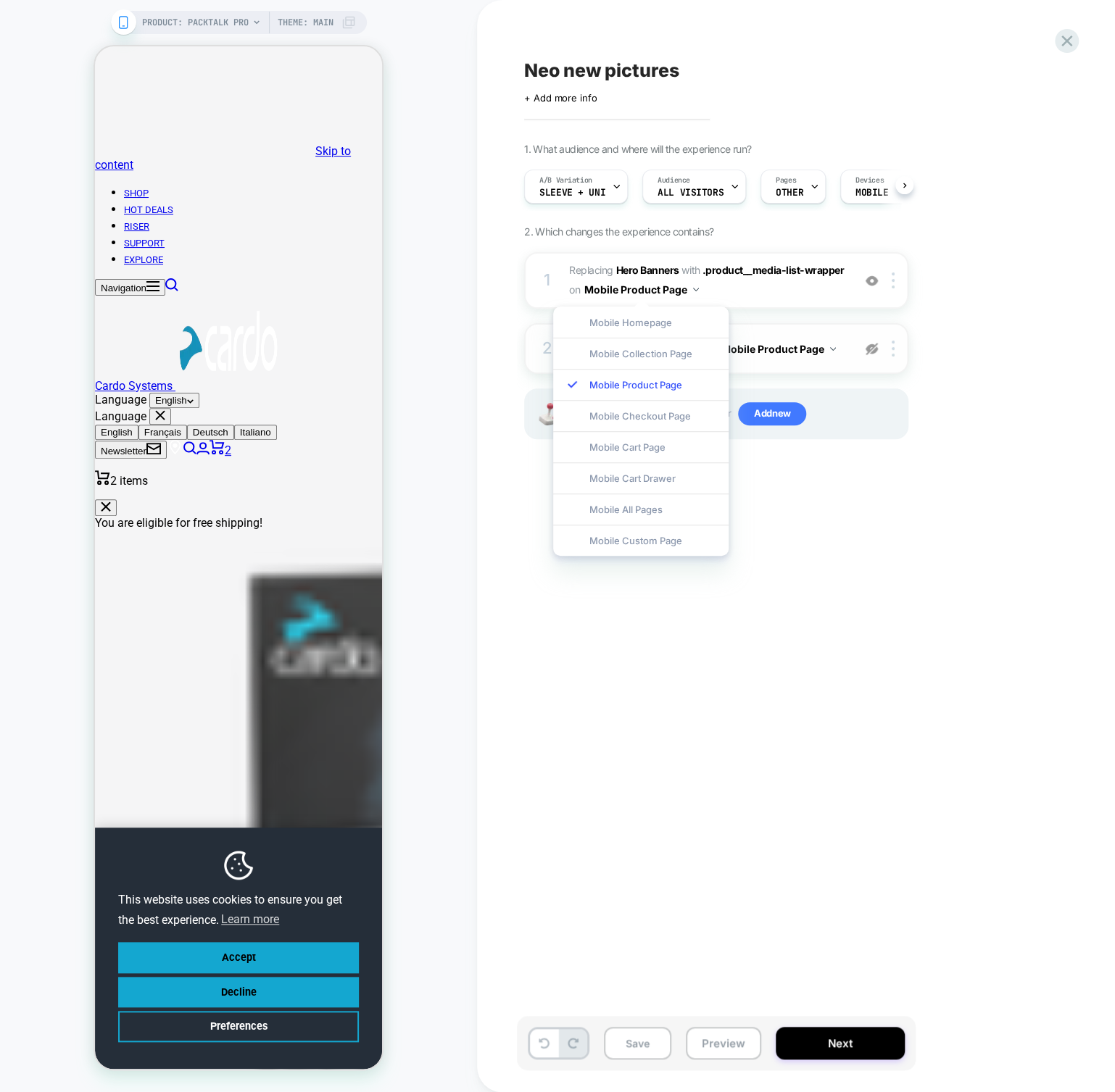
click at [874, 346] on img at bounding box center [872, 349] width 13 height 13
click at [928, 410] on div "1. What audience and where will the experience run? A/B Variation sleeve + uni …" at bounding box center [789, 309] width 529 height 333
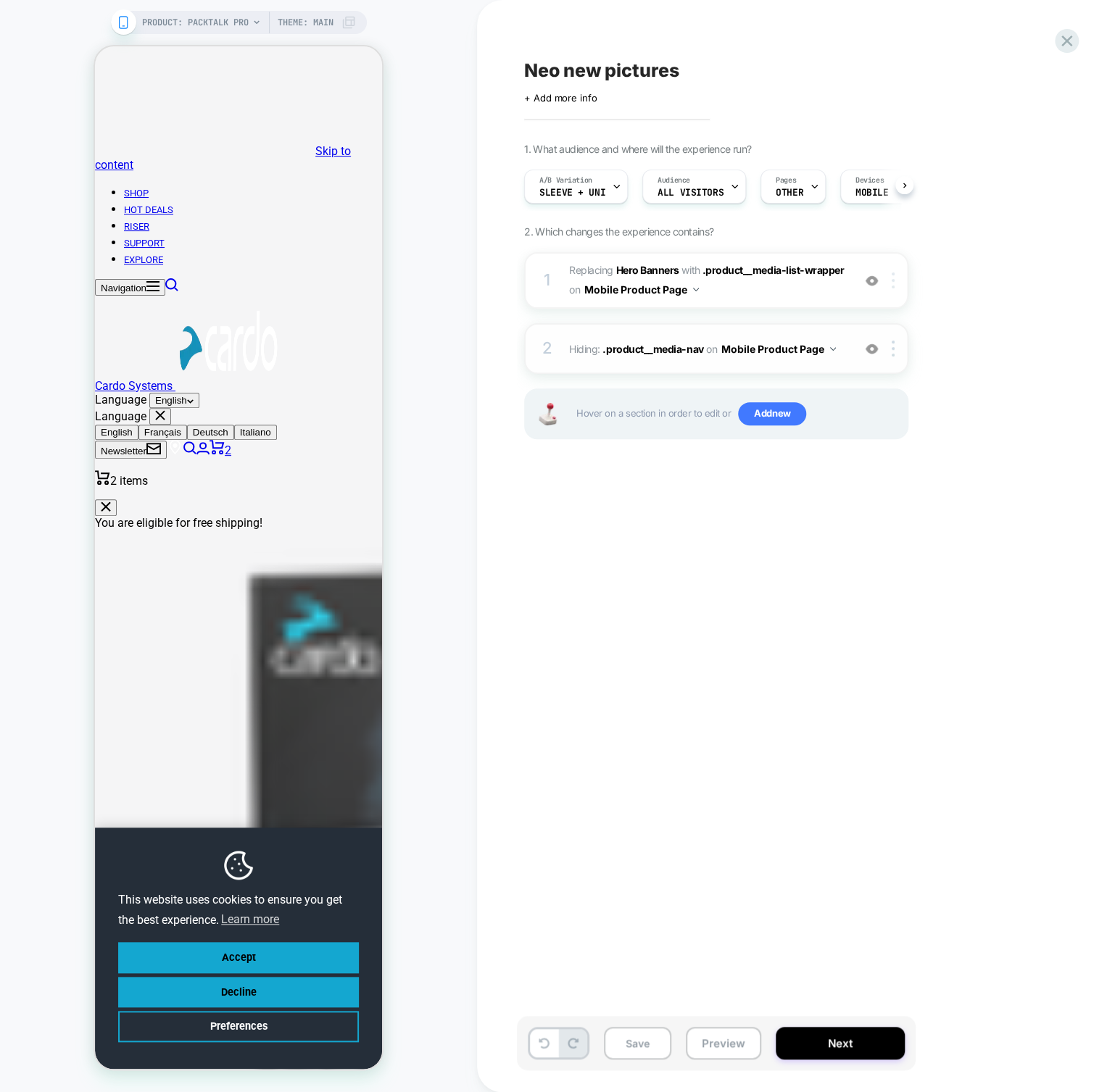
click at [898, 279] on div at bounding box center [895, 280] width 24 height 16
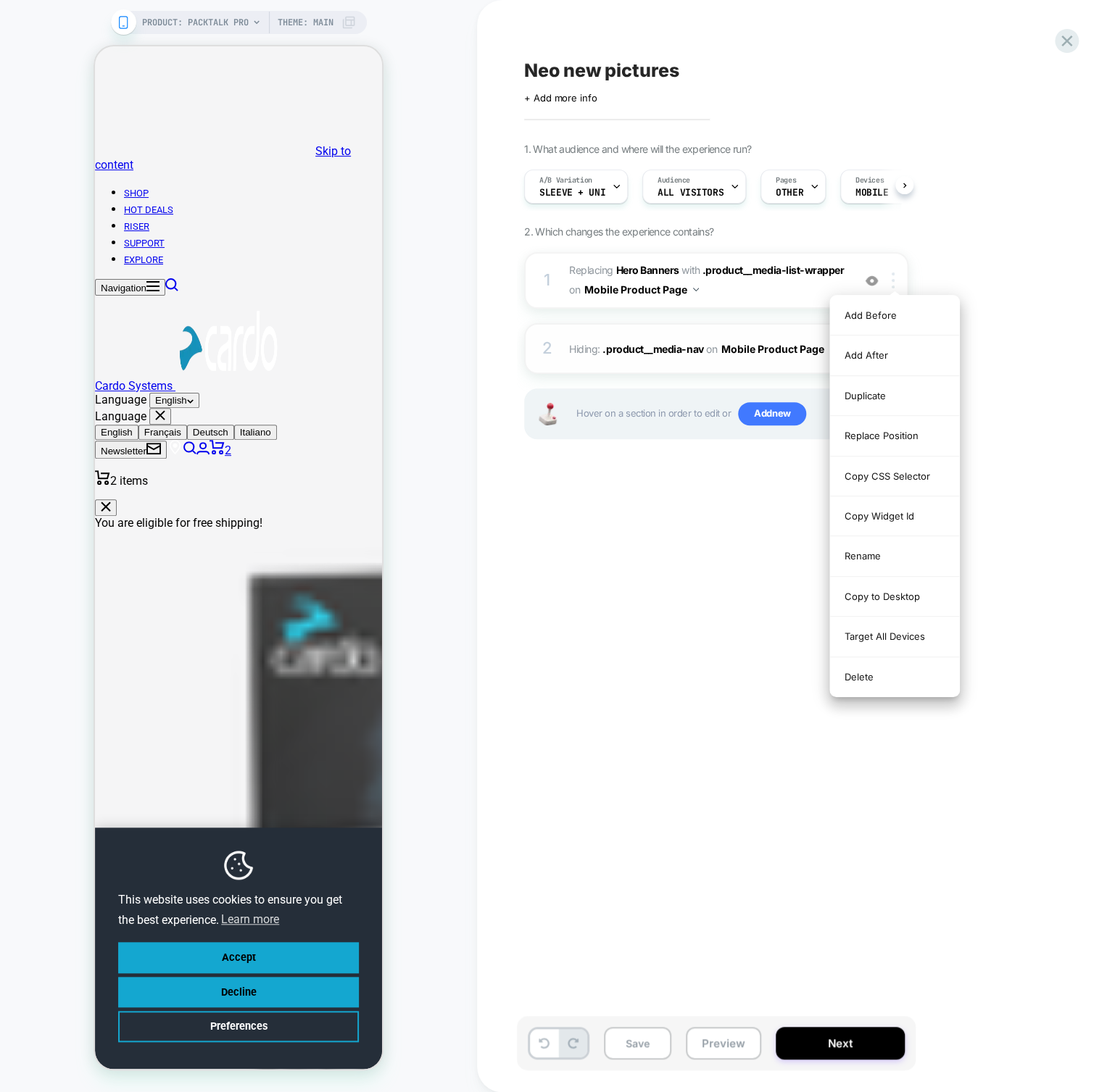
click at [898, 279] on div at bounding box center [895, 280] width 24 height 16
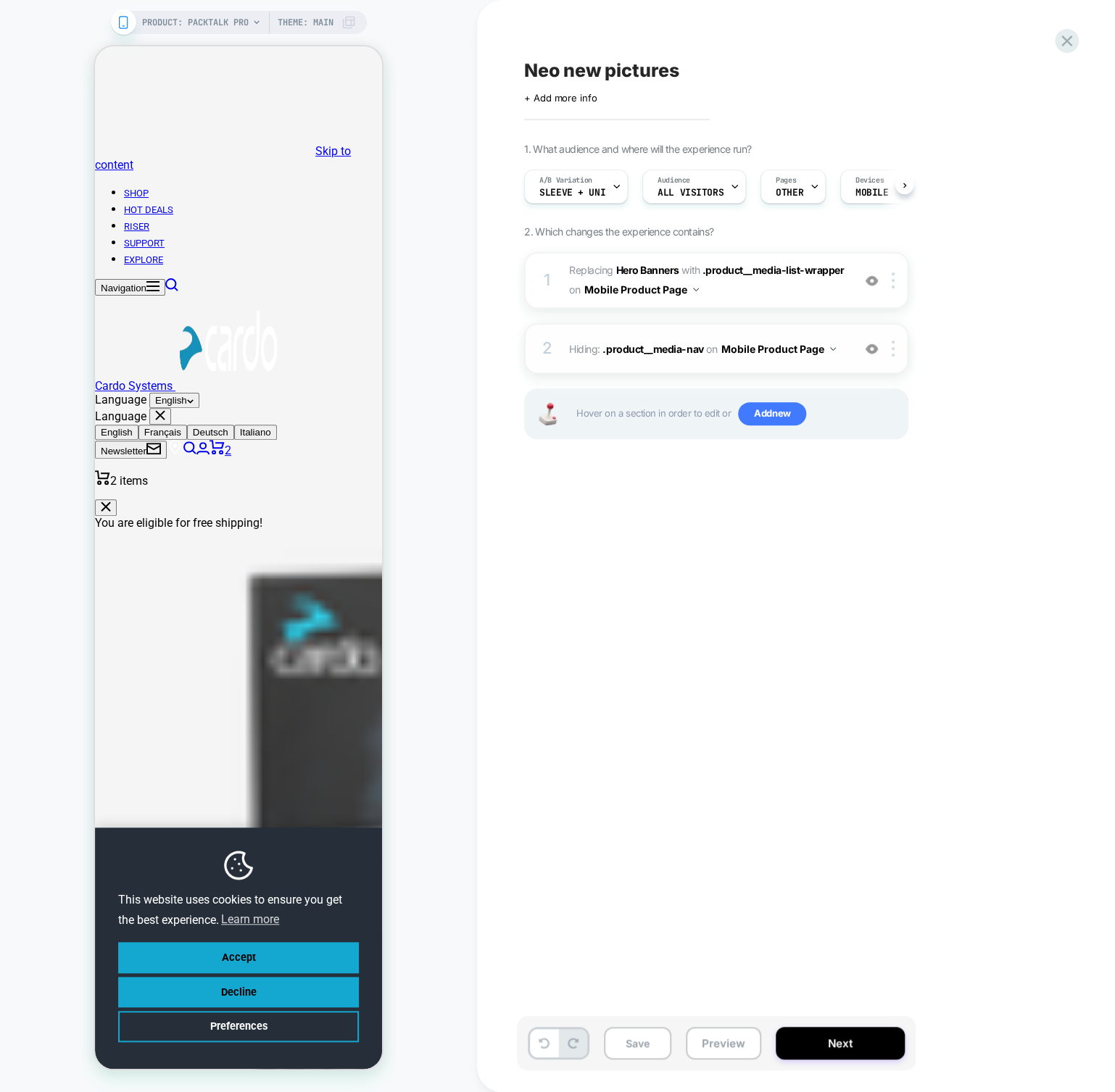
click at [874, 280] on img at bounding box center [872, 280] width 13 height 13
click at [878, 356] on div "2 Hiding : .product__media-nav .product__media-nav on Mobile Product Page Add B…" at bounding box center [716, 348] width 384 height 50
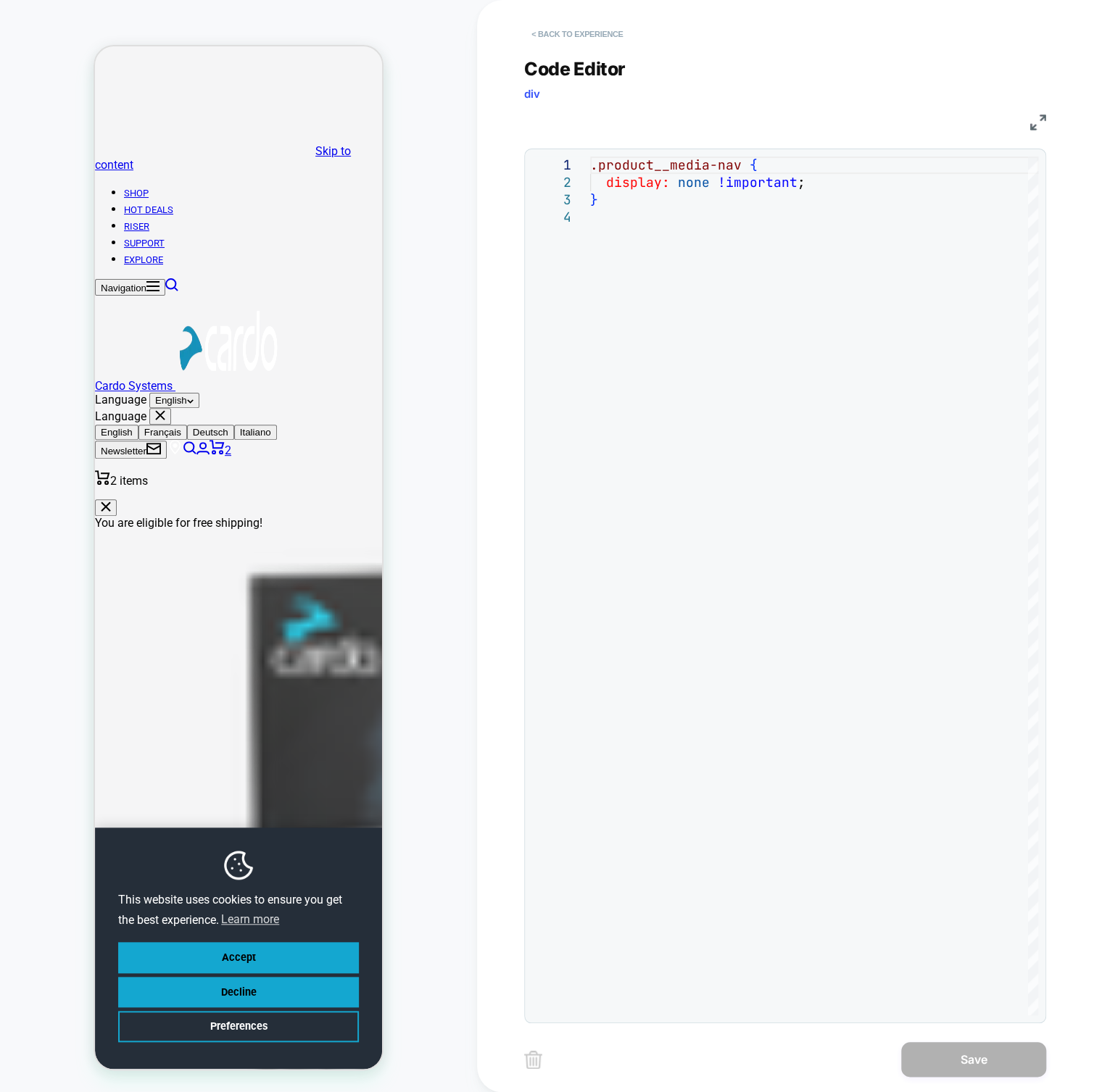
click at [539, 29] on button "< Back to experience" at bounding box center [577, 34] width 106 height 23
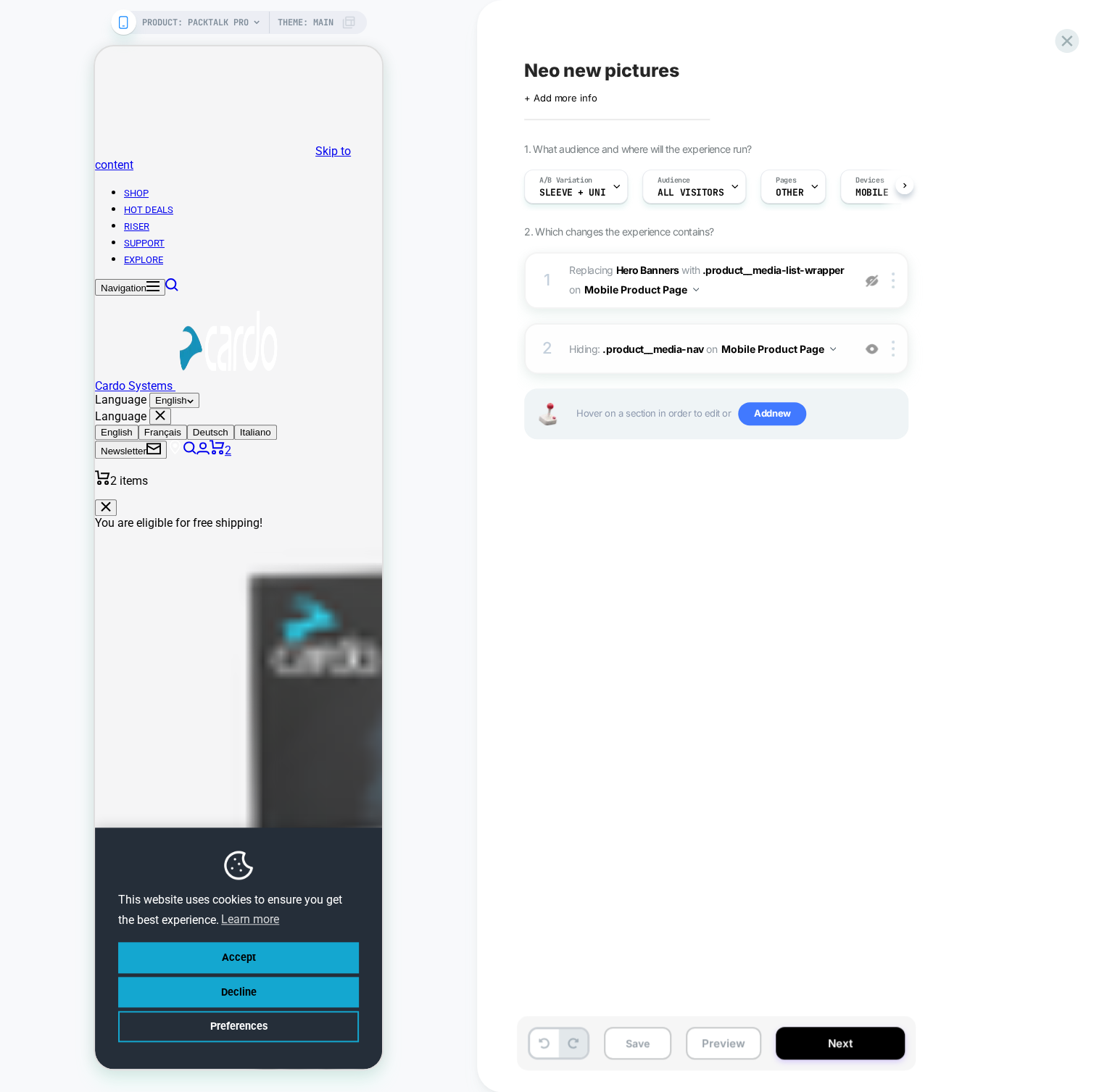
click at [872, 349] on img at bounding box center [872, 349] width 13 height 13
click at [870, 274] on img at bounding box center [872, 280] width 13 height 13
click at [810, 280] on span "#_loomi_addon_1741510717173_dup1753960869_dup1756898073 Replacing Hero Banners …" at bounding box center [706, 280] width 276 height 39
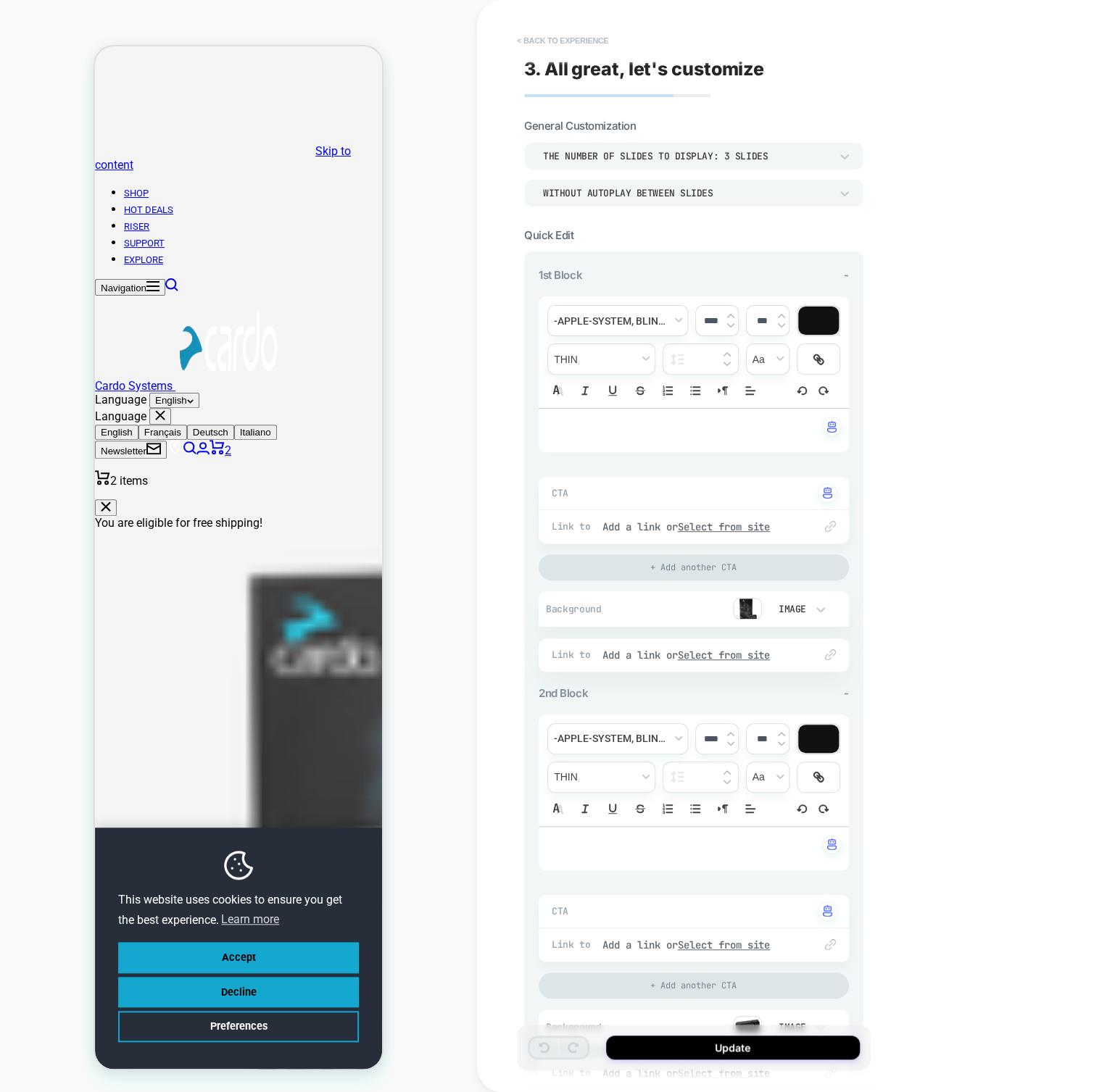
click at [560, 45] on button "< Back to experience" at bounding box center [562, 41] width 106 height 23
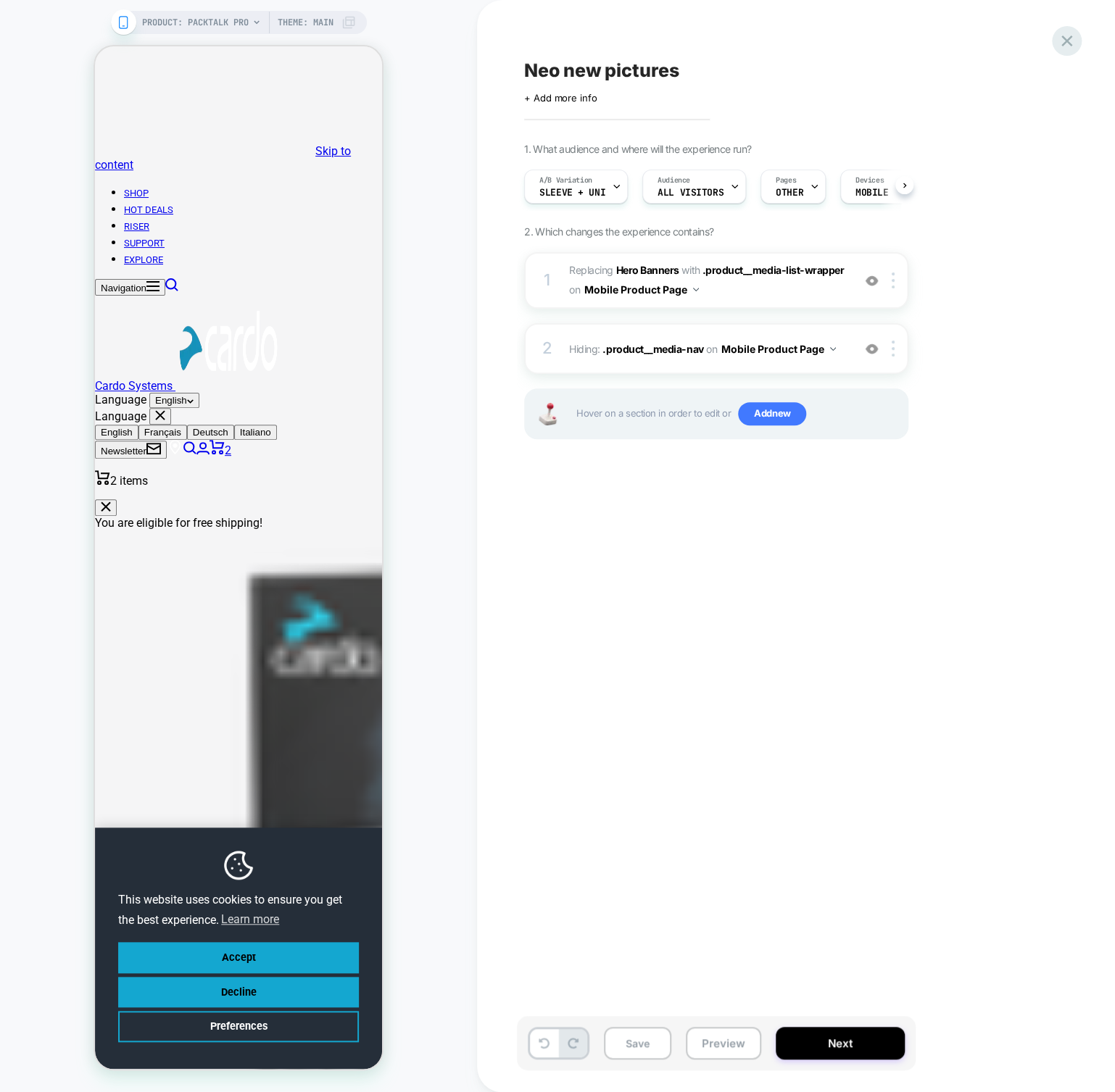
click at [1067, 45] on icon at bounding box center [1066, 40] width 19 height 19
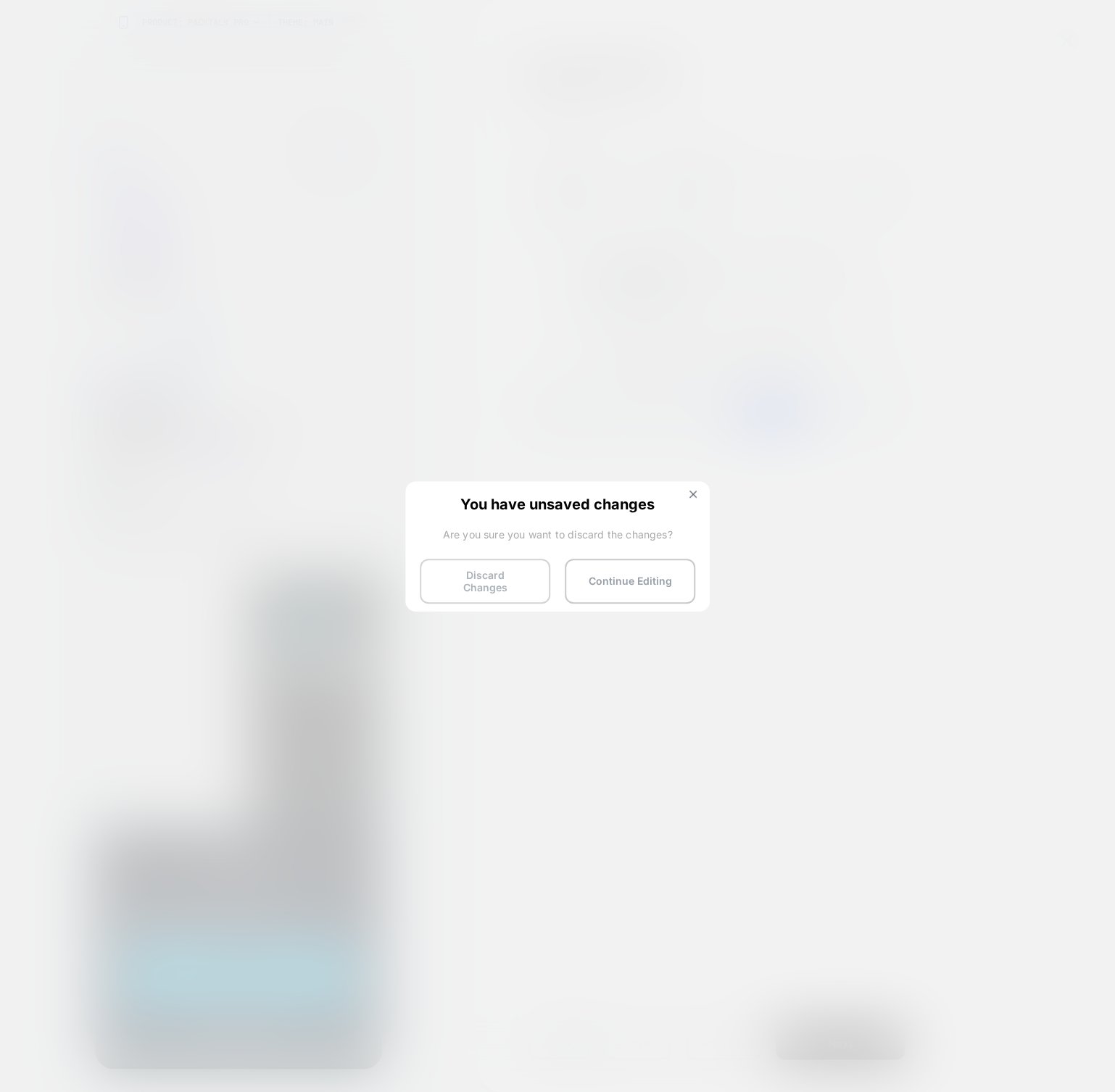
click at [525, 578] on button "Discard Changes" at bounding box center [485, 581] width 131 height 45
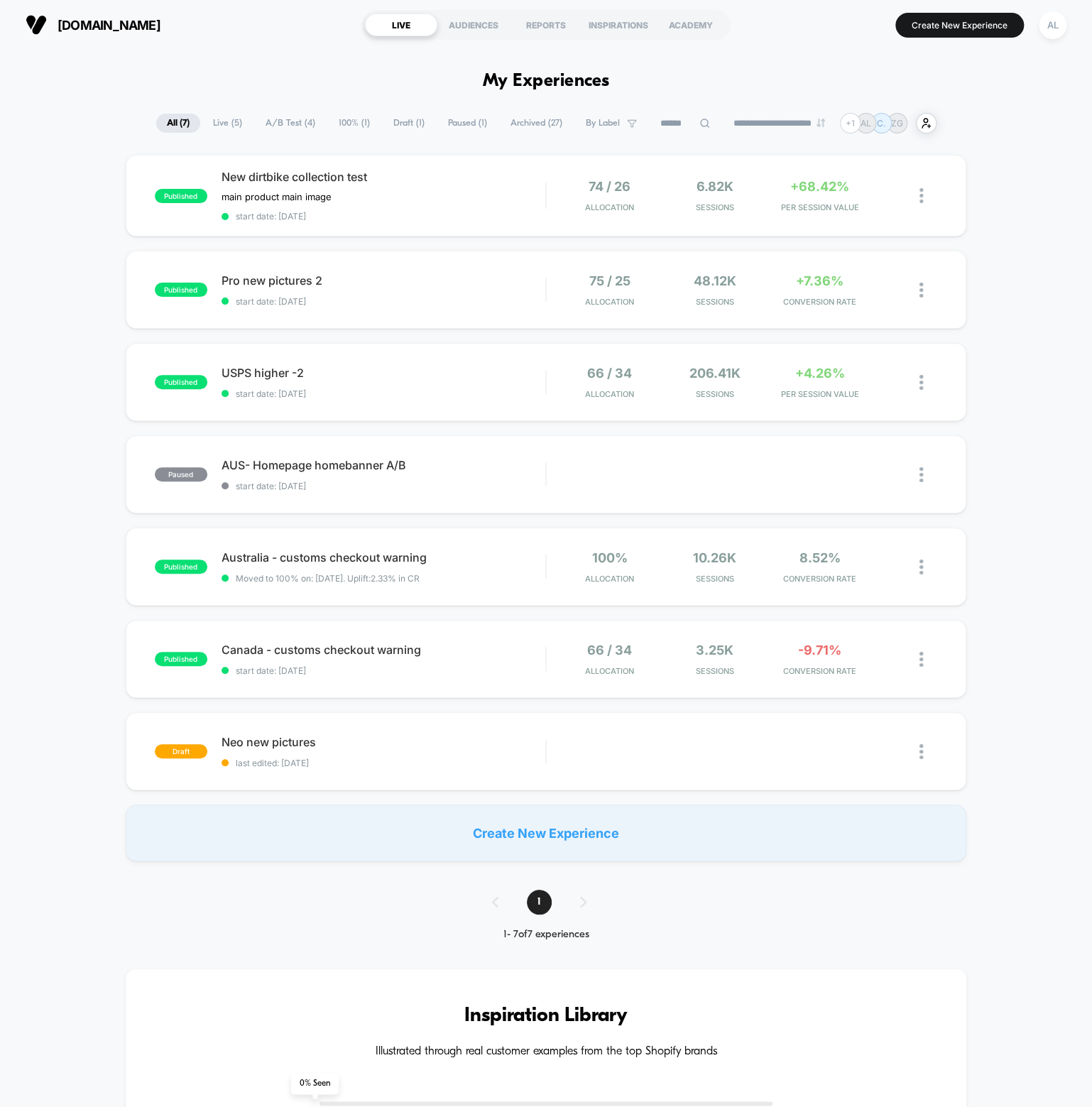
click at [306, 426] on div "published New dirtbike collection test main product main image Click to edit ex…" at bounding box center [546, 508] width 1092 height 707
